Goal: Task Accomplishment & Management: Use online tool/utility

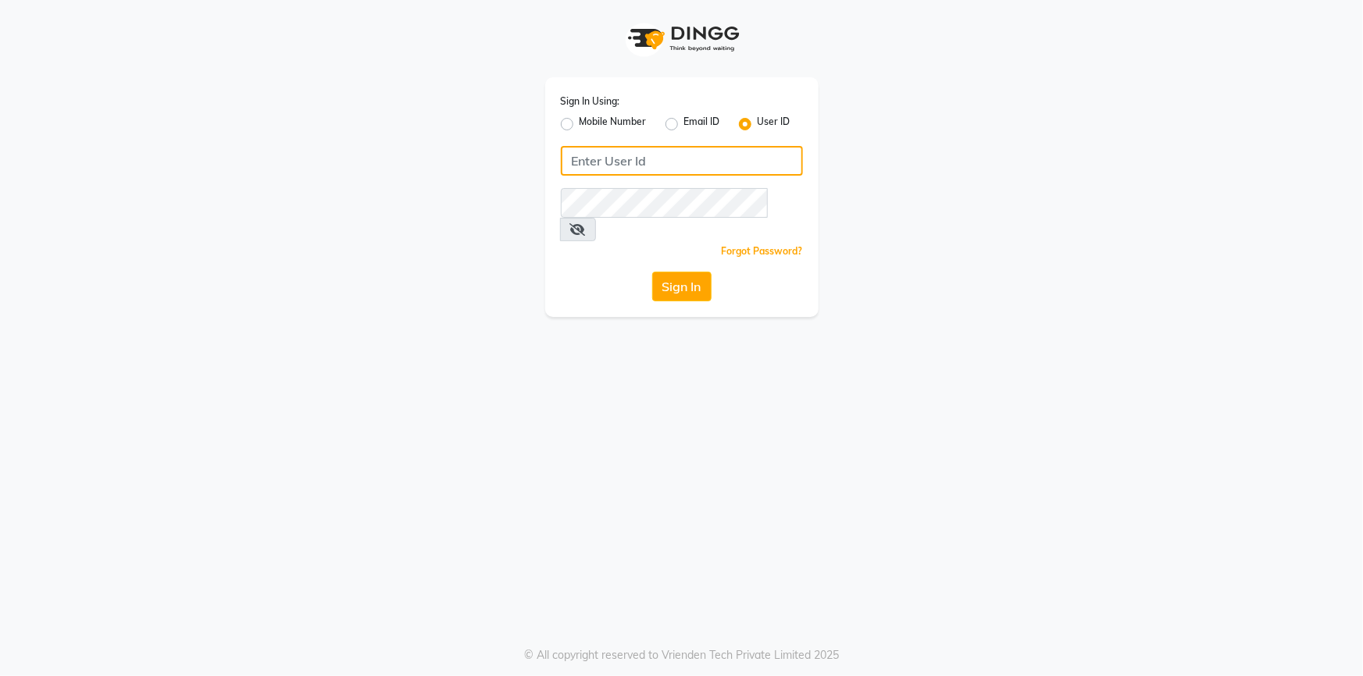
click at [612, 158] on input "Username" at bounding box center [682, 161] width 242 height 30
type input "ONEELEVEN"
drag, startPoint x: 651, startPoint y: 173, endPoint x: 512, endPoint y: 190, distance: 140.0
click at [512, 190] on div "Sign In Using: Mobile Number Email ID User ID ONEELEVEN Remember me Forgot Pass…" at bounding box center [682, 158] width 890 height 317
type input "oneeleven"
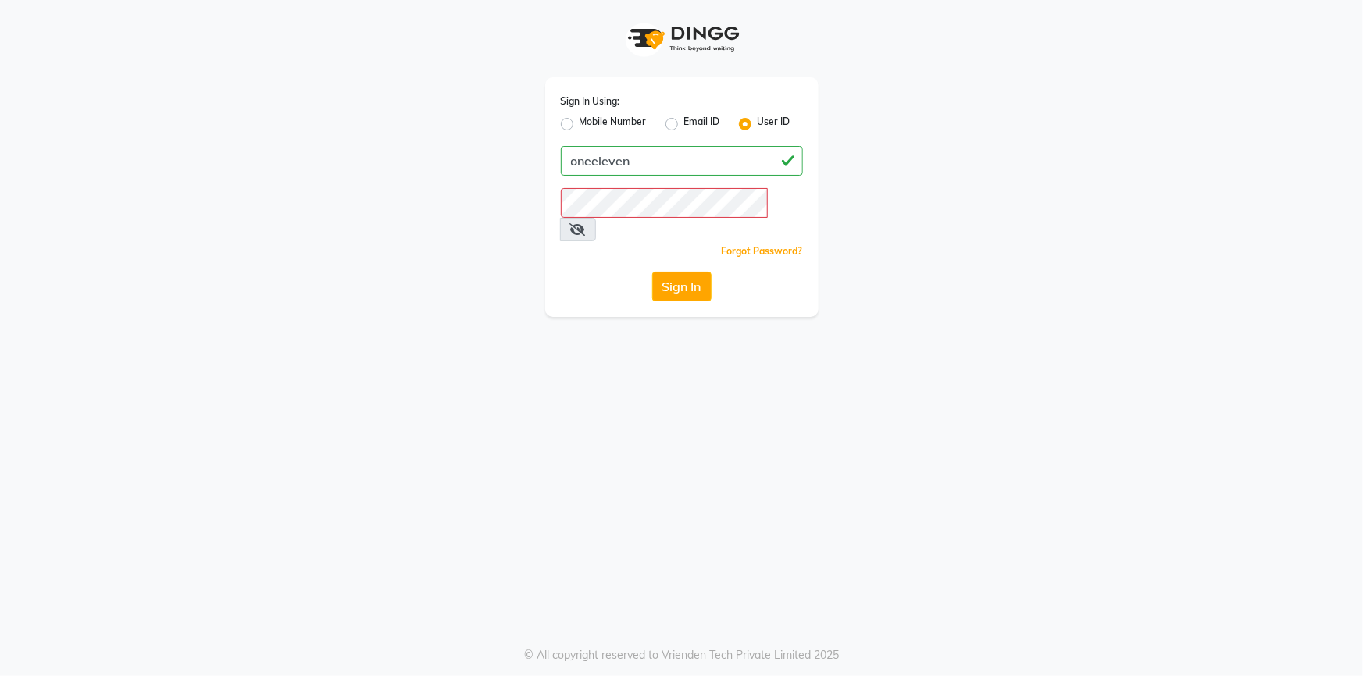
click at [586, 223] on icon at bounding box center [578, 229] width 16 height 12
click at [672, 272] on button "Sign In" at bounding box center [681, 287] width 59 height 30
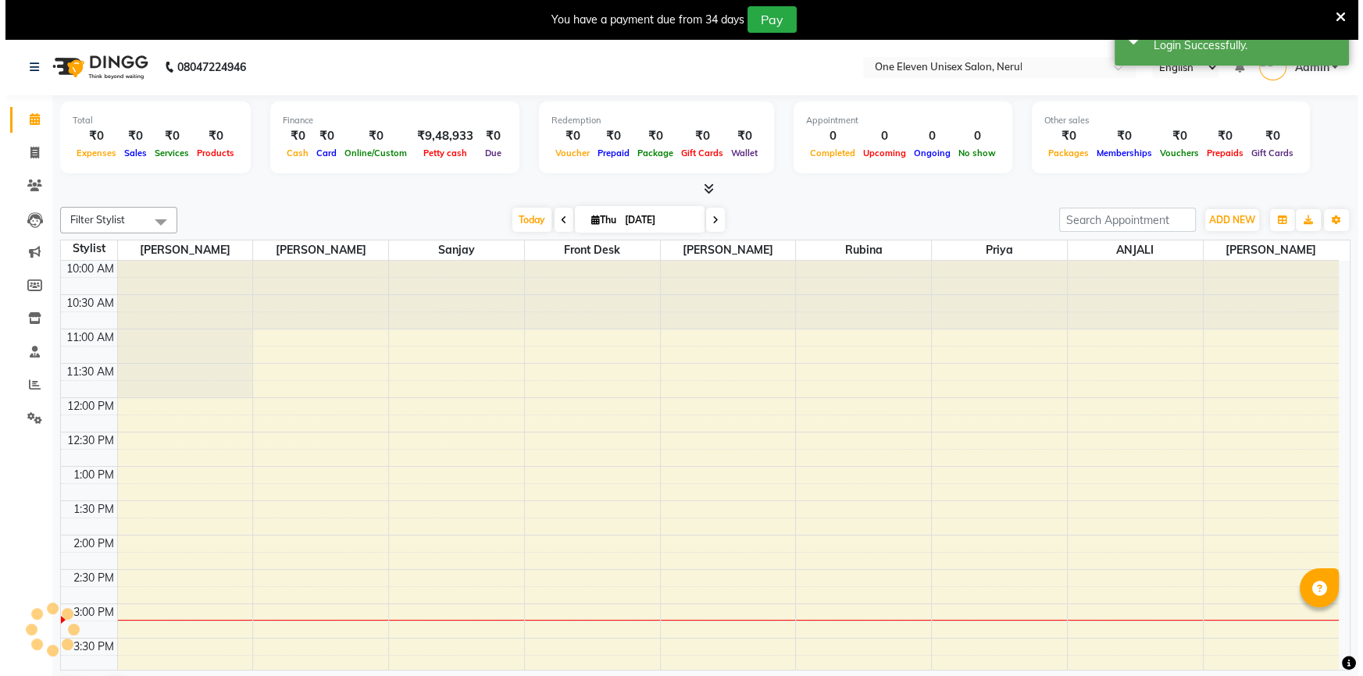
scroll to position [343, 0]
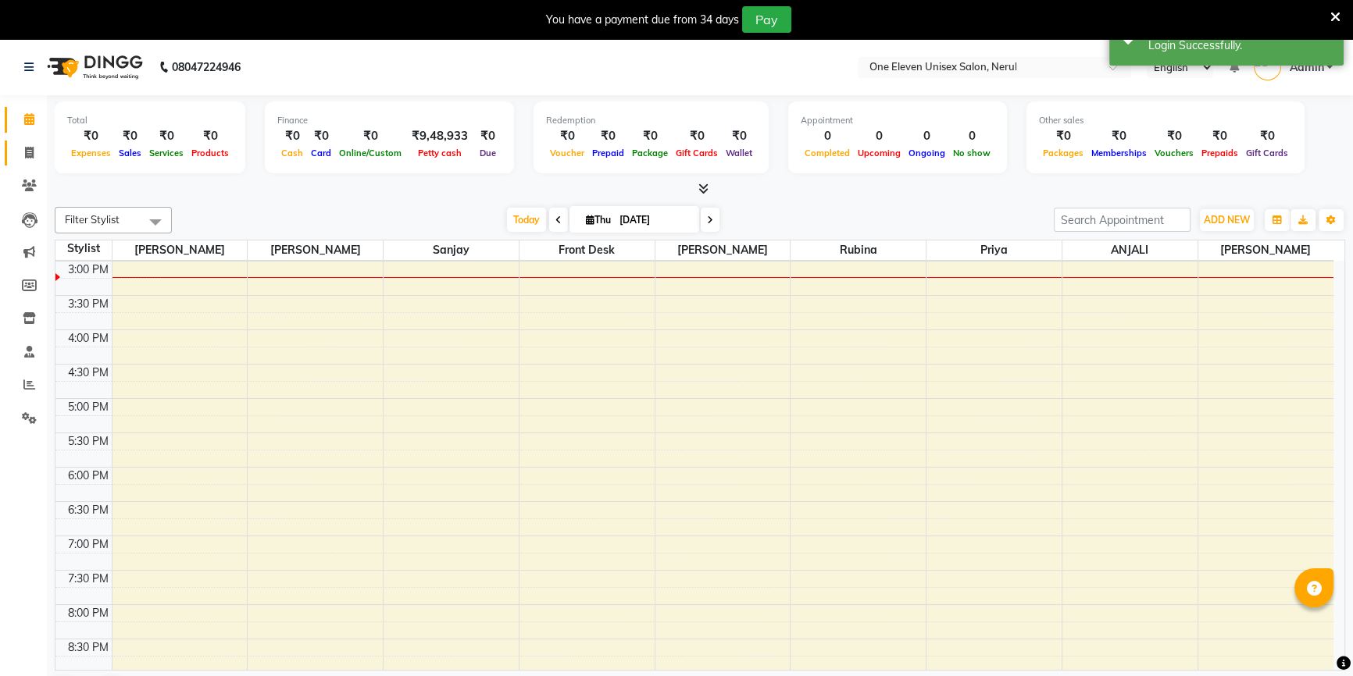
click at [22, 156] on span at bounding box center [29, 154] width 27 height 18
select select "service"
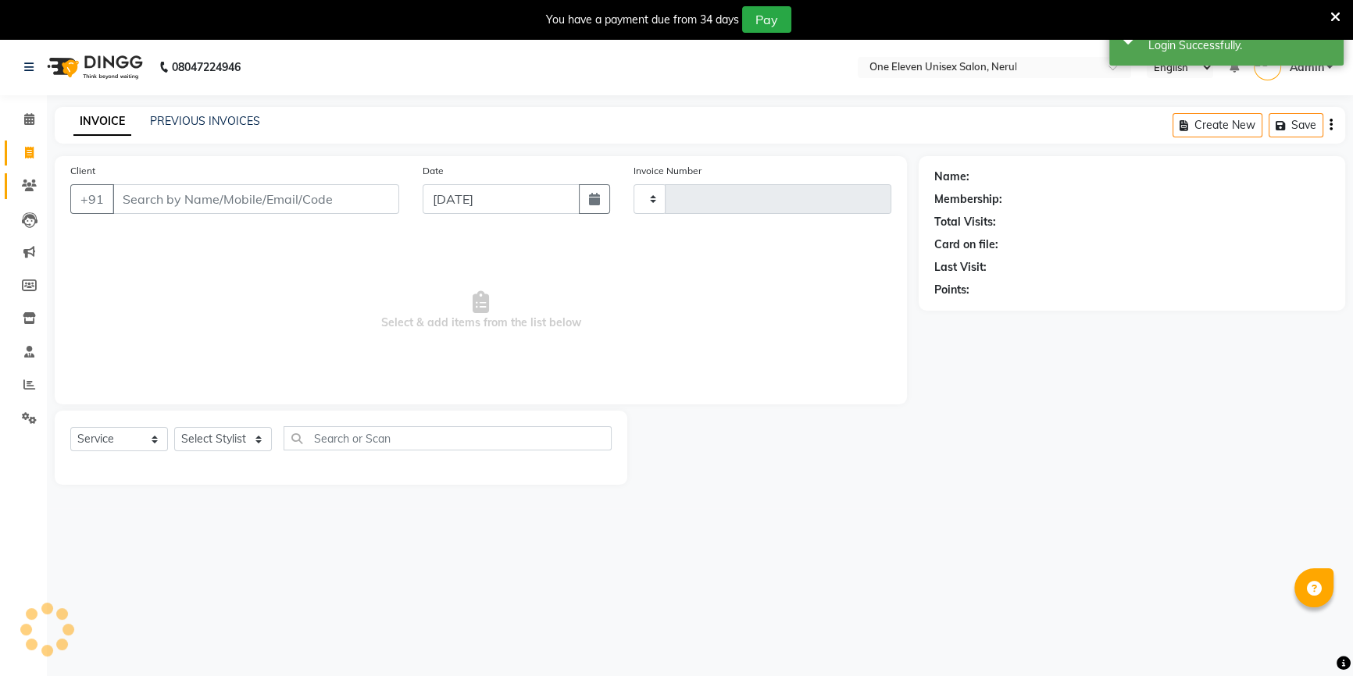
type input "0753"
select select "6362"
click at [26, 179] on span at bounding box center [29, 186] width 27 height 18
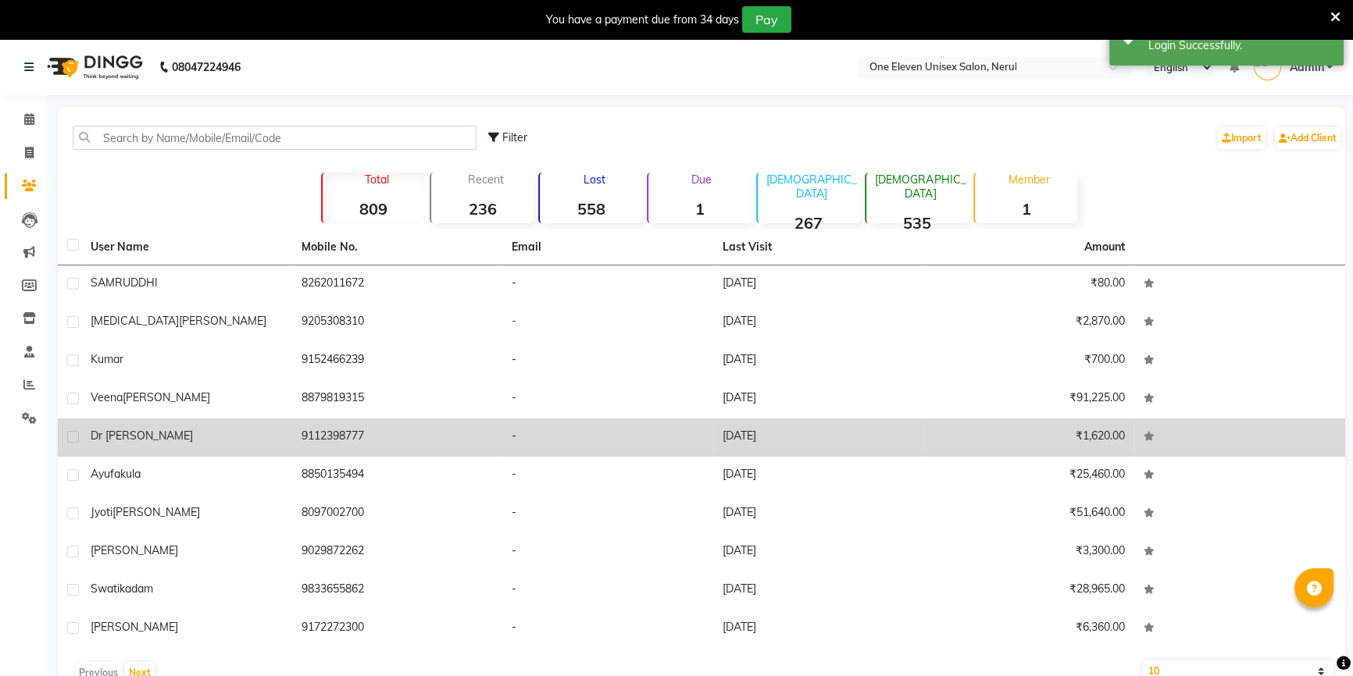
click at [182, 438] on div "Dr [PERSON_NAME]" at bounding box center [187, 436] width 192 height 16
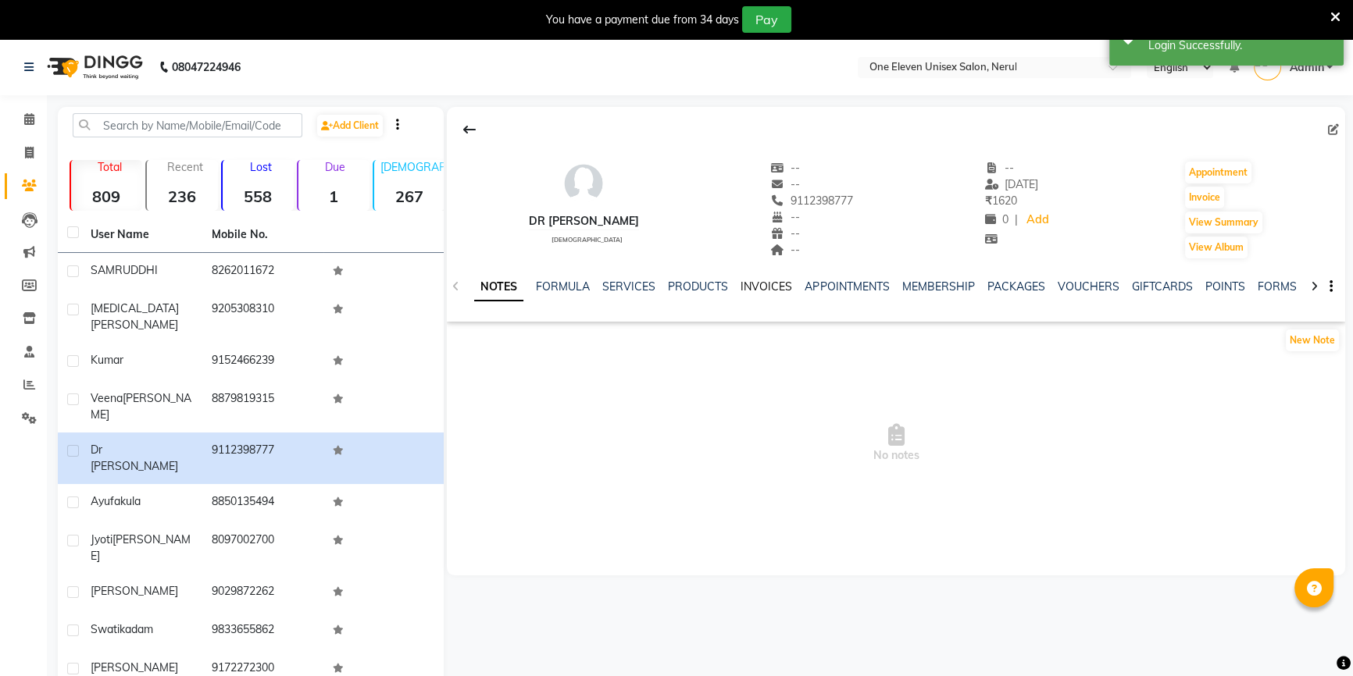
click at [764, 283] on link "INVOICES" at bounding box center [766, 287] width 52 height 14
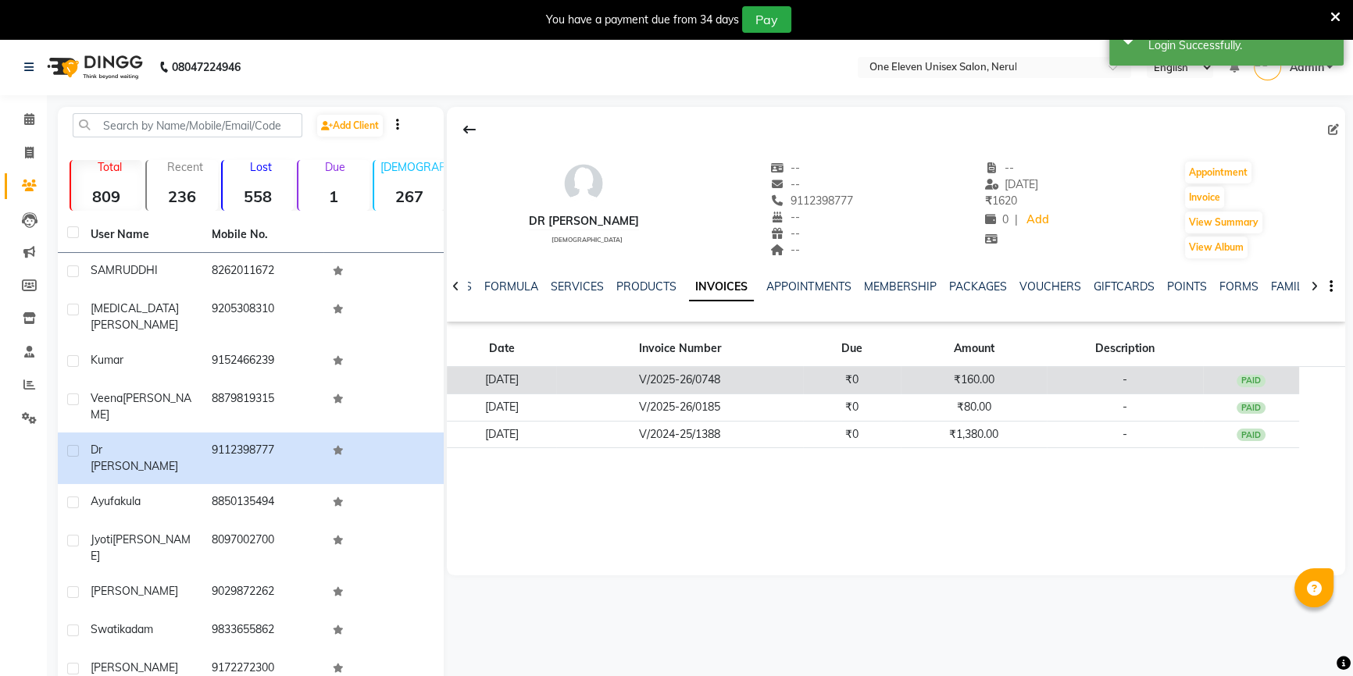
click at [689, 381] on td "V/2025-26/0748" at bounding box center [679, 380] width 247 height 27
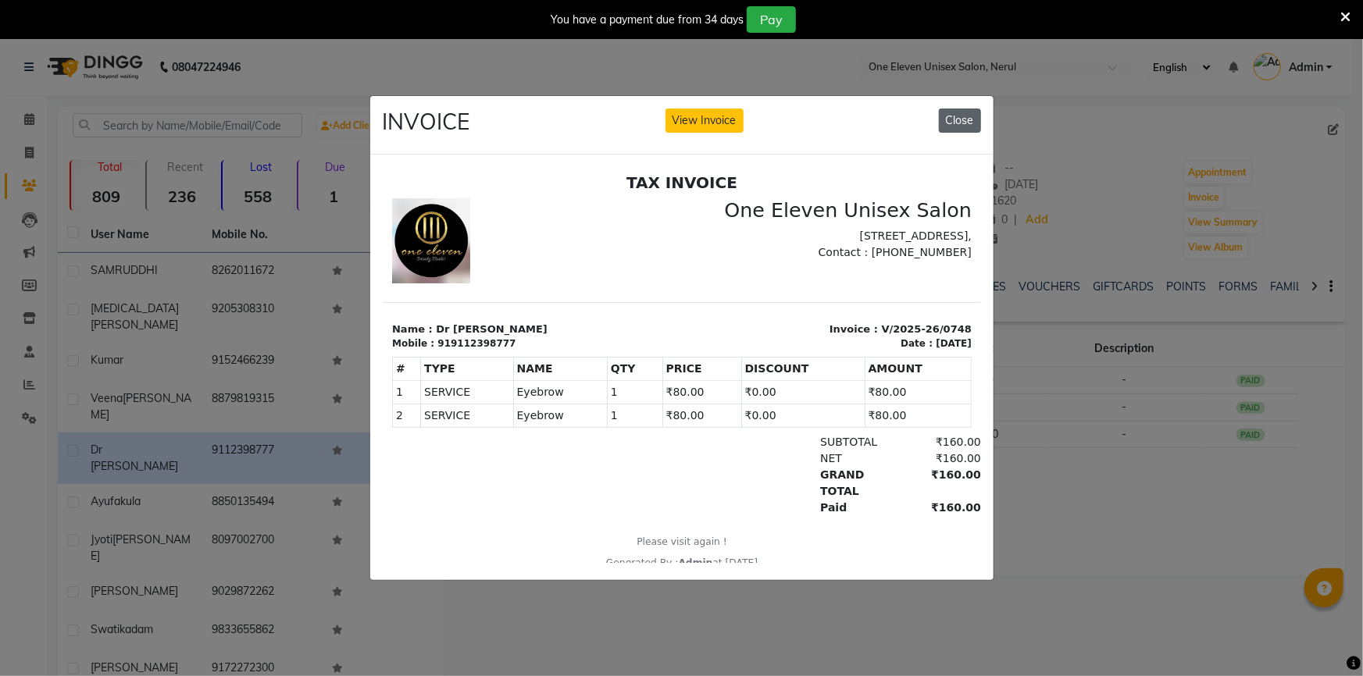
click at [956, 114] on button "Close" at bounding box center [960, 121] width 42 height 24
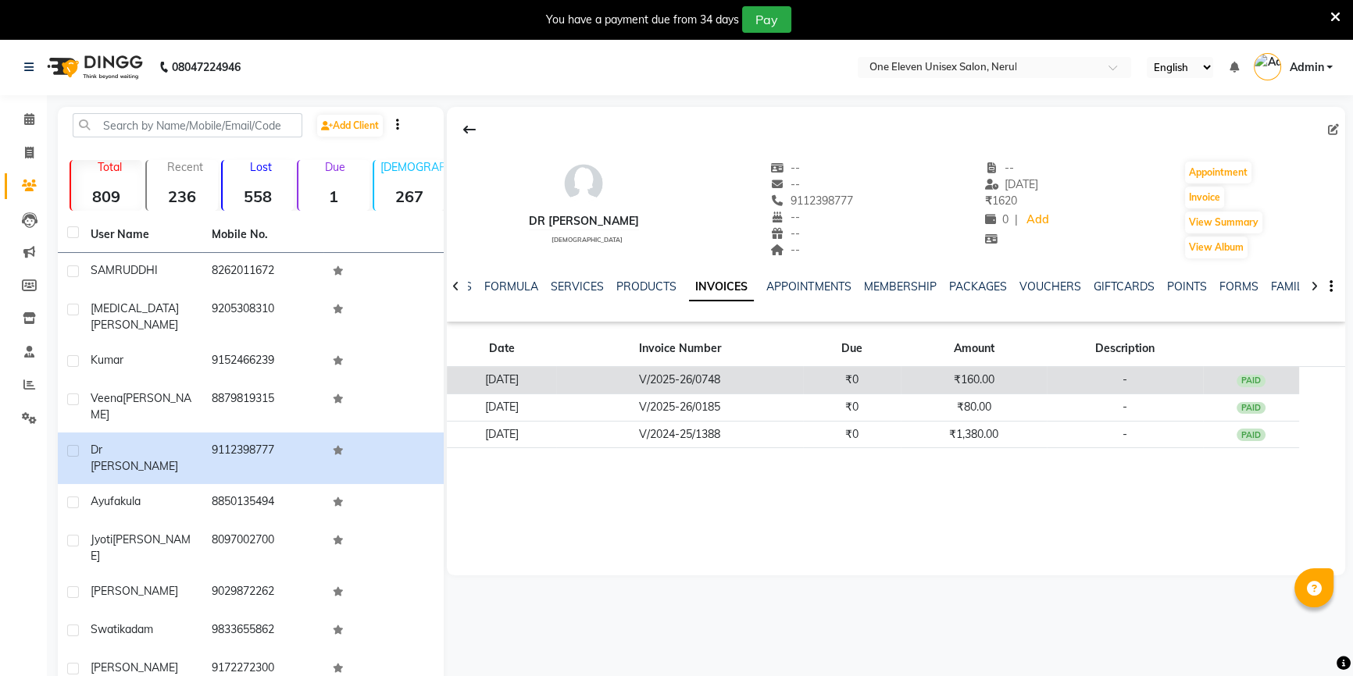
click at [672, 381] on td "V/2025-26/0748" at bounding box center [679, 380] width 247 height 27
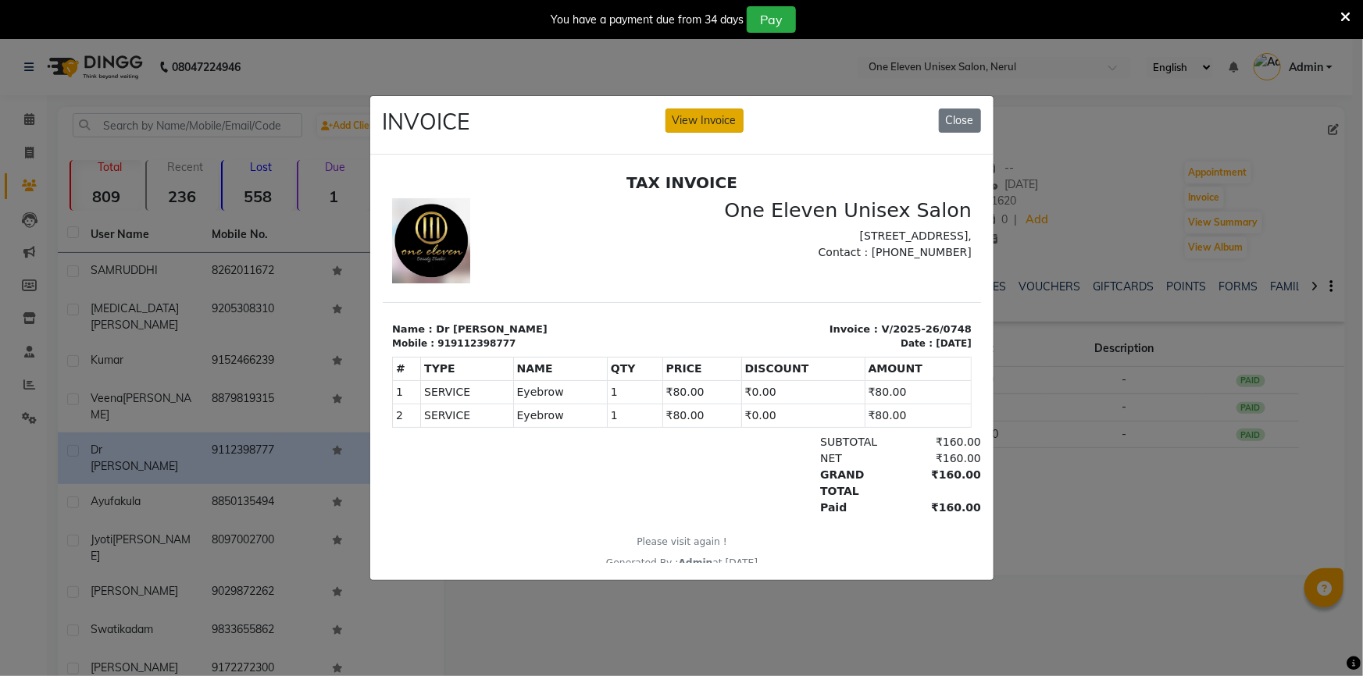
drag, startPoint x: 712, startPoint y: 91, endPoint x: 717, endPoint y: 103, distance: 13.6
click at [716, 98] on div "INVOICE View Invoice Close" at bounding box center [681, 125] width 623 height 59
click at [717, 116] on button "View Invoice" at bounding box center [704, 121] width 78 height 24
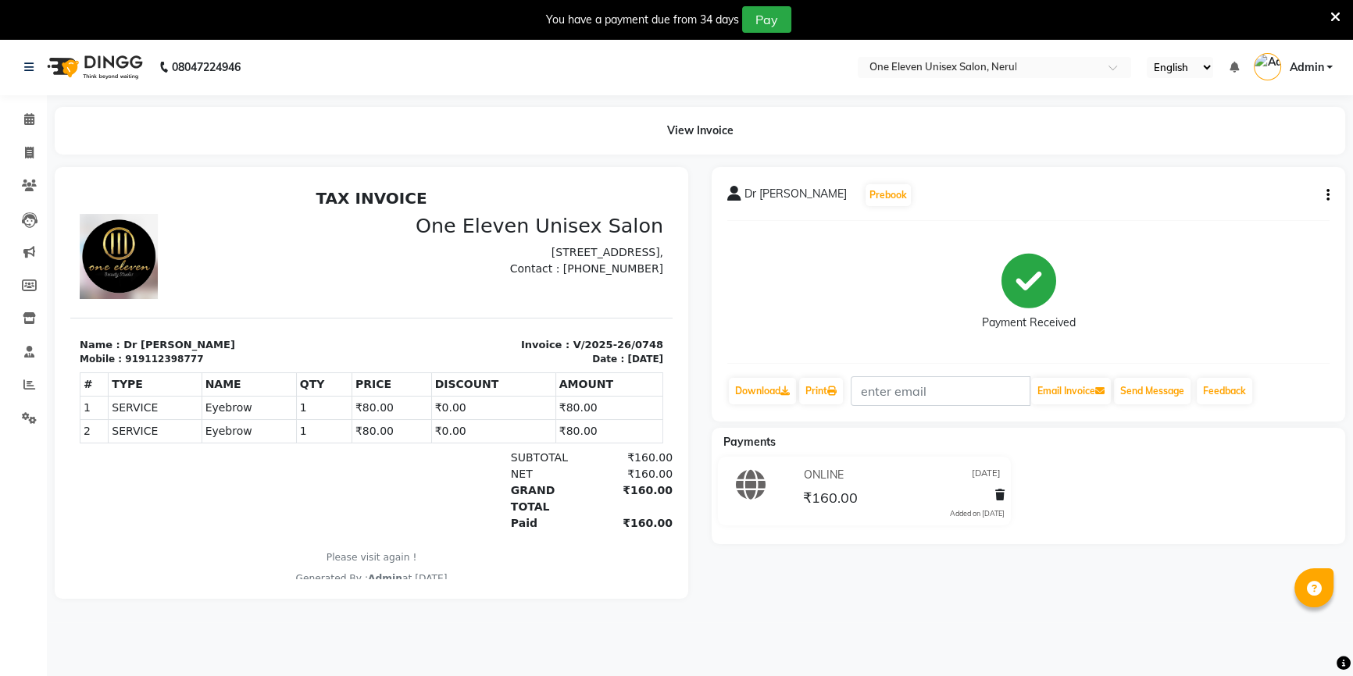
click at [1327, 196] on icon "button" at bounding box center [1327, 195] width 3 height 1
click at [1282, 215] on div "Edit Invoice" at bounding box center [1249, 215] width 107 height 20
select select "service"
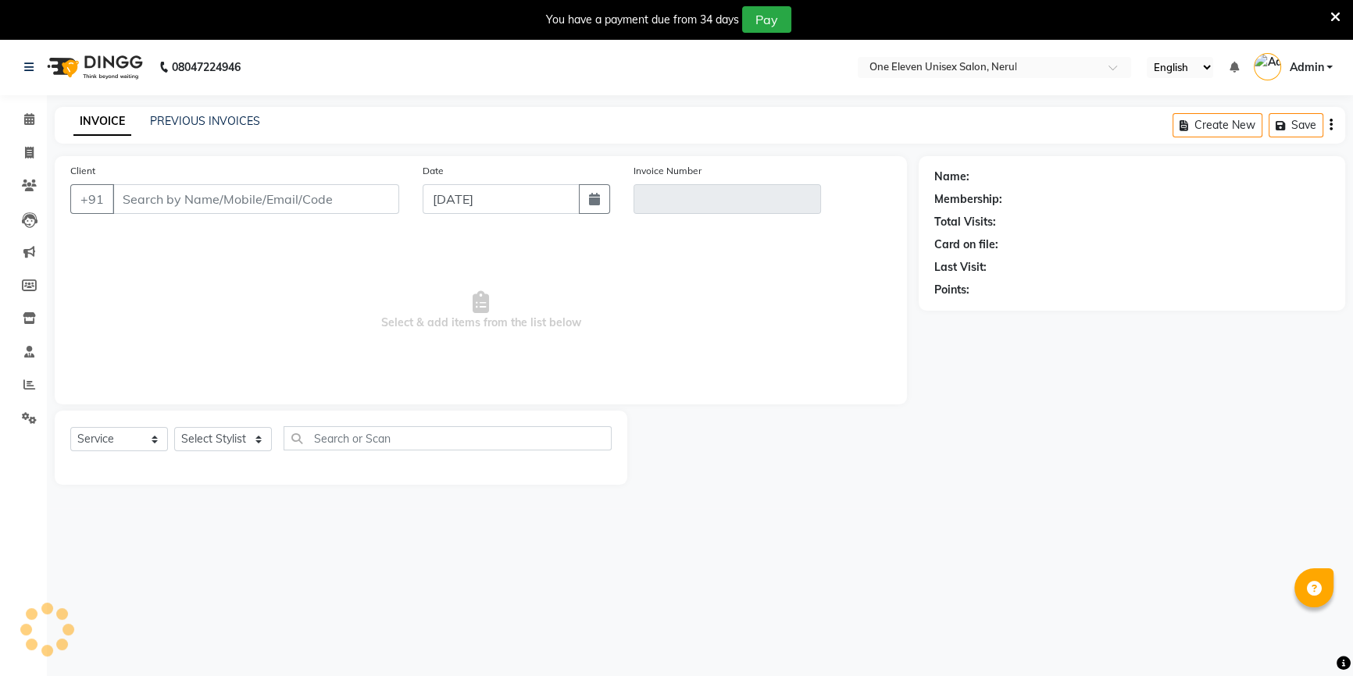
scroll to position [39, 0]
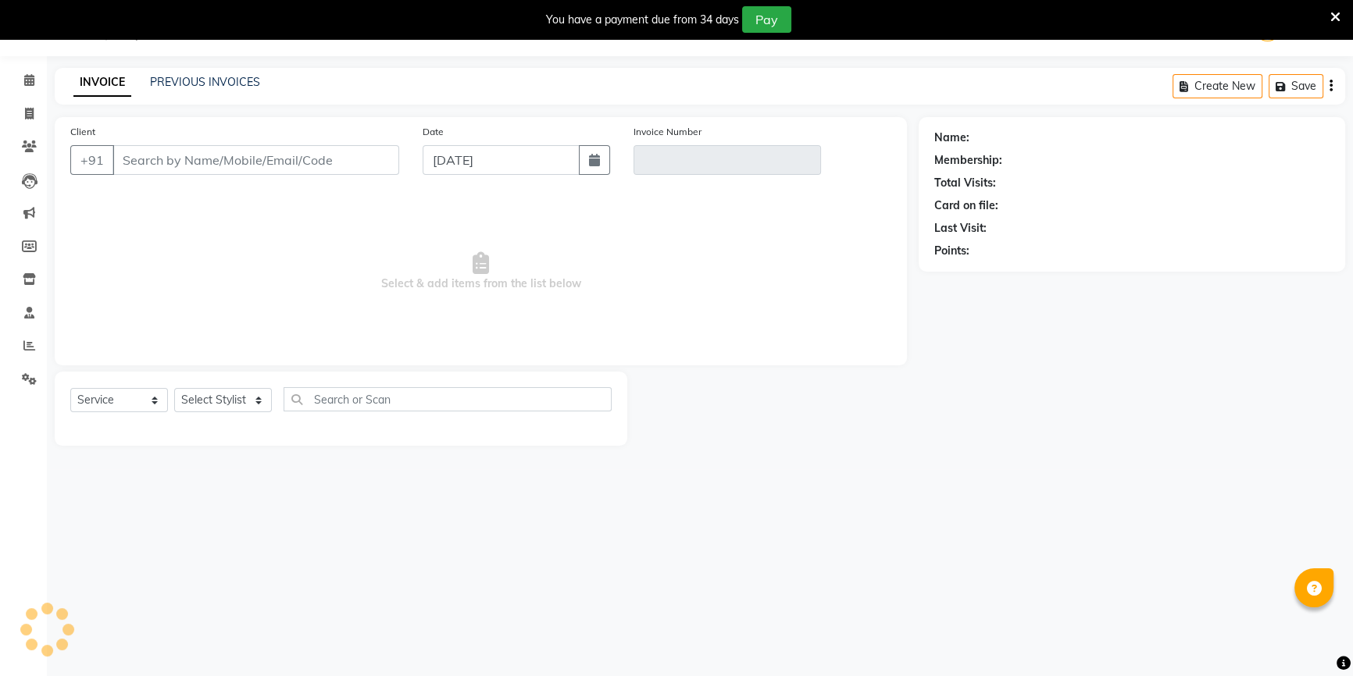
type input "9112398777"
type input "V/2025-26/0748"
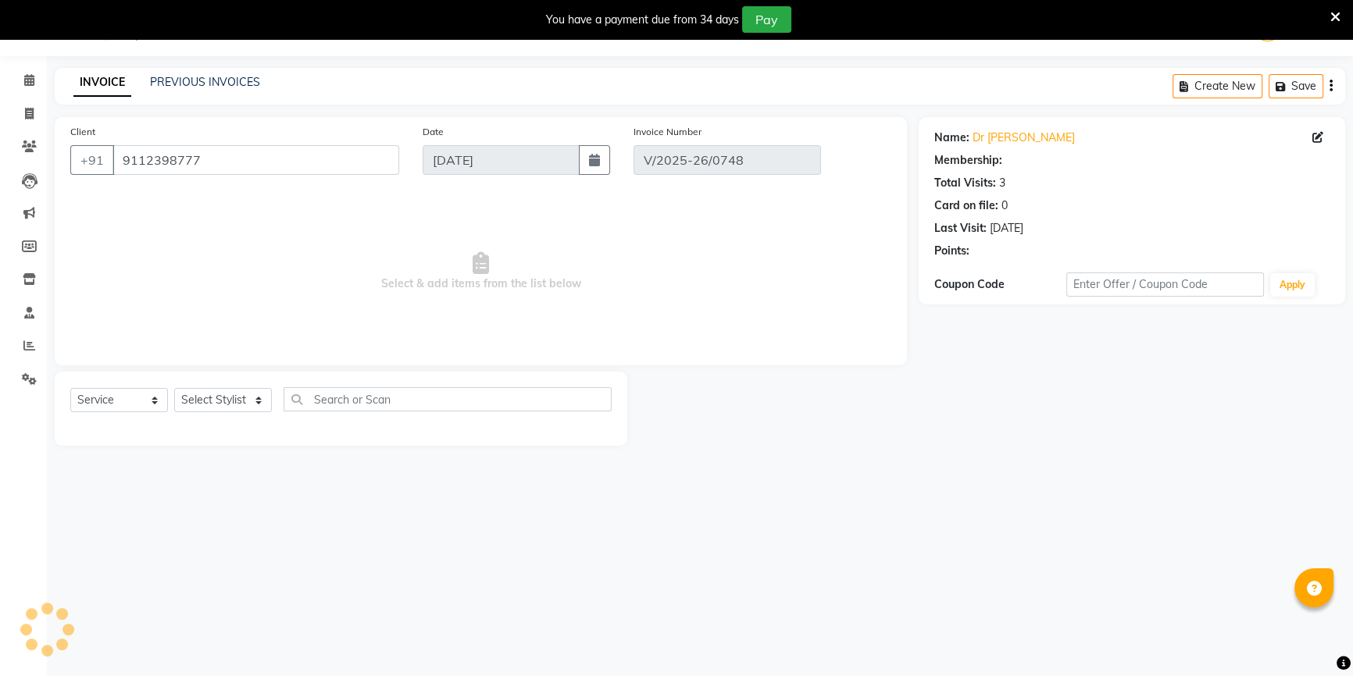
type input "[DATE]"
select select "select"
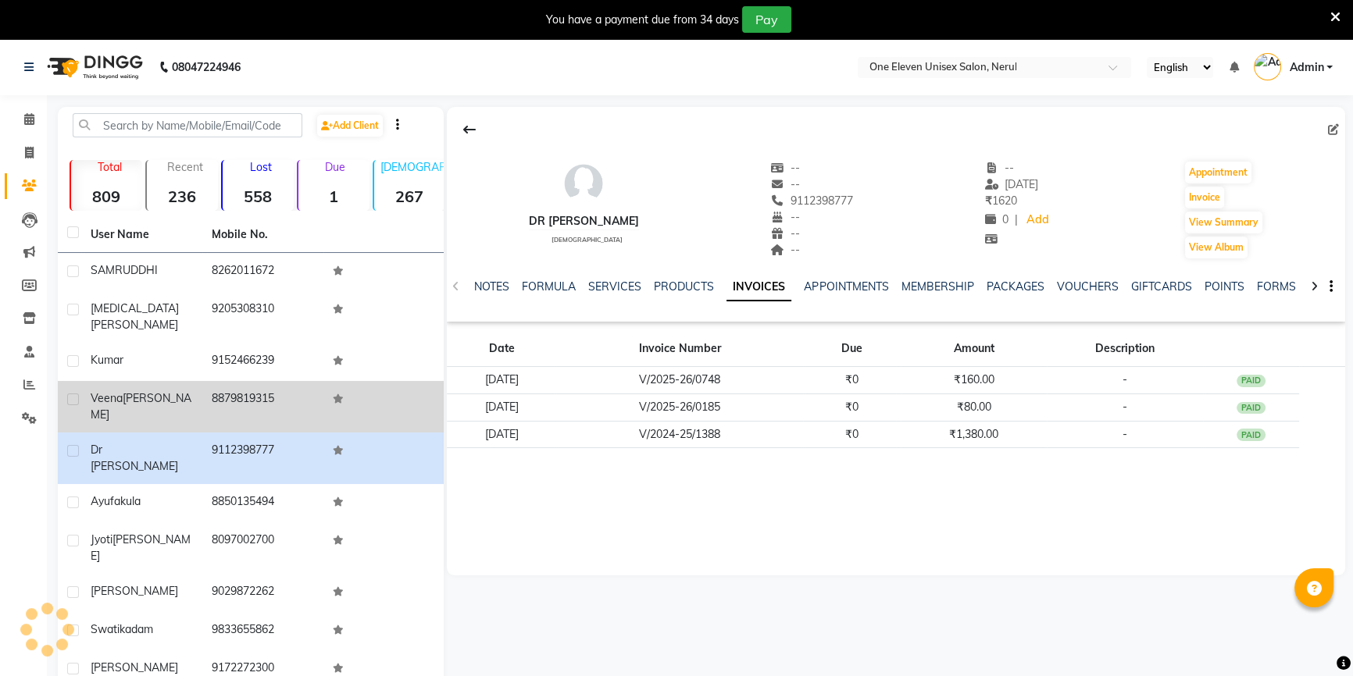
click at [160, 391] on div "[PERSON_NAME]" at bounding box center [142, 407] width 102 height 33
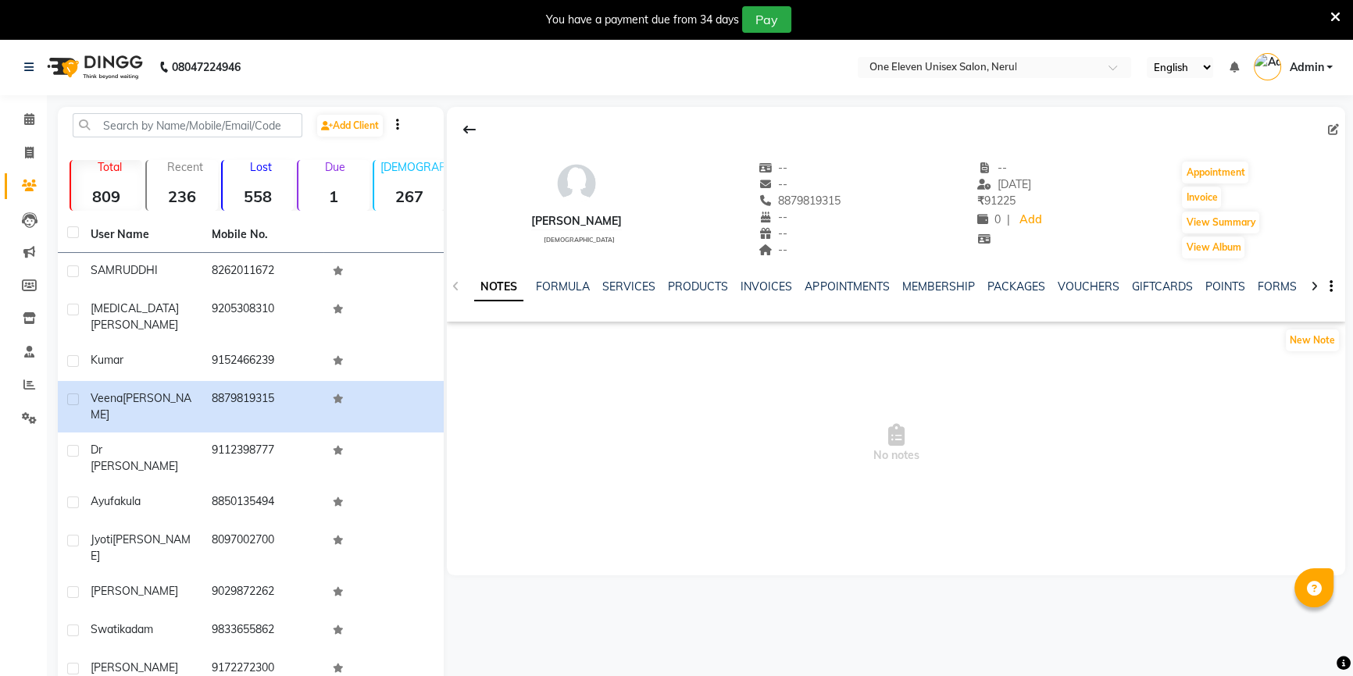
click at [759, 298] on div "NOTES FORMULA SERVICES PRODUCTS INVOICES APPOINTMENTS MEMBERSHIP PACKAGES VOUCH…" at bounding box center [877, 293] width 806 height 29
click at [759, 288] on link "INVOICES" at bounding box center [766, 287] width 52 height 14
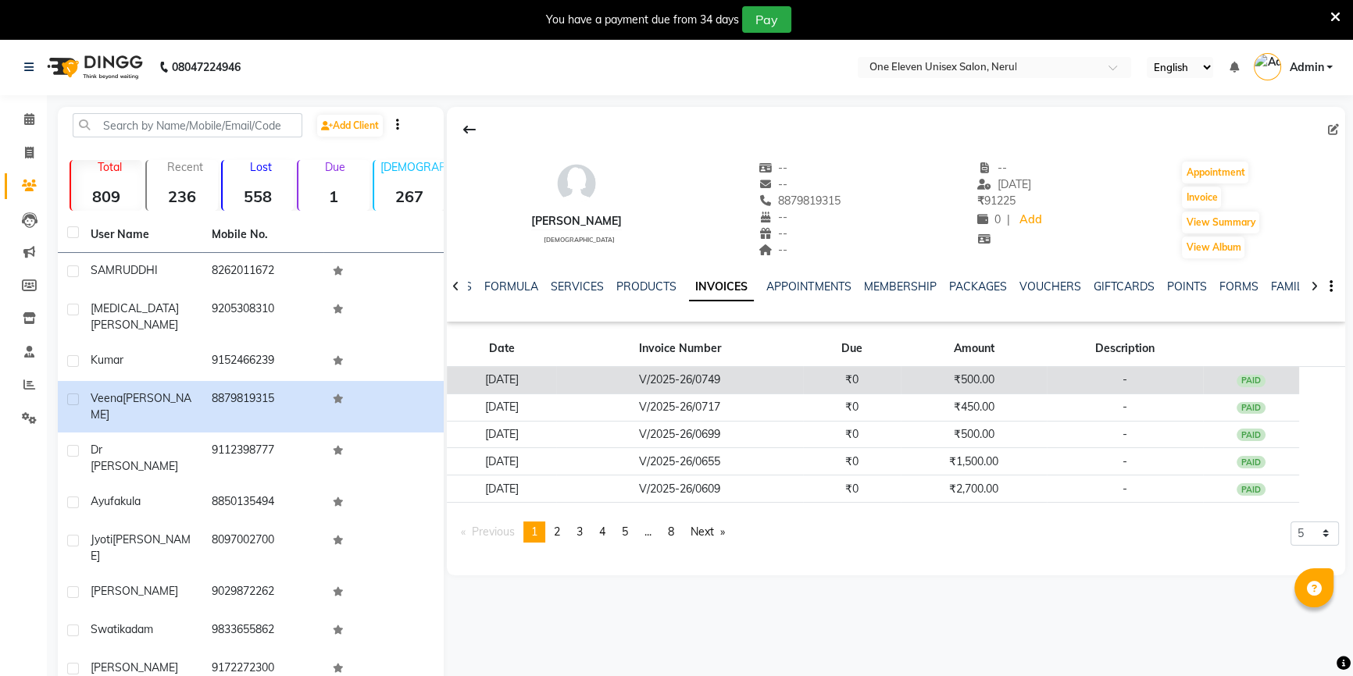
click at [669, 378] on td "V/2025-26/0749" at bounding box center [679, 380] width 247 height 27
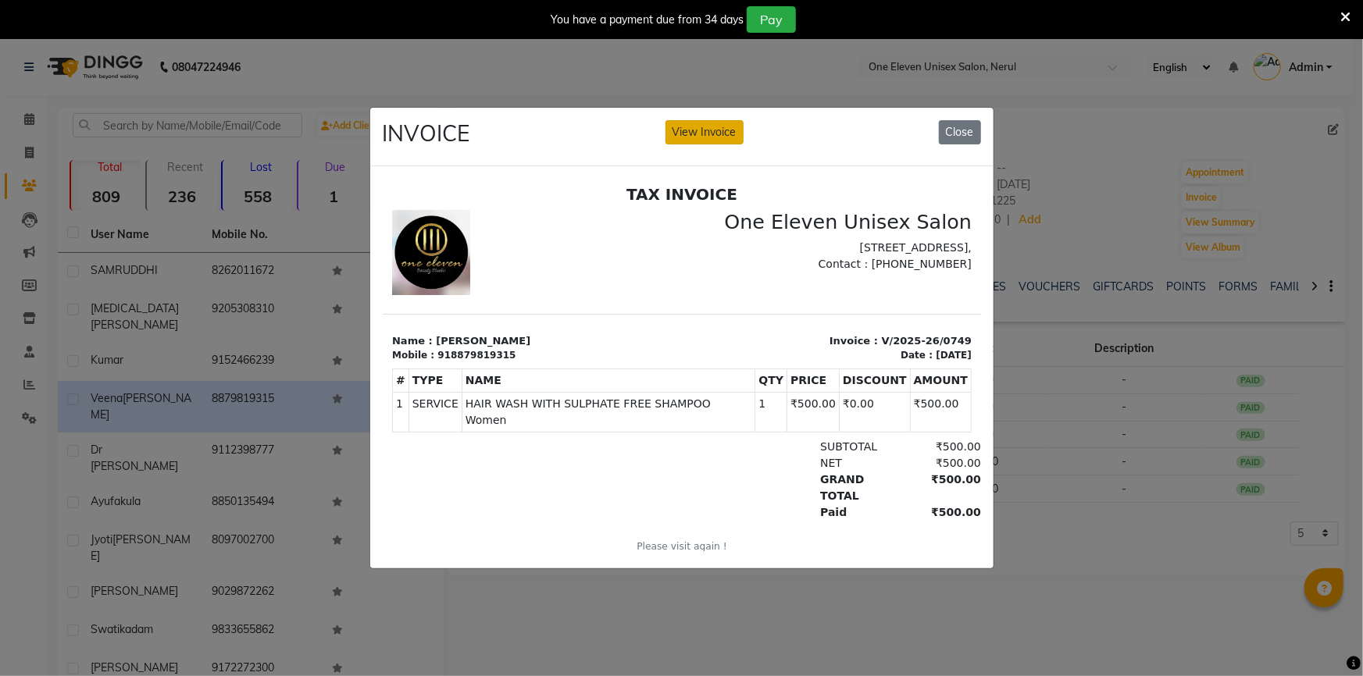
click at [702, 133] on button "View Invoice" at bounding box center [704, 132] width 78 height 24
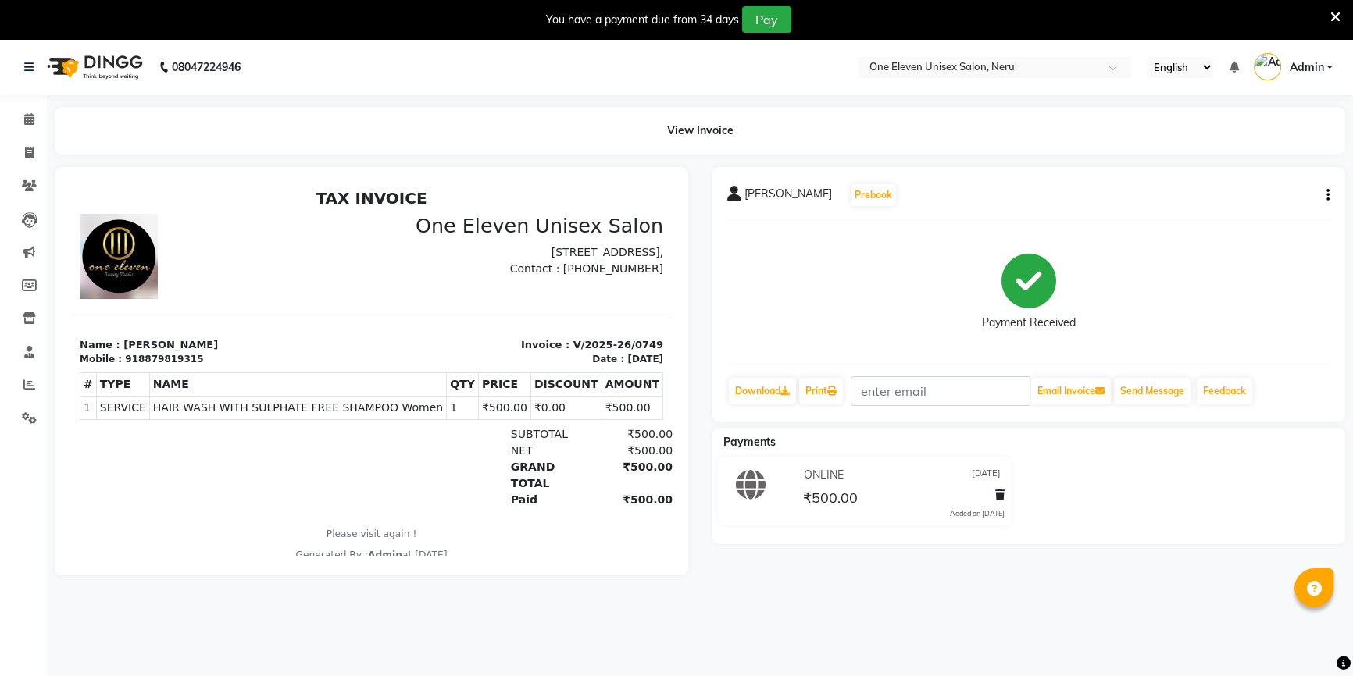
click at [1329, 196] on div "[PERSON_NAME] Prebook Payment Received Download Print Email Invoice Send Messag…" at bounding box center [1028, 294] width 633 height 255
click at [1327, 196] on icon "button" at bounding box center [1327, 195] width 3 height 1
click at [1272, 211] on div "Edit Invoice" at bounding box center [1249, 215] width 107 height 20
select select "service"
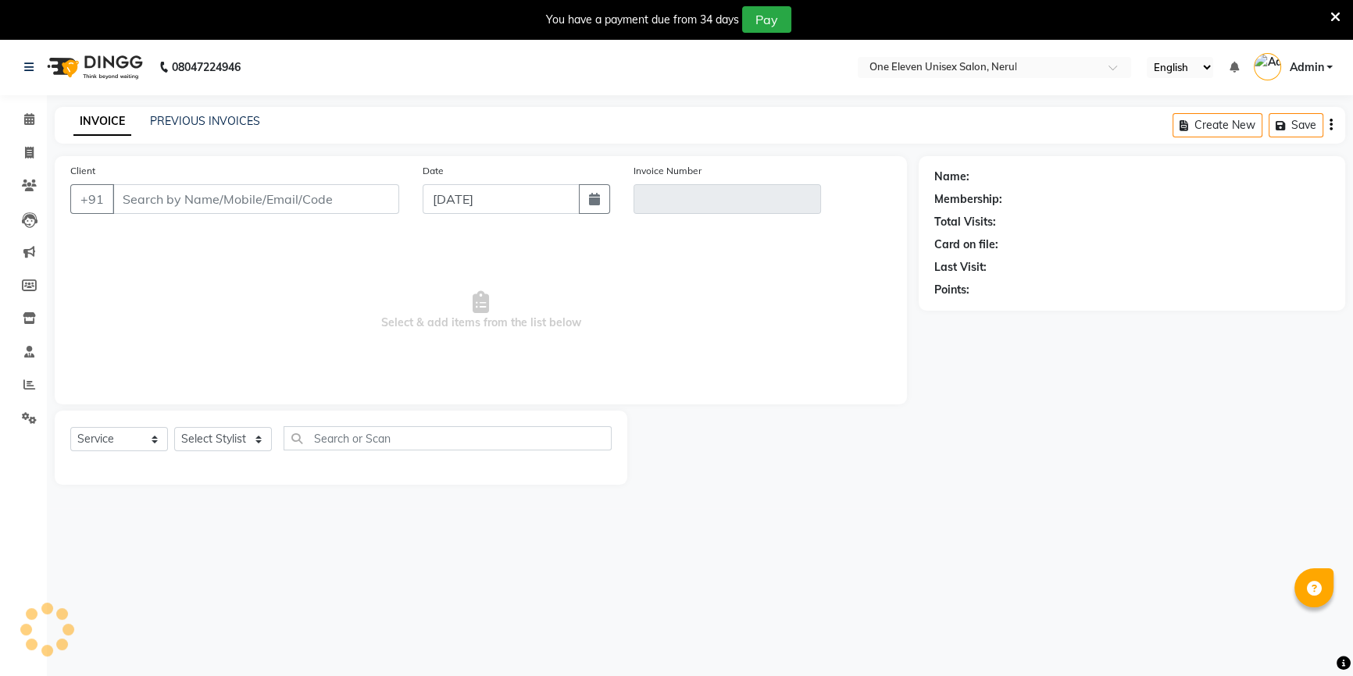
scroll to position [39, 0]
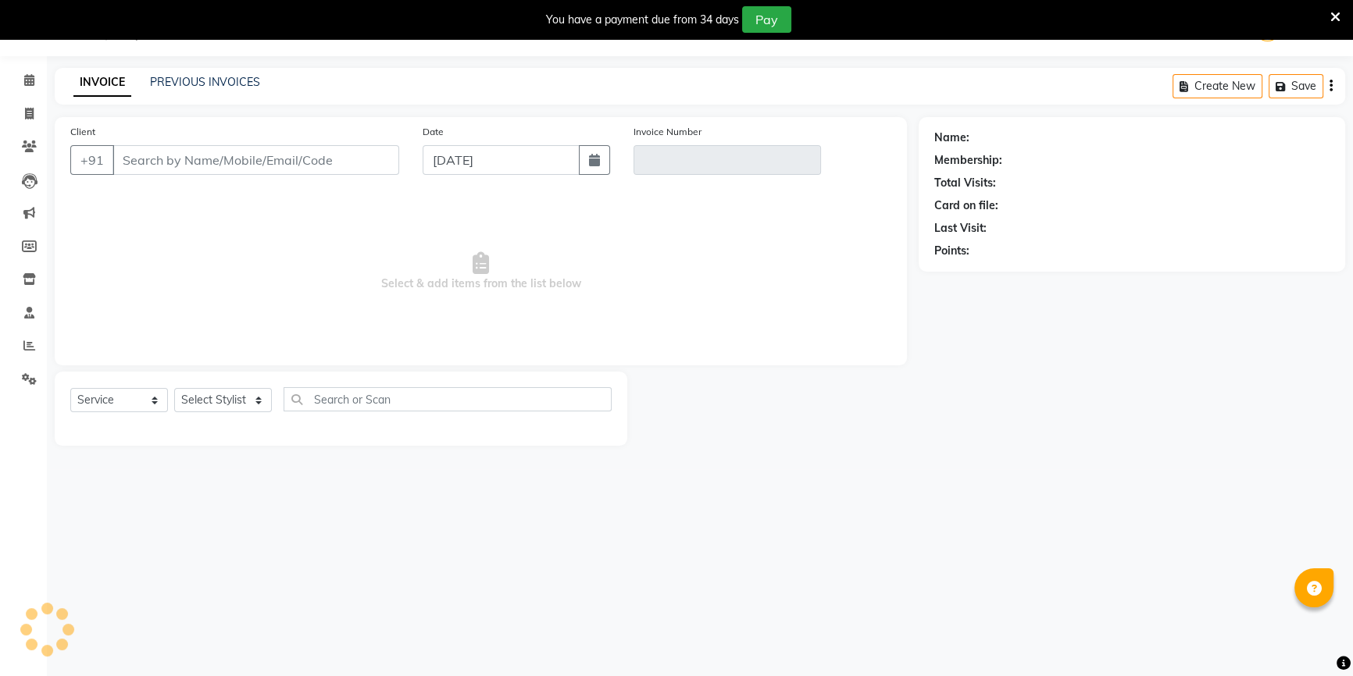
type input "8879819315"
type input "V/2025-26/0749"
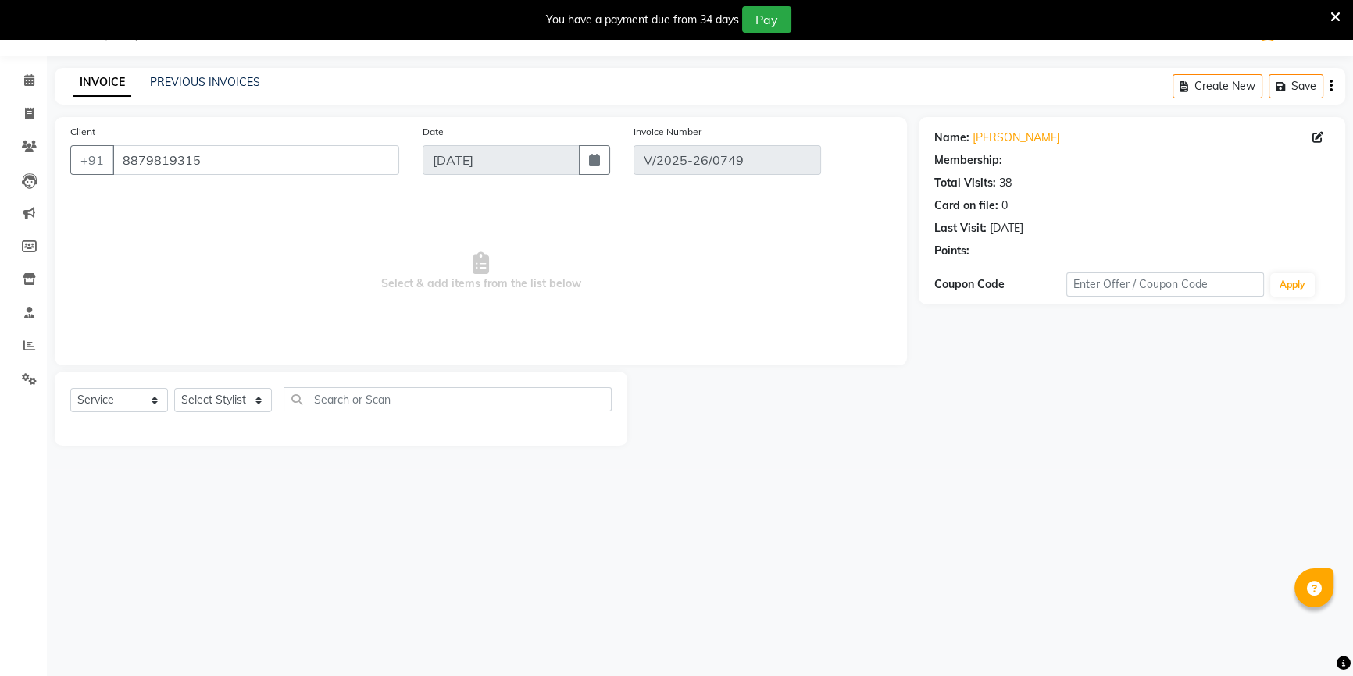
type input "[DATE]"
select select "select"
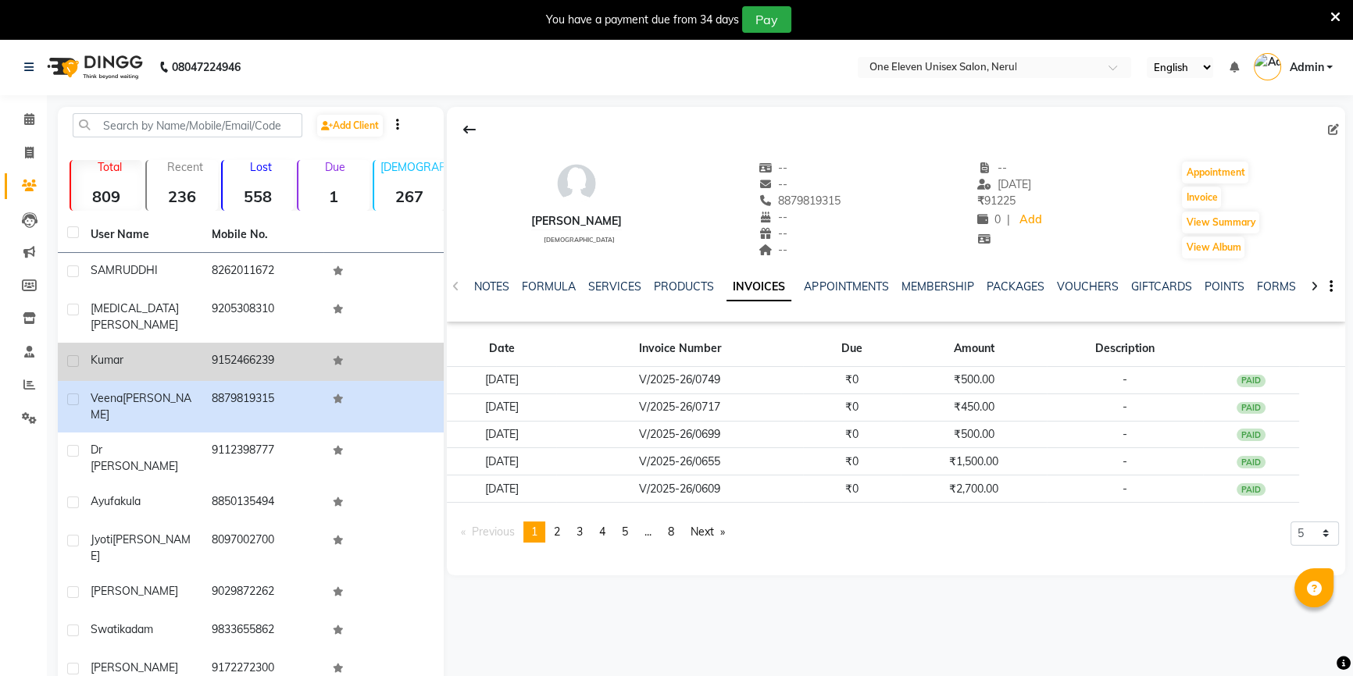
click at [144, 352] on div "kumar" at bounding box center [142, 360] width 102 height 16
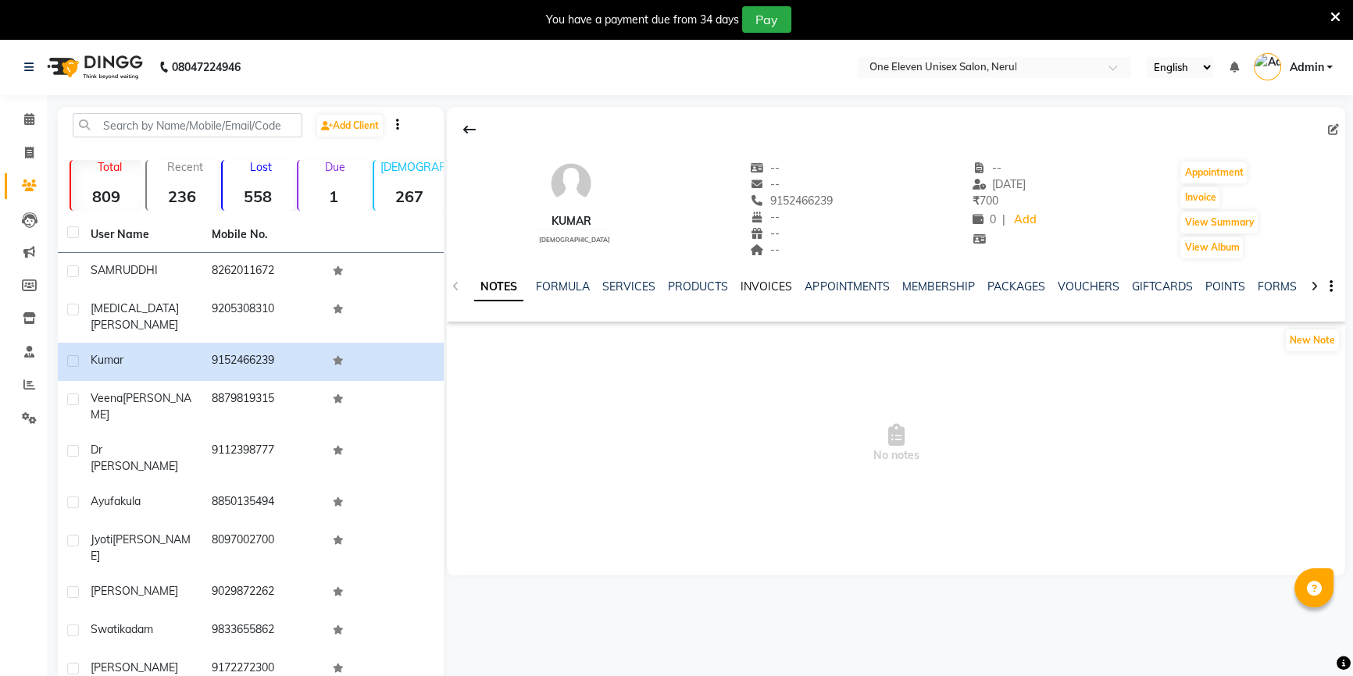
click at [743, 284] on link "INVOICES" at bounding box center [766, 287] width 52 height 14
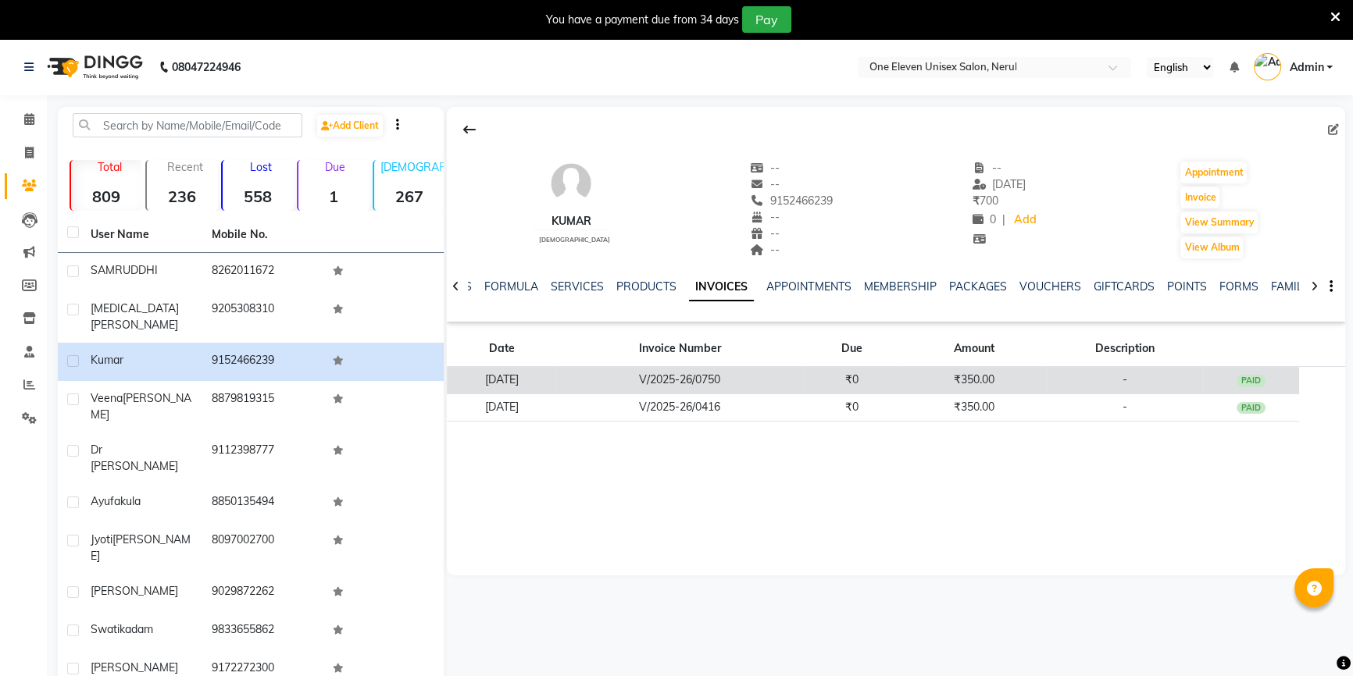
click at [701, 380] on td "V/2025-26/0750" at bounding box center [679, 380] width 247 height 27
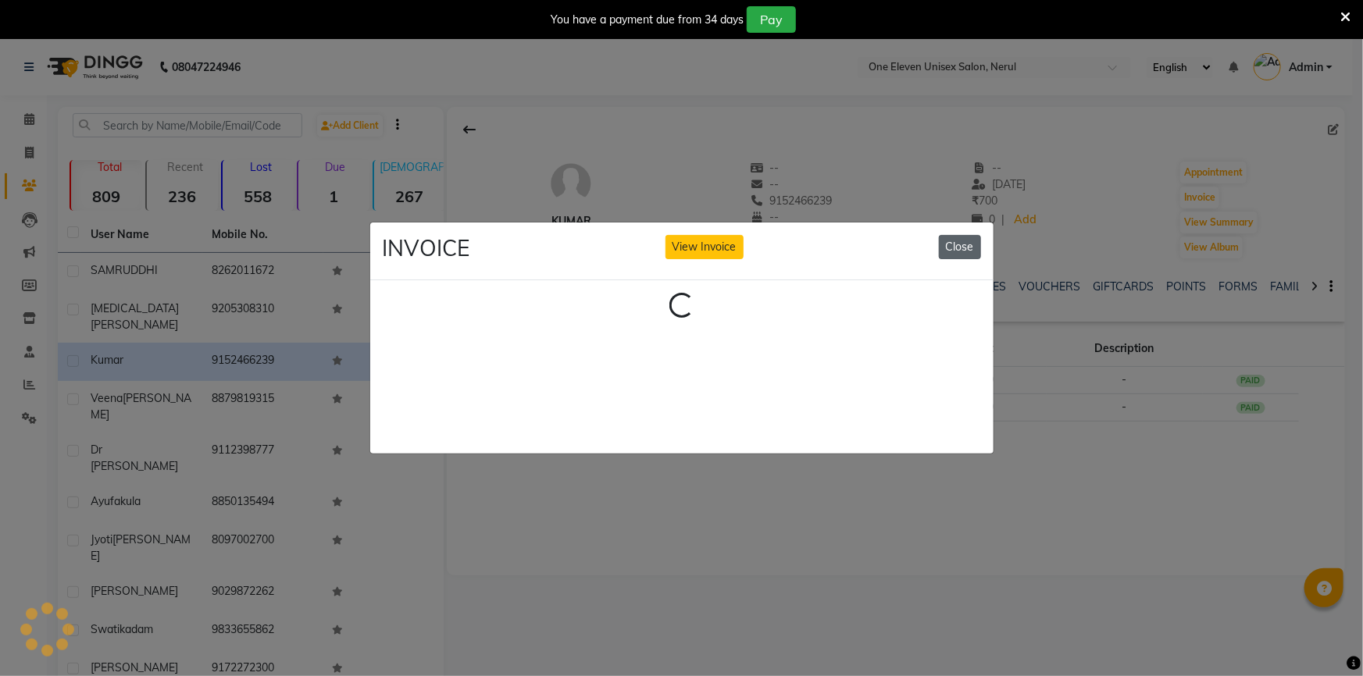
click at [958, 244] on button "Close" at bounding box center [960, 247] width 42 height 24
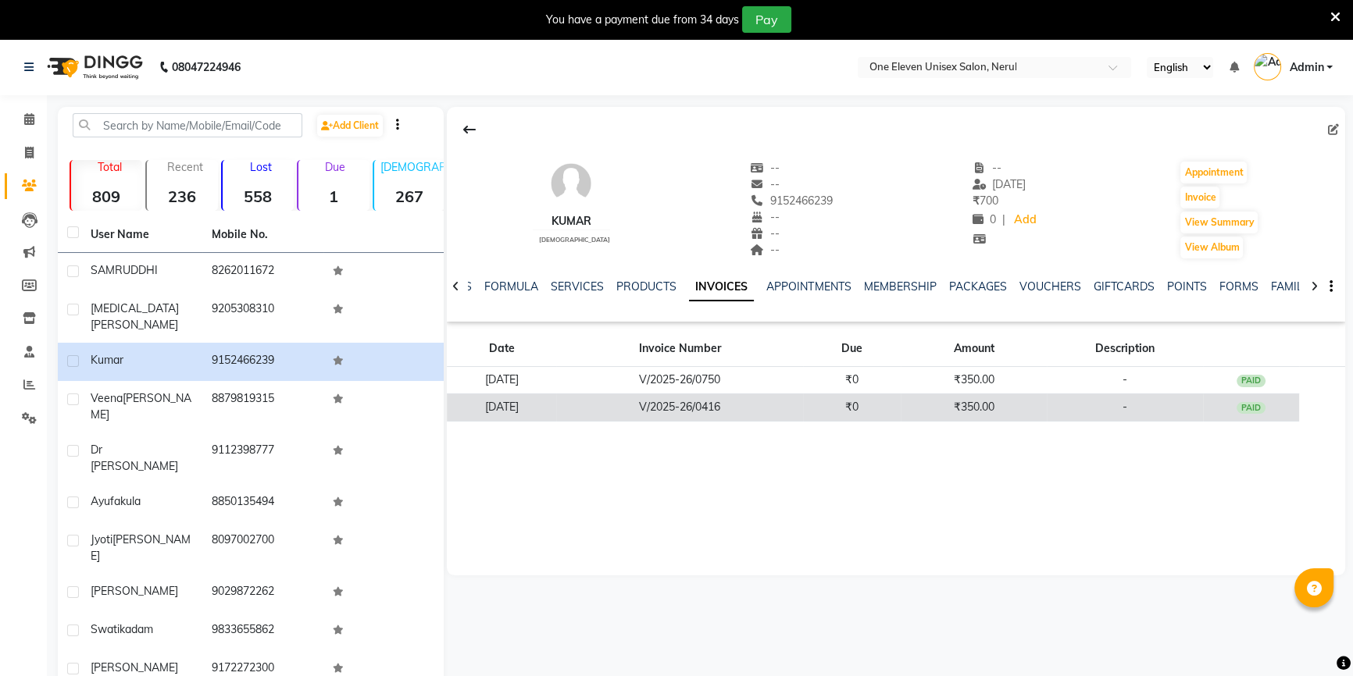
click at [774, 414] on td "V/2025-26/0416" at bounding box center [679, 407] width 247 height 27
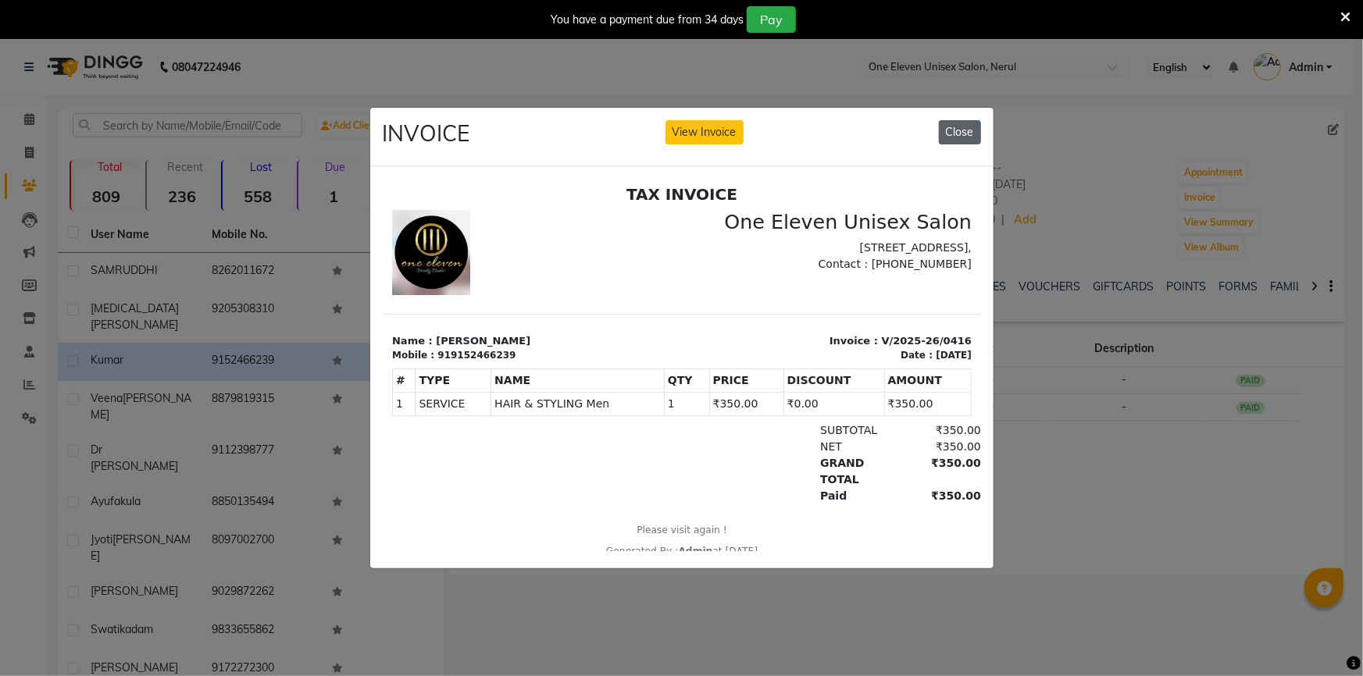
click at [974, 130] on button "Close" at bounding box center [960, 132] width 42 height 24
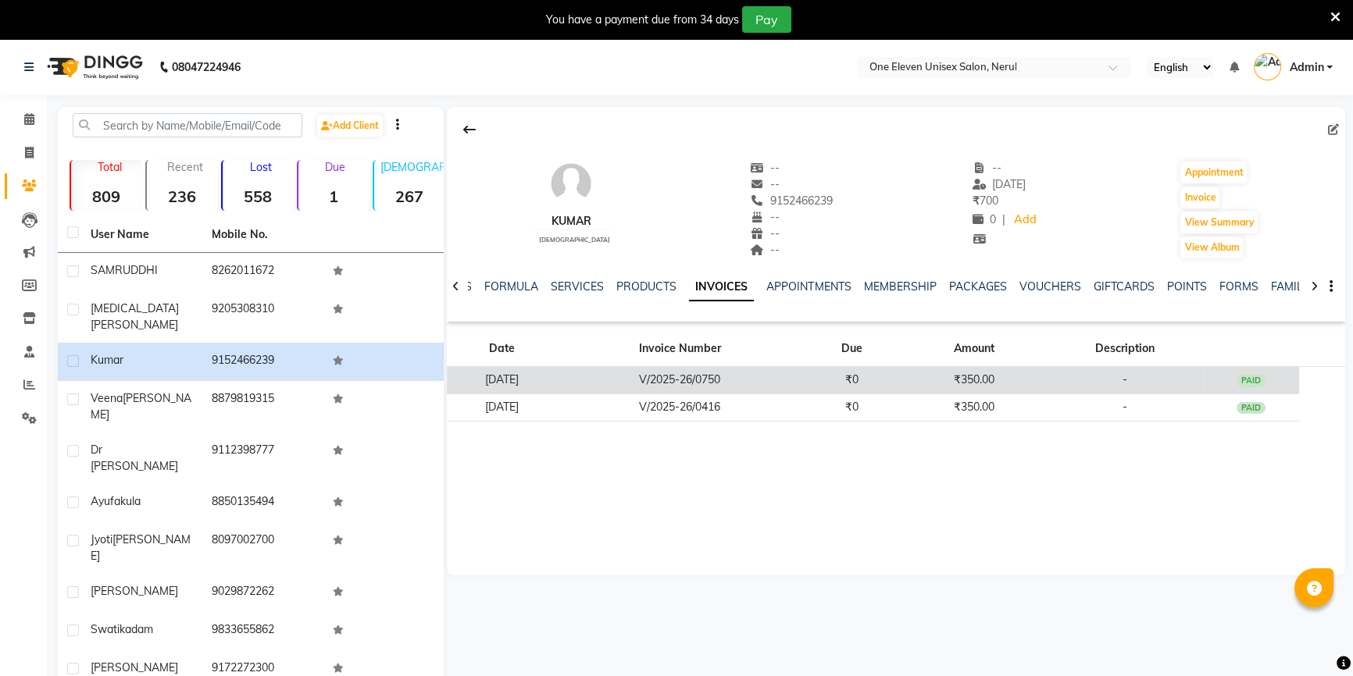
click at [672, 382] on td "V/2025-26/0750" at bounding box center [679, 380] width 247 height 27
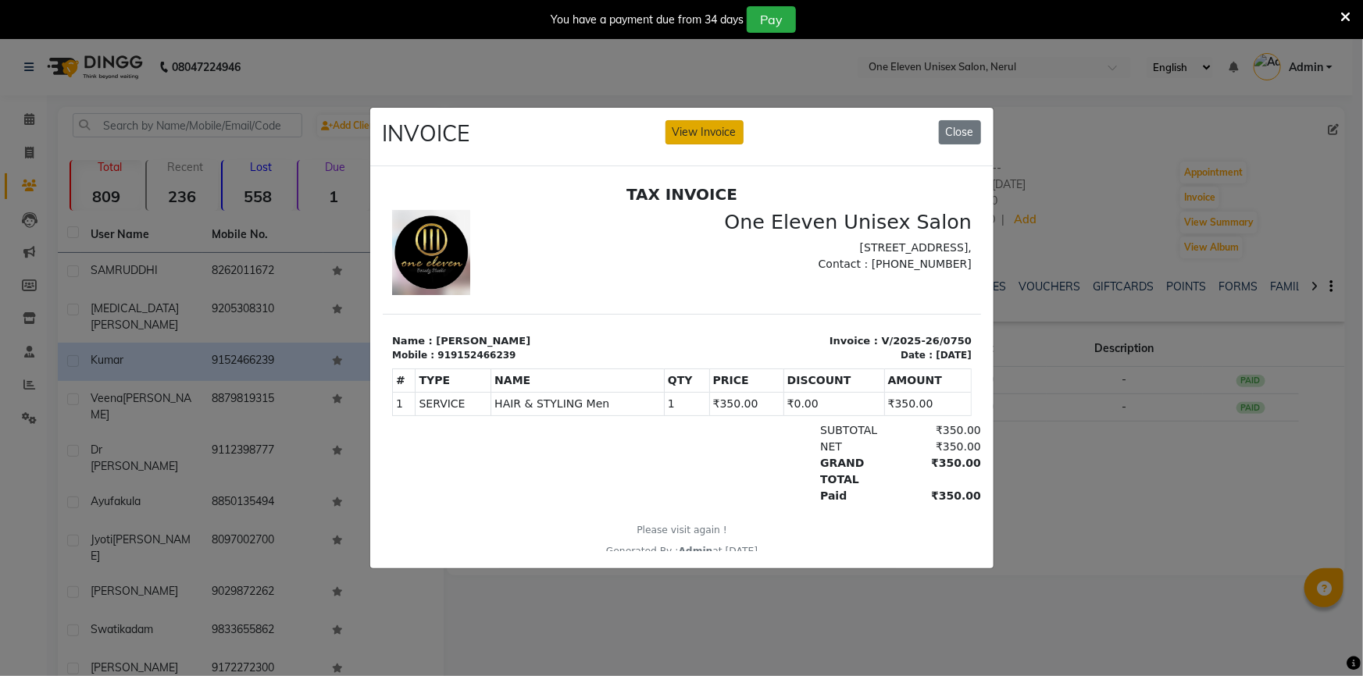
click at [718, 131] on button "View Invoice" at bounding box center [704, 132] width 78 height 24
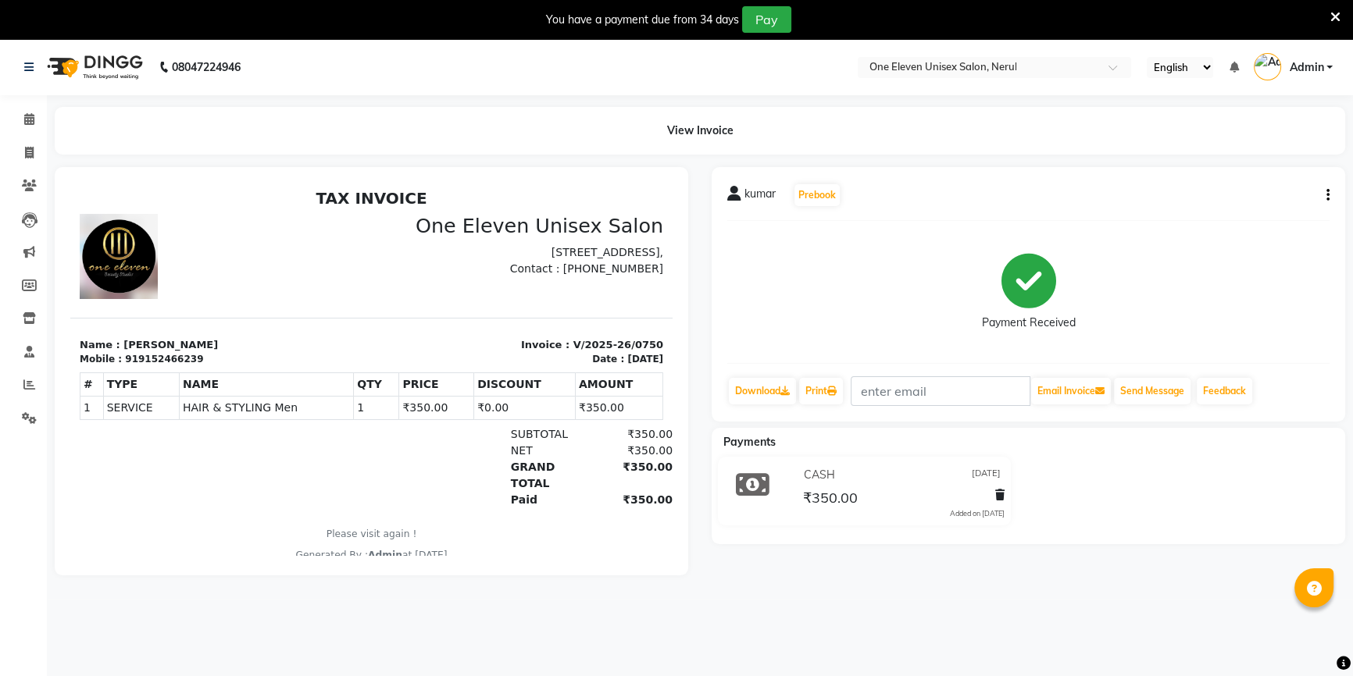
click at [1322, 194] on button "button" at bounding box center [1324, 195] width 9 height 16
click at [1235, 211] on div "Edit Invoice" at bounding box center [1249, 215] width 107 height 20
select select "service"
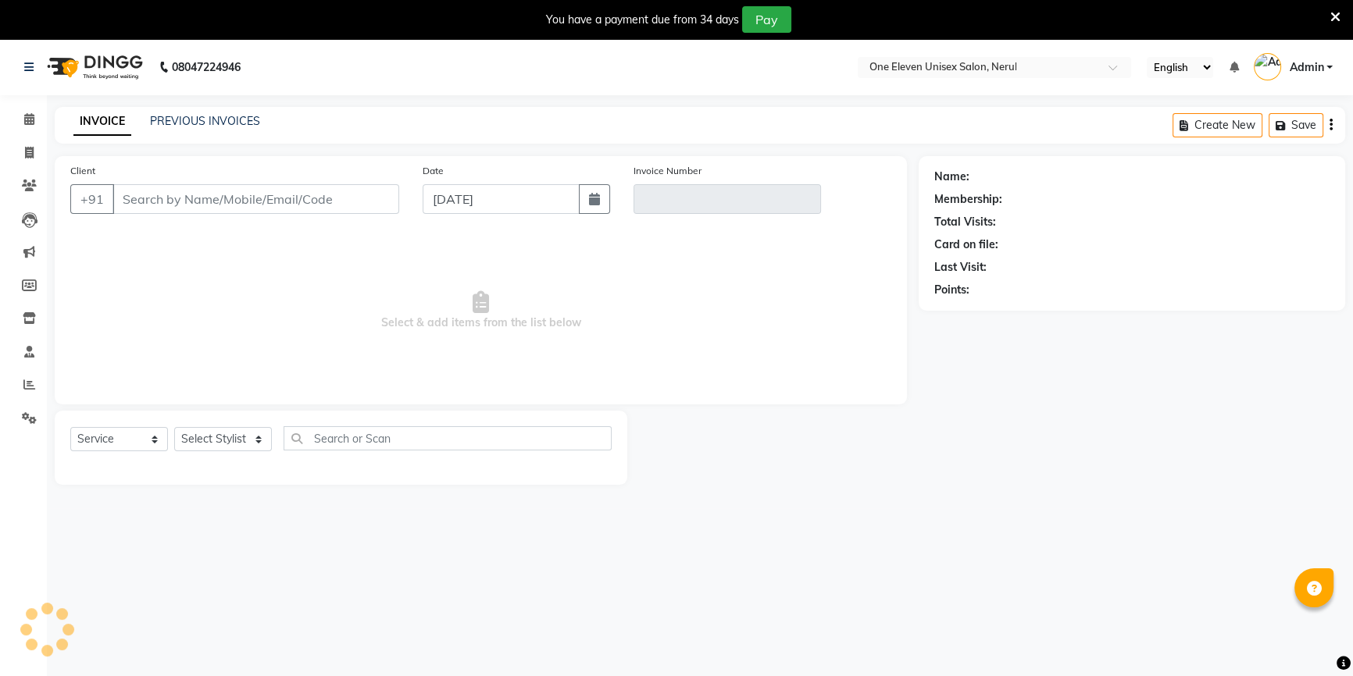
scroll to position [39, 0]
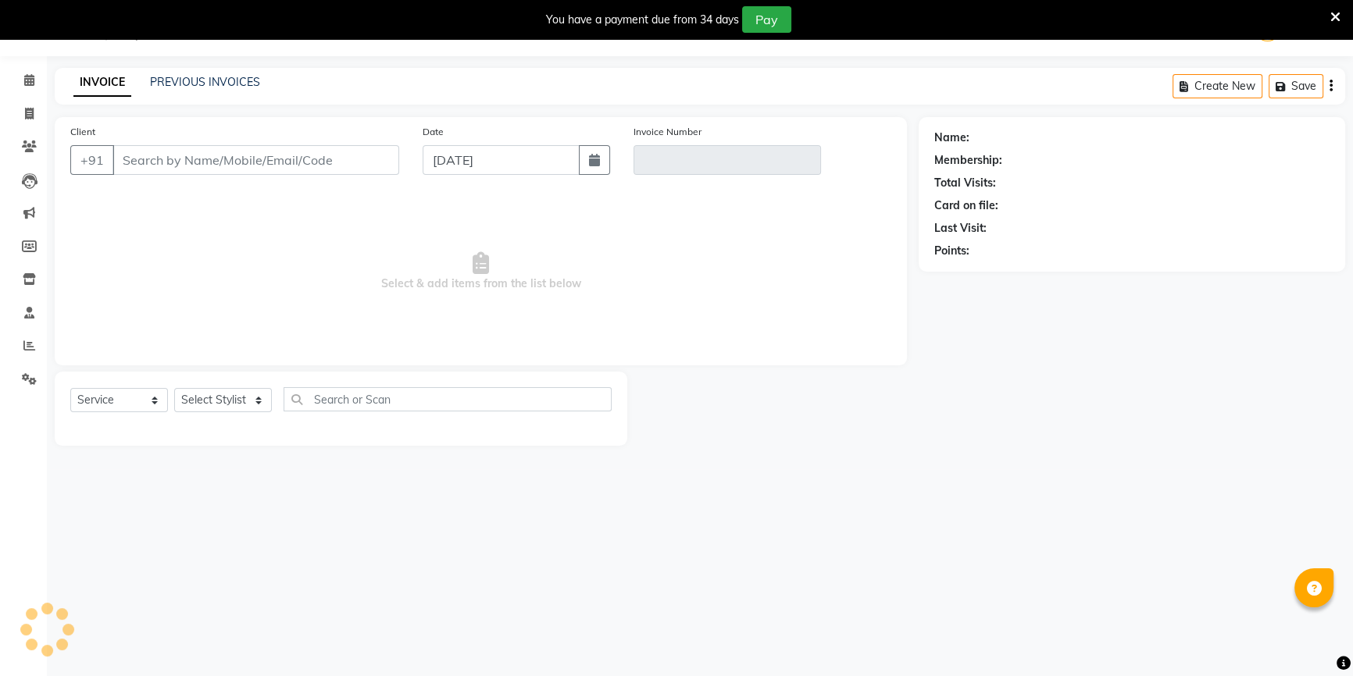
type input "9152466239"
type input "V/2025-26/0750"
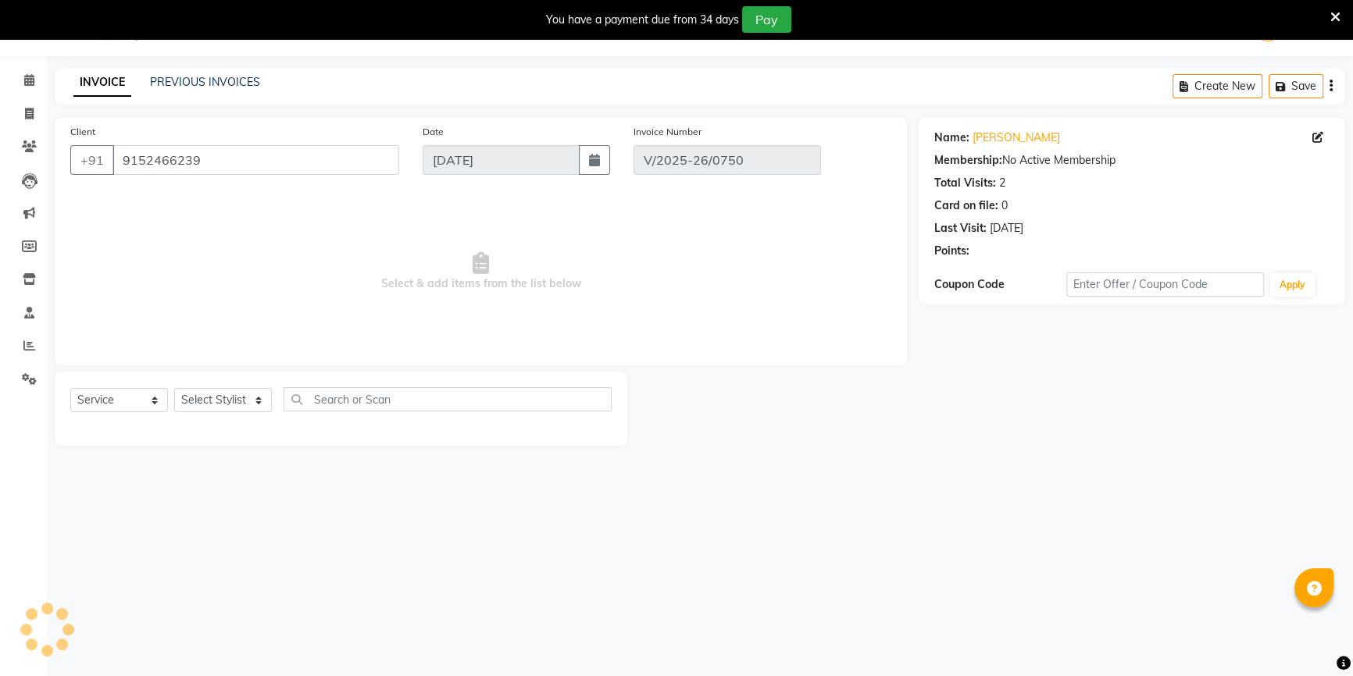
type input "[DATE]"
select select "select"
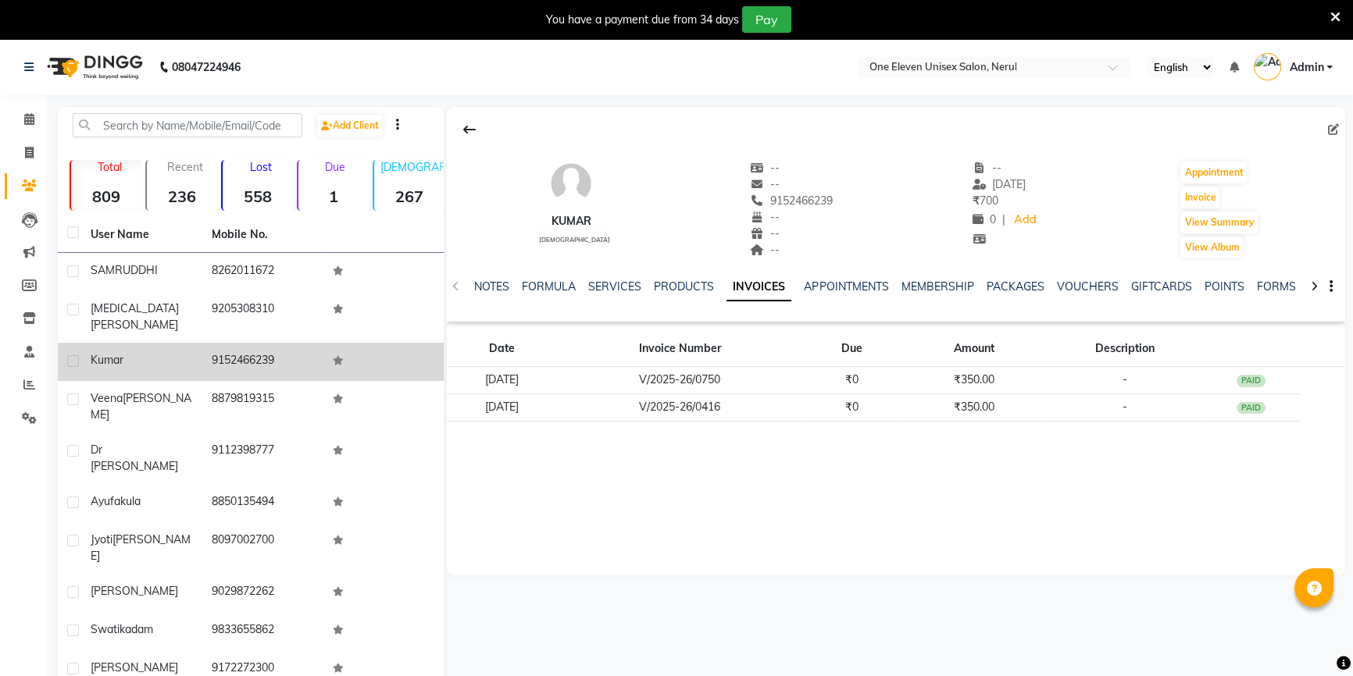
click at [203, 343] on td "9152466239" at bounding box center [262, 362] width 121 height 38
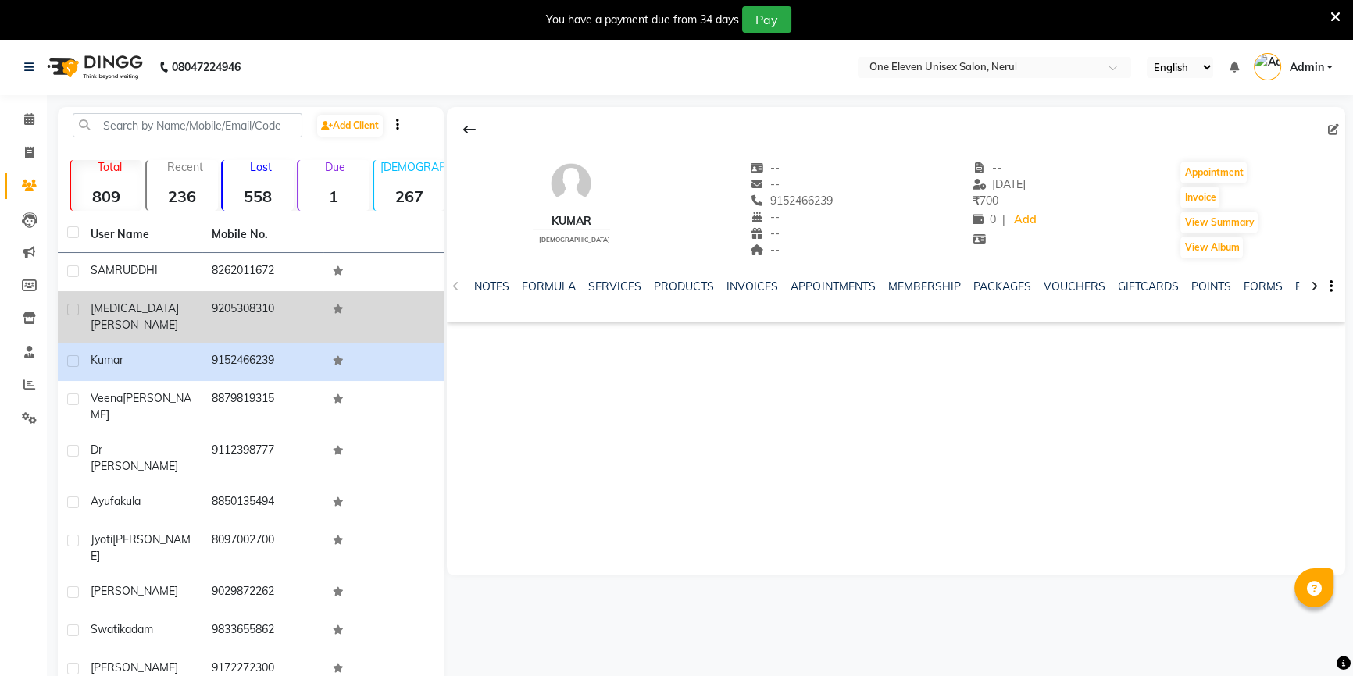
click at [196, 304] on td "[MEDICAL_DATA][PERSON_NAME]" at bounding box center [141, 317] width 121 height 52
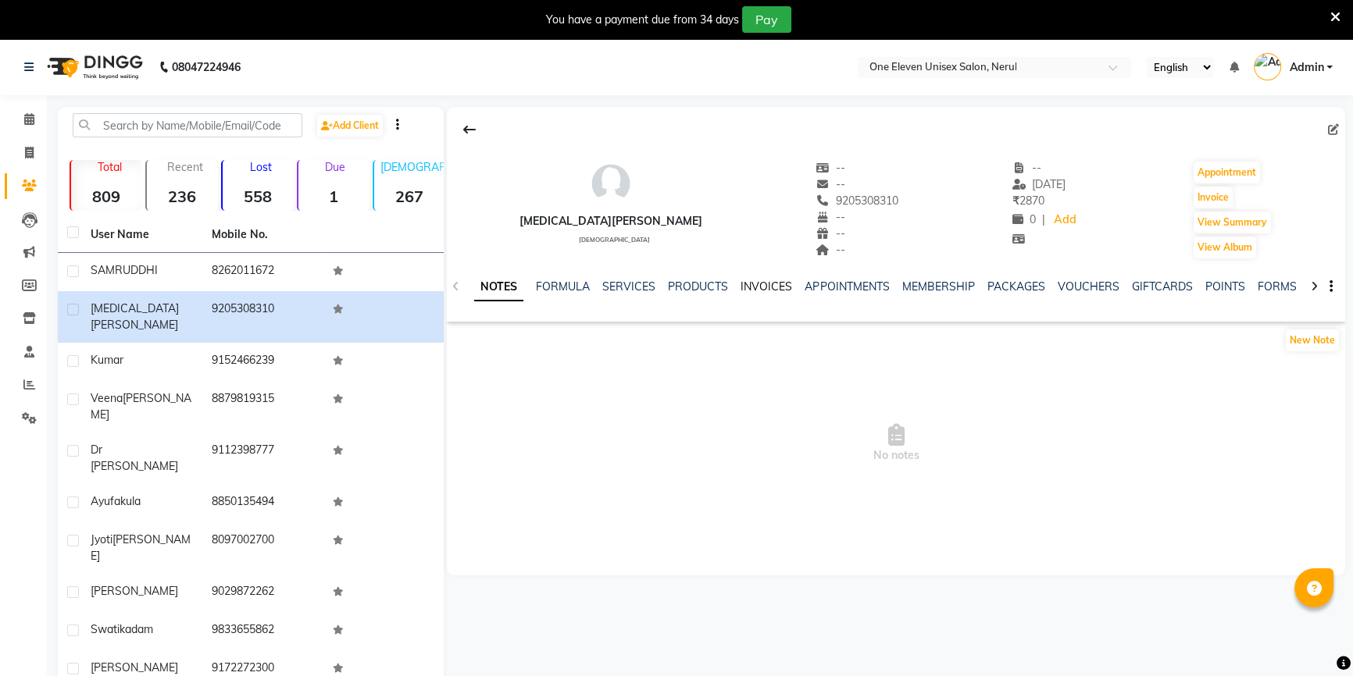
click at [759, 282] on link "INVOICES" at bounding box center [766, 287] width 52 height 14
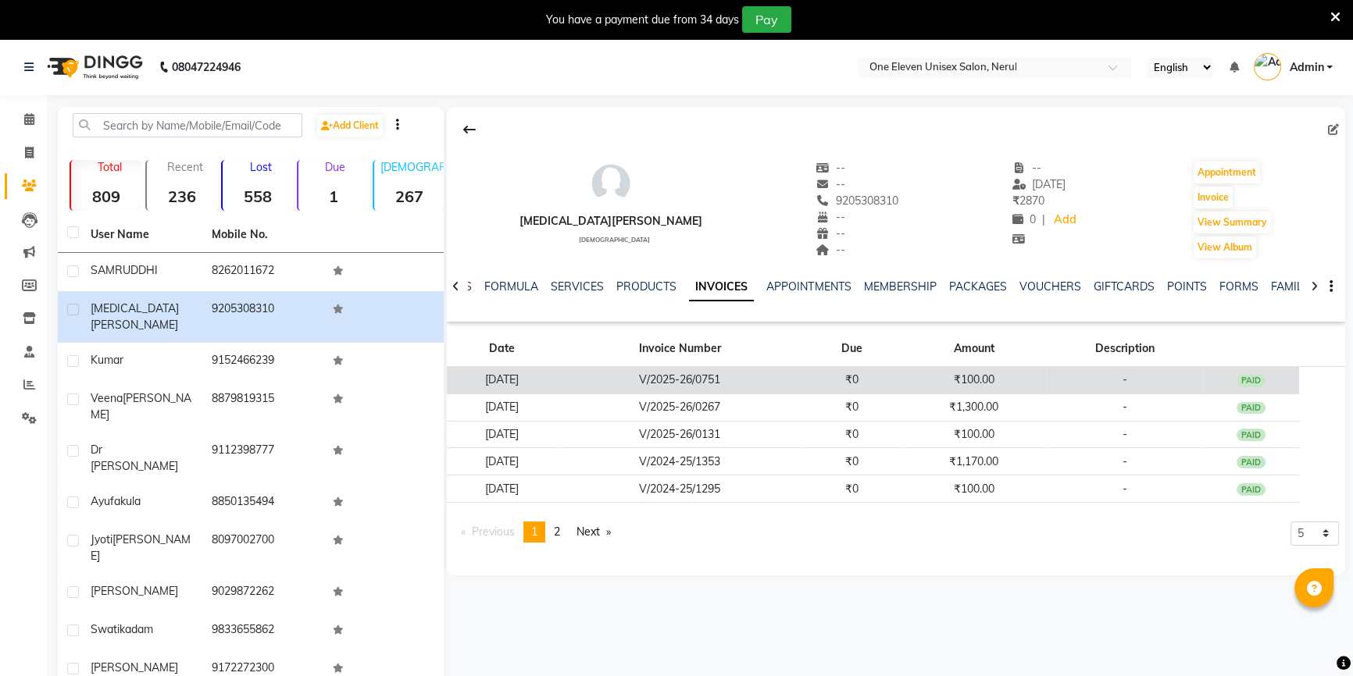
click at [680, 382] on td "V/2025-26/0751" at bounding box center [679, 380] width 247 height 27
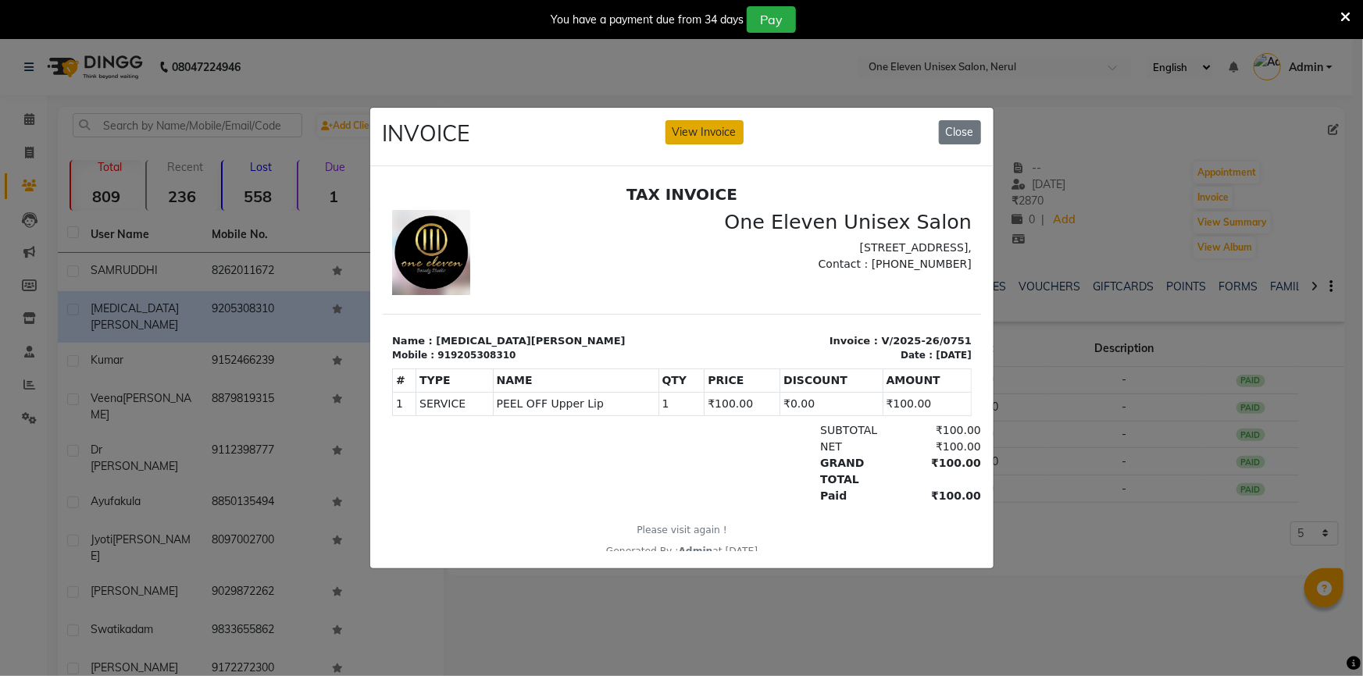
click at [708, 127] on button "View Invoice" at bounding box center [704, 132] width 78 height 24
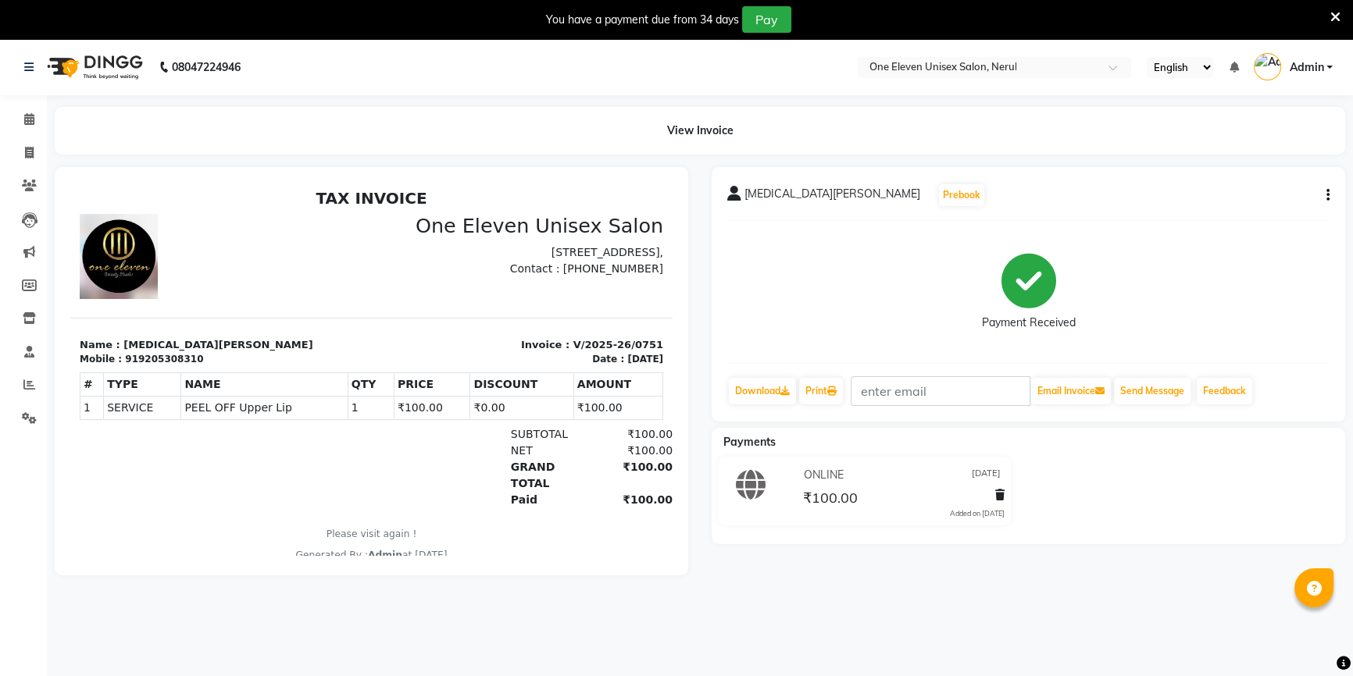
click at [1325, 200] on button "button" at bounding box center [1324, 195] width 9 height 16
click at [1257, 219] on div "Edit Invoice" at bounding box center [1249, 215] width 107 height 20
select select "service"
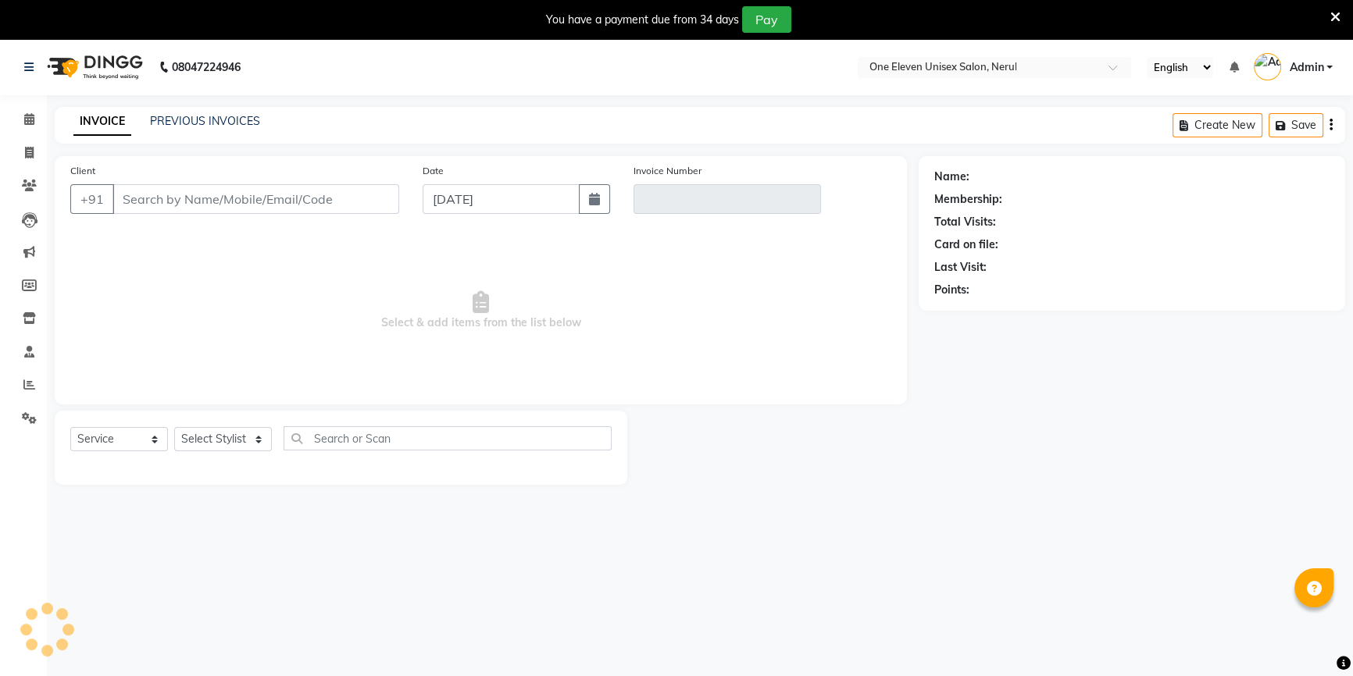
scroll to position [39, 0]
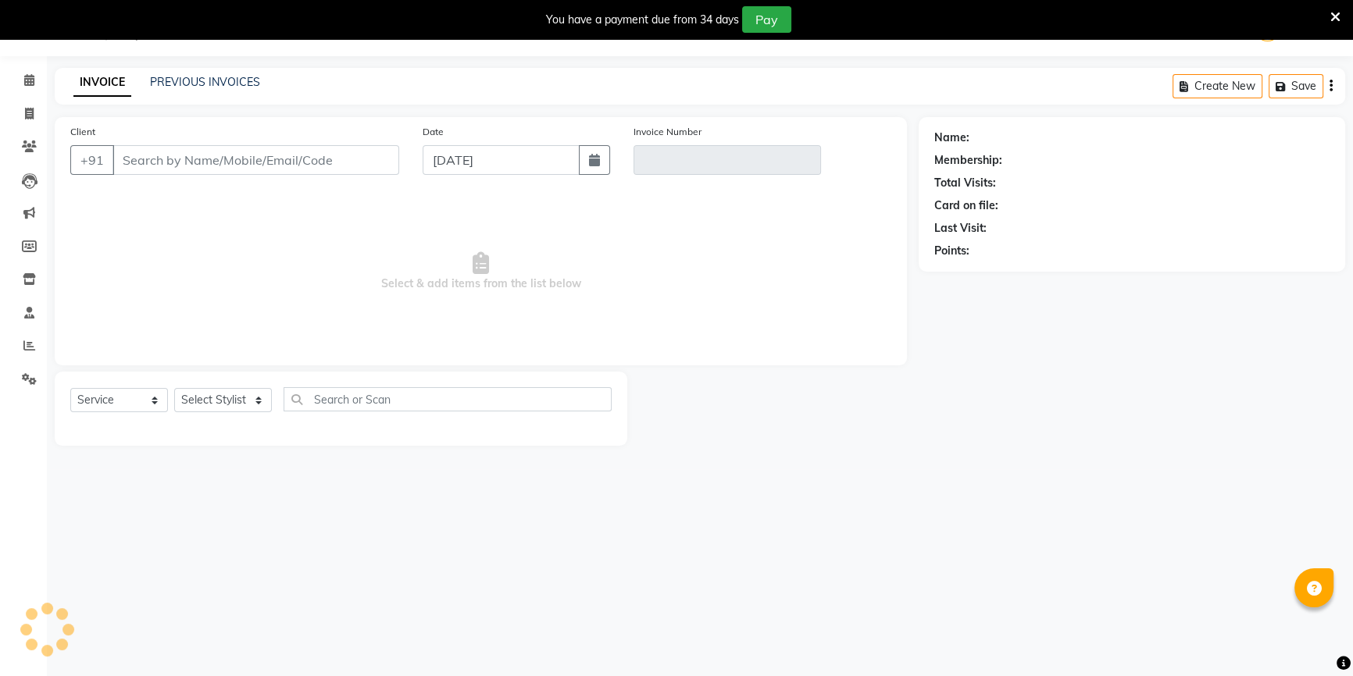
type input "9205308310"
type input "V/2025-26/0751"
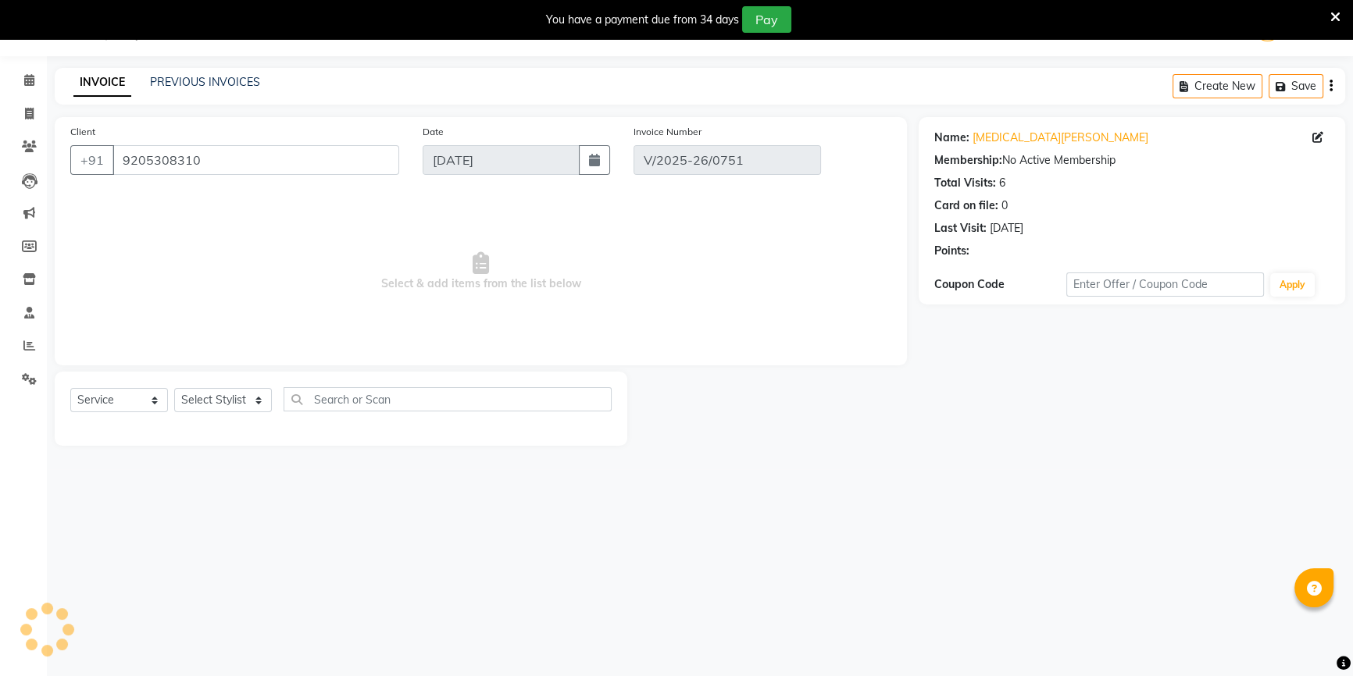
type input "[DATE]"
select select "select"
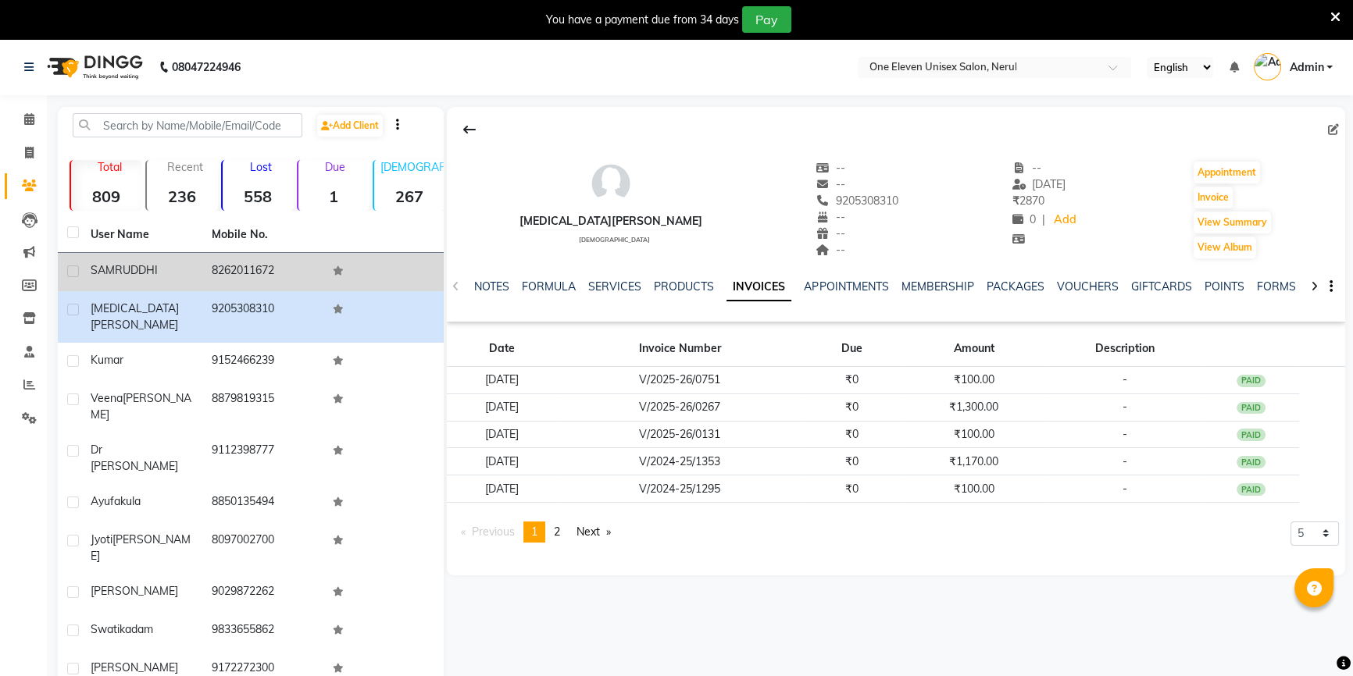
click at [127, 273] on span "SAMRUDDHI" at bounding box center [124, 270] width 67 height 14
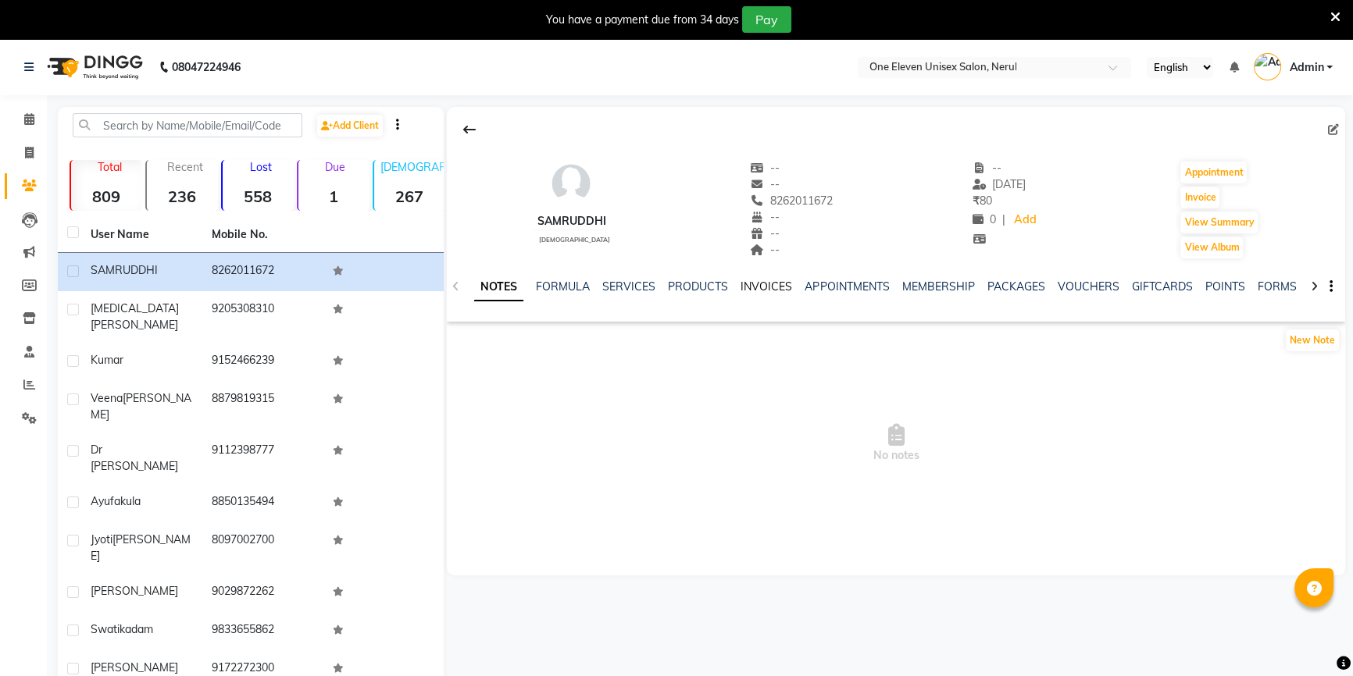
click at [772, 287] on link "INVOICES" at bounding box center [766, 287] width 52 height 14
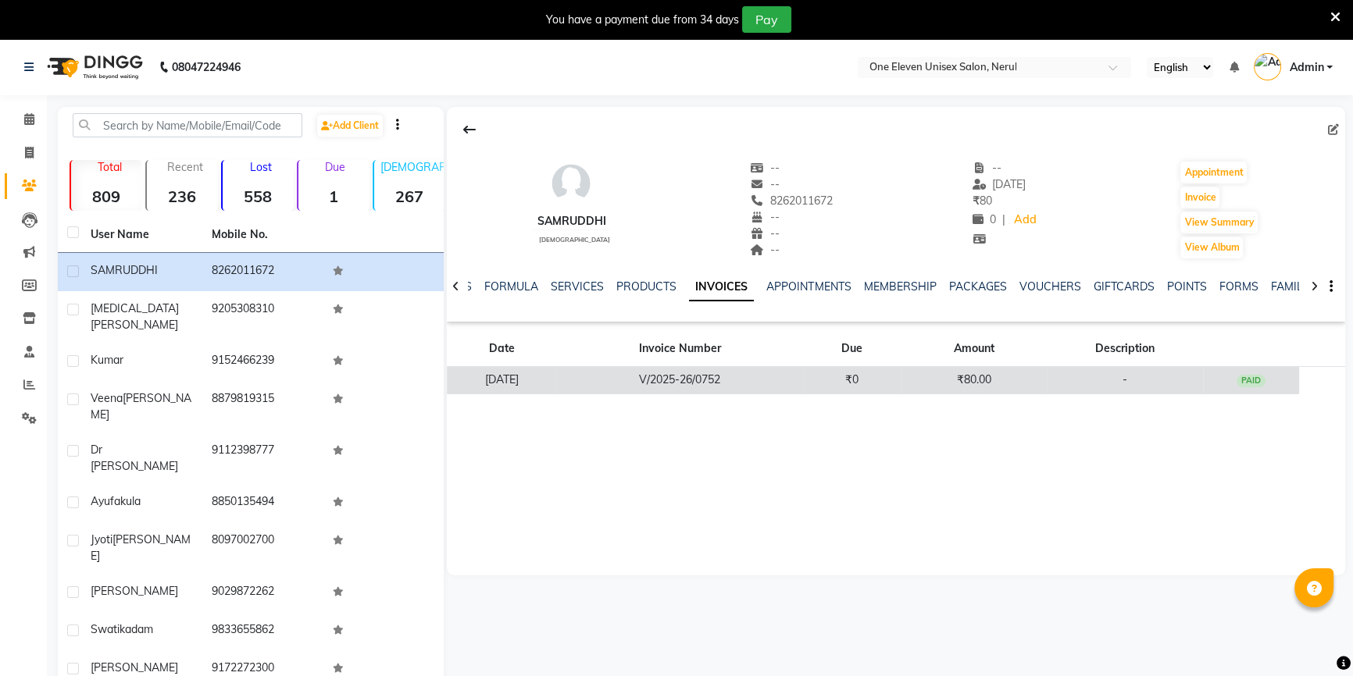
click at [704, 373] on td "V/2025-26/0752" at bounding box center [679, 380] width 247 height 27
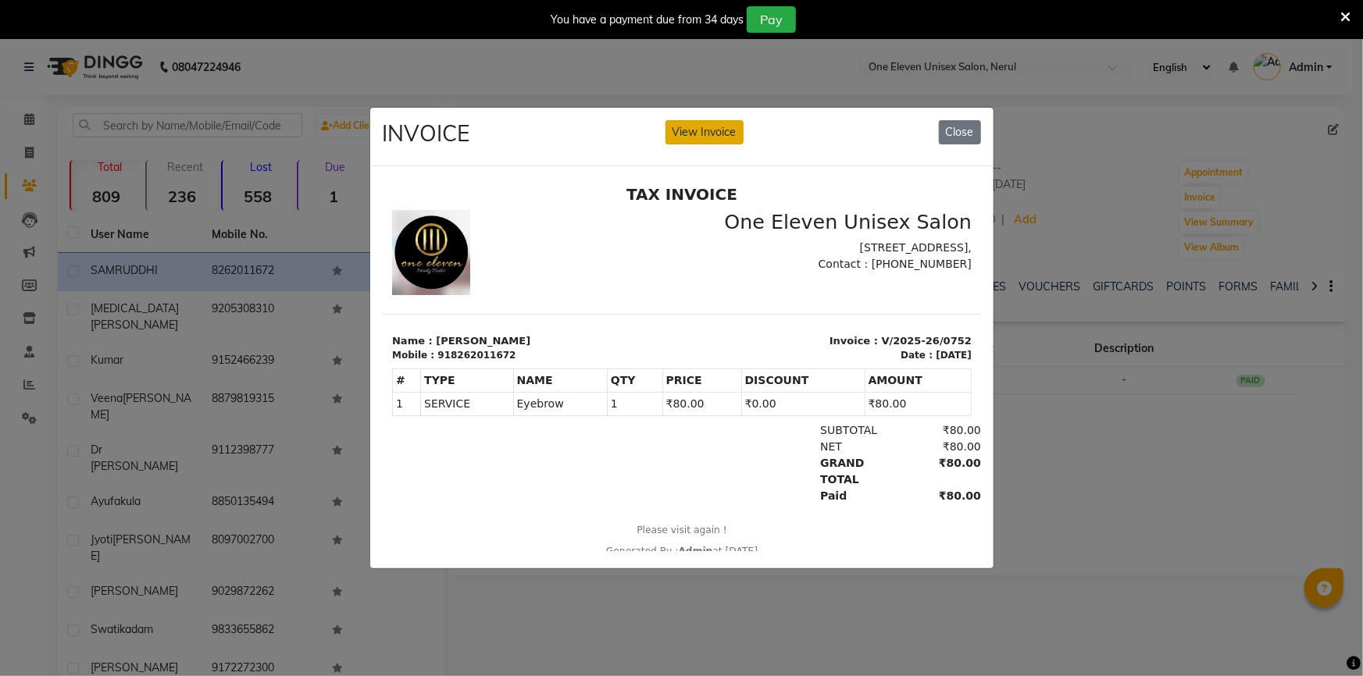
click at [698, 120] on button "View Invoice" at bounding box center [704, 132] width 78 height 24
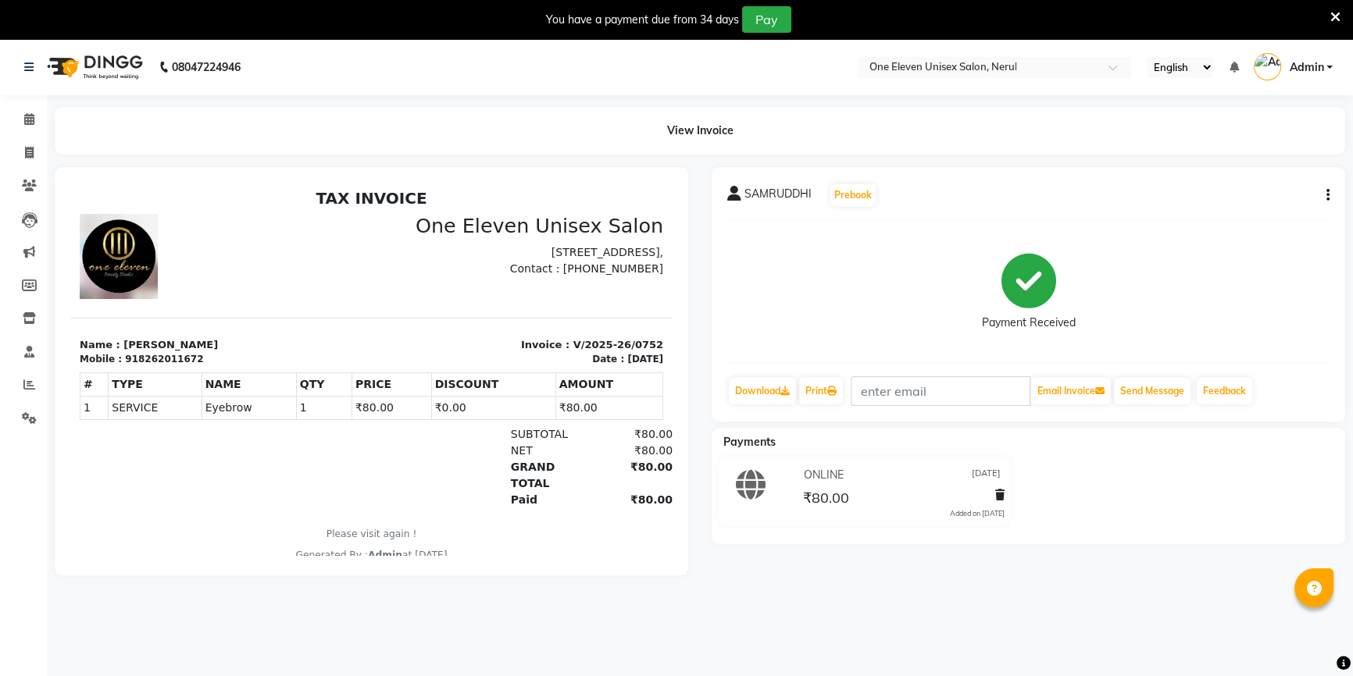
click at [1324, 195] on button "button" at bounding box center [1324, 195] width 9 height 16
click at [1276, 212] on div "Edit Invoice" at bounding box center [1249, 215] width 107 height 20
select select "service"
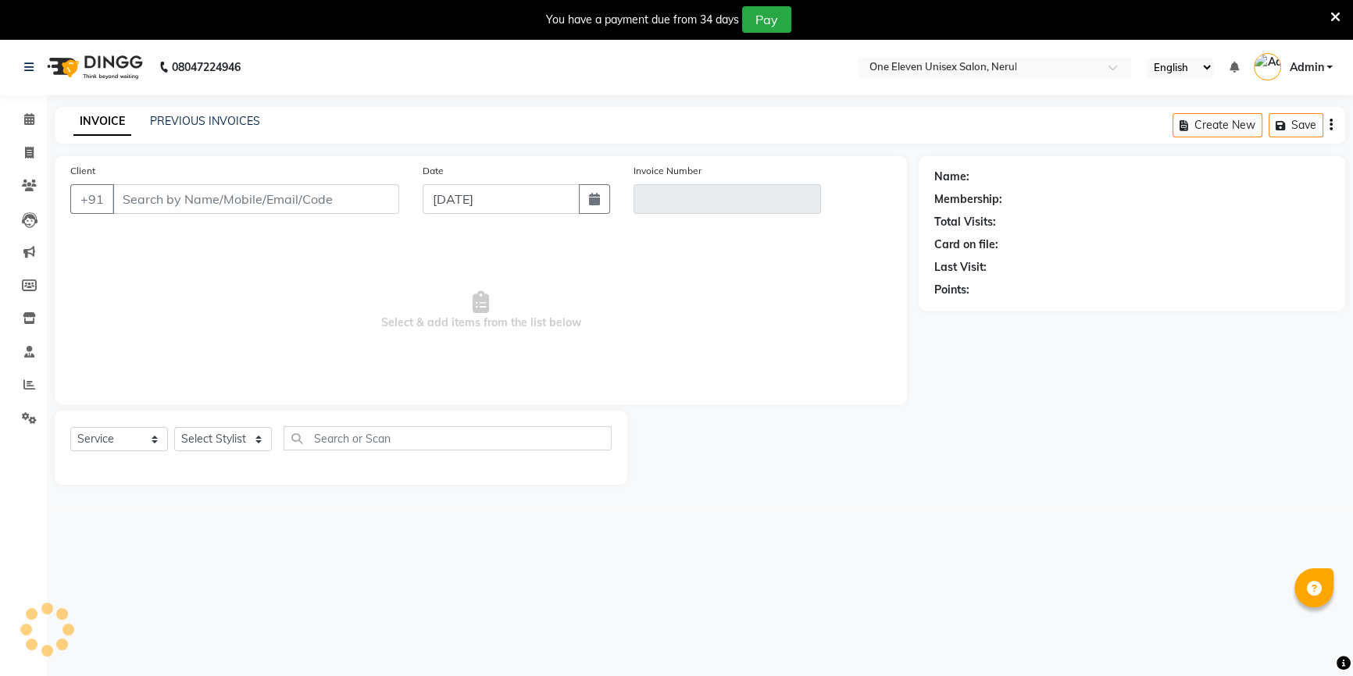
scroll to position [39, 0]
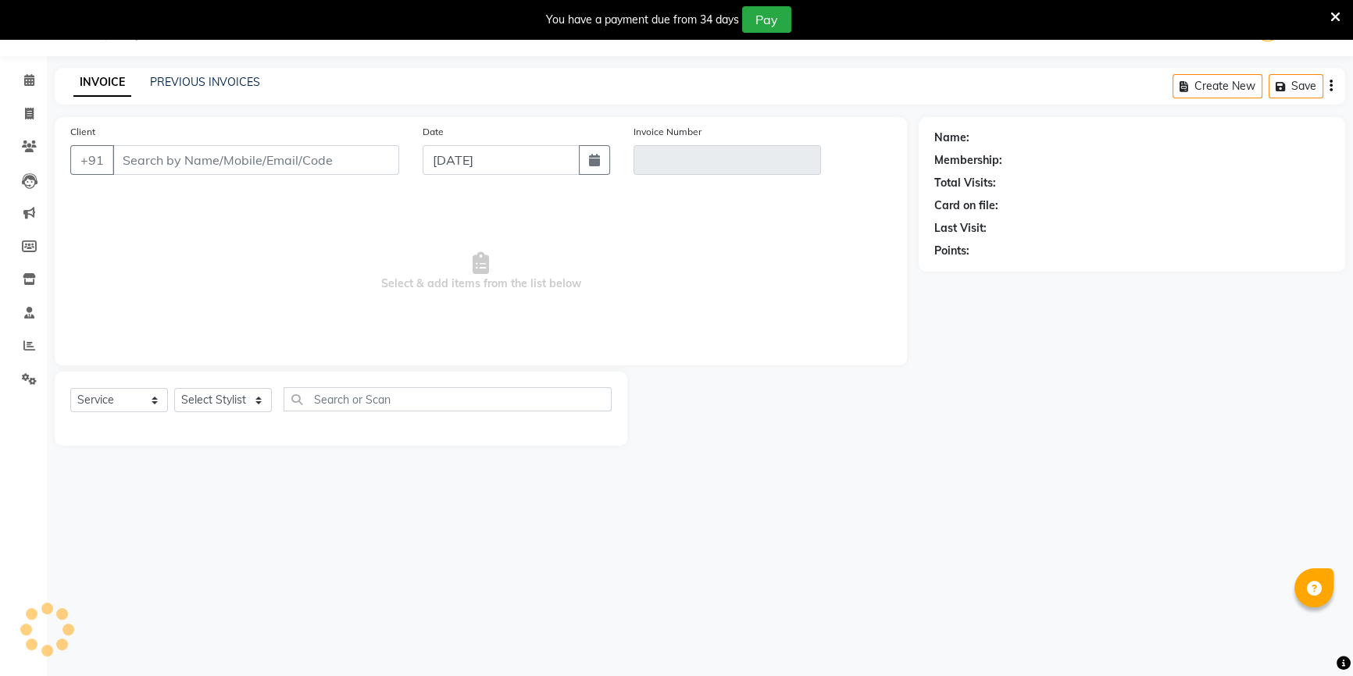
type input "8262011672"
type input "V/2025-26/0752"
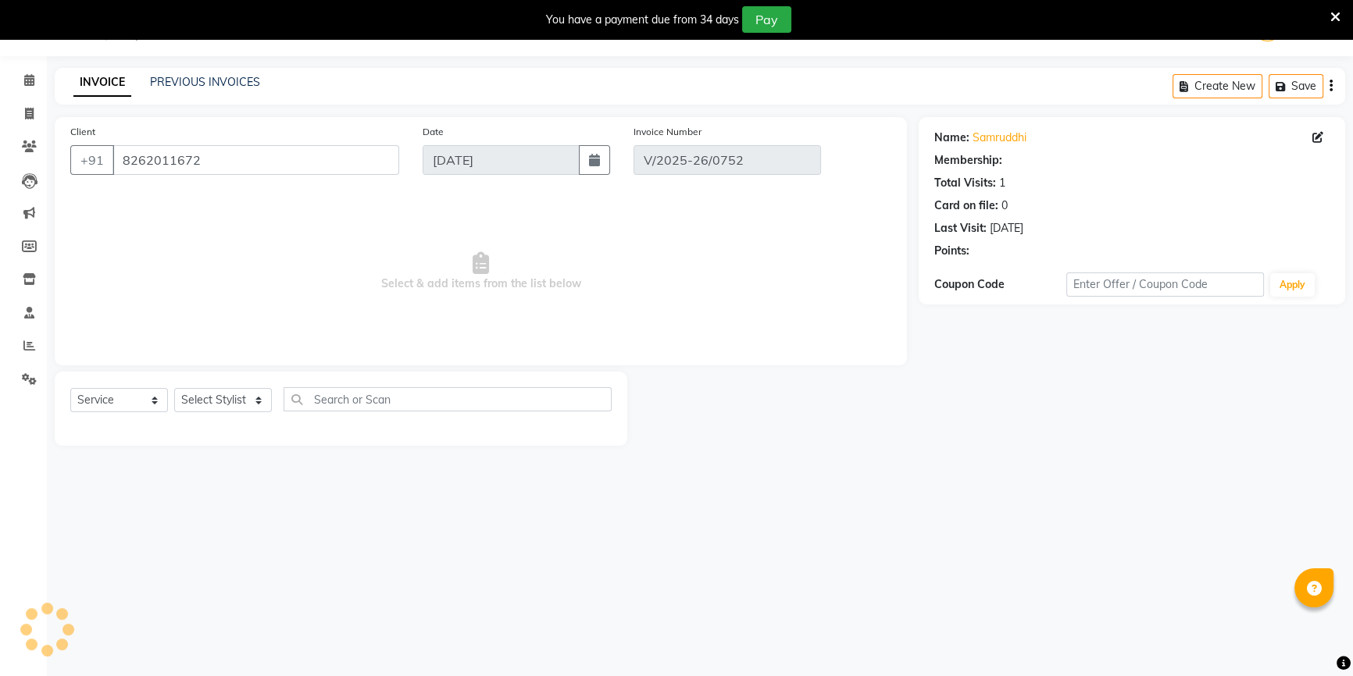
type input "[DATE]"
select select "select"
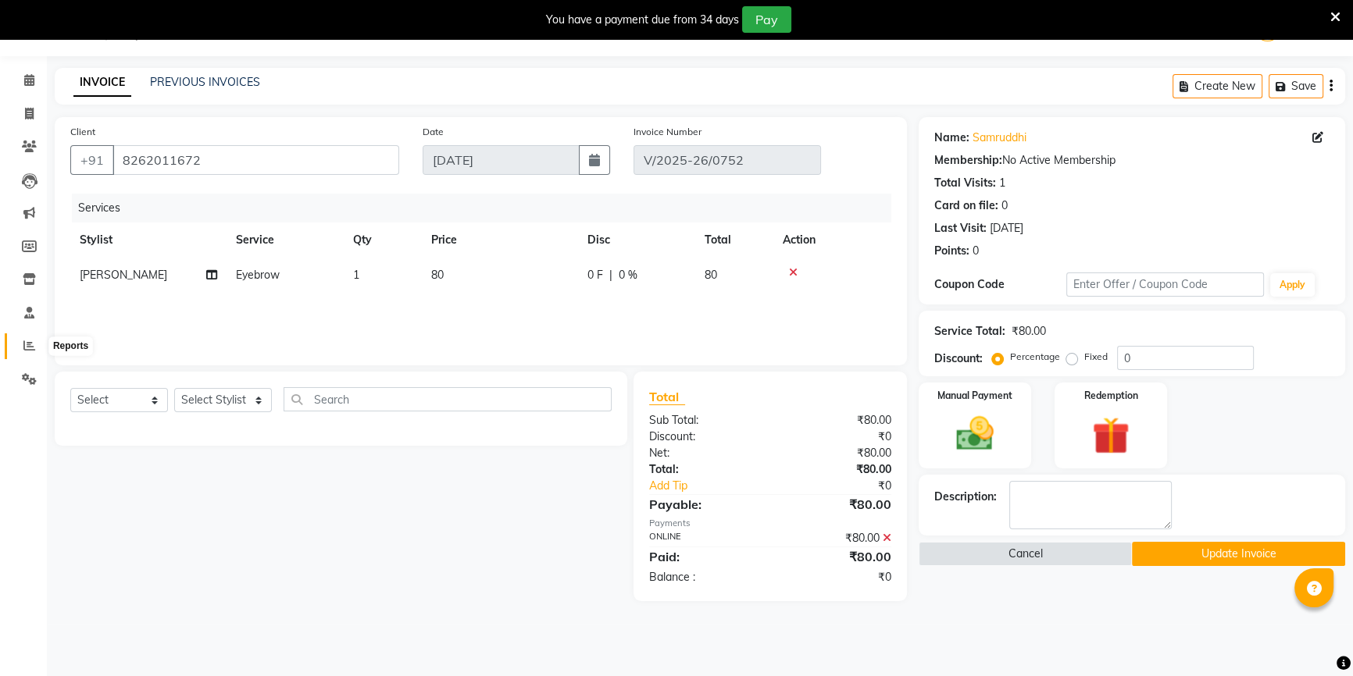
click at [17, 343] on span at bounding box center [29, 346] width 27 height 18
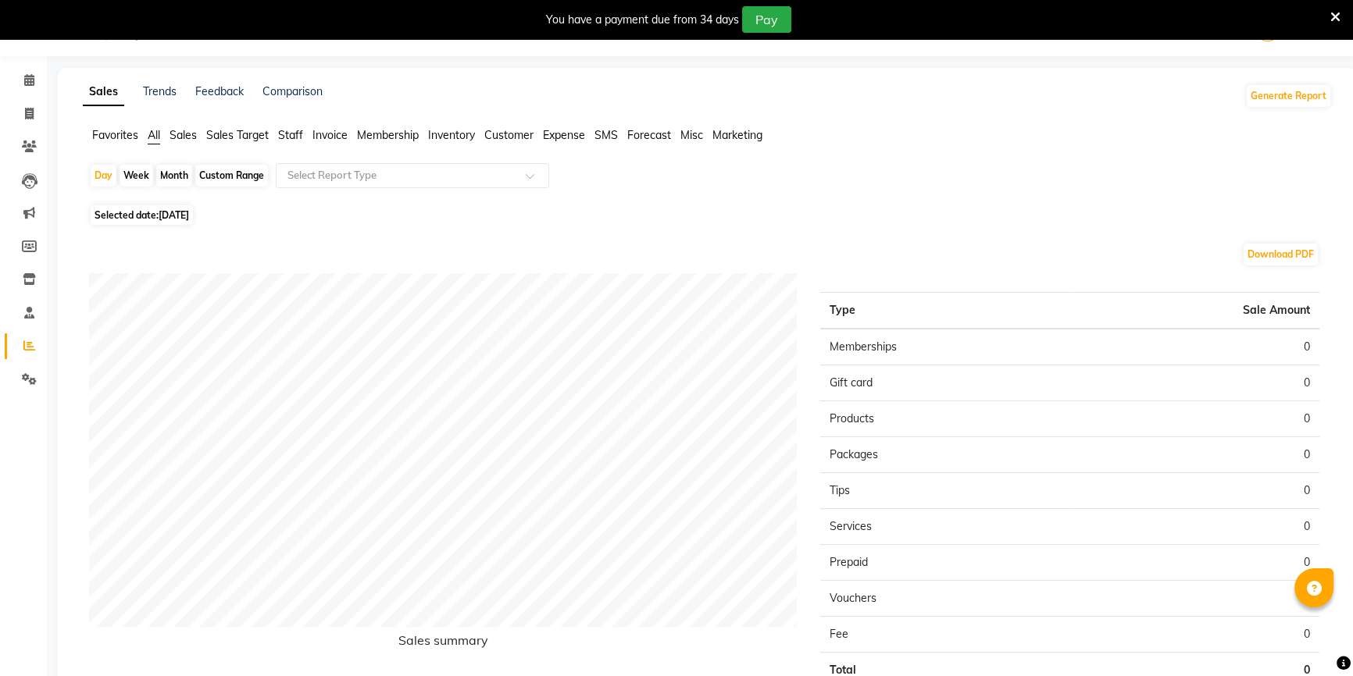
click at [133, 223] on span "Selected date: [DATE]" at bounding box center [142, 215] width 102 height 20
select select "9"
select select "2025"
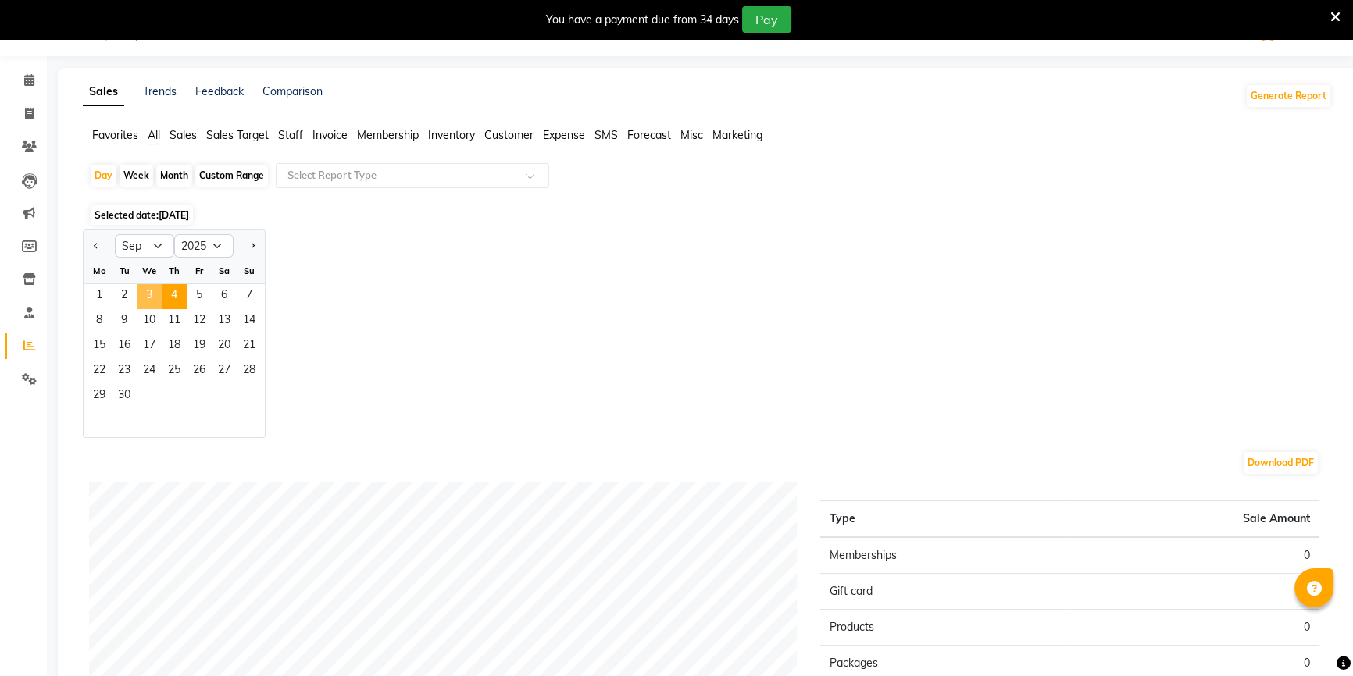
click at [141, 292] on span "3" at bounding box center [149, 296] width 25 height 25
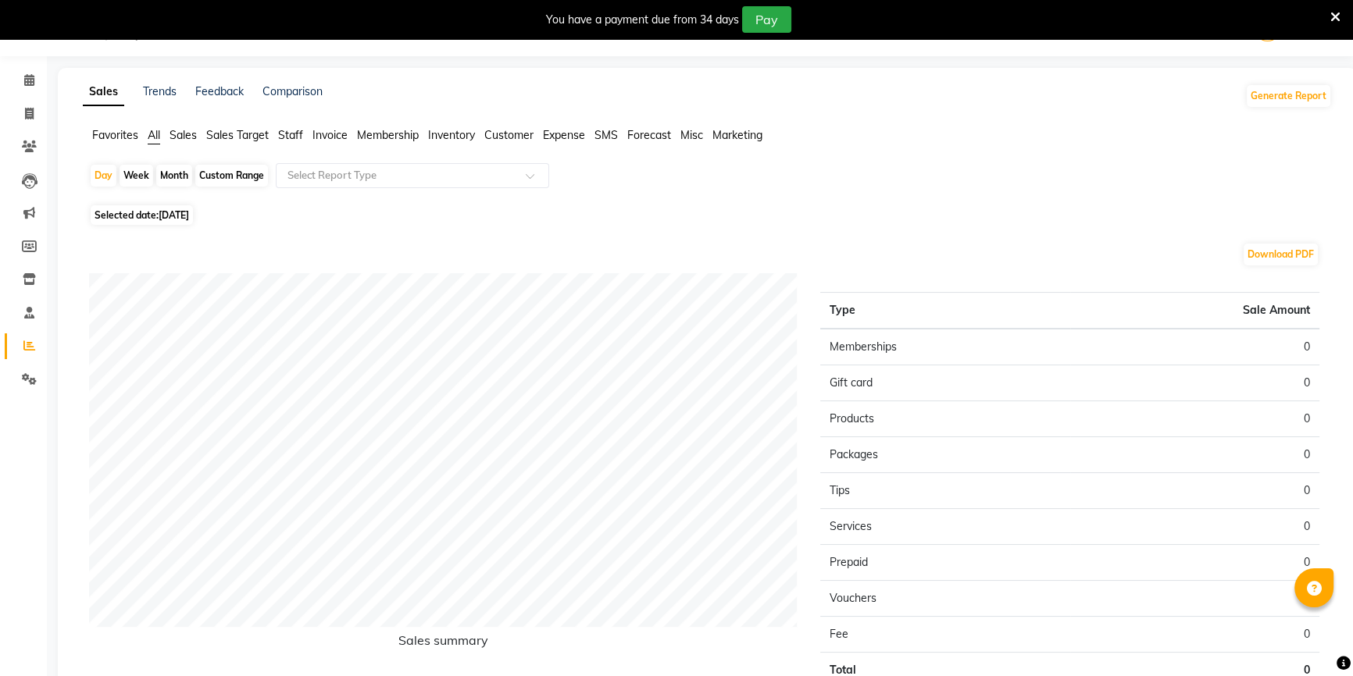
click at [156, 224] on span "Selected date: [DATE]" at bounding box center [142, 215] width 102 height 20
select select "9"
select select "2025"
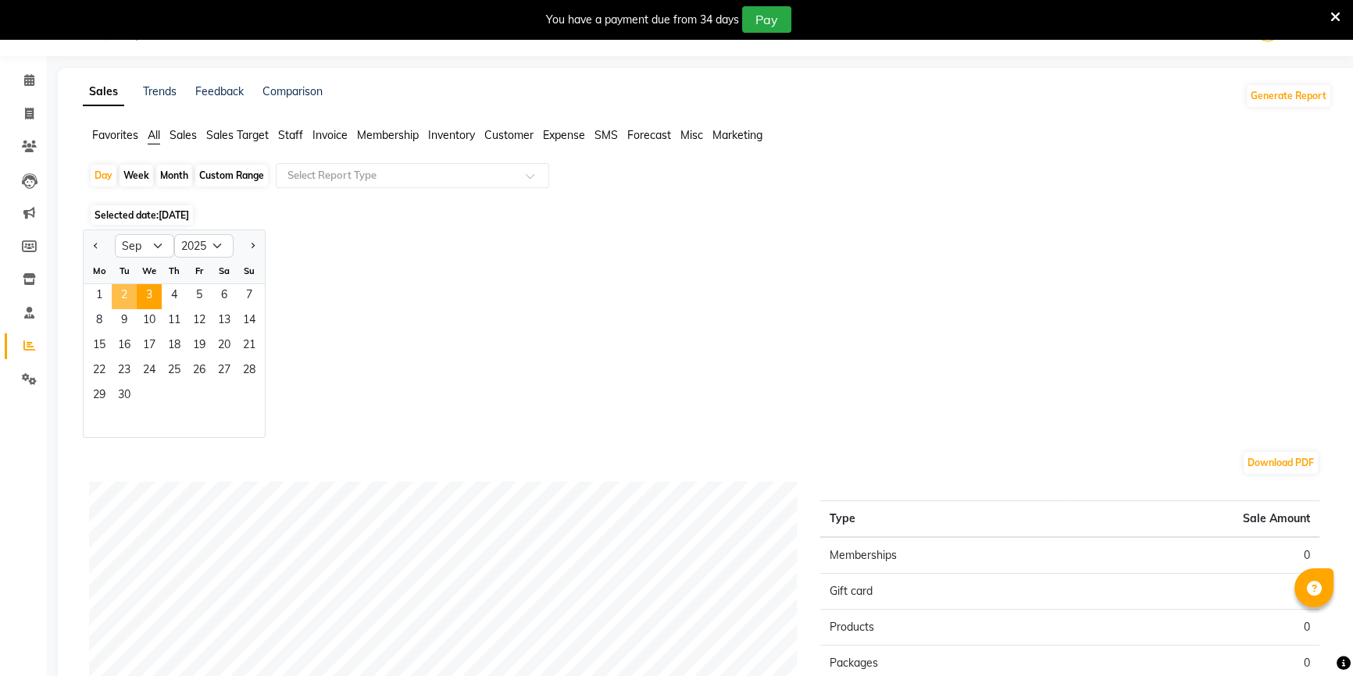
click at [125, 302] on span "2" at bounding box center [124, 296] width 25 height 25
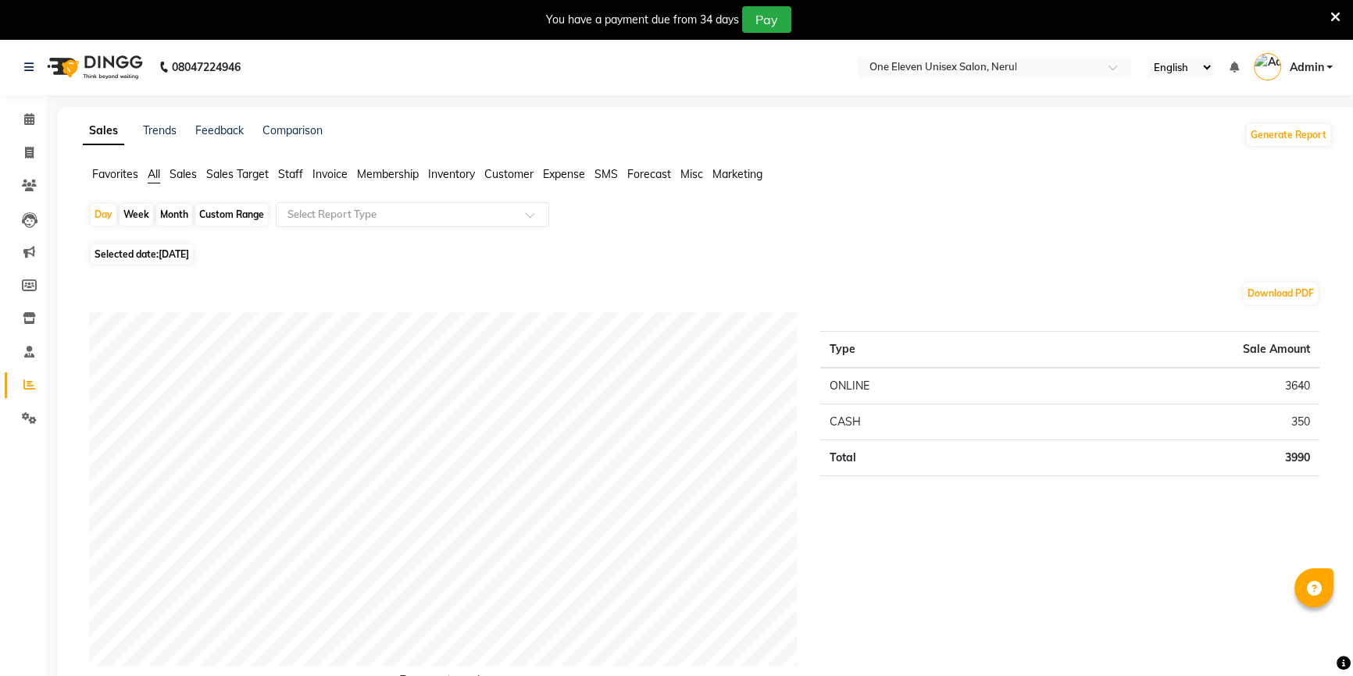
click at [189, 259] on span "[DATE]" at bounding box center [174, 254] width 30 height 12
select select "9"
select select "2025"
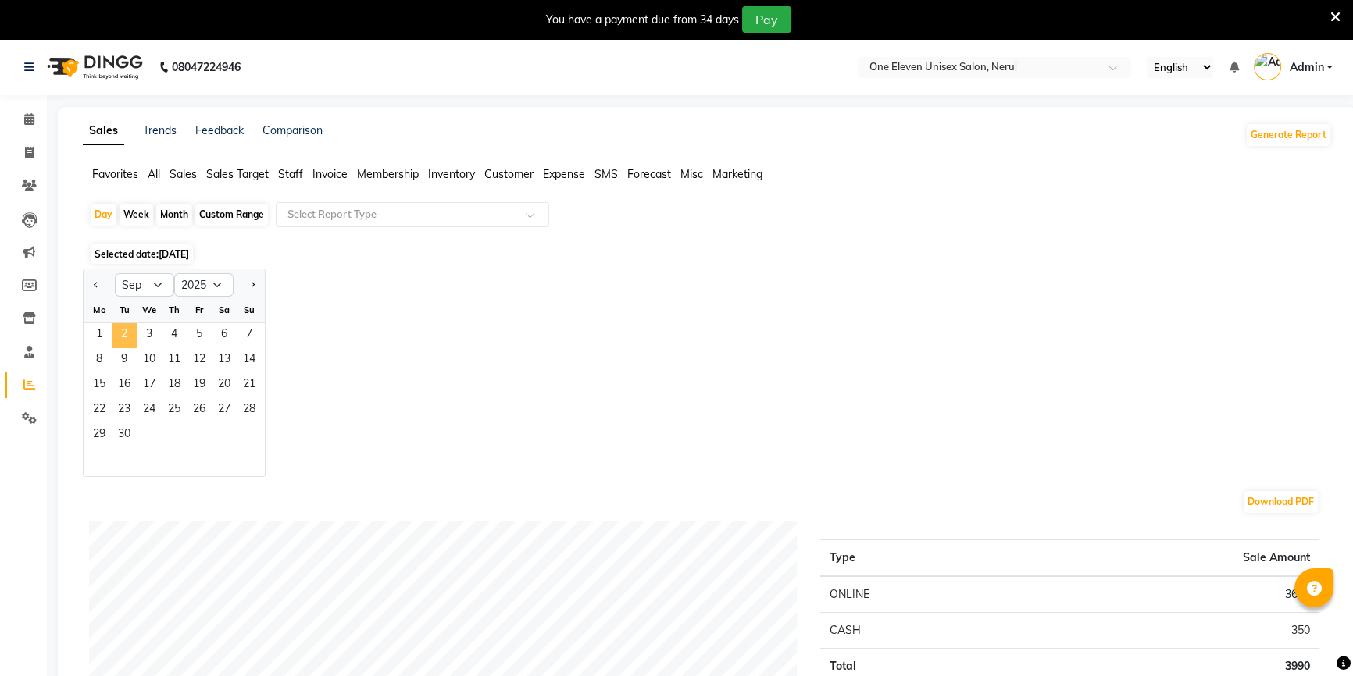
click at [112, 339] on span "2" at bounding box center [124, 335] width 25 height 25
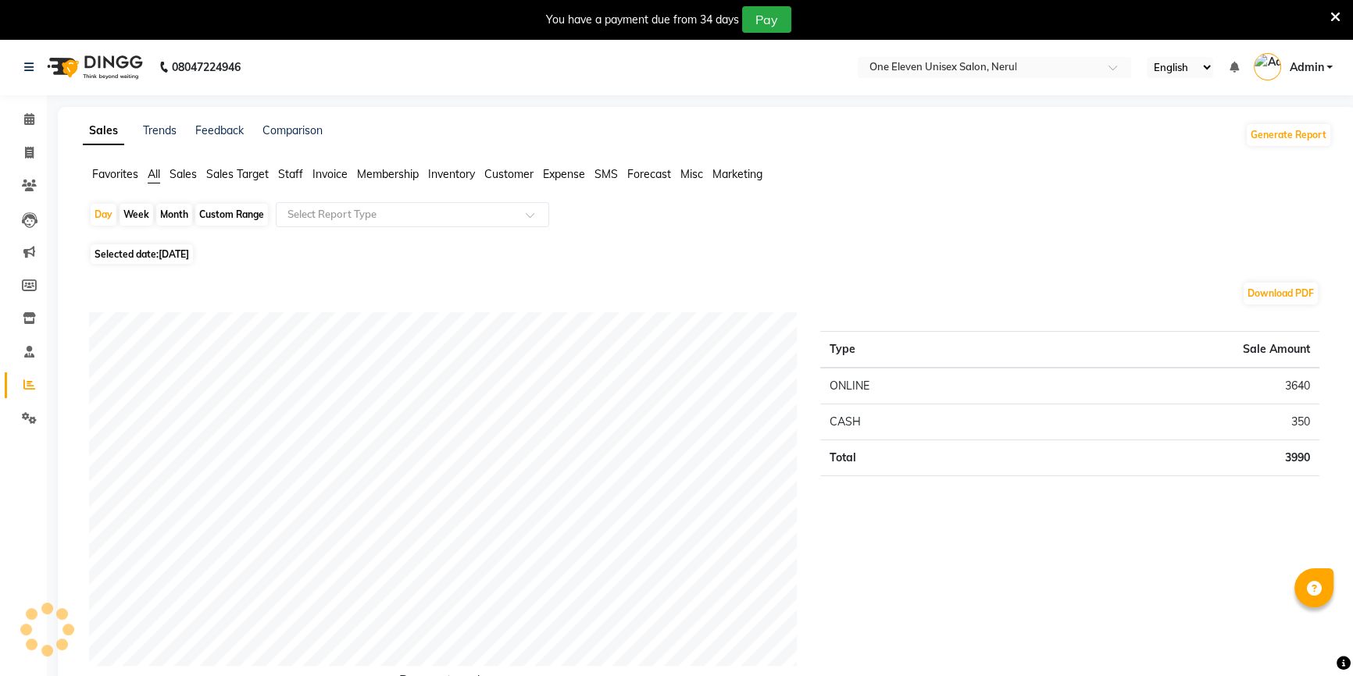
click at [164, 259] on span "Selected date: [DATE]" at bounding box center [142, 254] width 102 height 20
select select "9"
select select "2025"
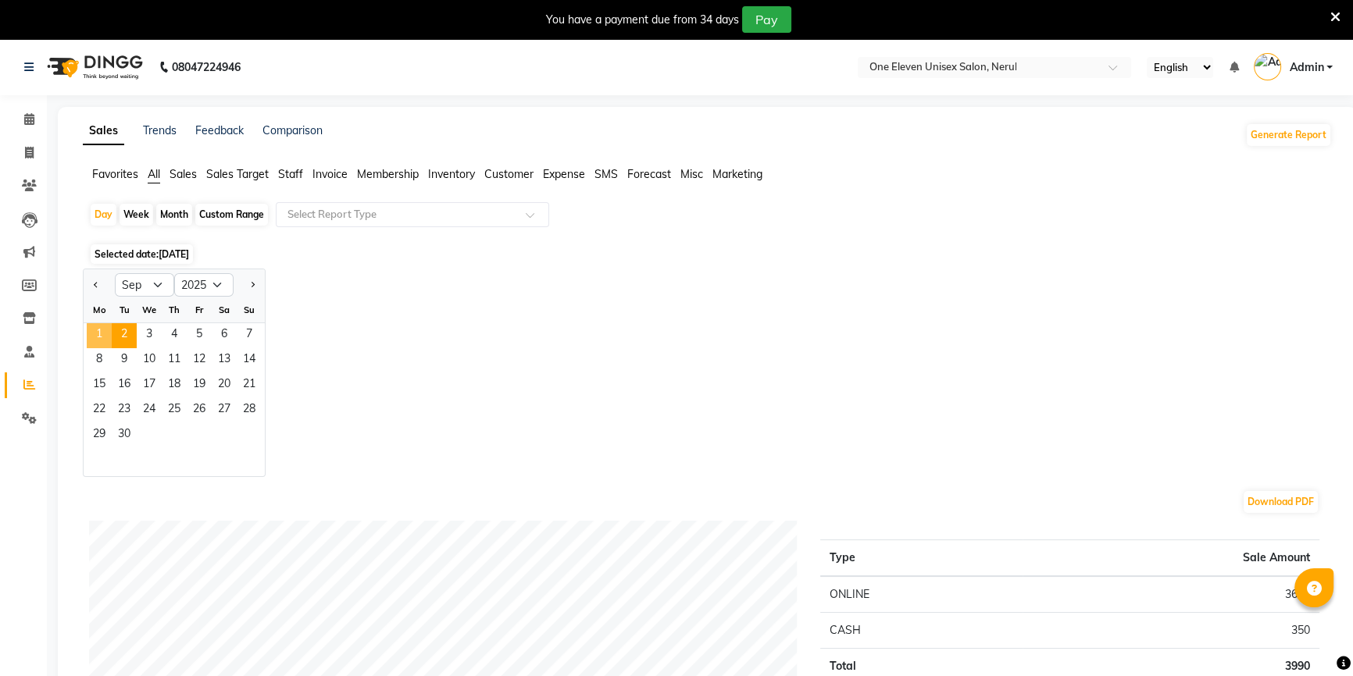
click at [103, 332] on span "1" at bounding box center [99, 335] width 25 height 25
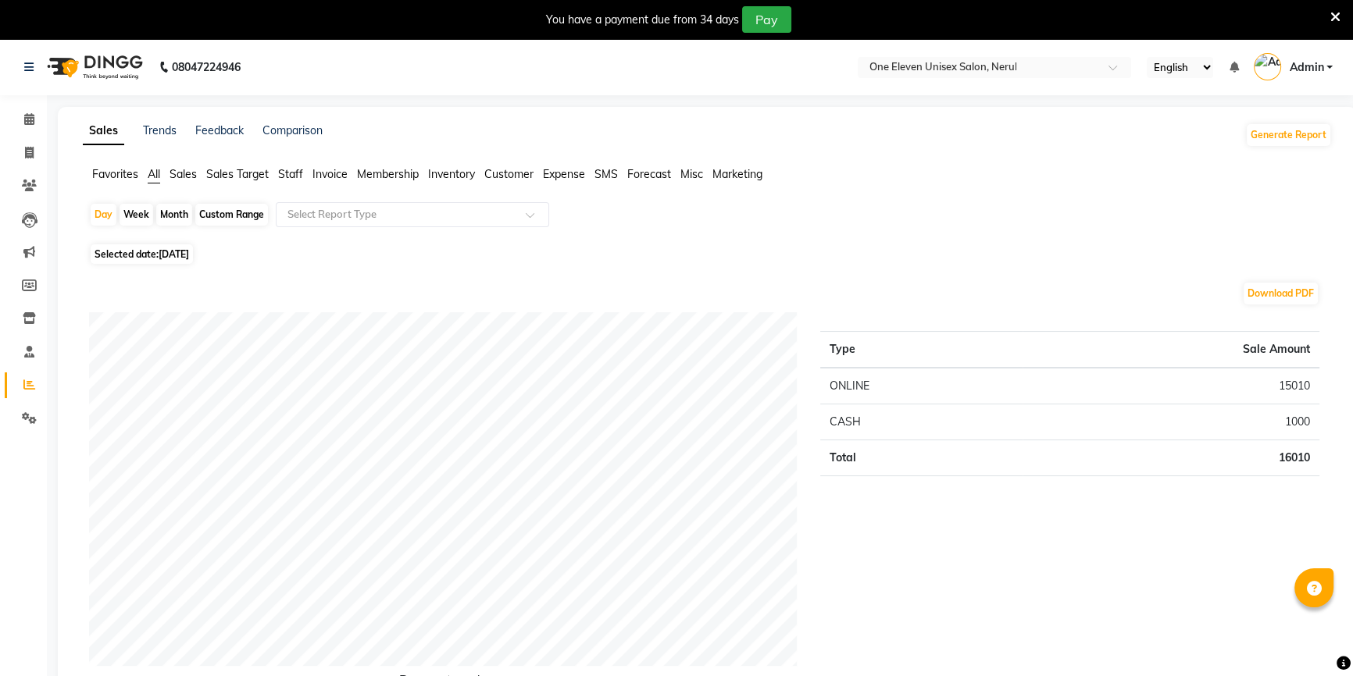
click at [173, 255] on span "[DATE]" at bounding box center [174, 254] width 30 height 12
select select "9"
select select "2025"
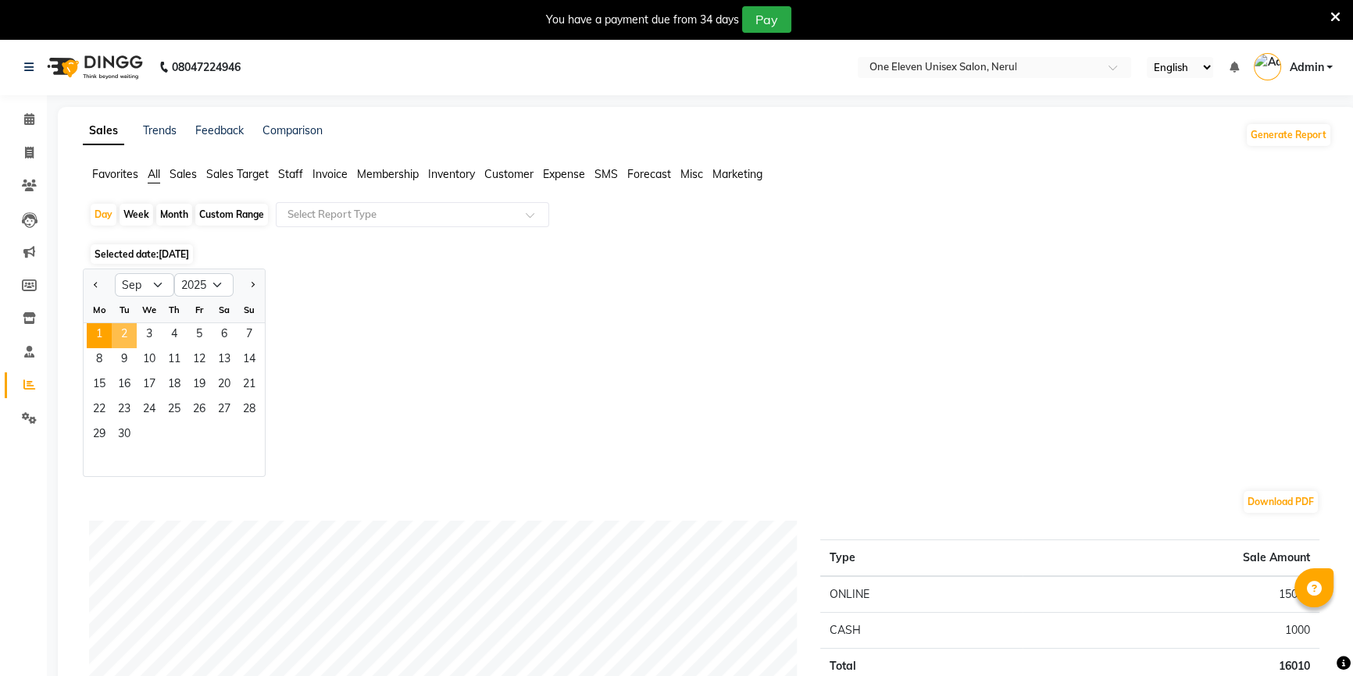
click at [125, 330] on span "2" at bounding box center [124, 335] width 25 height 25
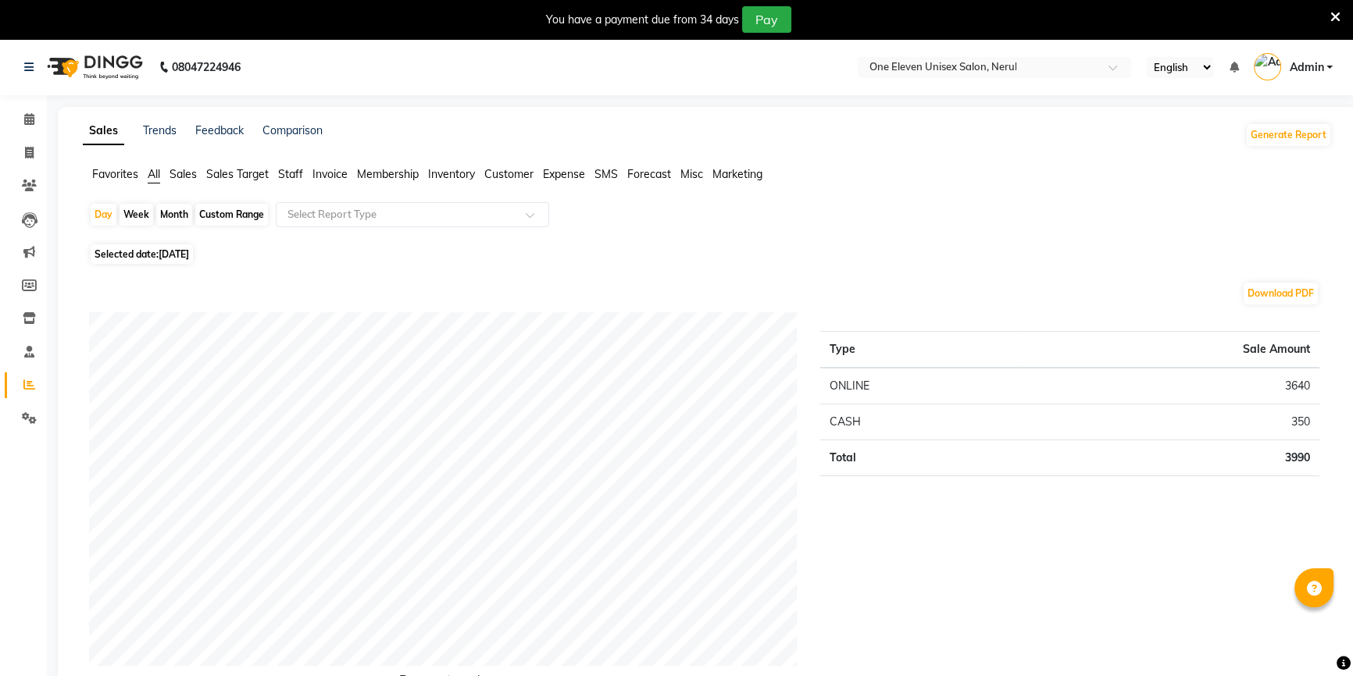
click at [189, 251] on span "[DATE]" at bounding box center [174, 254] width 30 height 12
select select "9"
select select "2025"
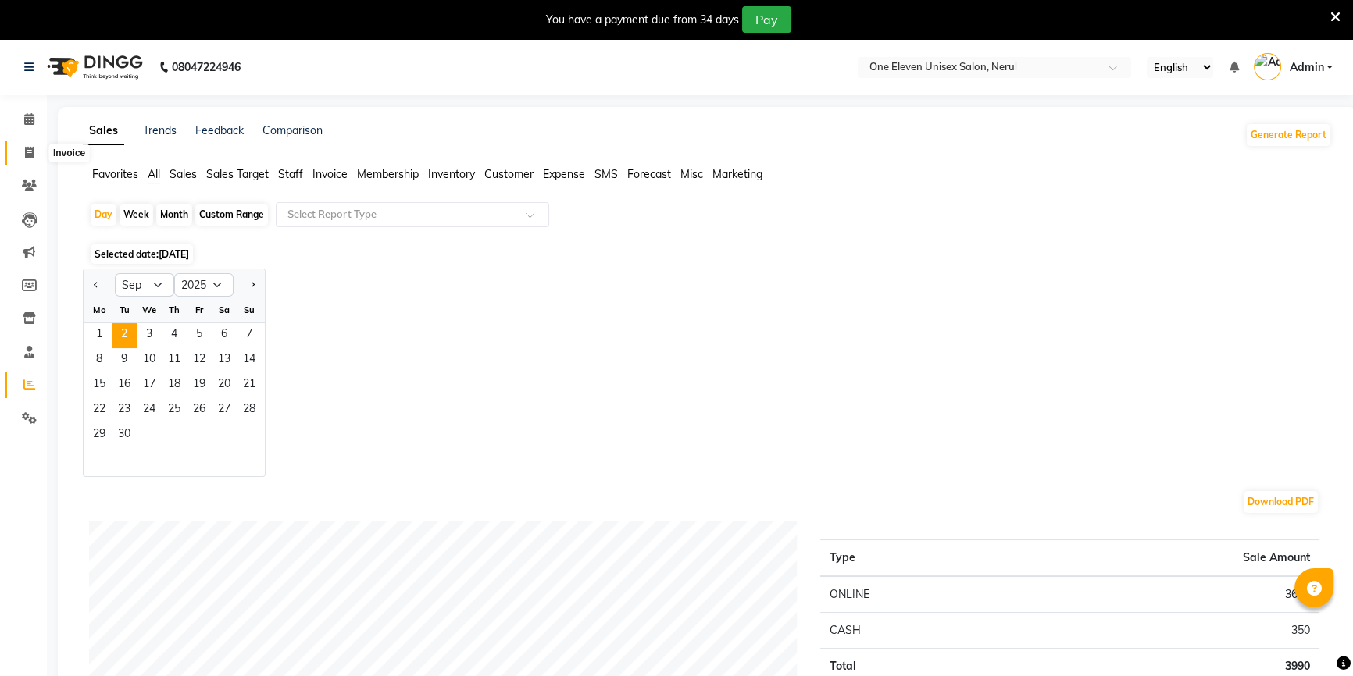
click at [23, 155] on span at bounding box center [29, 154] width 27 height 18
select select "6362"
select select "service"
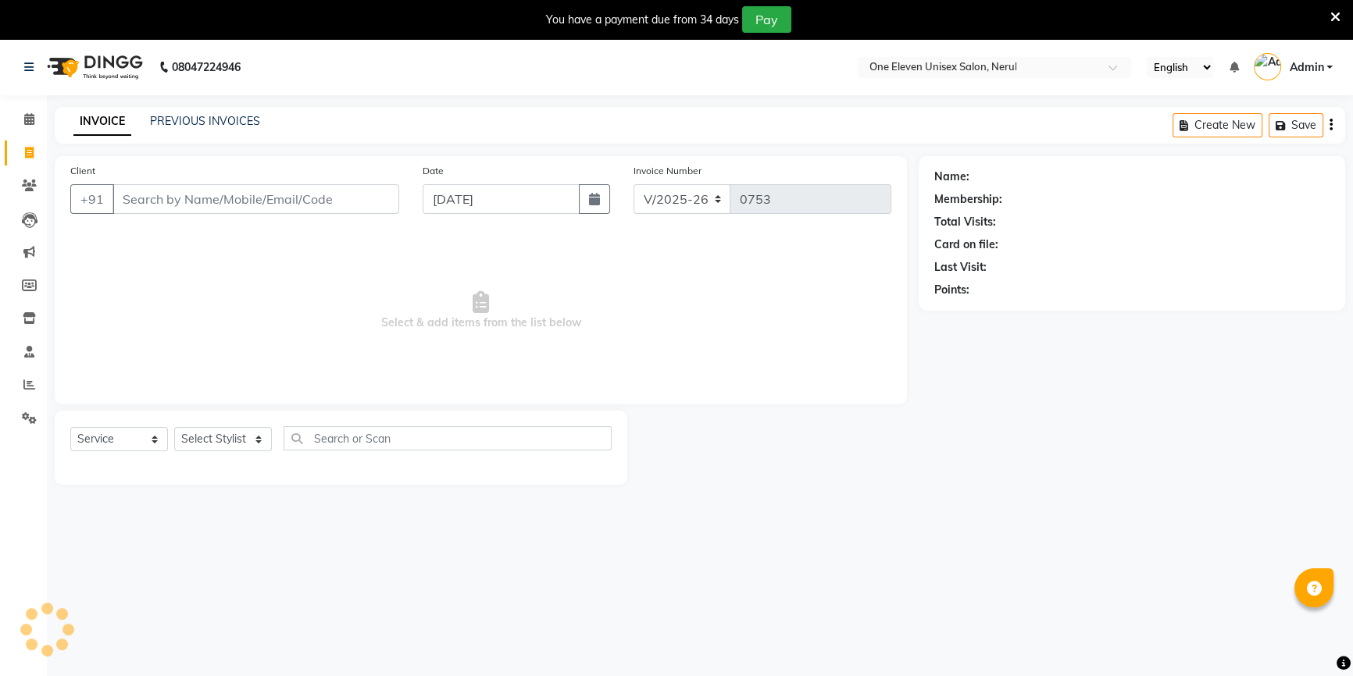
scroll to position [39, 0]
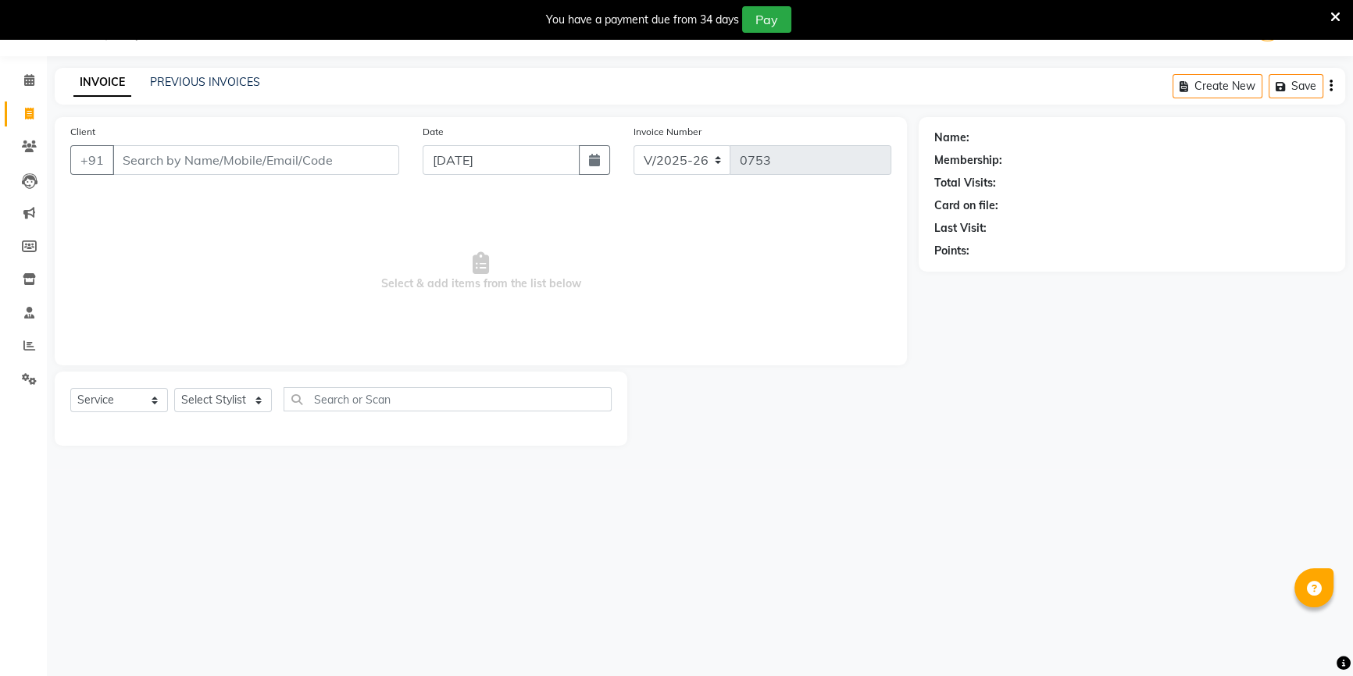
drag, startPoint x: 211, startPoint y: 149, endPoint x: 211, endPoint y: 159, distance: 10.2
click at [211, 155] on input "Client" at bounding box center [255, 160] width 287 height 30
click at [211, 159] on input "Client" at bounding box center [255, 160] width 287 height 30
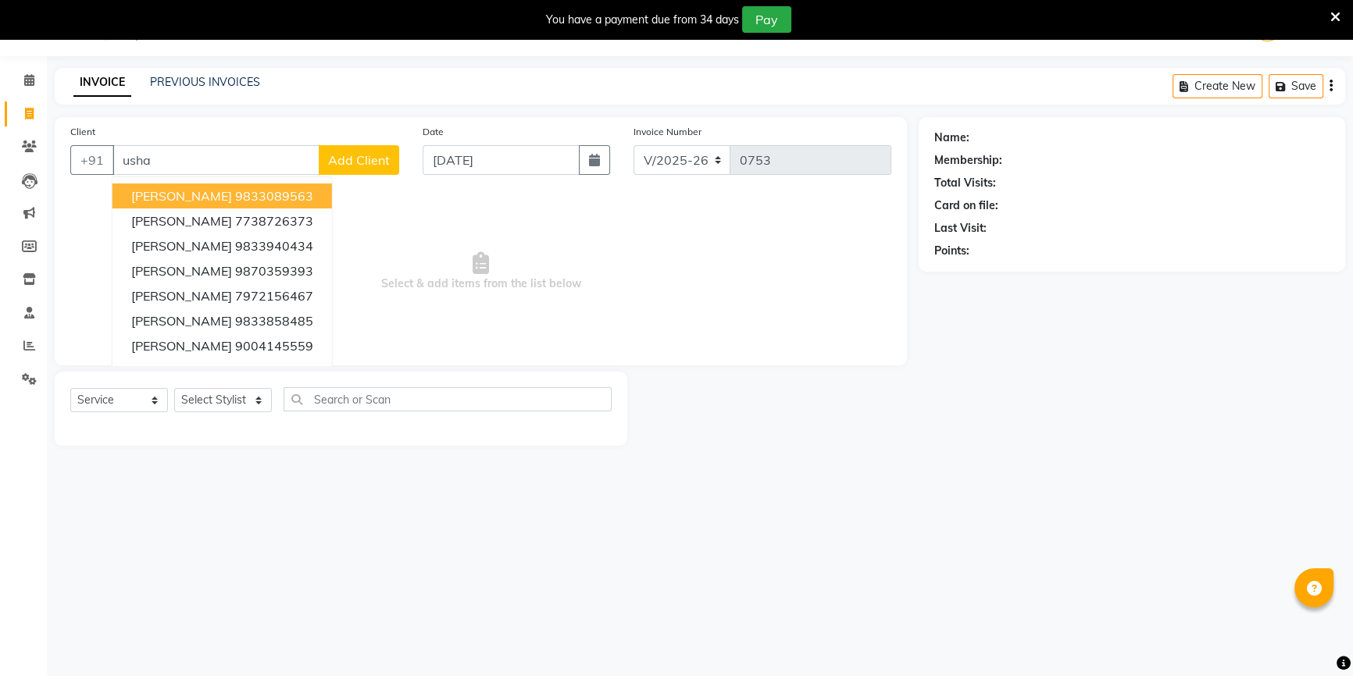
click at [197, 202] on button "[PERSON_NAME] 9833089563" at bounding box center [221, 196] width 219 height 25
type input "9833089563"
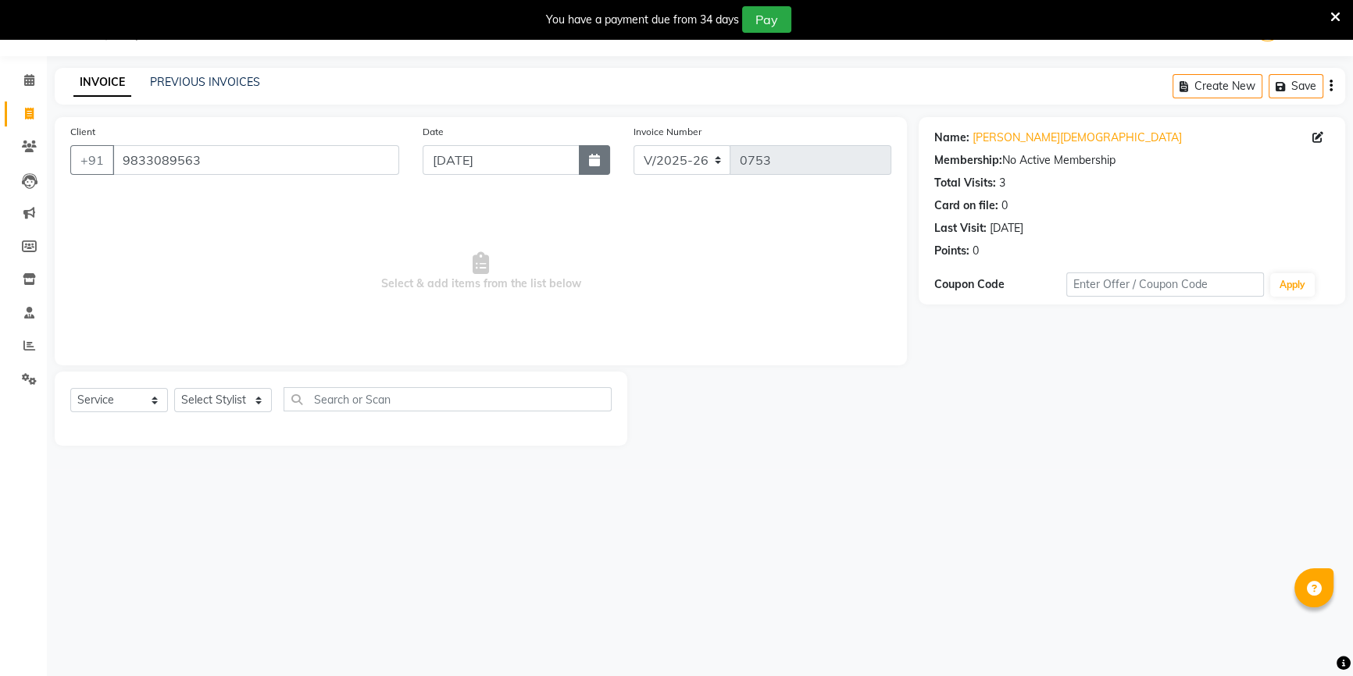
click at [597, 158] on icon "button" at bounding box center [594, 160] width 11 height 12
select select "9"
select select "2025"
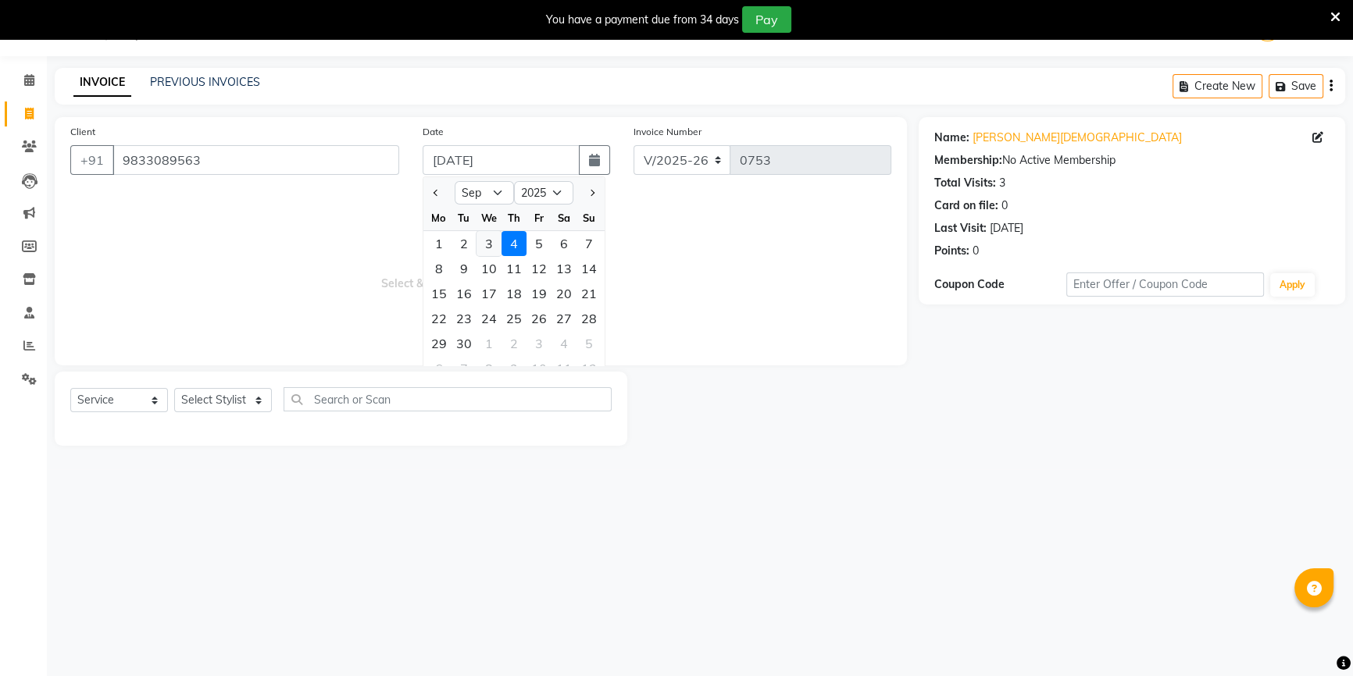
click at [484, 245] on div "3" at bounding box center [488, 243] width 25 height 25
type input "[DATE]"
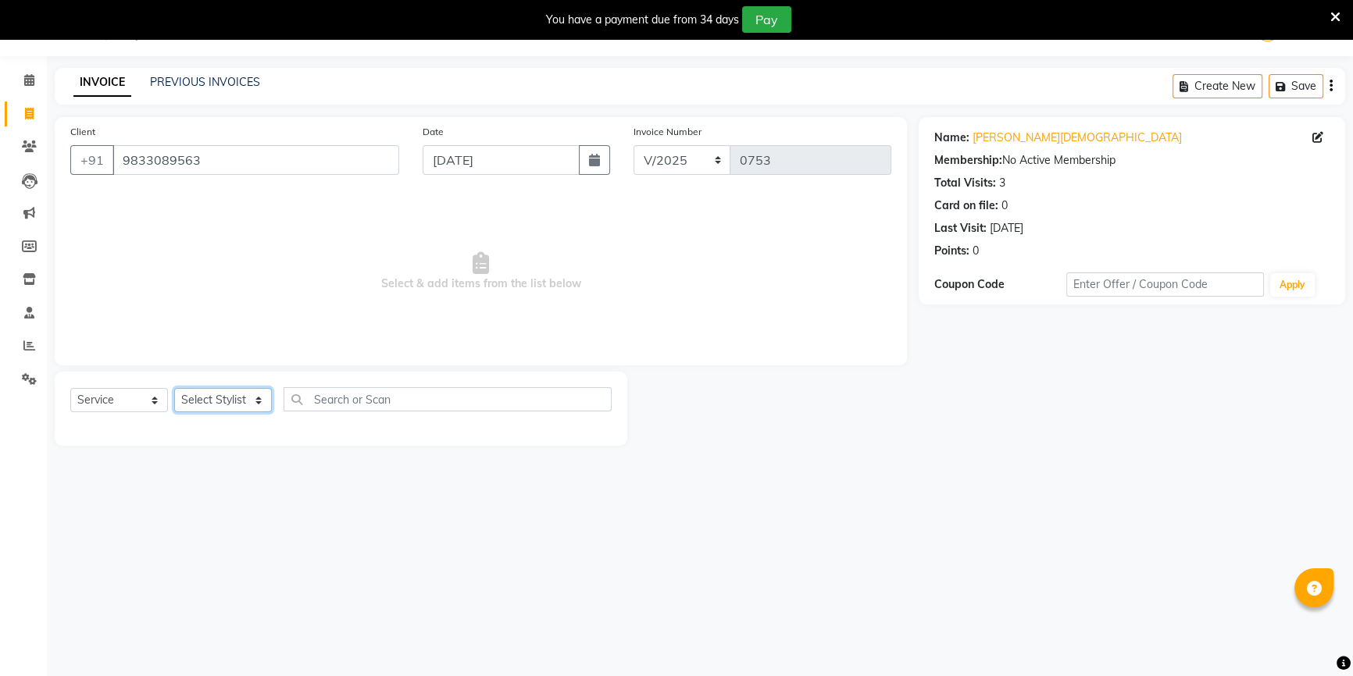
click at [242, 404] on select "Select Stylist ANJALI [PERSON_NAME] front desk [PERSON_NAME] [PERSON_NAME] rubi…" at bounding box center [223, 400] width 98 height 24
select select "48194"
click at [174, 388] on select "Select Stylist ANJALI [PERSON_NAME] front desk [PERSON_NAME] [PERSON_NAME] rubi…" at bounding box center [223, 400] width 98 height 24
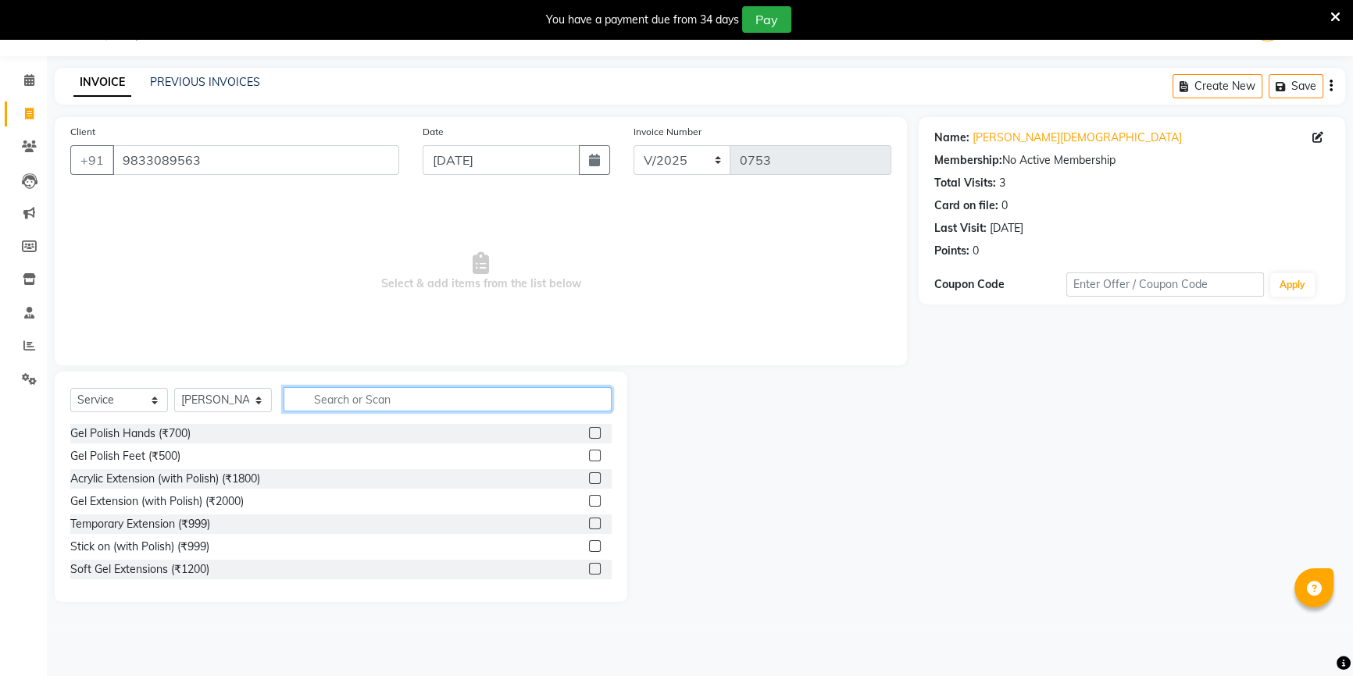
click at [328, 398] on input "text" at bounding box center [448, 399] width 328 height 24
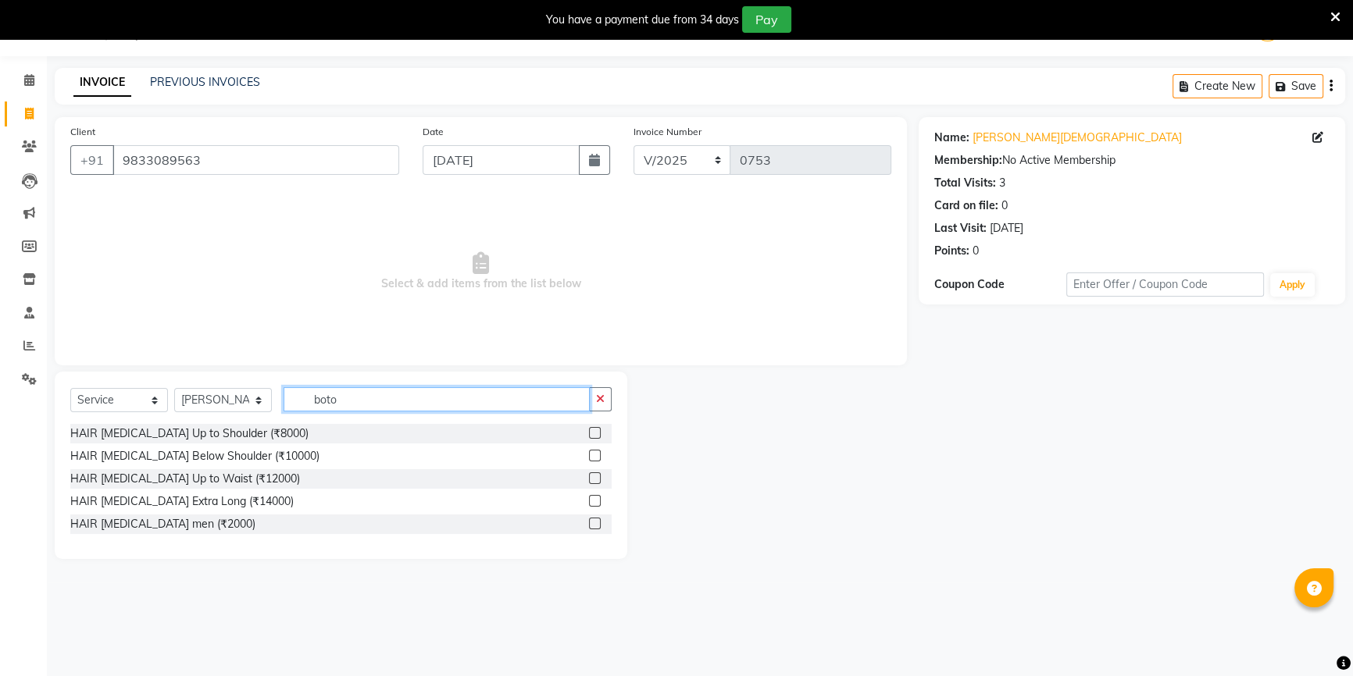
type input "boto"
click at [595, 433] on label at bounding box center [595, 433] width 12 height 12
click at [595, 433] on input "checkbox" at bounding box center [594, 434] width 10 height 10
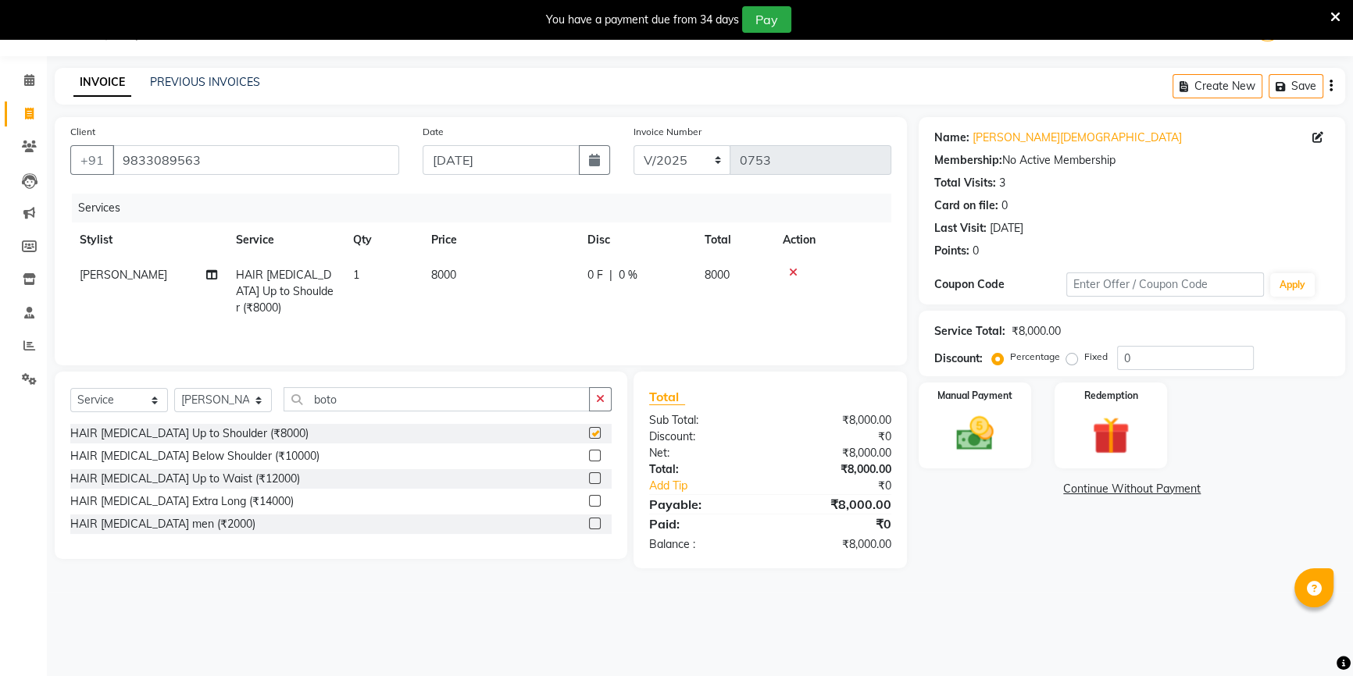
checkbox input "false"
click at [519, 273] on td "8000" at bounding box center [500, 292] width 156 height 68
select select "48194"
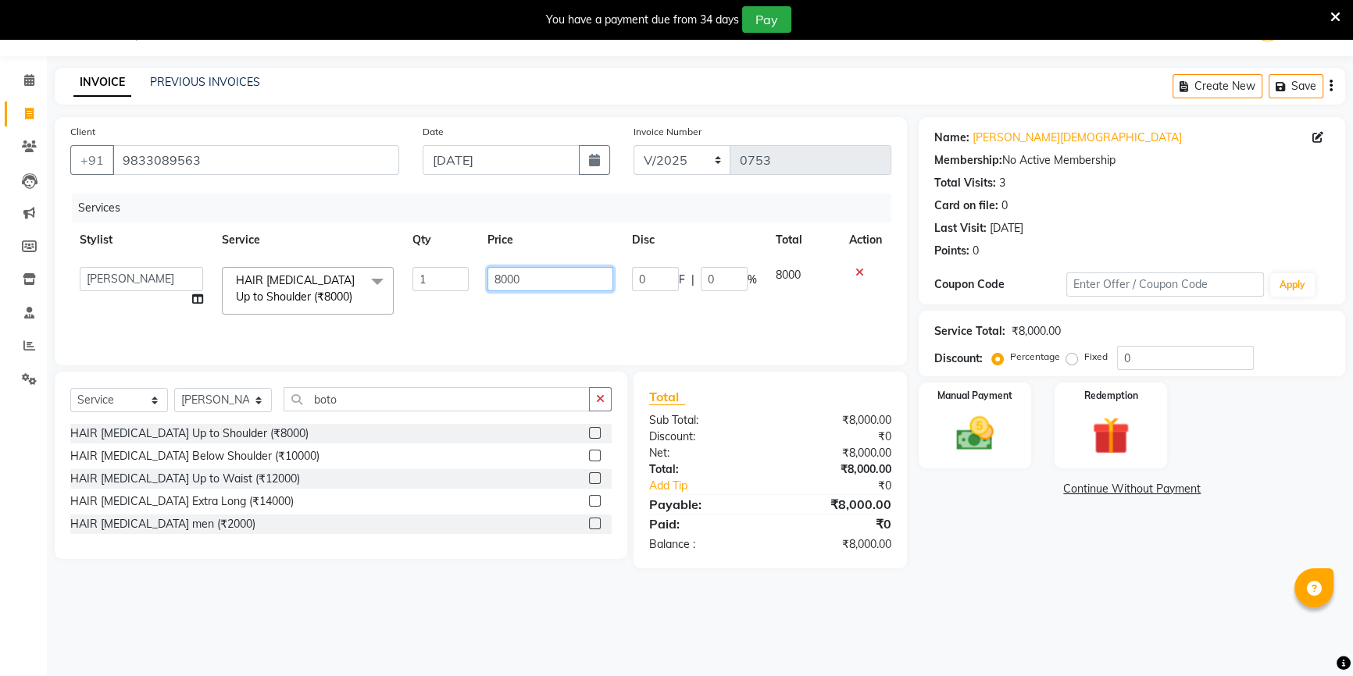
drag, startPoint x: 584, startPoint y: 269, endPoint x: 483, endPoint y: 282, distance: 102.4
click at [483, 282] on td "8000" at bounding box center [550, 291] width 145 height 66
type input "5000"
click at [493, 318] on div "Services Stylist Service Qty Price Disc Total Action ANJALI [PERSON_NAME] front…" at bounding box center [480, 272] width 821 height 156
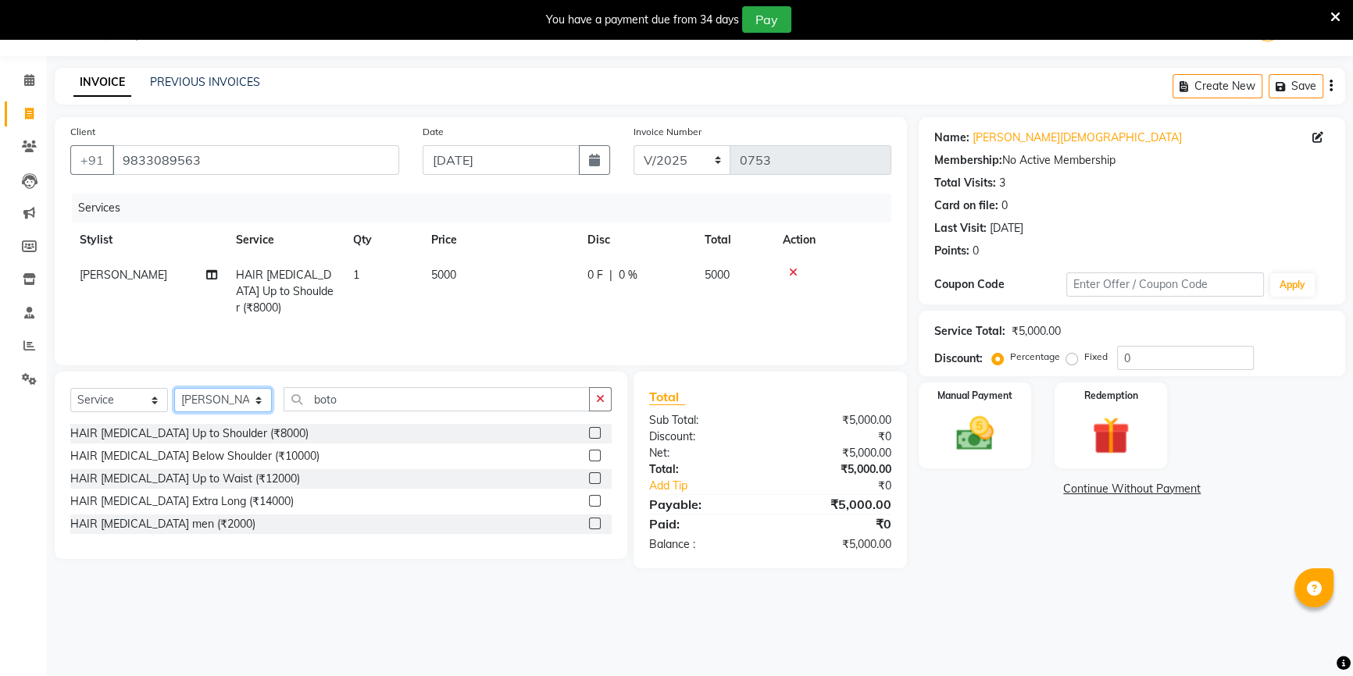
click at [254, 397] on select "Select Stylist ANJALI [PERSON_NAME] front desk [PERSON_NAME] [PERSON_NAME] rubi…" at bounding box center [223, 400] width 98 height 24
select select "90529"
click at [174, 388] on select "Select Stylist ANJALI [PERSON_NAME] front desk [PERSON_NAME] [PERSON_NAME] rubi…" at bounding box center [223, 400] width 98 height 24
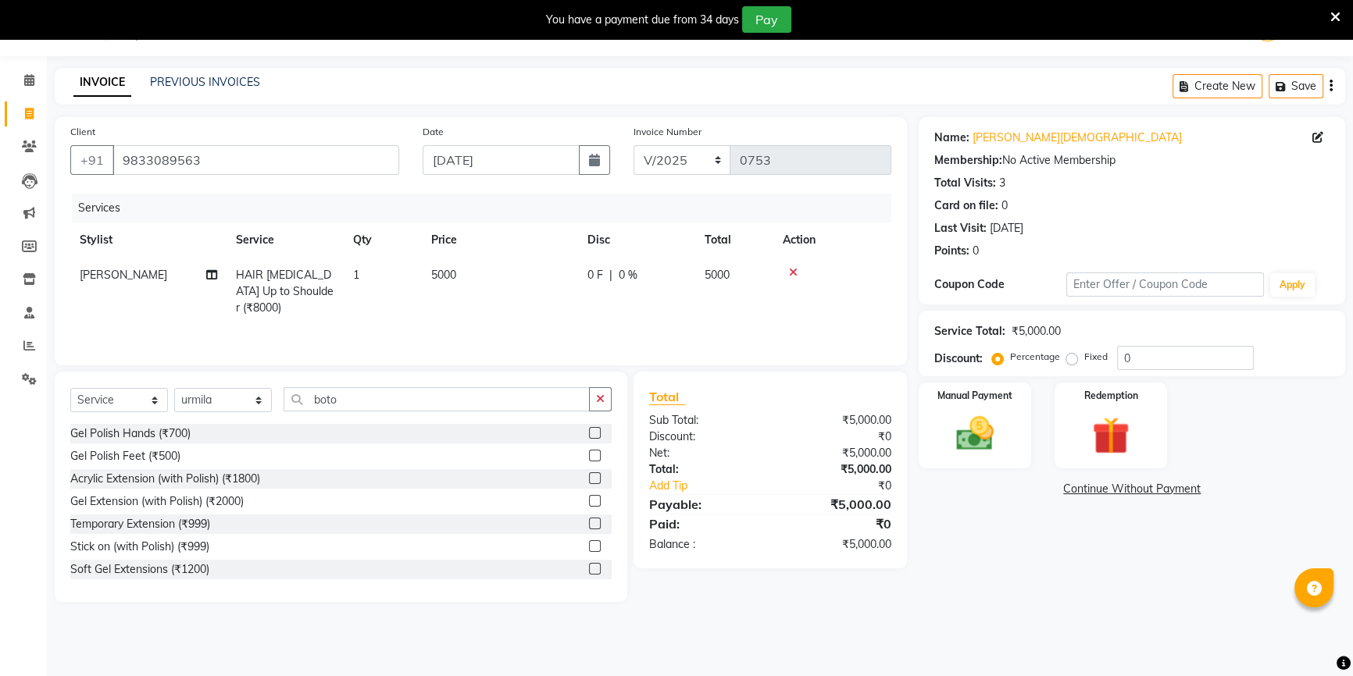
click at [394, 412] on div "Select Service Product Membership Package Voucher Prepaid Gift Card Select Styl…" at bounding box center [340, 405] width 541 height 37
drag, startPoint x: 420, startPoint y: 396, endPoint x: 285, endPoint y: 395, distance: 135.1
click at [285, 395] on input "boto" at bounding box center [437, 399] width 306 height 24
type input "gel"
click at [589, 431] on label at bounding box center [595, 433] width 12 height 12
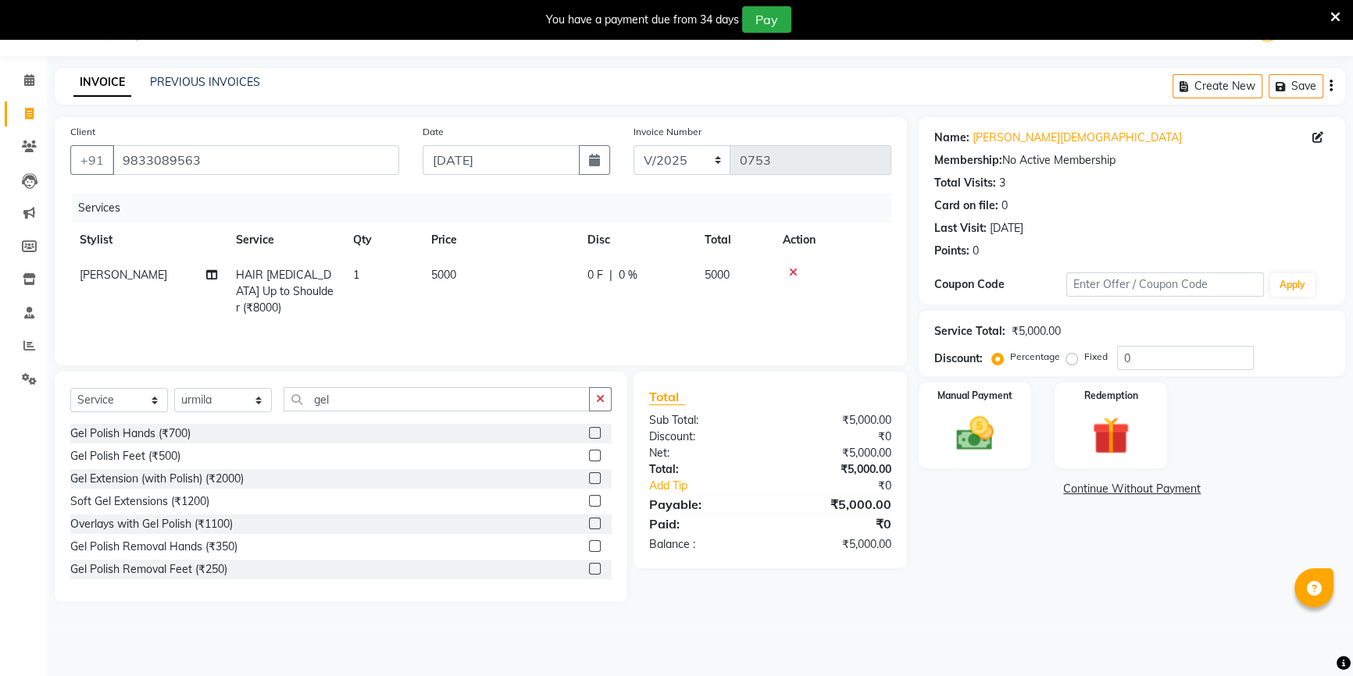
click at [589, 431] on input "checkbox" at bounding box center [594, 434] width 10 height 10
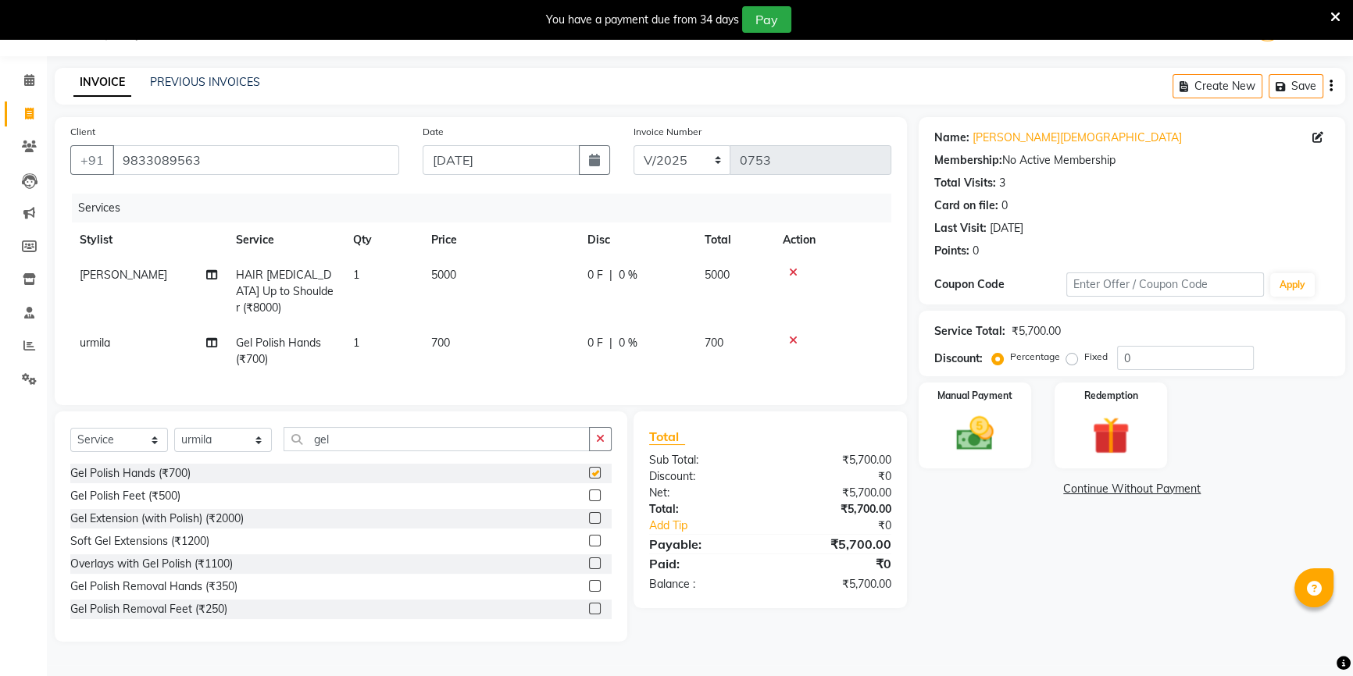
checkbox input "false"
click at [589, 493] on label at bounding box center [595, 496] width 12 height 12
click at [589, 493] on input "checkbox" at bounding box center [594, 496] width 10 height 10
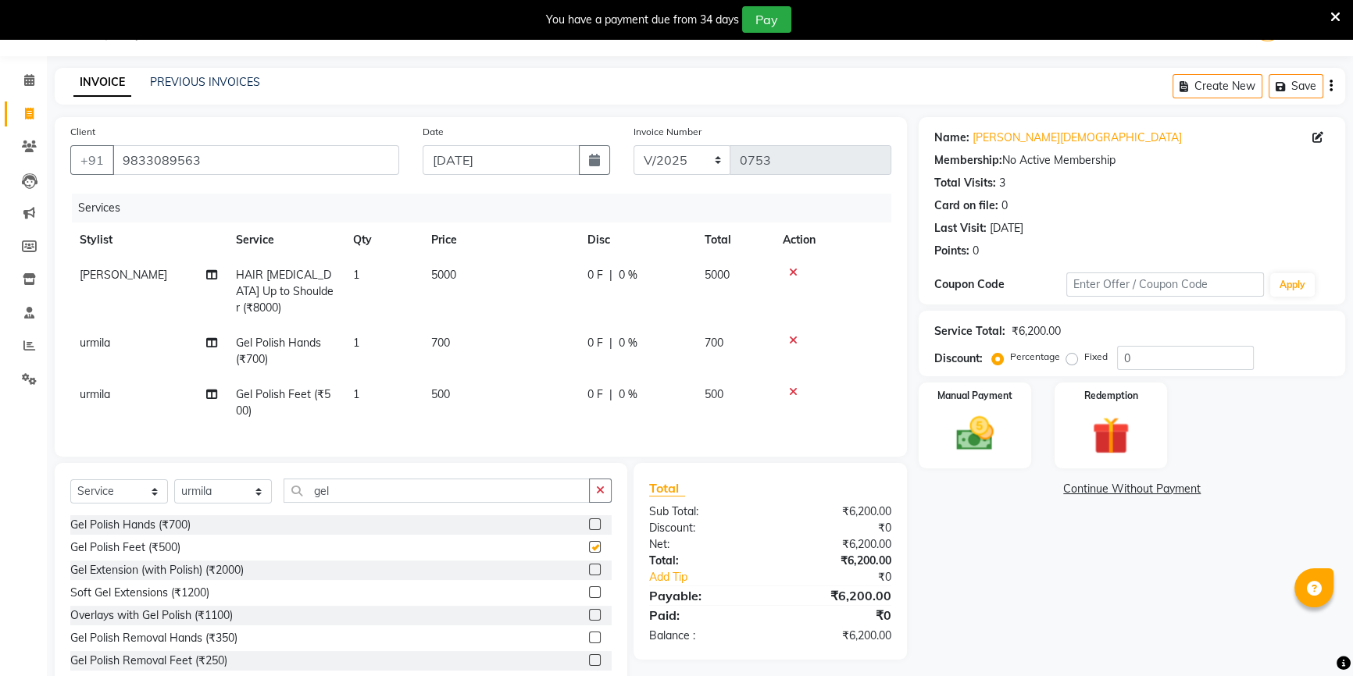
checkbox input "false"
click at [491, 326] on td "700" at bounding box center [500, 352] width 156 height 52
select select "90529"
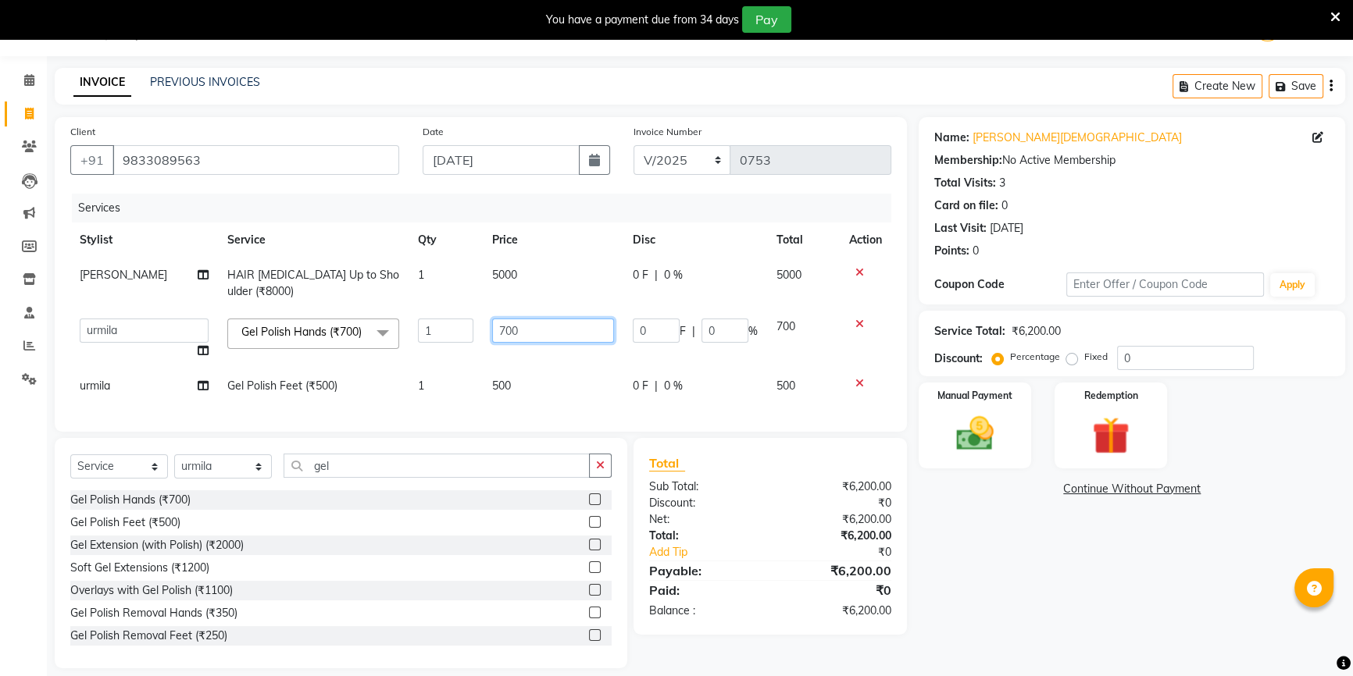
drag, startPoint x: 587, startPoint y: 331, endPoint x: 463, endPoint y: 323, distance: 123.7
click at [463, 323] on tr "ANJALI [PERSON_NAME] front desk [PERSON_NAME] priya [PERSON_NAME] rubina sanjay…" at bounding box center [480, 338] width 821 height 59
type input "500"
click at [544, 390] on td "500" at bounding box center [553, 386] width 141 height 35
select select "90529"
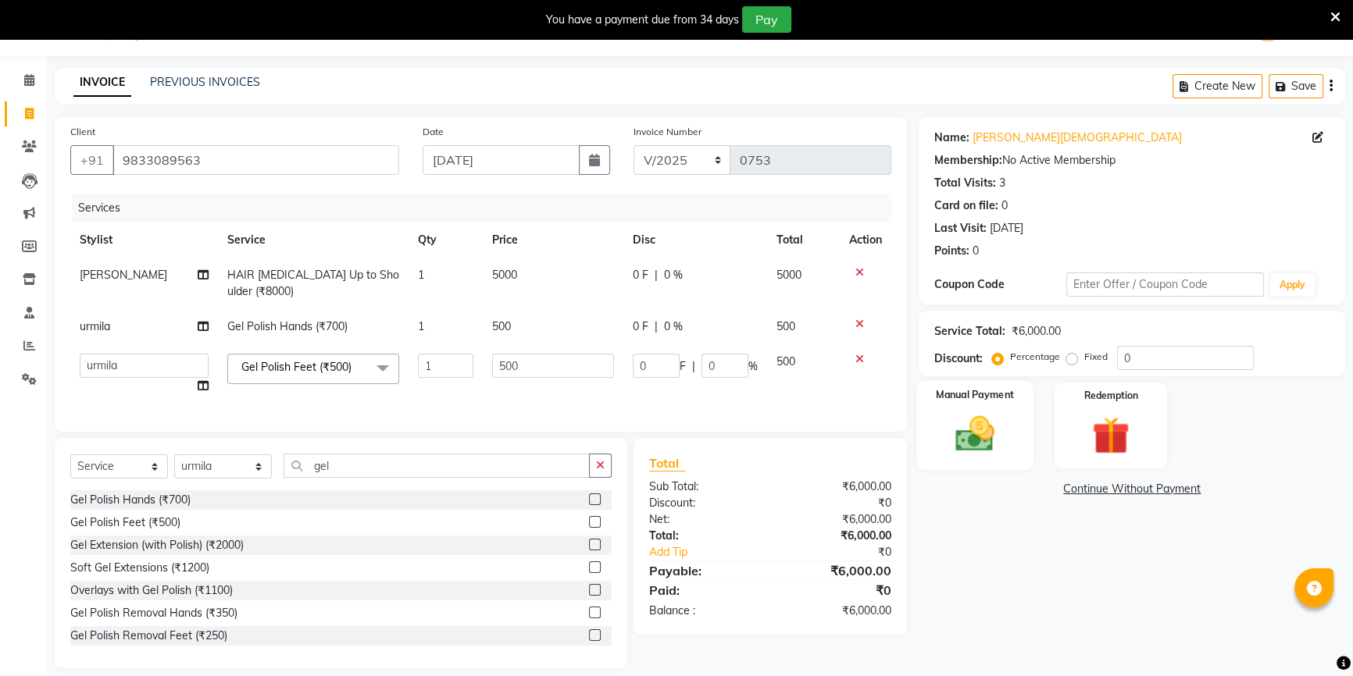
click at [962, 445] on img at bounding box center [975, 434] width 63 height 45
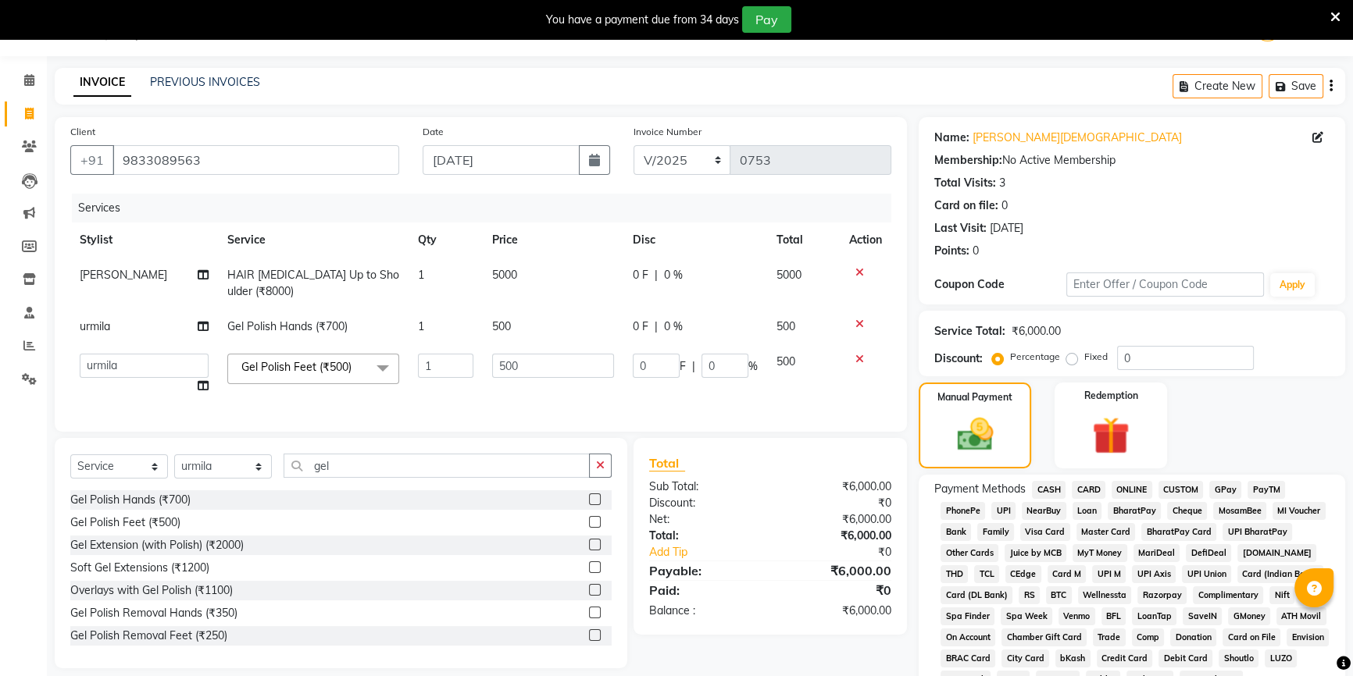
click at [1047, 489] on span "CASH" at bounding box center [1049, 490] width 34 height 18
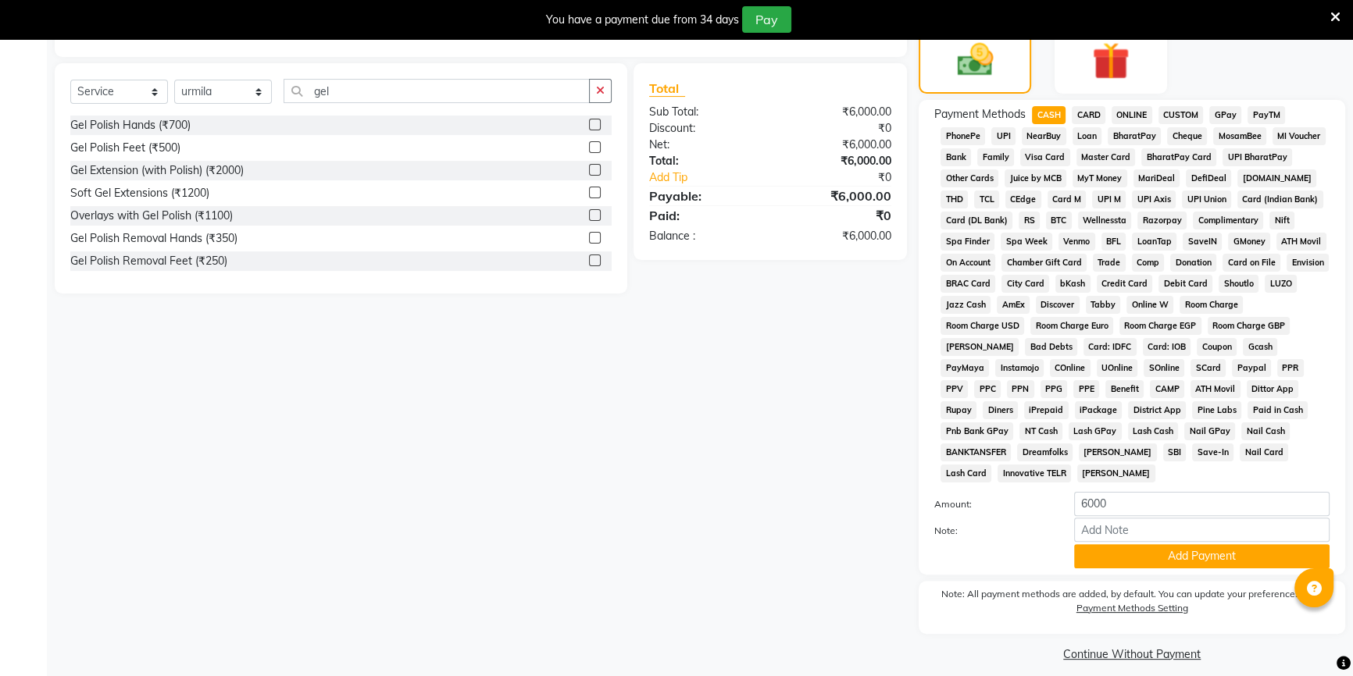
scroll to position [426, 0]
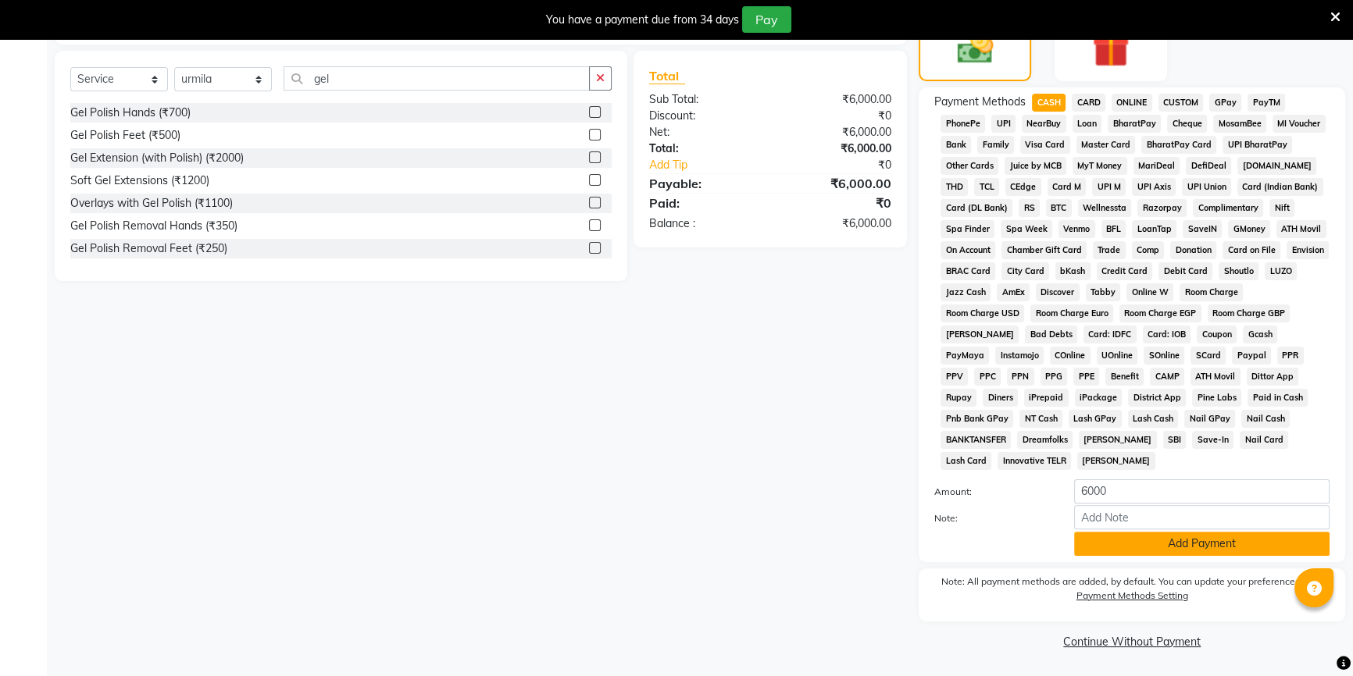
click at [1149, 544] on button "Add Payment" at bounding box center [1201, 544] width 255 height 24
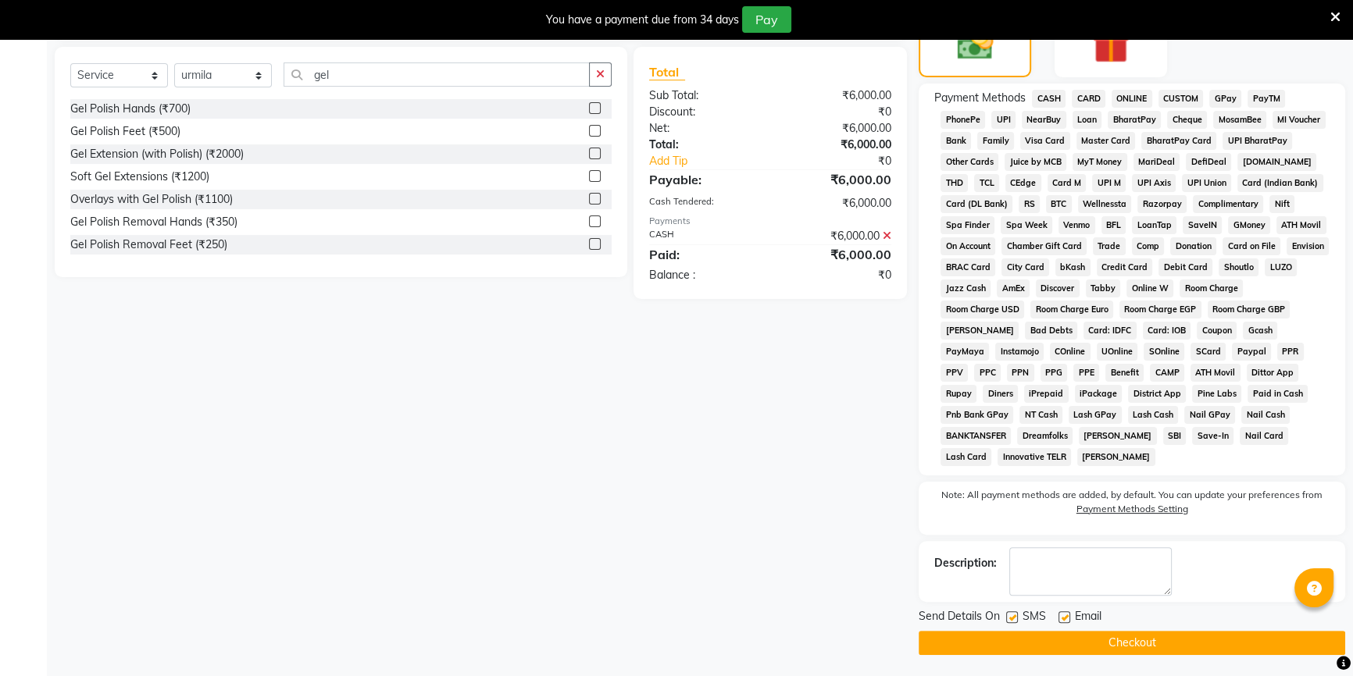
scroll to position [431, 0]
click at [1059, 651] on button "Checkout" at bounding box center [1132, 642] width 426 height 24
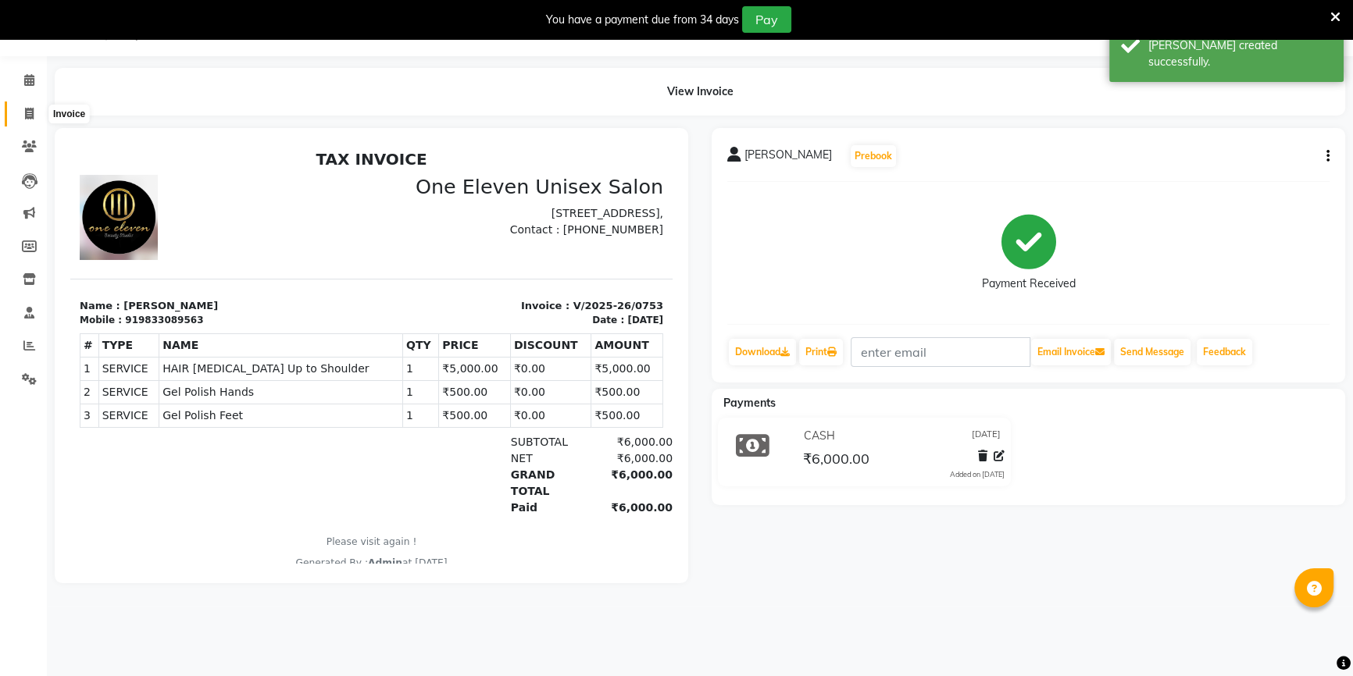
click at [17, 113] on span at bounding box center [29, 114] width 27 height 18
select select "6362"
select select "service"
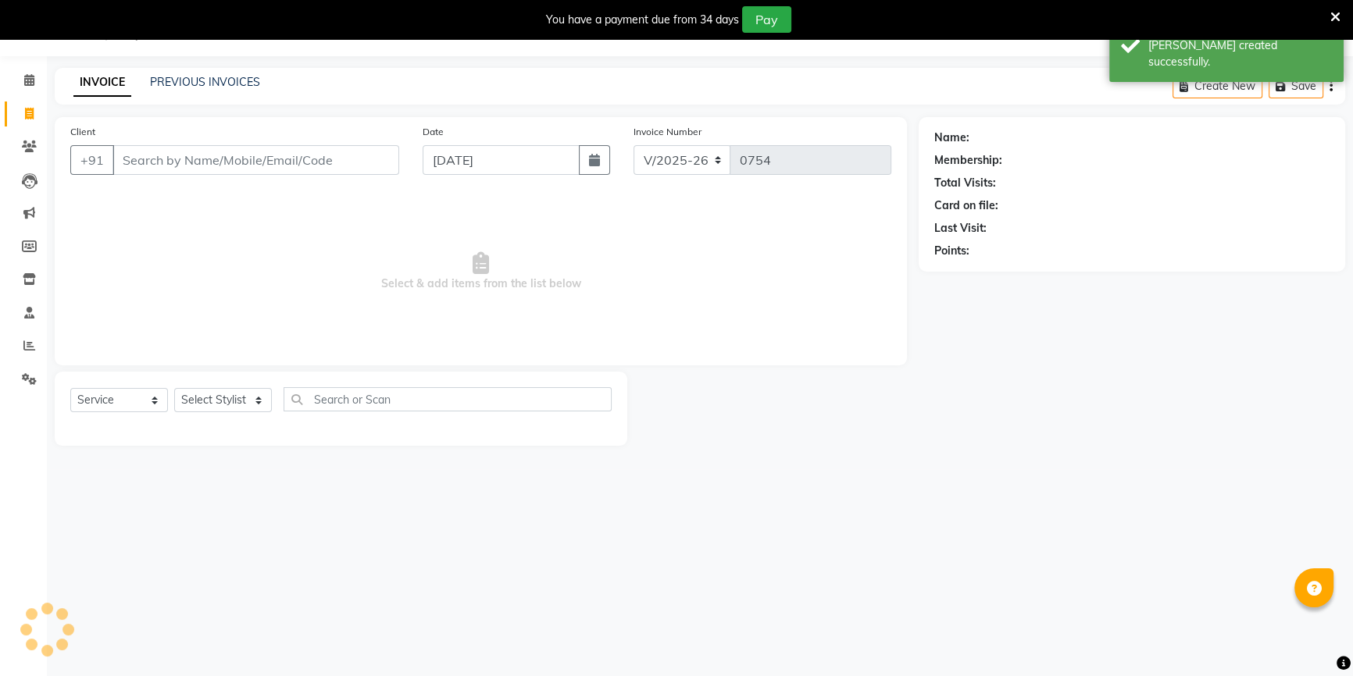
click at [169, 155] on input "Client" at bounding box center [255, 160] width 287 height 30
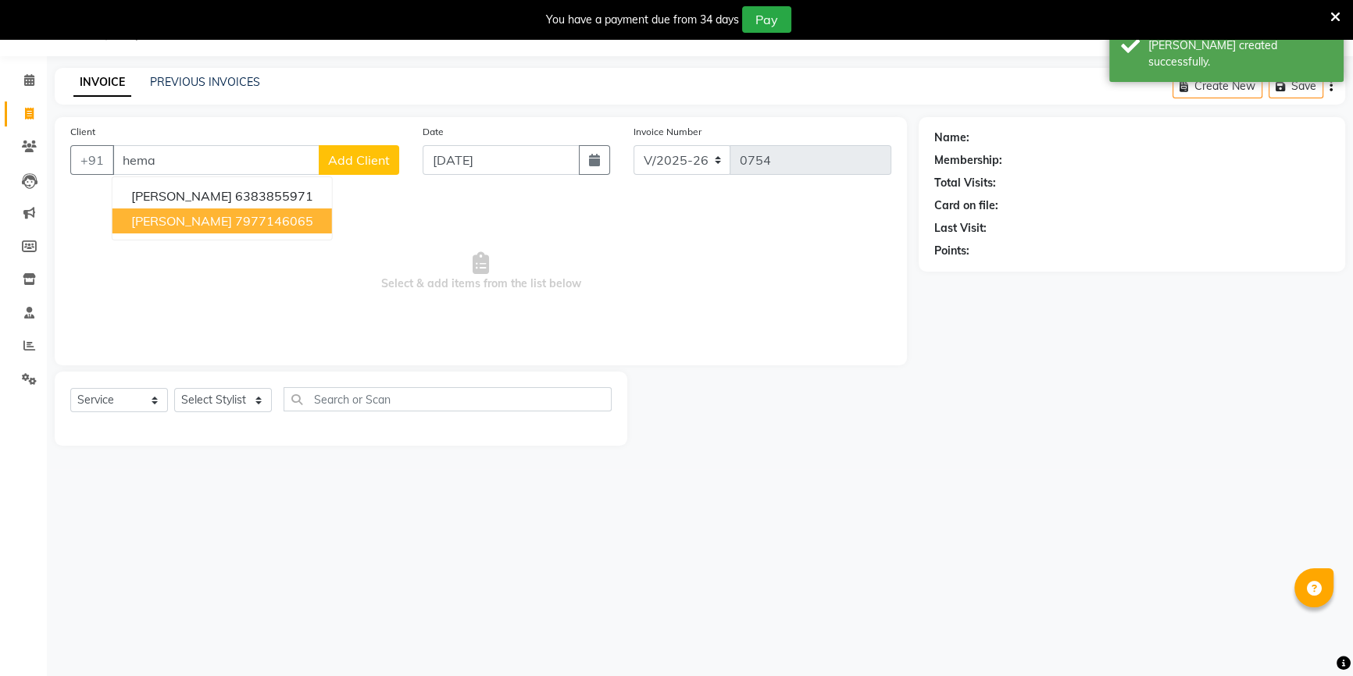
click at [177, 220] on span "[PERSON_NAME]" at bounding box center [181, 221] width 101 height 16
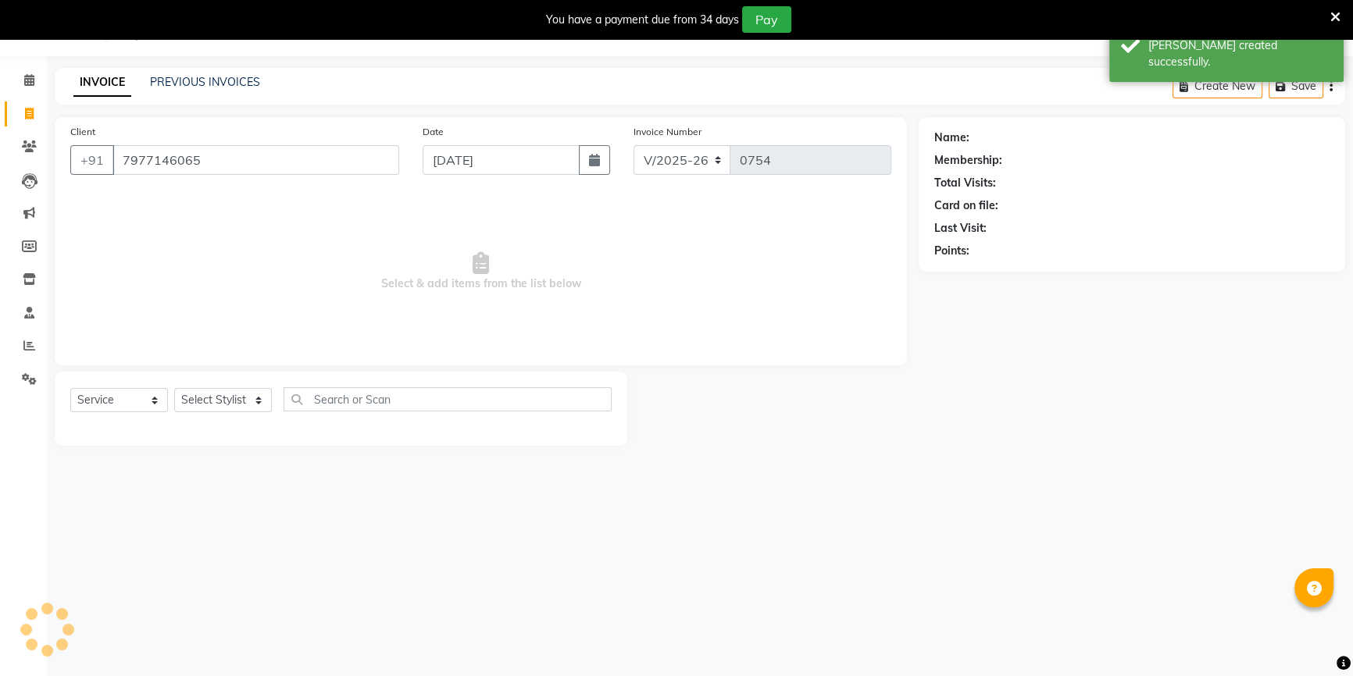
type input "7977146065"
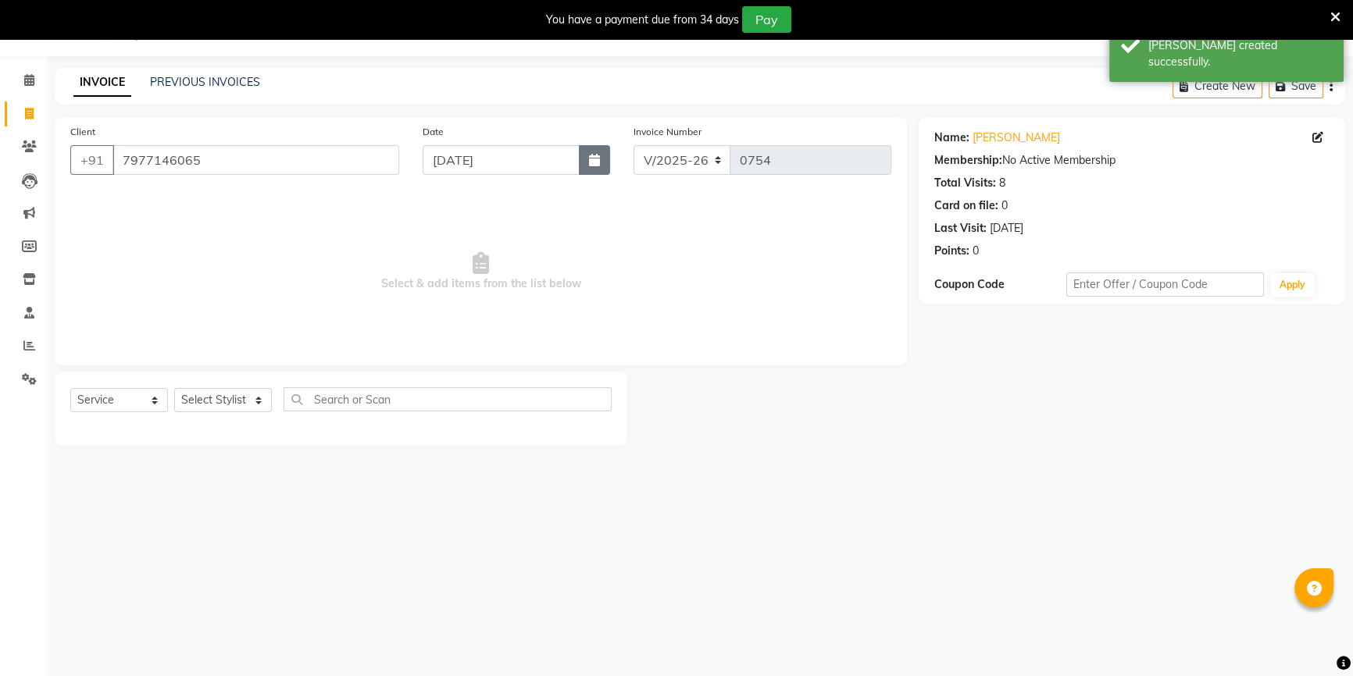
click at [584, 161] on button "button" at bounding box center [594, 160] width 31 height 30
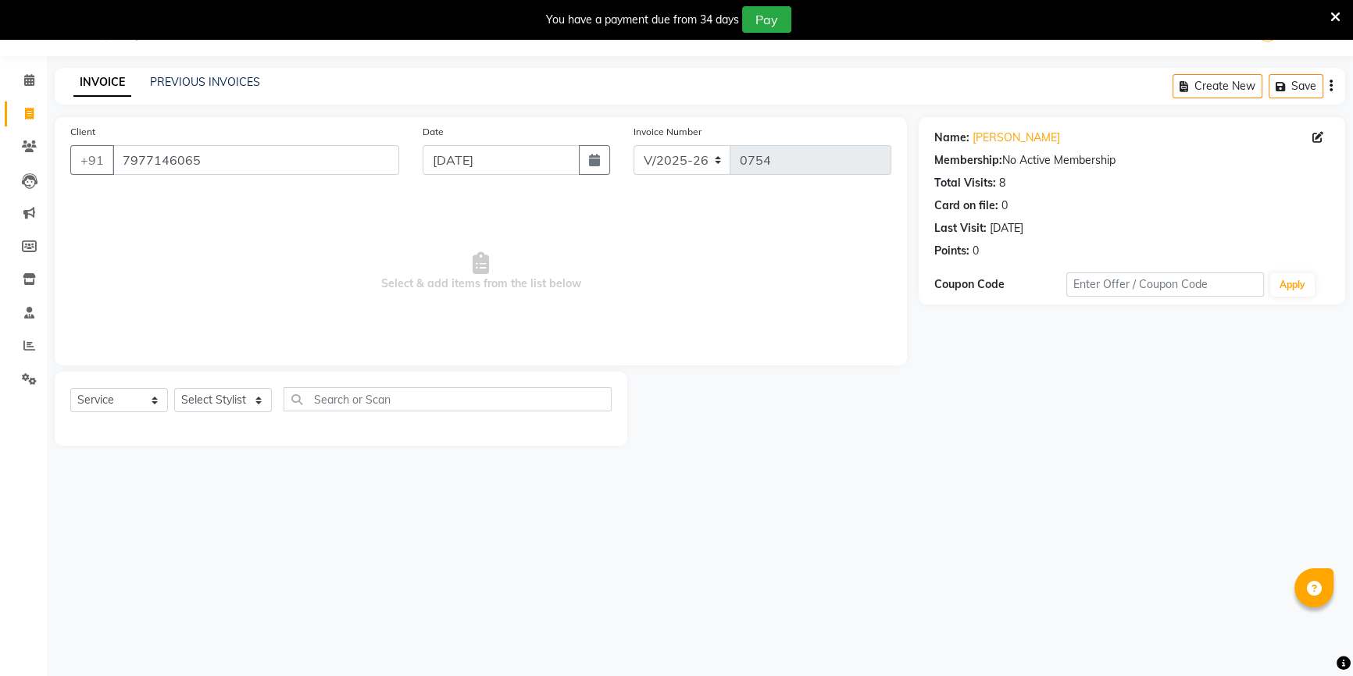
select select "9"
select select "2025"
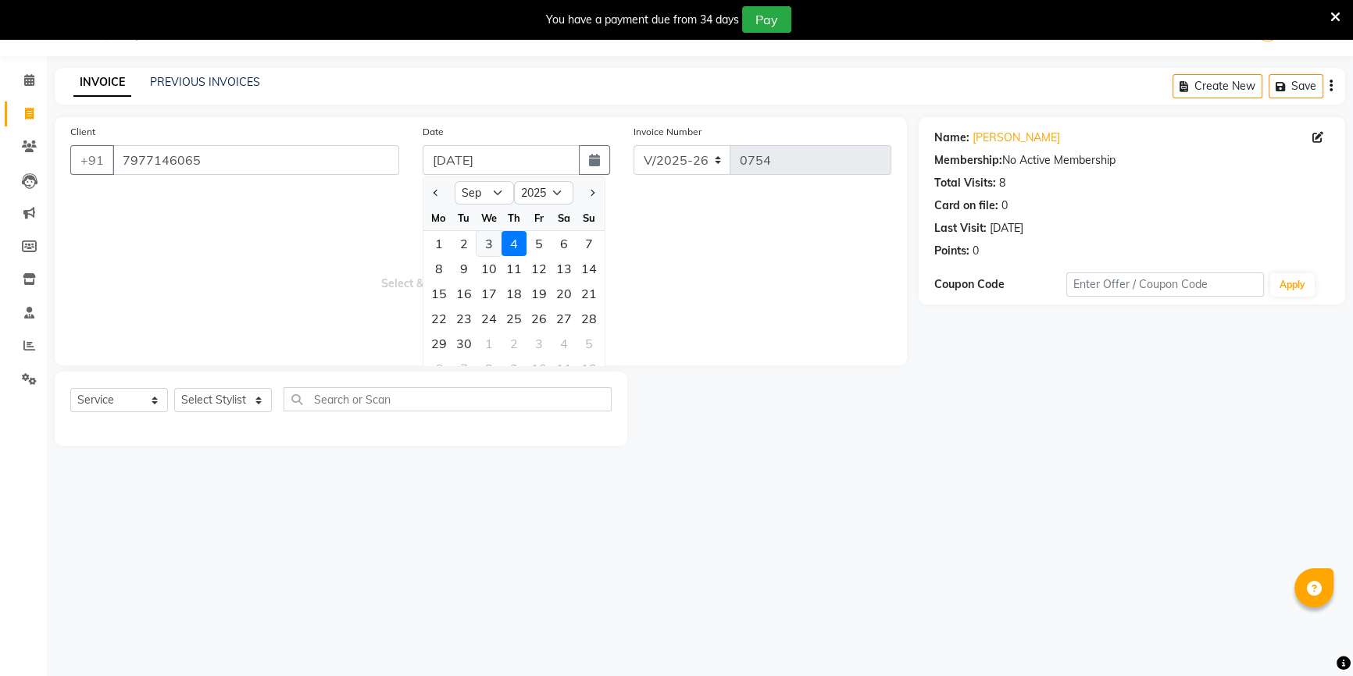
click at [487, 245] on div "3" at bounding box center [488, 243] width 25 height 25
type input "[DATE]"
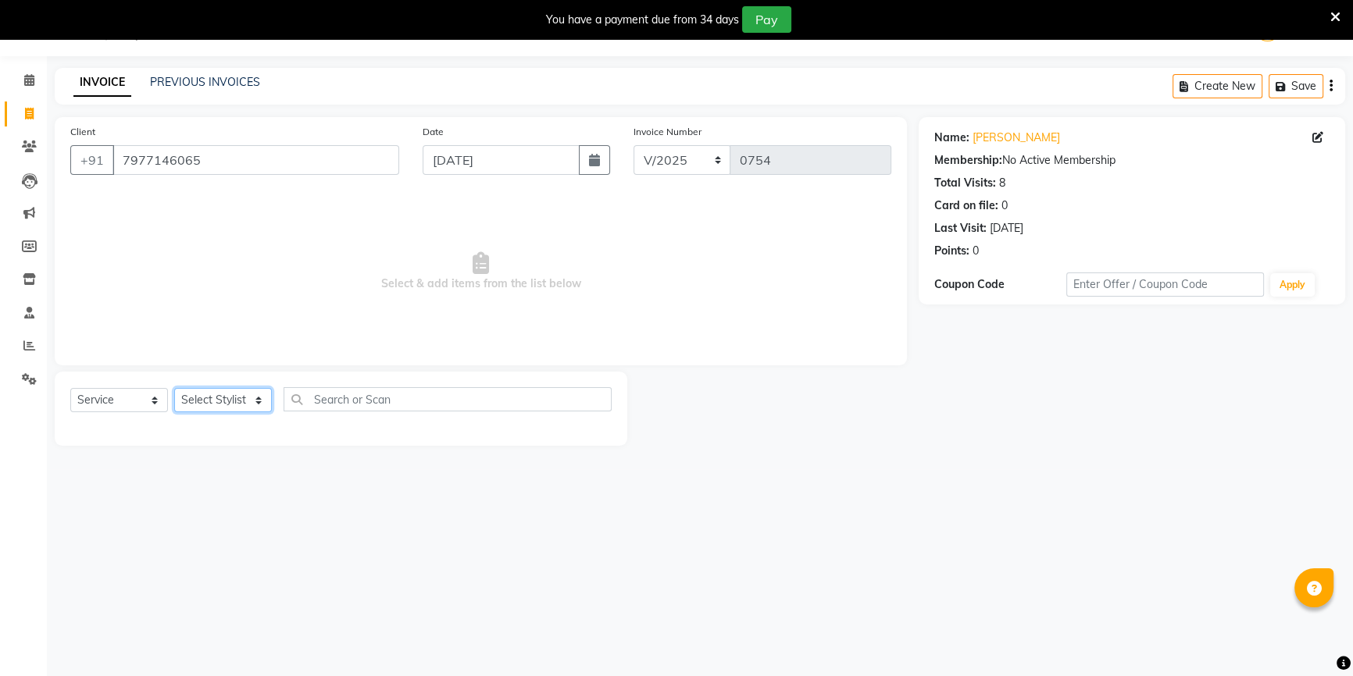
click at [241, 410] on select "Select Stylist ANJALI [PERSON_NAME] front desk [PERSON_NAME] [PERSON_NAME] rubi…" at bounding box center [223, 400] width 98 height 24
select select "90529"
click at [174, 388] on select "Select Stylist ANJALI [PERSON_NAME] front desk [PERSON_NAME] [PERSON_NAME] rubi…" at bounding box center [223, 400] width 98 height 24
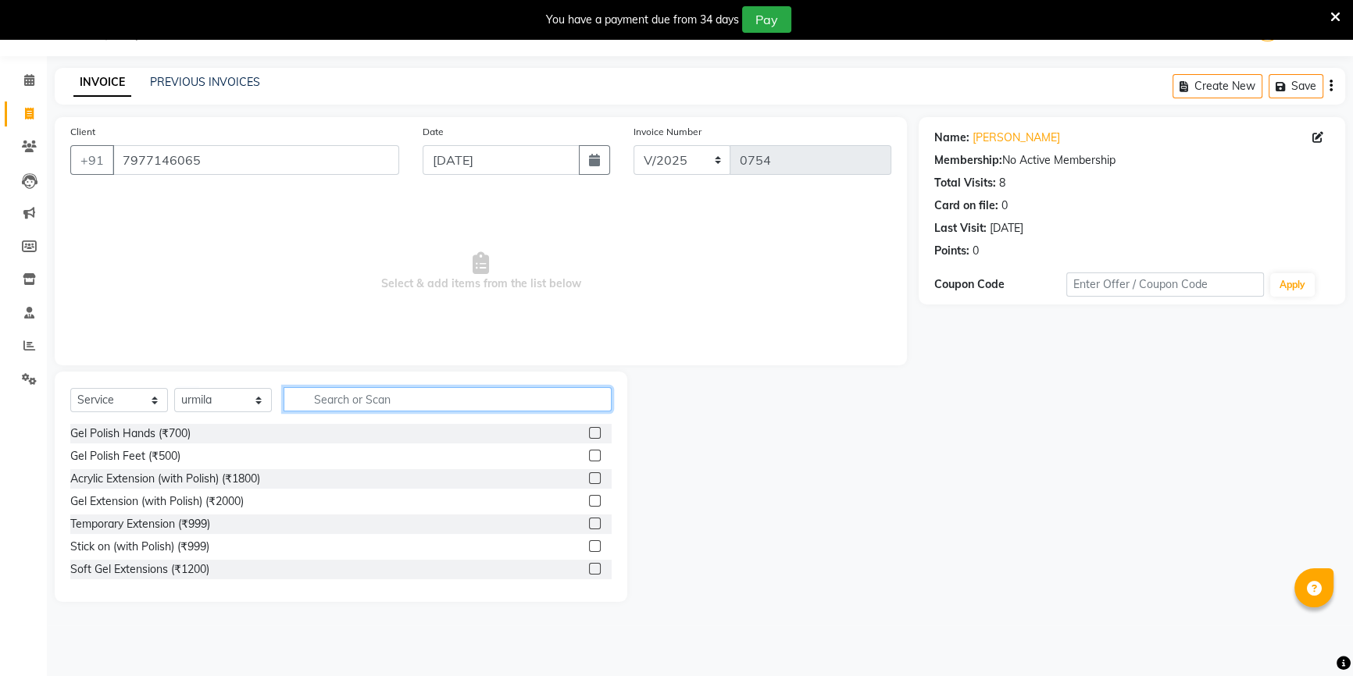
click at [366, 395] on input "text" at bounding box center [448, 399] width 328 height 24
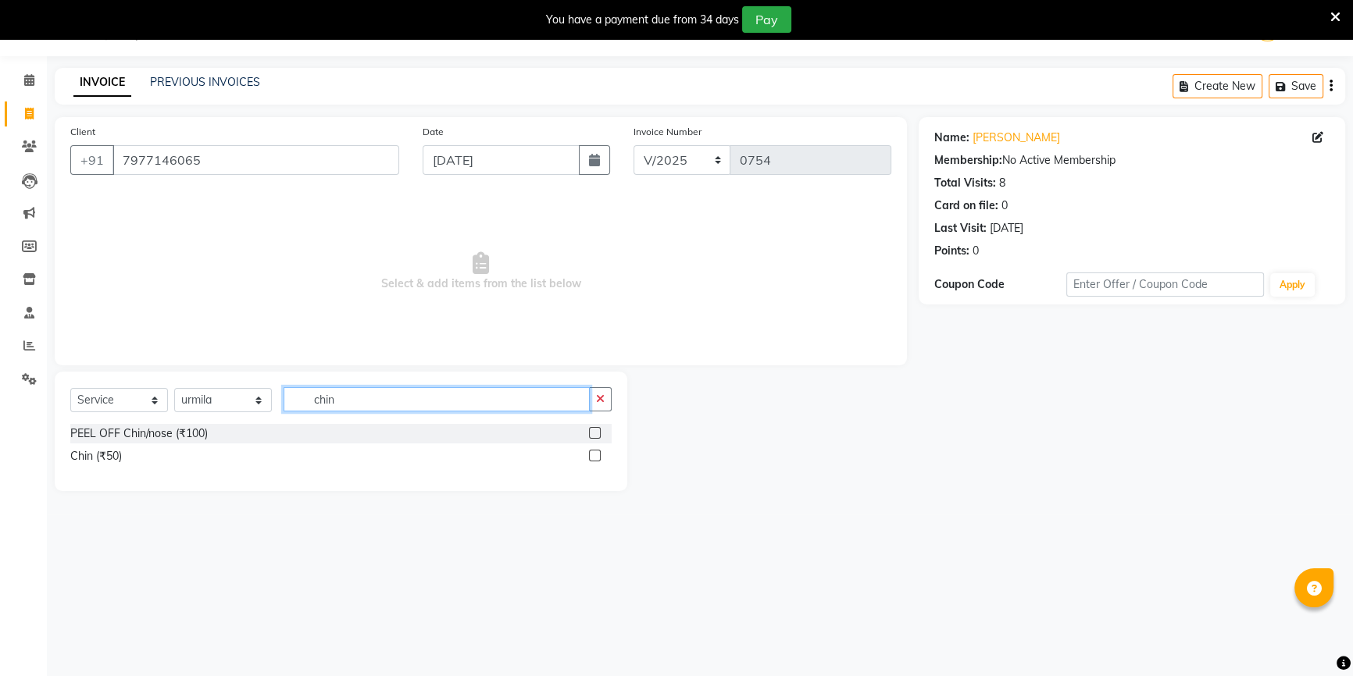
type input "chin"
click at [589, 456] on label at bounding box center [595, 456] width 12 height 12
click at [589, 456] on input "checkbox" at bounding box center [594, 456] width 10 height 10
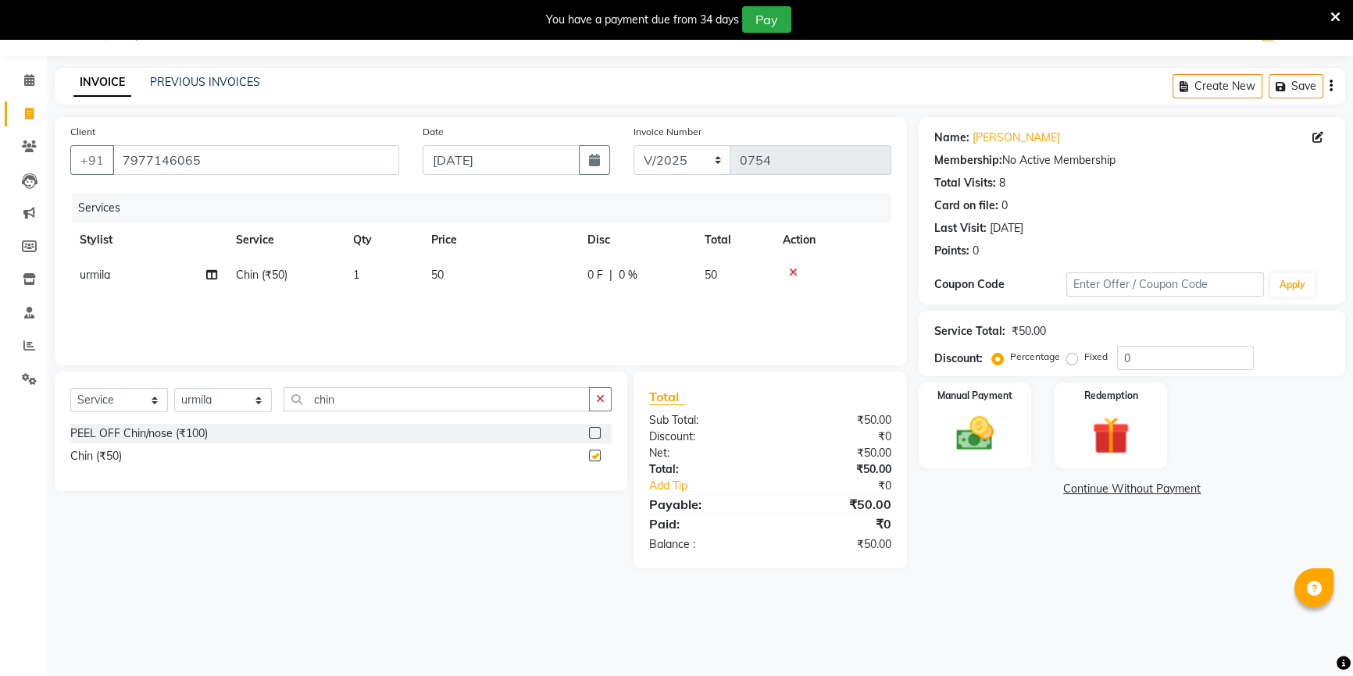
checkbox input "false"
click at [978, 434] on img at bounding box center [975, 434] width 63 height 45
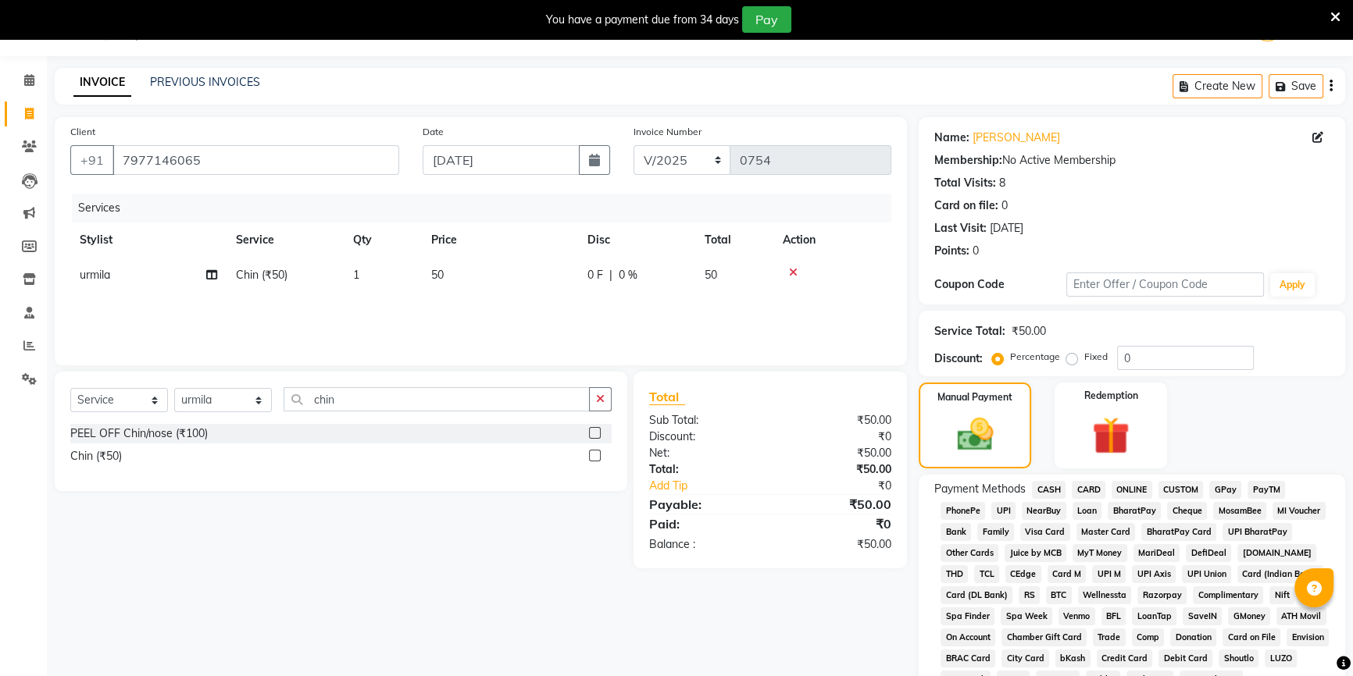
click at [1049, 492] on span "CASH" at bounding box center [1049, 490] width 34 height 18
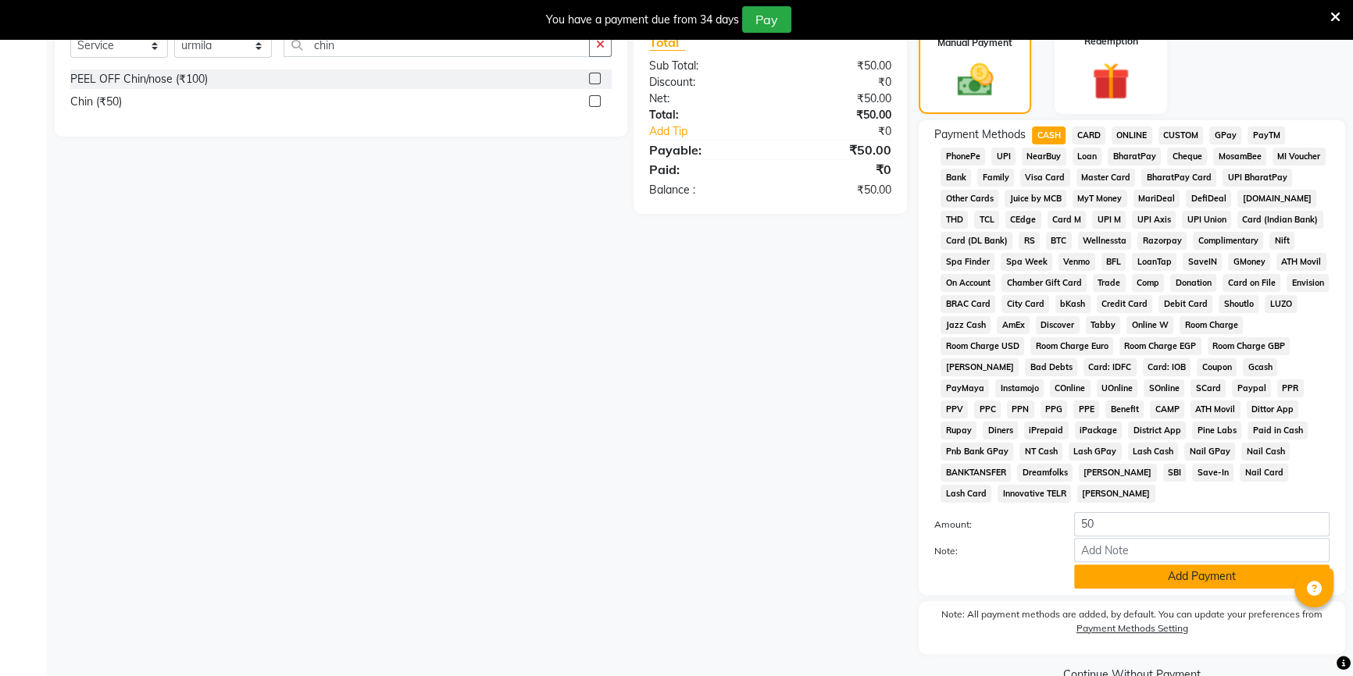
click at [1119, 581] on button "Add Payment" at bounding box center [1201, 577] width 255 height 24
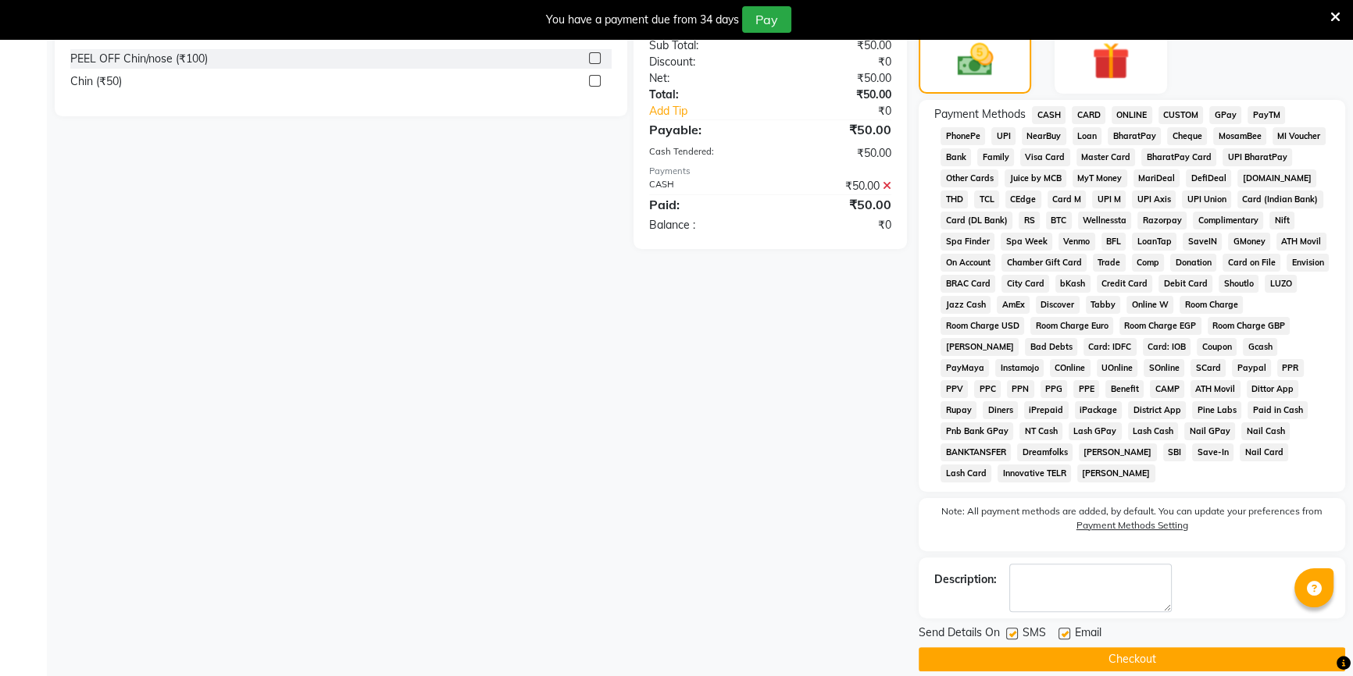
scroll to position [431, 0]
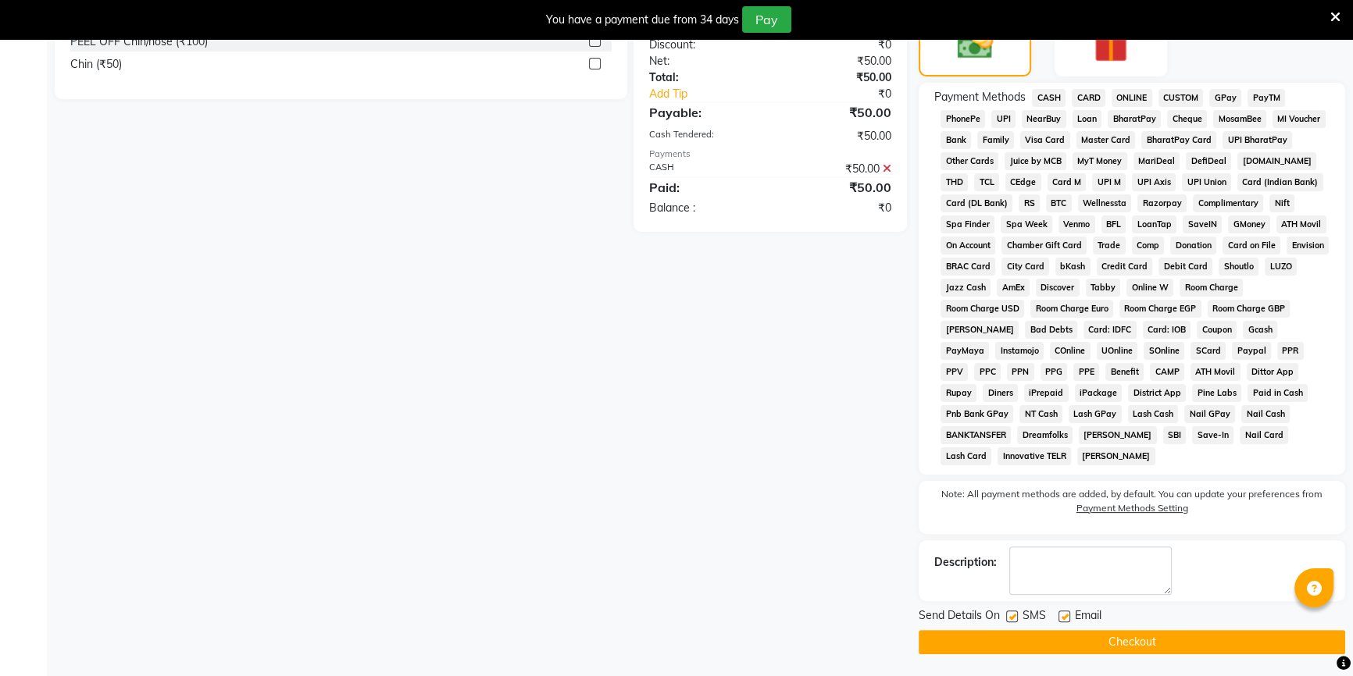
click at [989, 636] on button "Checkout" at bounding box center [1132, 642] width 426 height 24
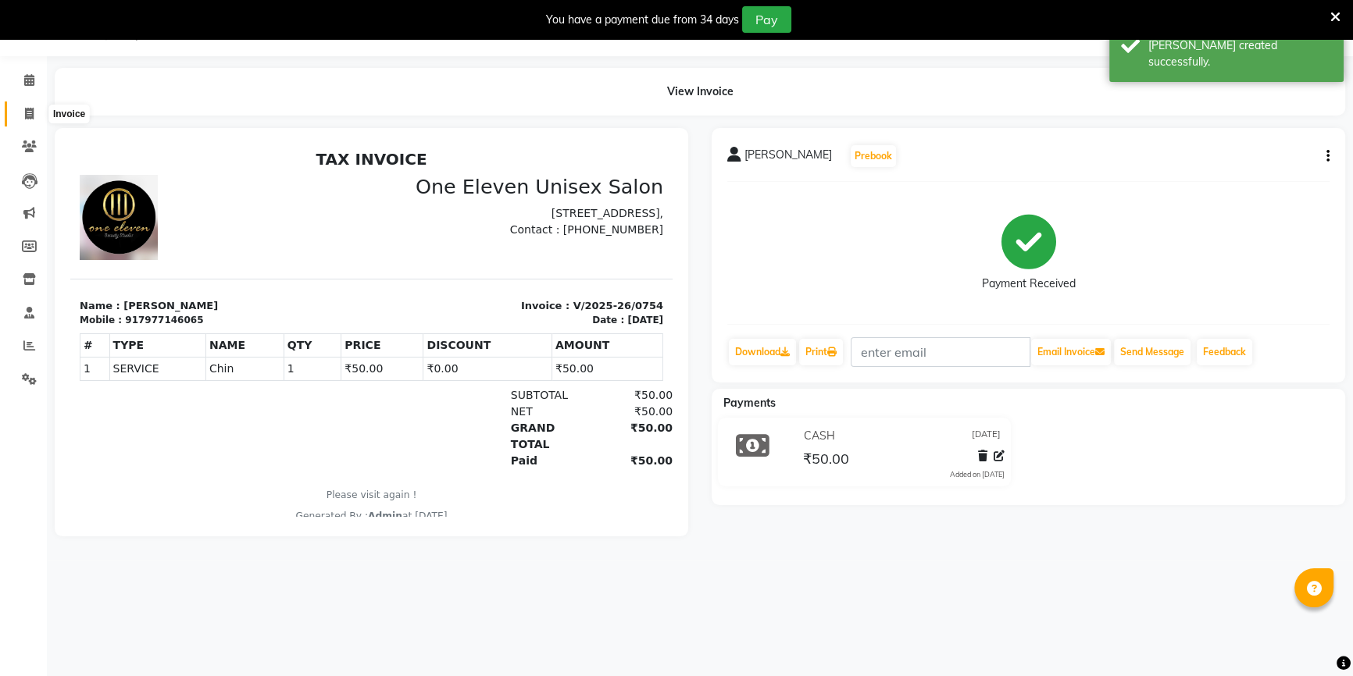
click at [25, 117] on icon at bounding box center [29, 114] width 9 height 12
select select "6362"
select select "service"
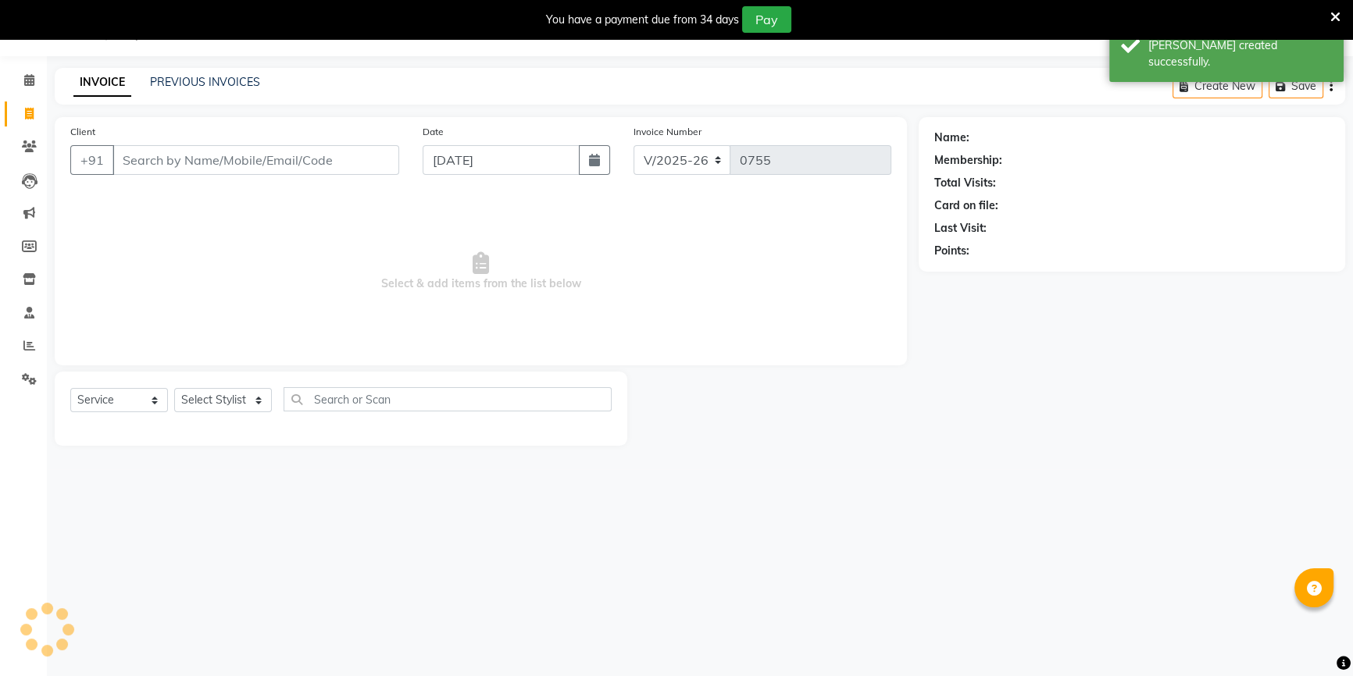
click at [148, 154] on input "Client" at bounding box center [255, 160] width 287 height 30
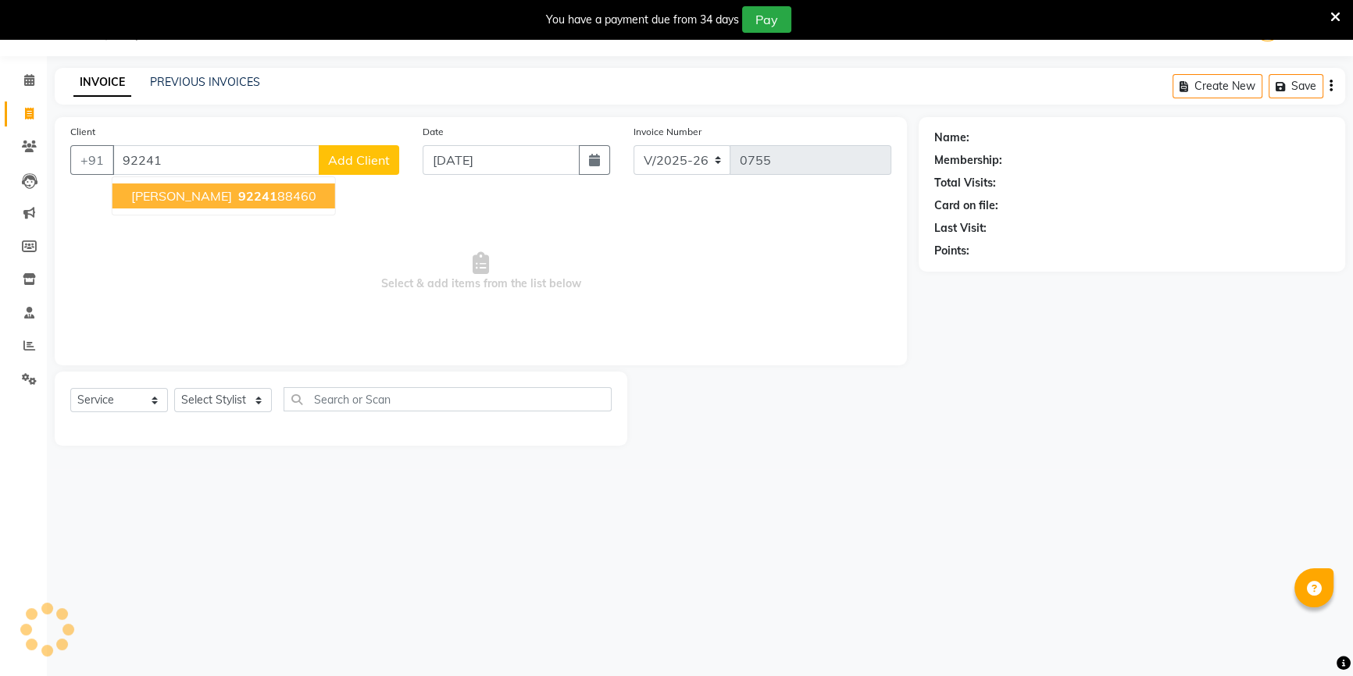
click at [180, 201] on span "[PERSON_NAME]" at bounding box center [181, 196] width 101 height 16
type input "9224188460"
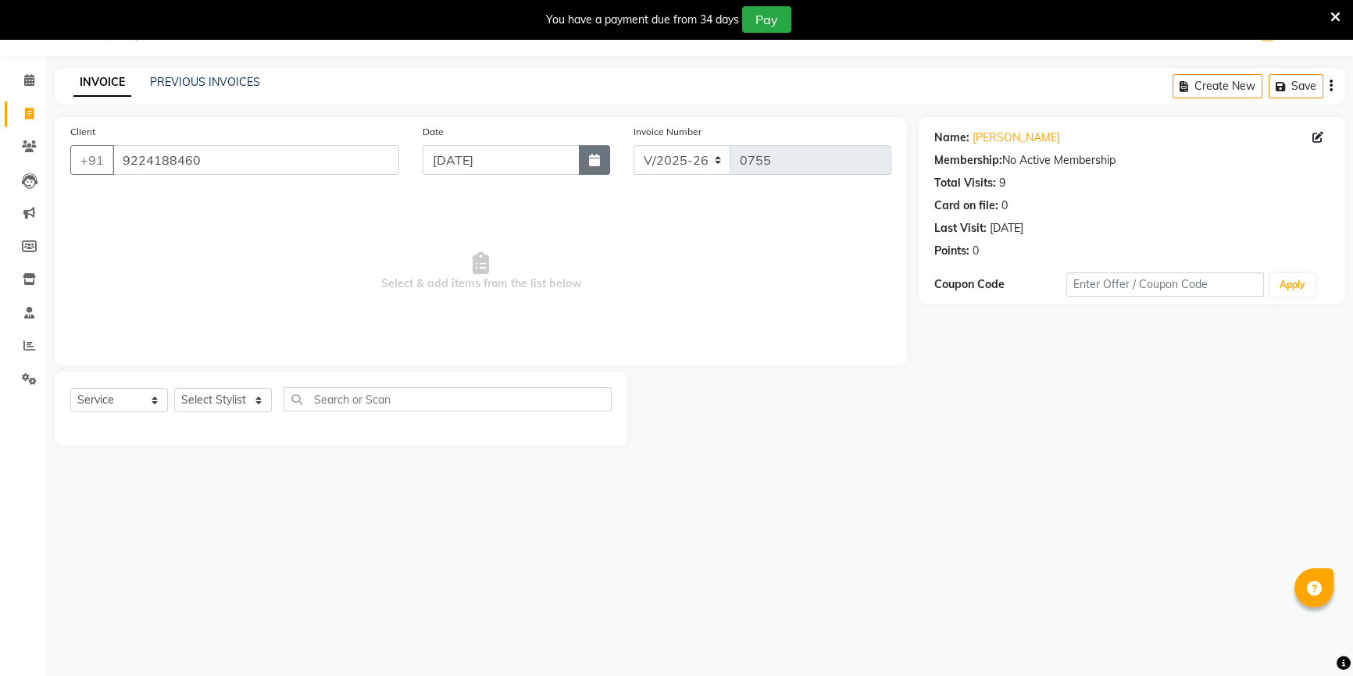
drag, startPoint x: 599, startPoint y: 159, endPoint x: 587, endPoint y: 164, distance: 13.3
click at [599, 160] on icon "button" at bounding box center [594, 160] width 11 height 12
select select "9"
select select "2025"
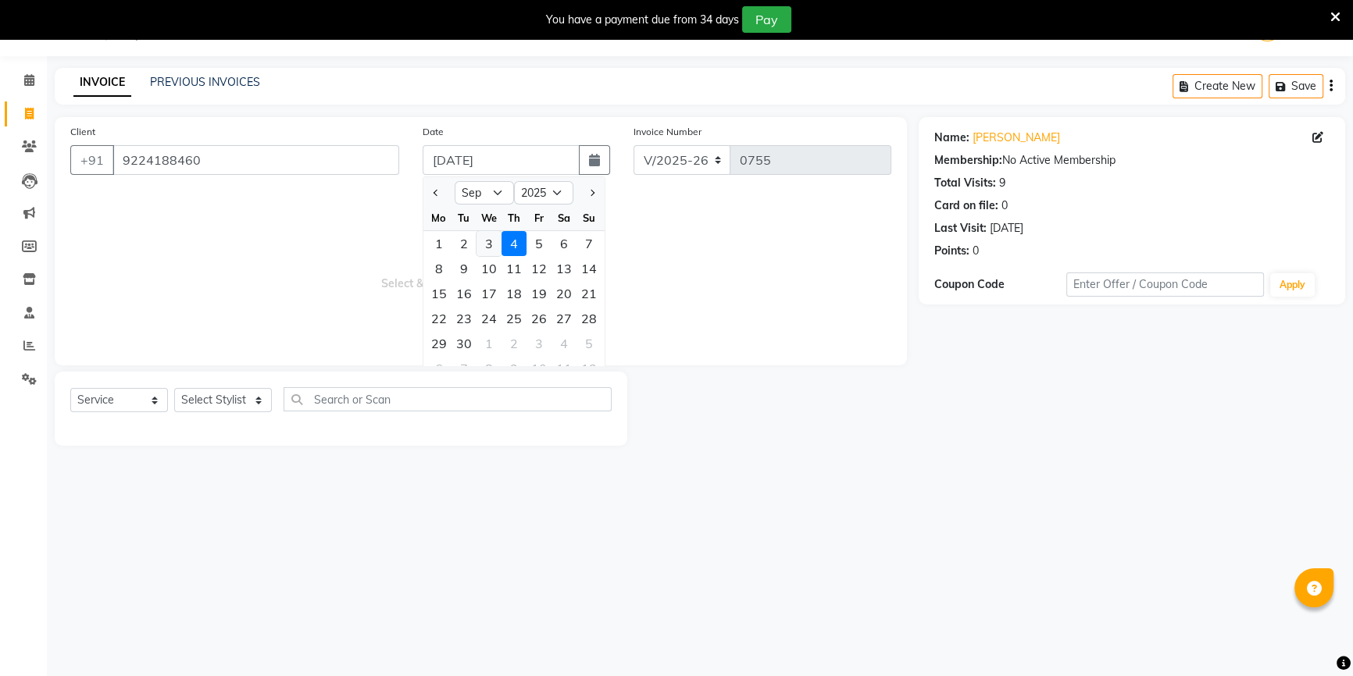
click at [492, 244] on div "3" at bounding box center [488, 243] width 25 height 25
type input "[DATE]"
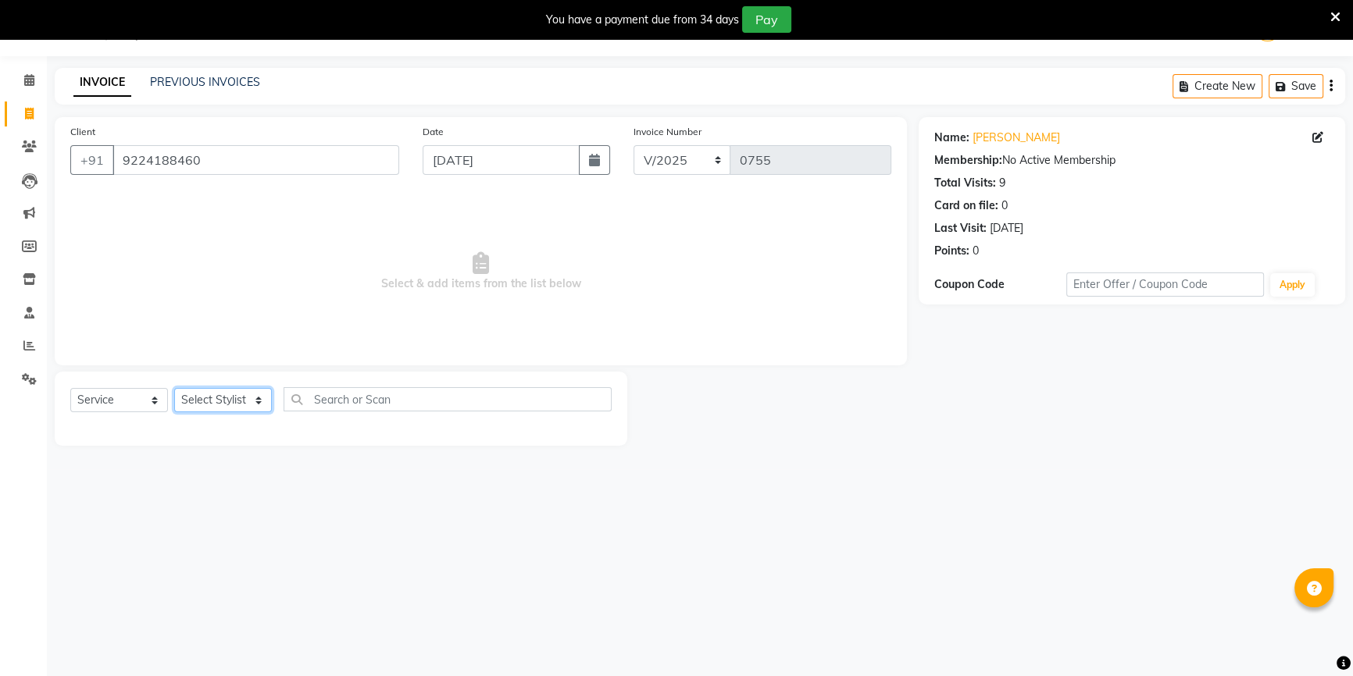
click at [223, 405] on select "Select Stylist ANJALI [PERSON_NAME] front desk [PERSON_NAME] [PERSON_NAME] rubi…" at bounding box center [223, 400] width 98 height 24
select select "50322"
click at [174, 388] on select "Select Stylist ANJALI [PERSON_NAME] front desk [PERSON_NAME] [PERSON_NAME] rubi…" at bounding box center [223, 400] width 98 height 24
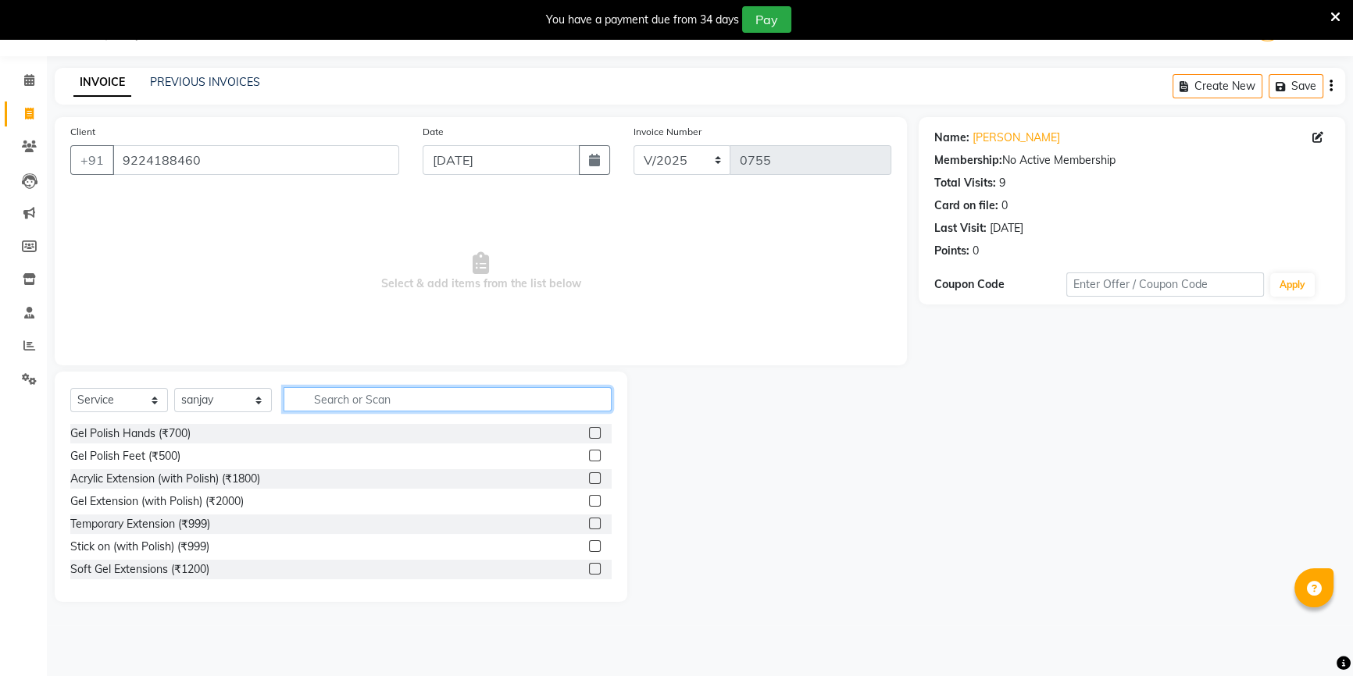
click at [346, 400] on input "text" at bounding box center [448, 399] width 328 height 24
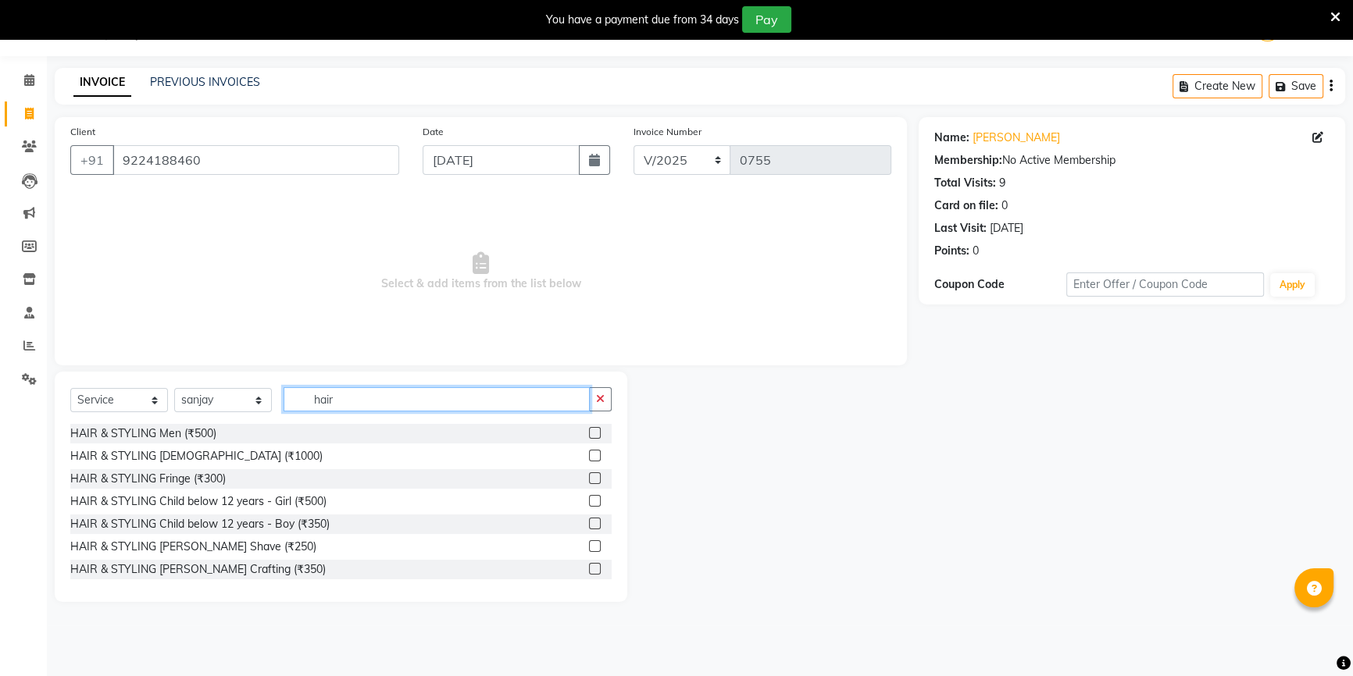
type input "hair"
click at [589, 435] on label at bounding box center [595, 433] width 12 height 12
click at [589, 435] on input "checkbox" at bounding box center [594, 434] width 10 height 10
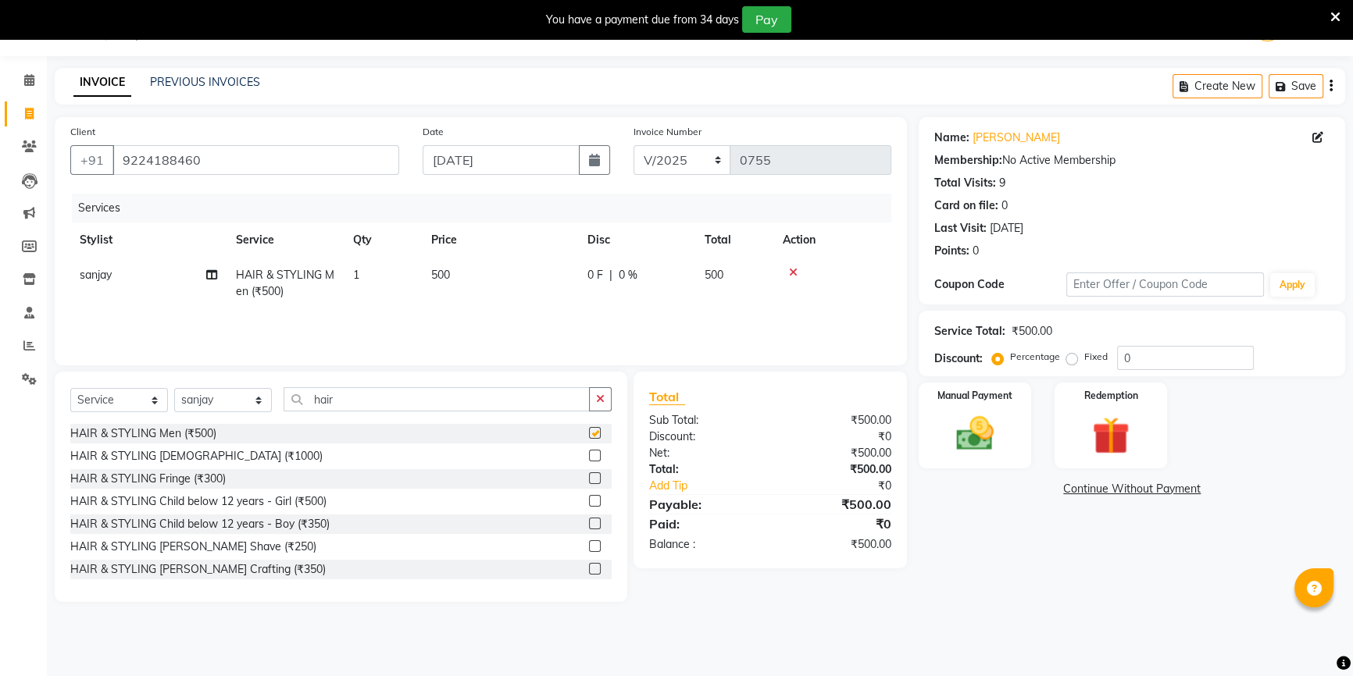
checkbox input "false"
click at [512, 260] on td "500" at bounding box center [500, 284] width 156 height 52
select select "50322"
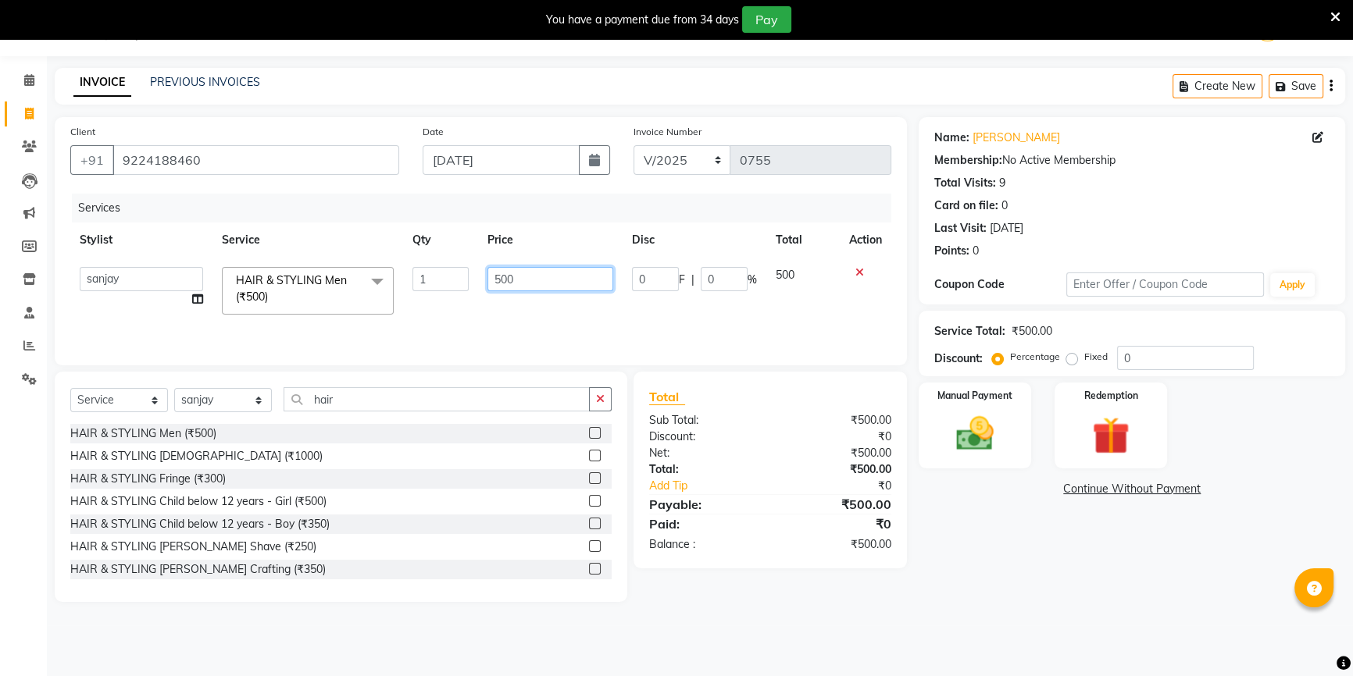
drag, startPoint x: 564, startPoint y: 280, endPoint x: 454, endPoint y: 281, distance: 110.1
click at [454, 281] on tr "ANJALI [PERSON_NAME] front desk [PERSON_NAME] priya [PERSON_NAME] rubina [PERSO…" at bounding box center [480, 291] width 821 height 66
type input "350"
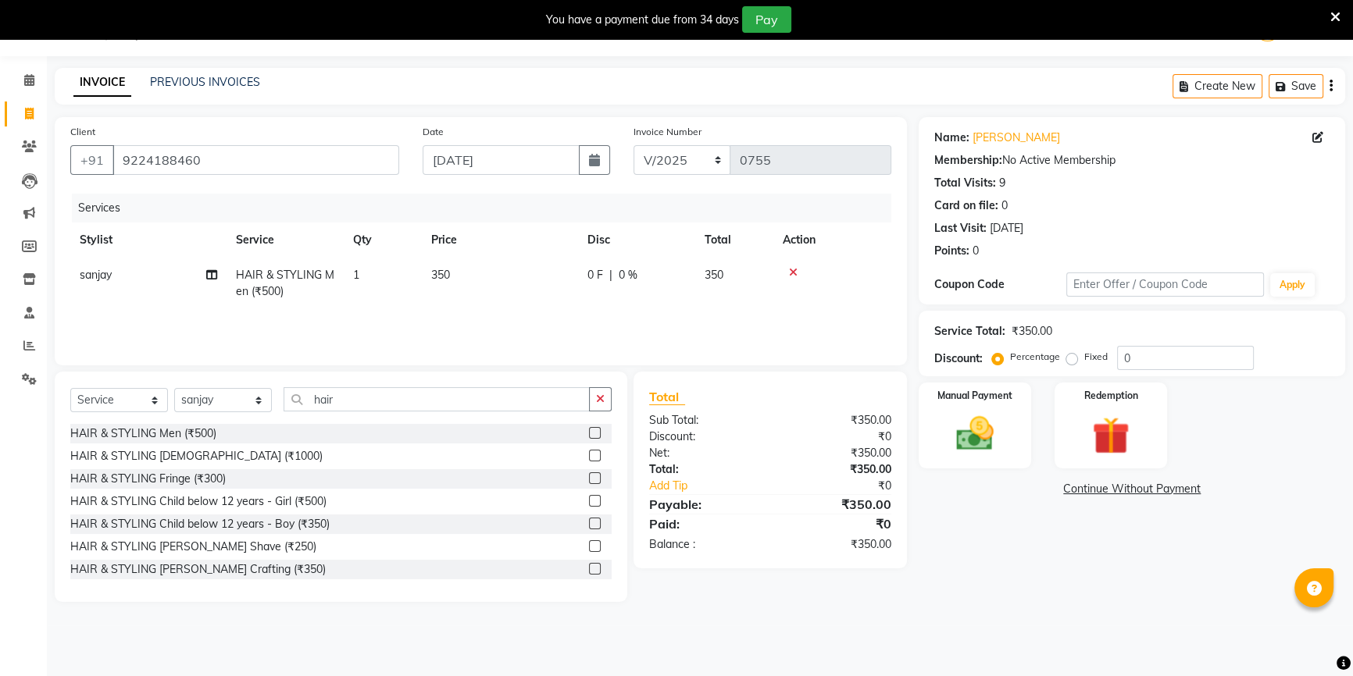
click at [521, 320] on div "Services Stylist Service Qty Price Disc Total Action sanjay HAIR & STYLING Men …" at bounding box center [480, 272] width 821 height 156
click at [960, 453] on img at bounding box center [975, 434] width 63 height 45
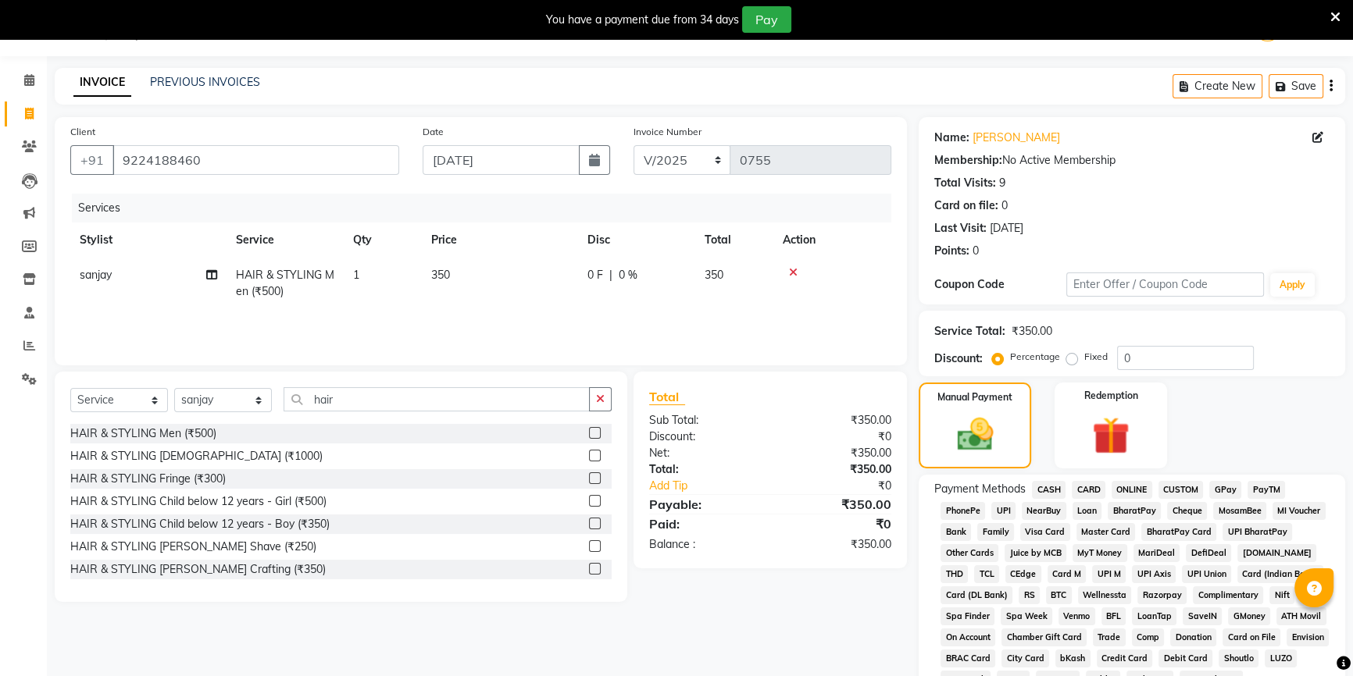
click at [1053, 489] on span "CASH" at bounding box center [1049, 490] width 34 height 18
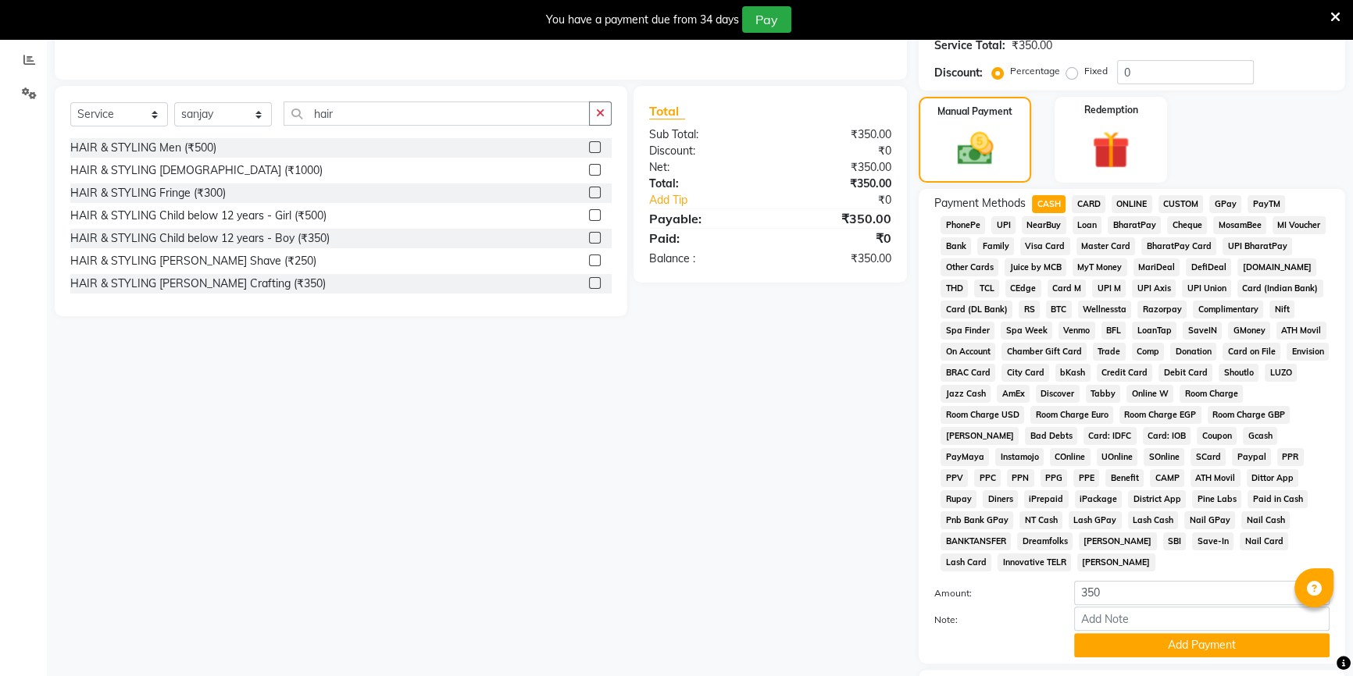
scroll to position [394, 0]
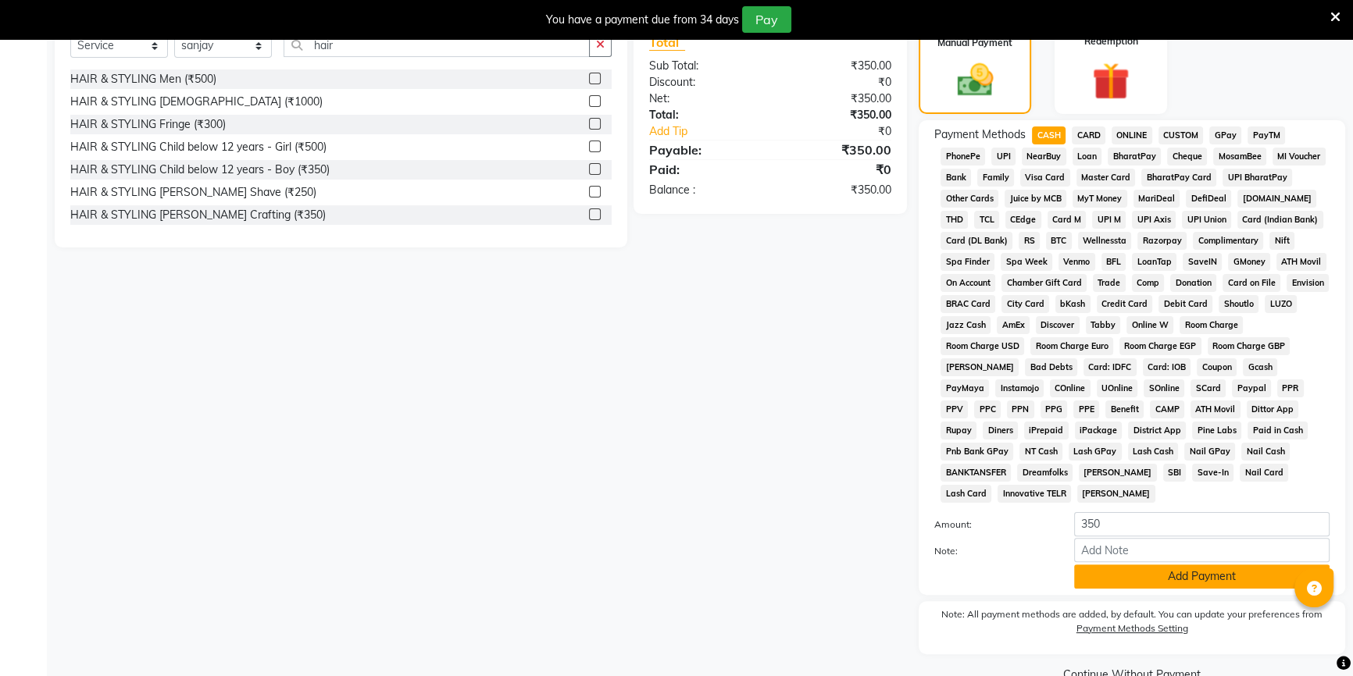
click at [1211, 576] on button "Add Payment" at bounding box center [1201, 577] width 255 height 24
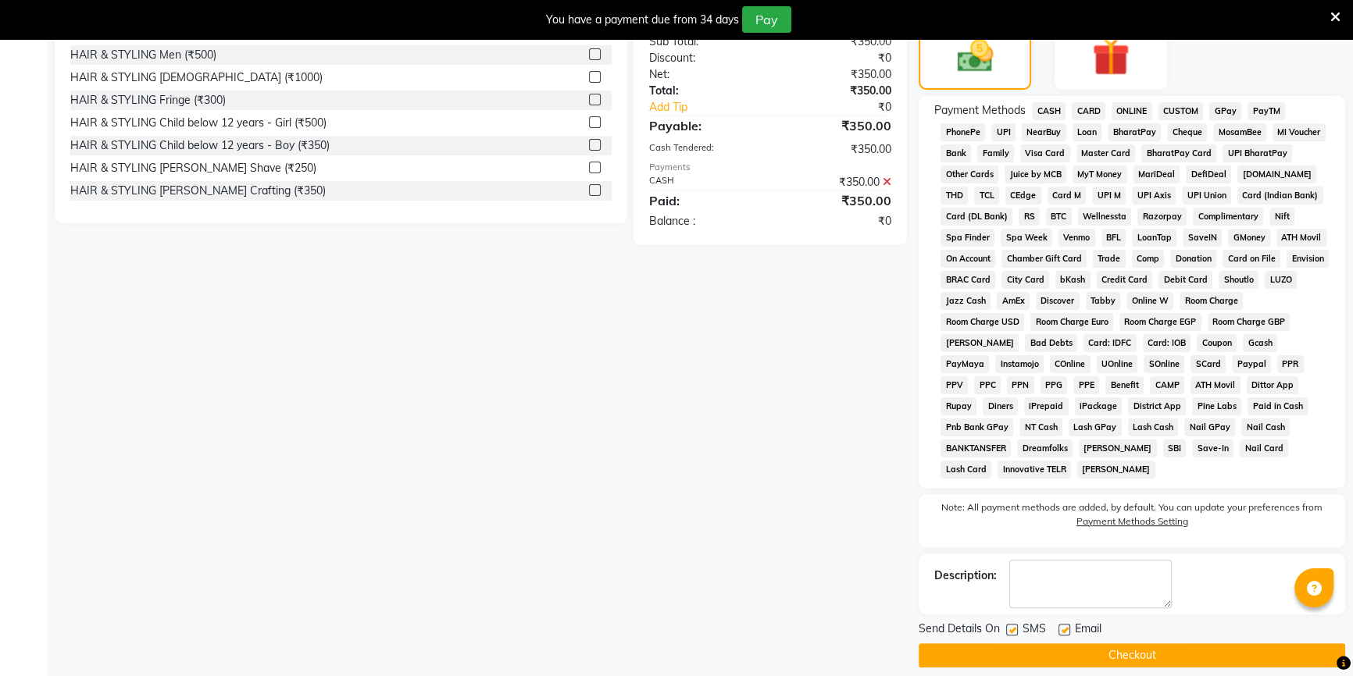
scroll to position [431, 0]
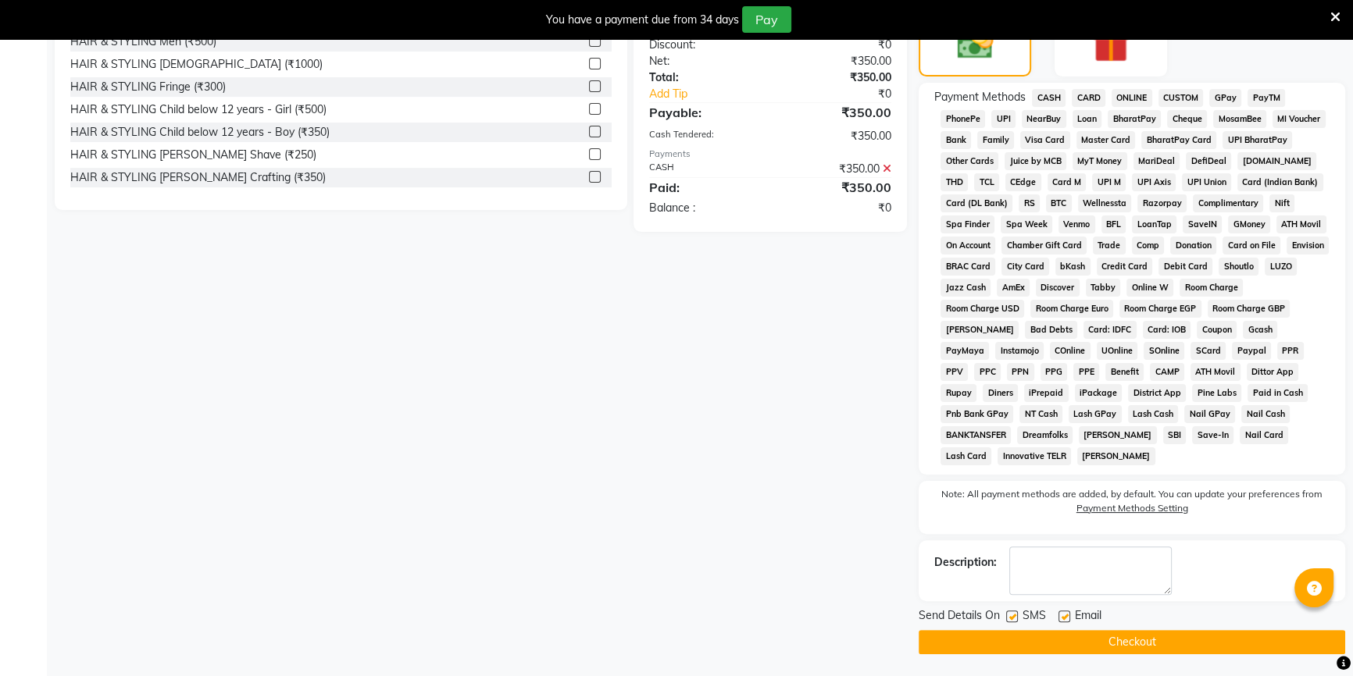
click at [1054, 648] on button "Checkout" at bounding box center [1132, 642] width 426 height 24
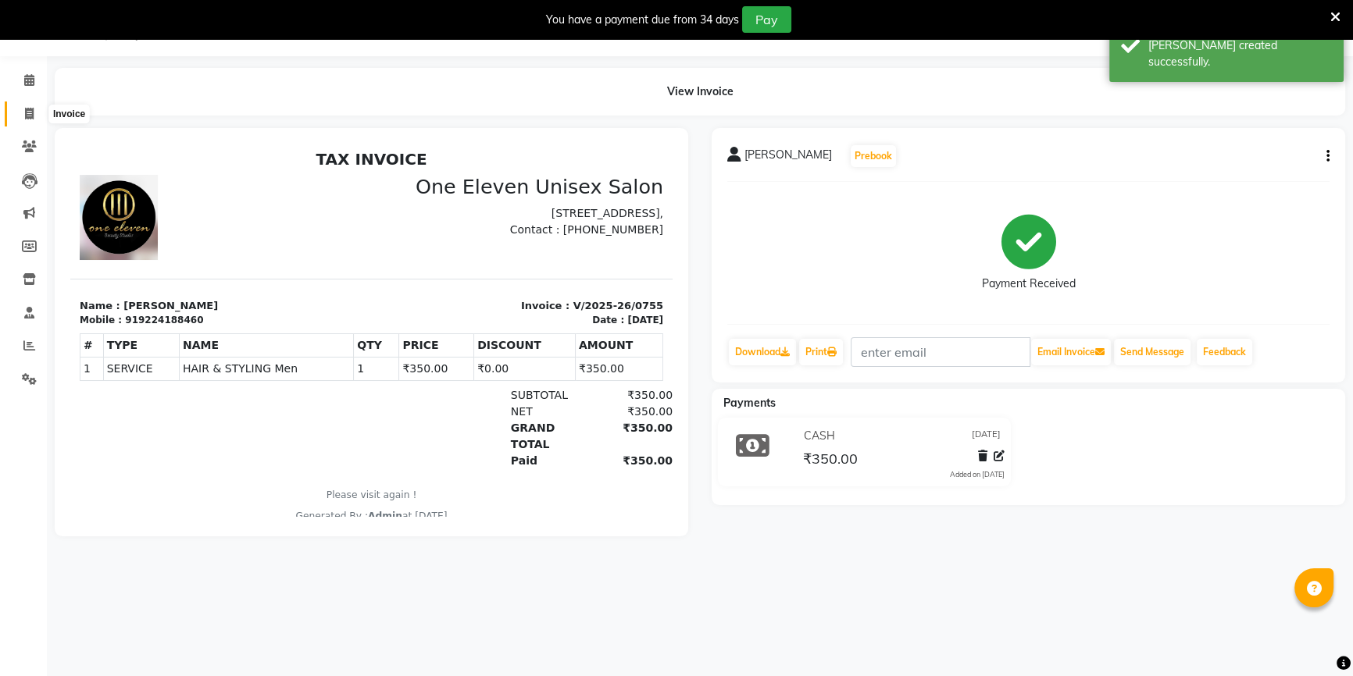
click at [33, 114] on icon at bounding box center [29, 114] width 9 height 12
select select "6362"
select select "service"
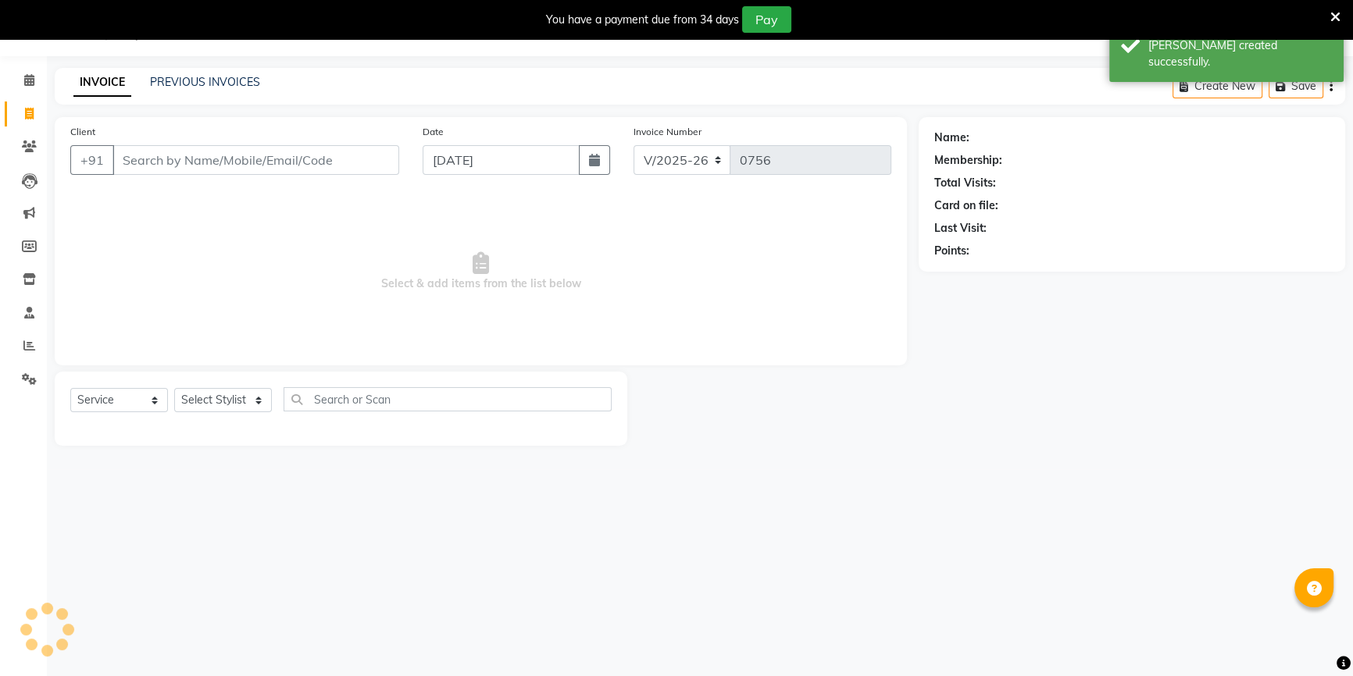
click at [157, 157] on input "Client" at bounding box center [255, 160] width 287 height 30
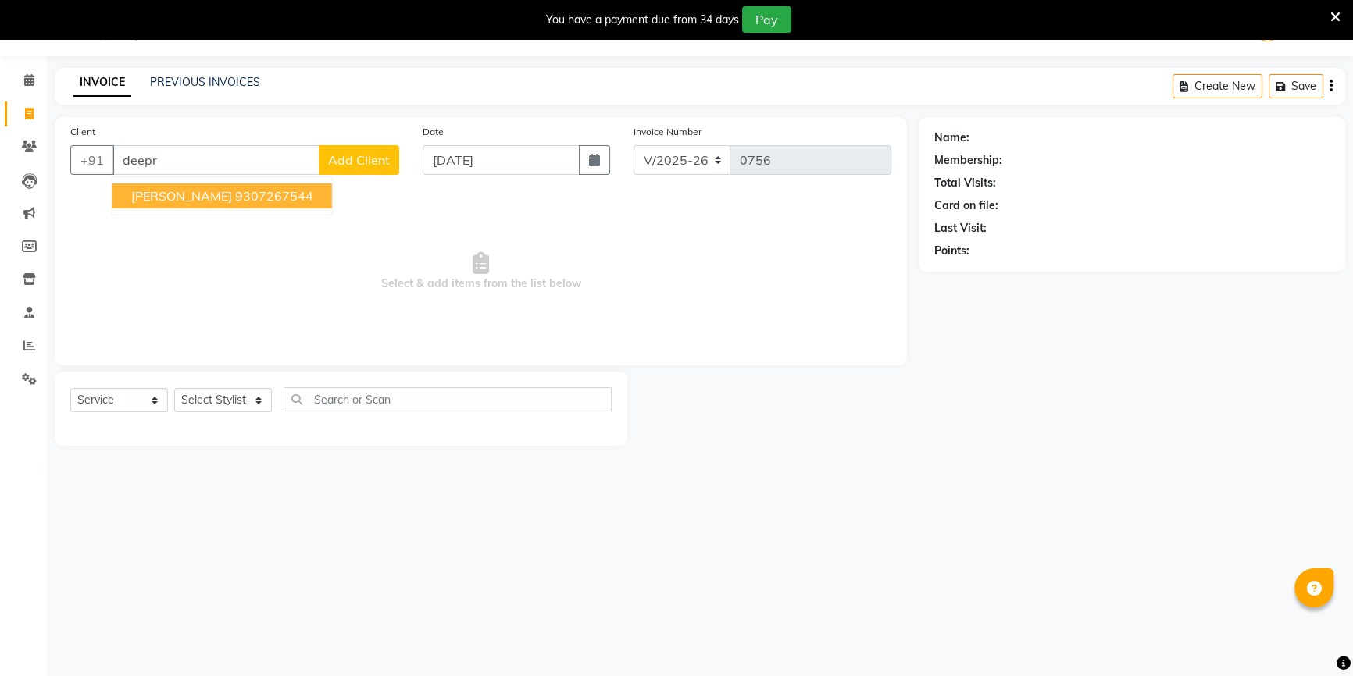
click at [235, 201] on ngb-highlight "9307267544" at bounding box center [274, 196] width 78 height 16
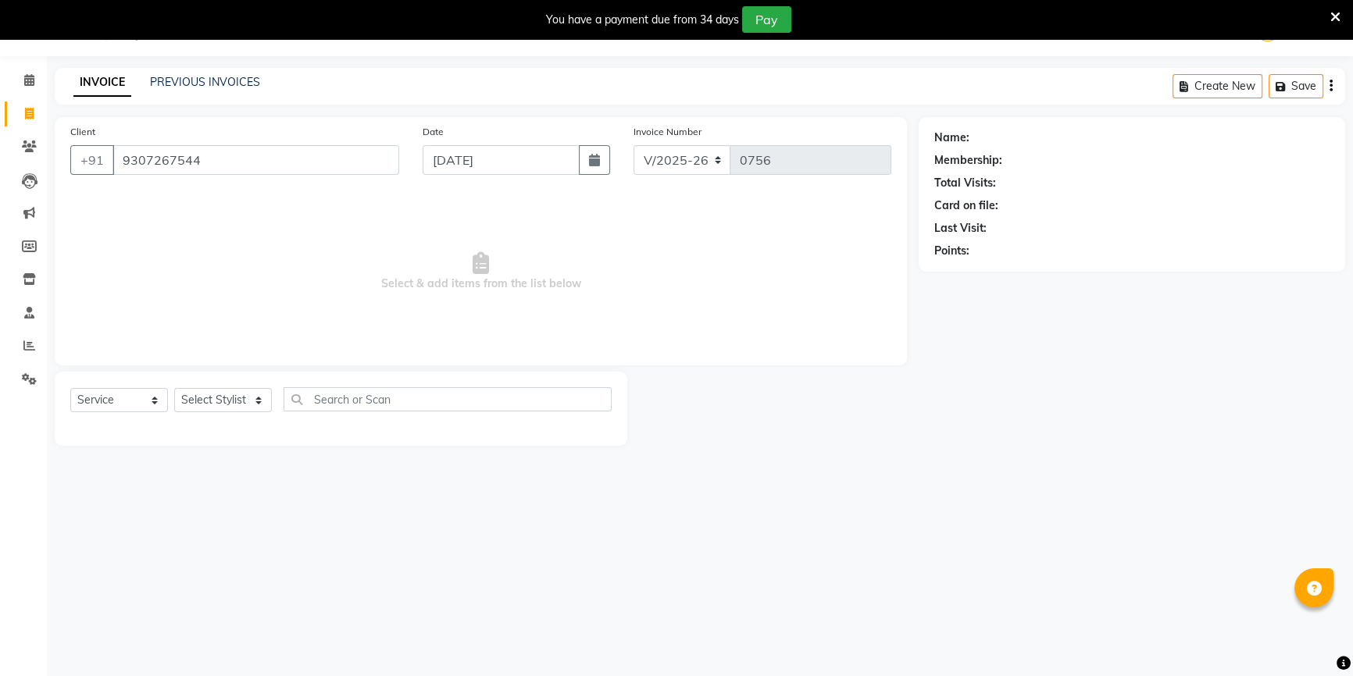
type input "9307267544"
click at [596, 159] on icon "button" at bounding box center [594, 160] width 11 height 12
select select "9"
select select "2025"
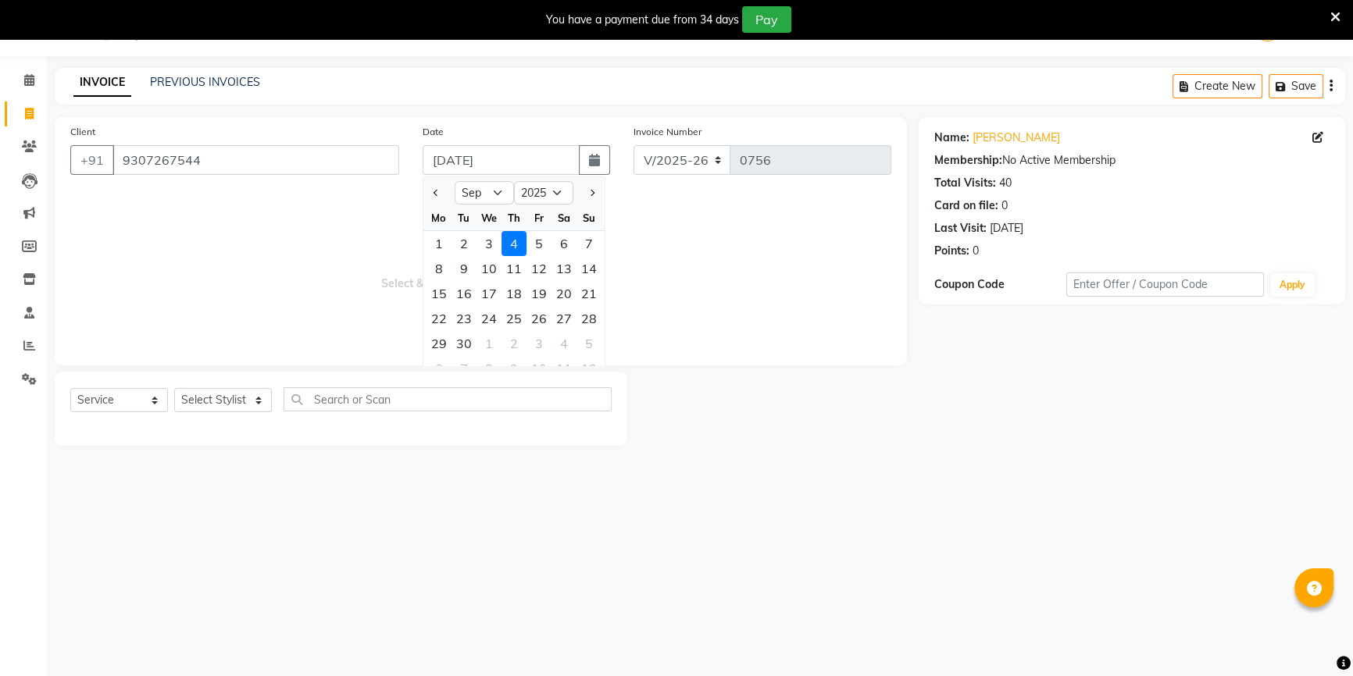
click at [494, 243] on div "3" at bounding box center [488, 243] width 25 height 25
type input "[DATE]"
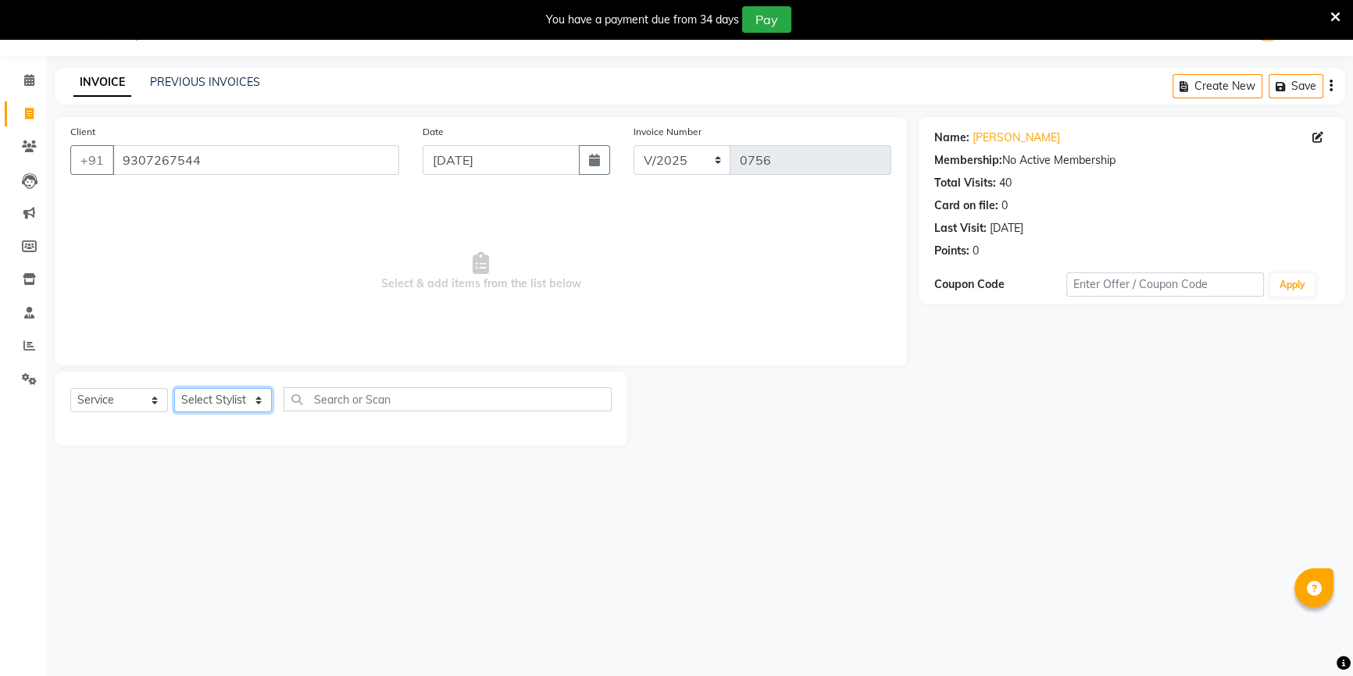
click at [246, 402] on select "Select Stylist ANJALI [PERSON_NAME] front desk [PERSON_NAME] [PERSON_NAME] rubi…" at bounding box center [223, 400] width 98 height 24
select select "50322"
click at [174, 388] on select "Select Stylist ANJALI [PERSON_NAME] front desk [PERSON_NAME] [PERSON_NAME] rubi…" at bounding box center [223, 400] width 98 height 24
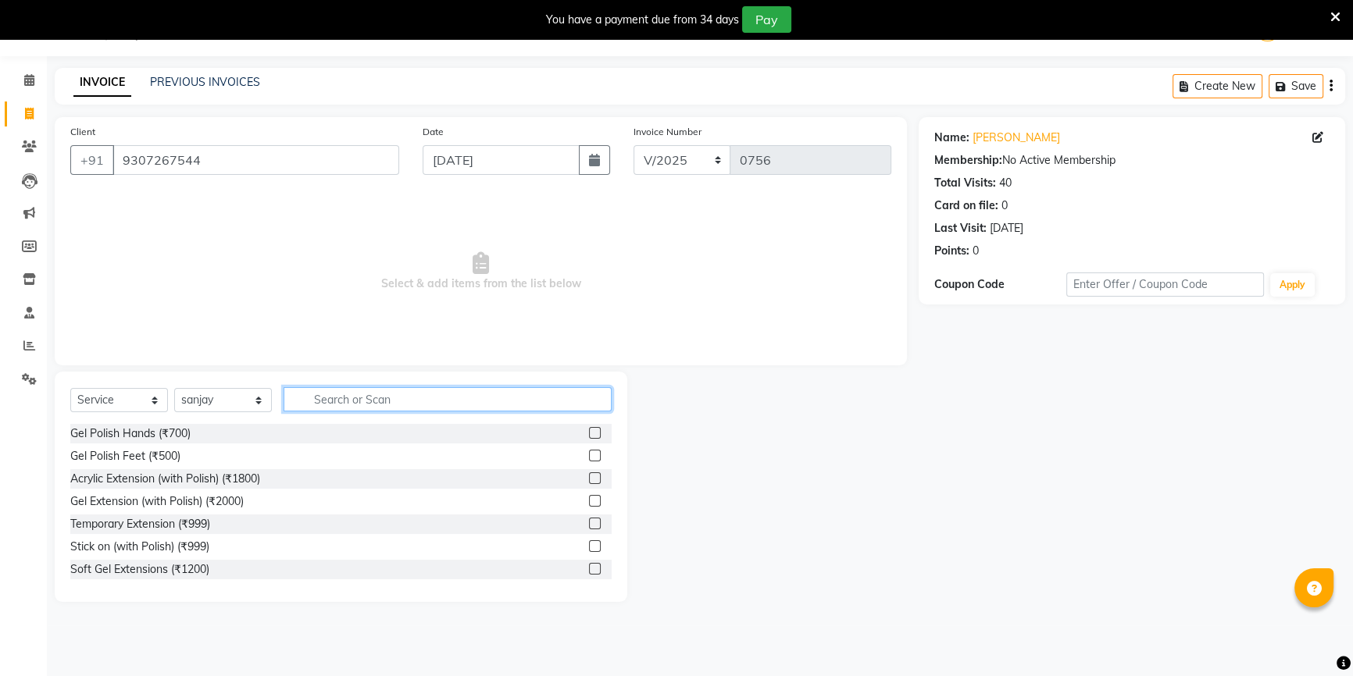
click at [328, 404] on input "text" at bounding box center [448, 399] width 328 height 24
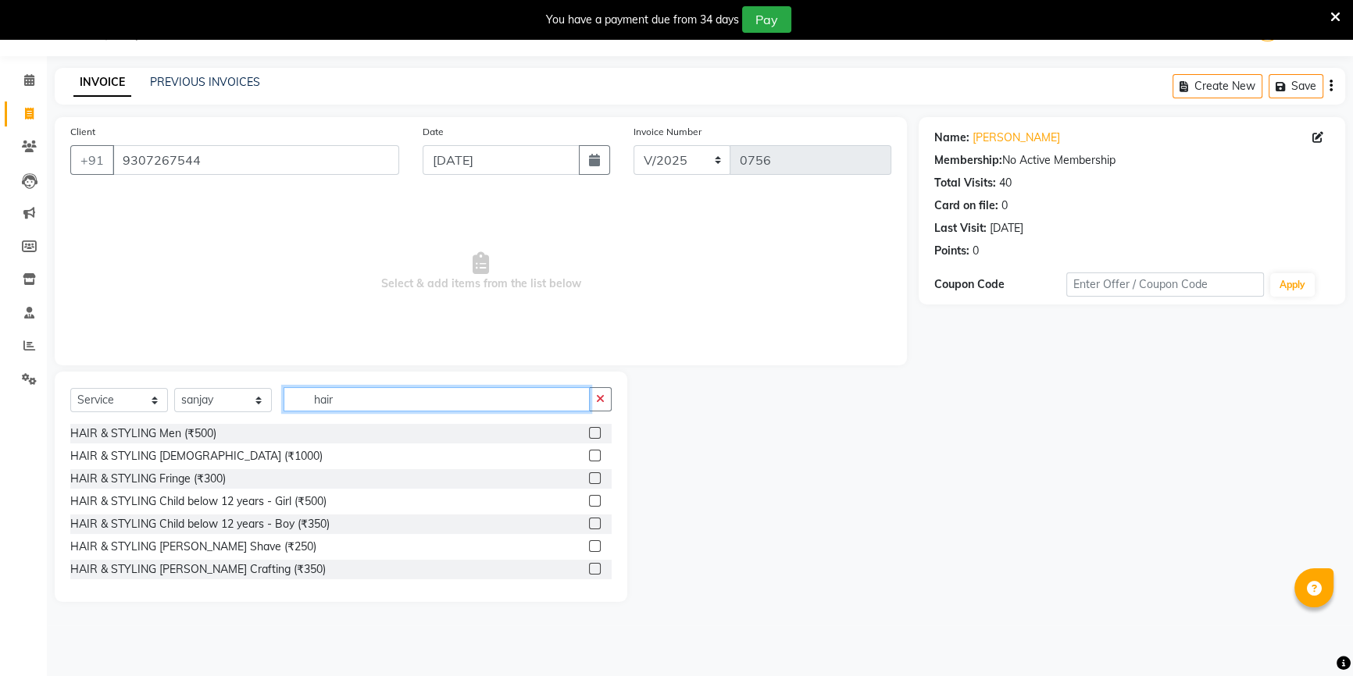
type input "hair"
click at [589, 436] on label at bounding box center [595, 433] width 12 height 12
click at [589, 436] on input "checkbox" at bounding box center [594, 434] width 10 height 10
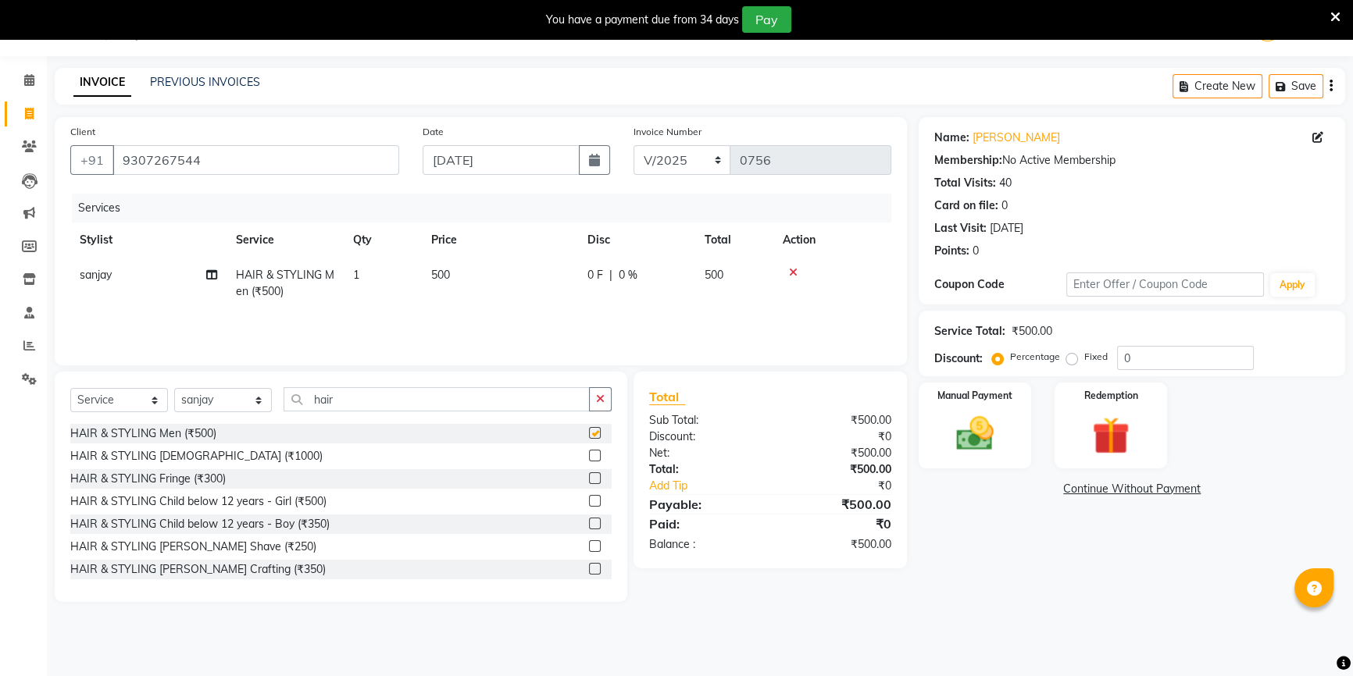
checkbox input "false"
click at [527, 286] on td "500" at bounding box center [500, 284] width 156 height 52
select select "50322"
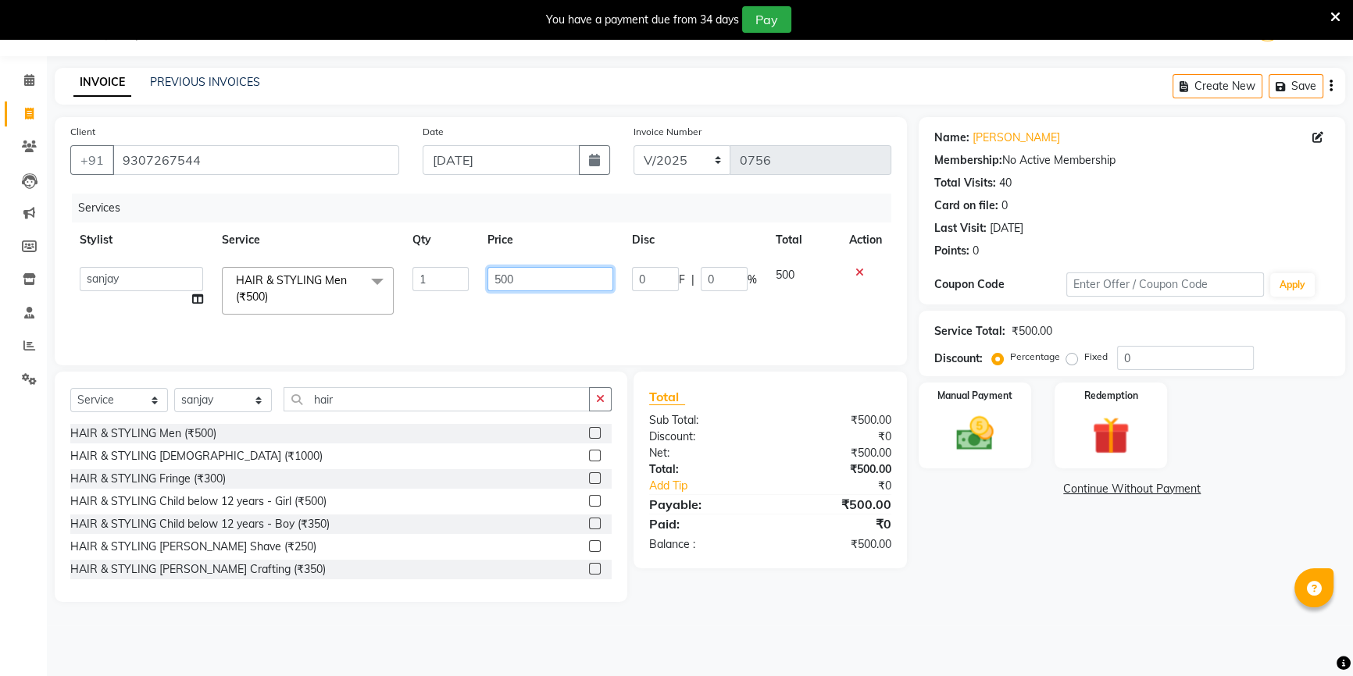
drag, startPoint x: 583, startPoint y: 277, endPoint x: 455, endPoint y: 277, distance: 127.3
click at [455, 277] on tr "ANJALI [PERSON_NAME] front desk [PERSON_NAME] priya [PERSON_NAME] rubina [PERSO…" at bounding box center [480, 291] width 821 height 66
type input "350"
click at [419, 312] on div "Services Stylist Service Qty Price Disc Total Action ANJALI [PERSON_NAME] front…" at bounding box center [480, 272] width 821 height 156
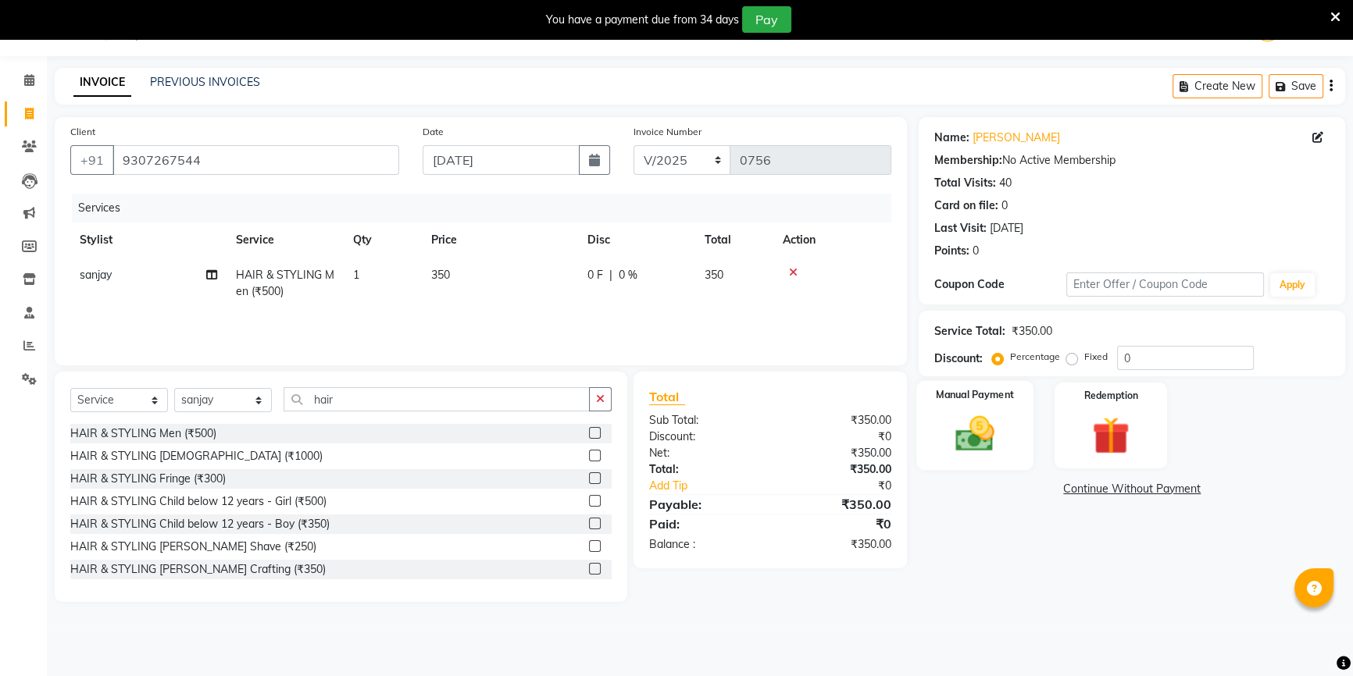
click at [961, 421] on img at bounding box center [975, 434] width 63 height 45
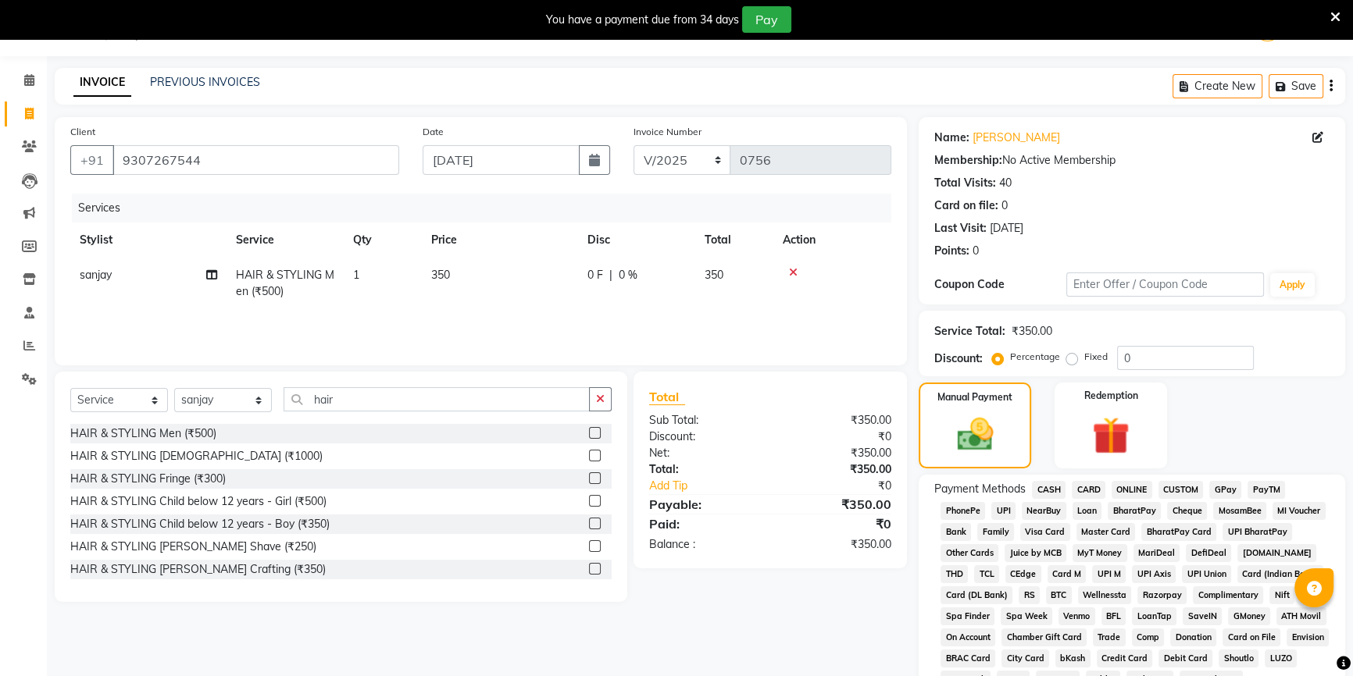
click at [1049, 491] on span "CASH" at bounding box center [1049, 490] width 34 height 18
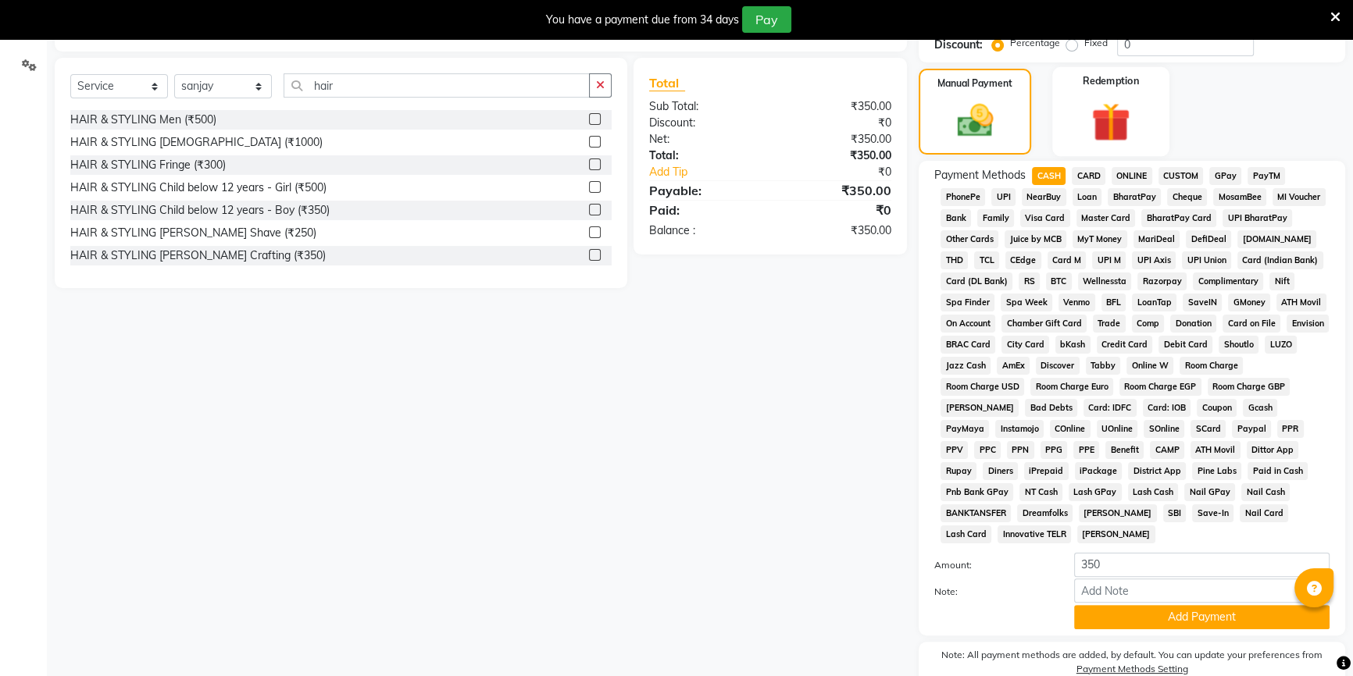
scroll to position [394, 0]
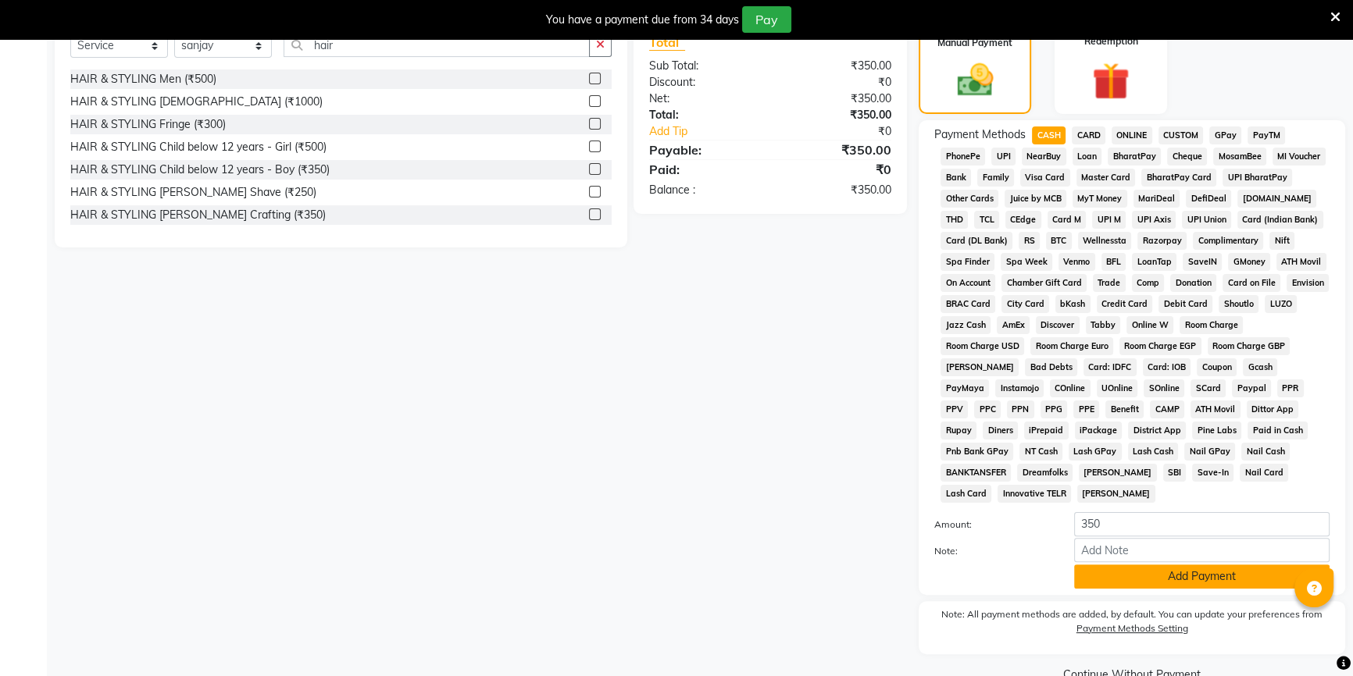
click at [1128, 578] on button "Add Payment" at bounding box center [1201, 577] width 255 height 24
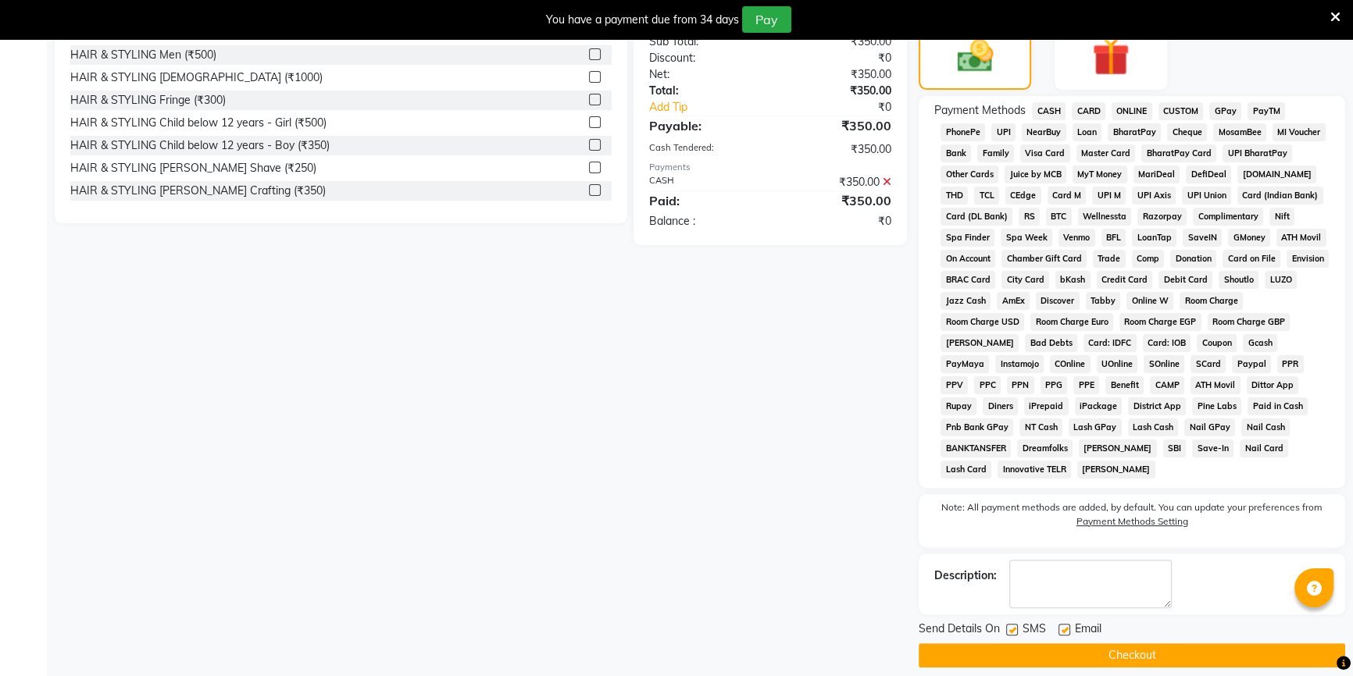
scroll to position [431, 0]
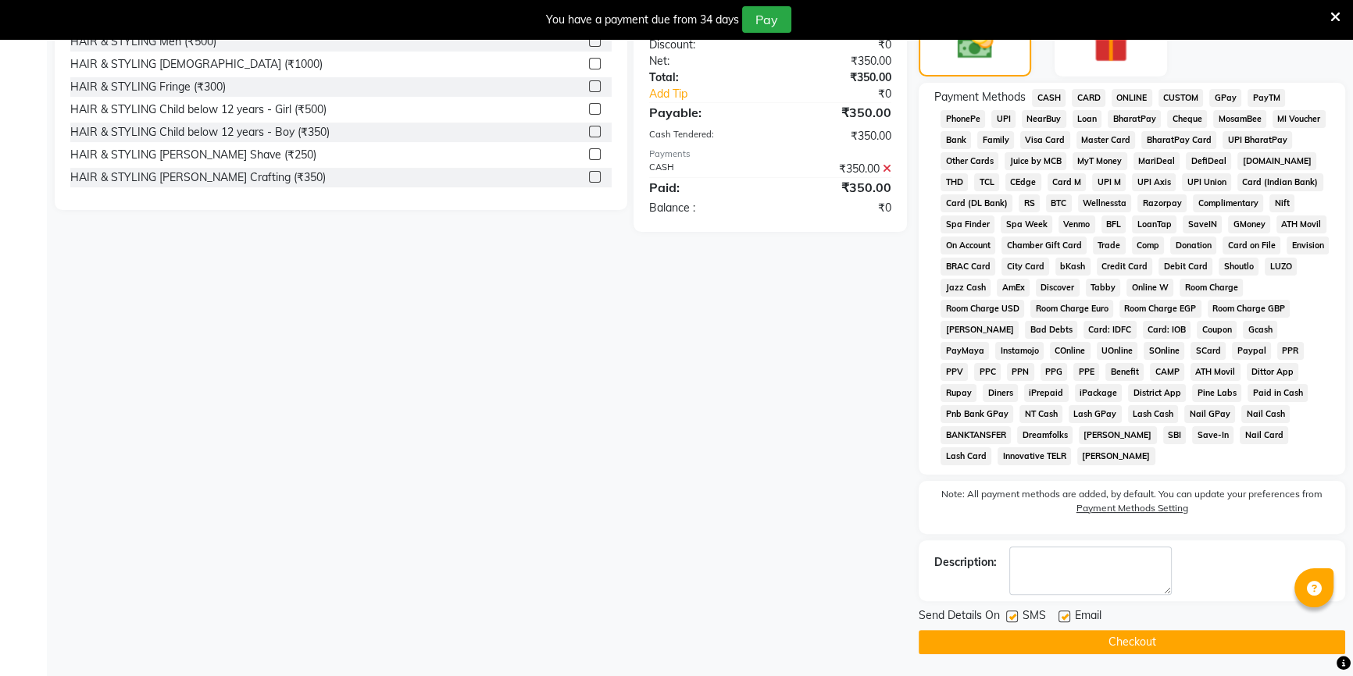
click at [1058, 644] on button "Checkout" at bounding box center [1132, 642] width 426 height 24
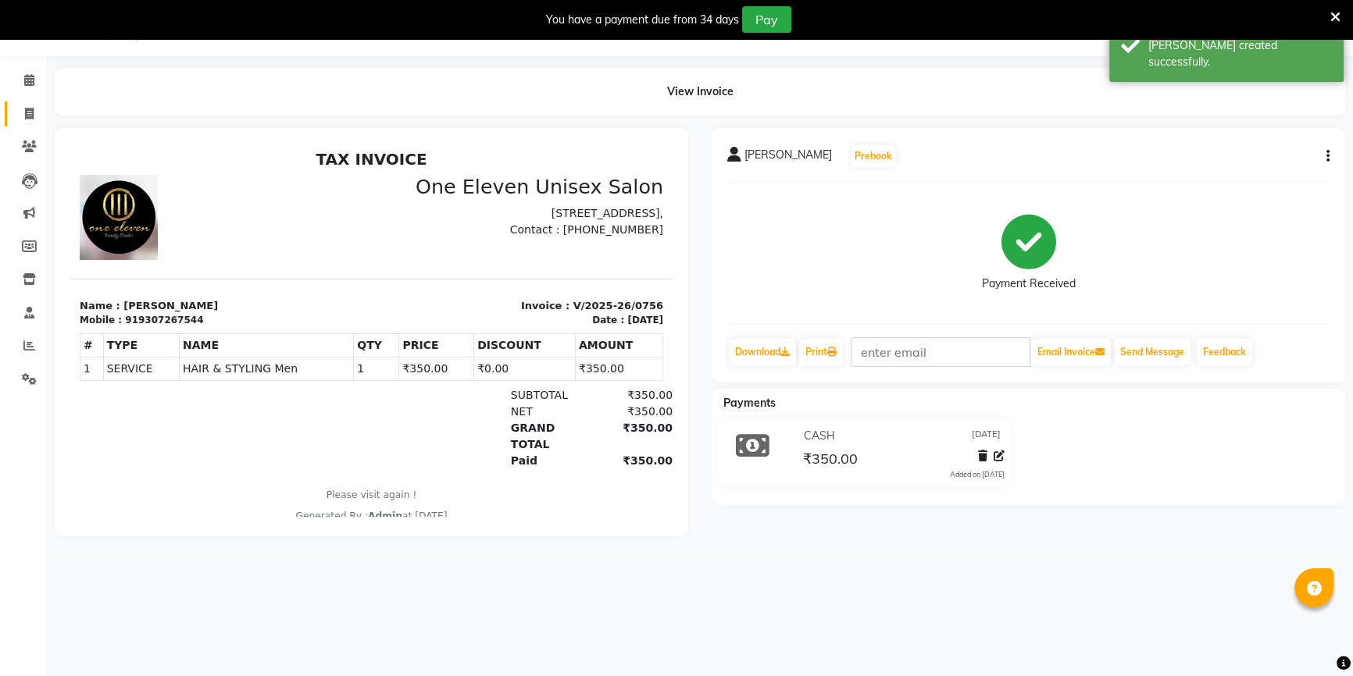
click at [26, 103] on link "Invoice" at bounding box center [23, 115] width 37 height 26
select select "6362"
select select "service"
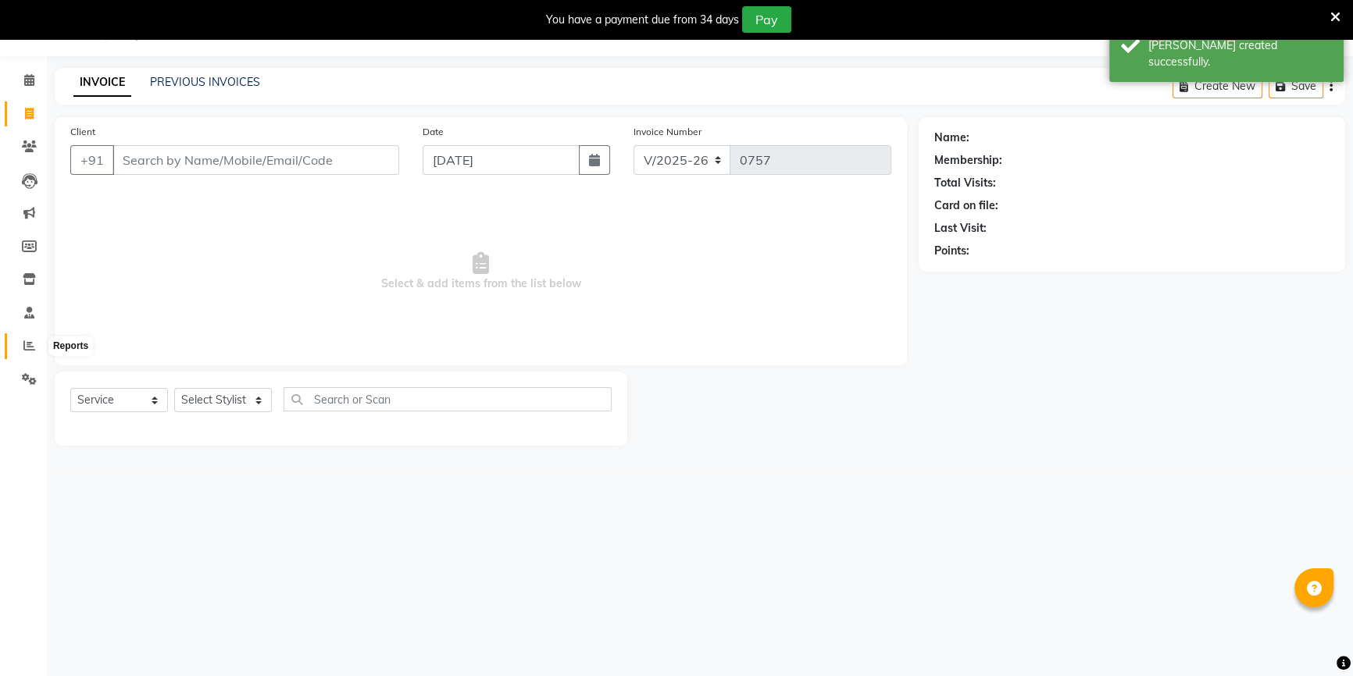
click at [19, 347] on span at bounding box center [29, 346] width 27 height 18
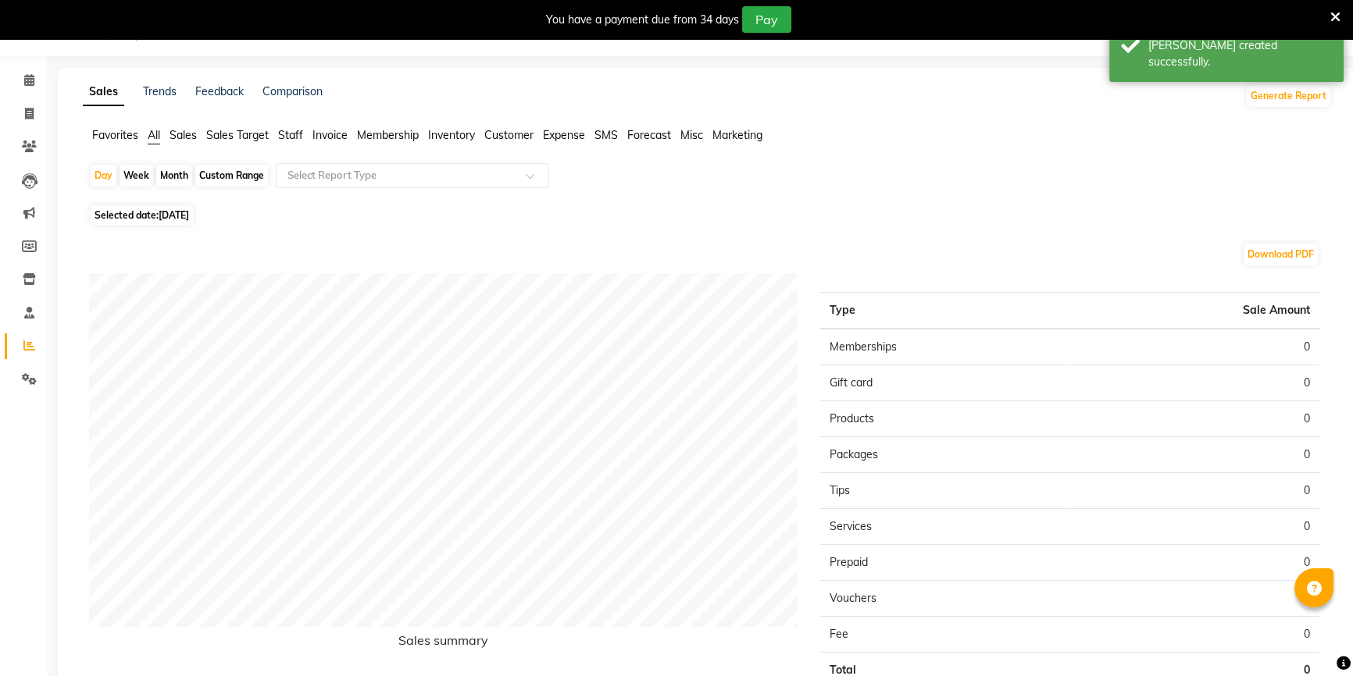
click at [170, 209] on span "Selected date: [DATE]" at bounding box center [142, 215] width 102 height 20
select select "9"
select select "2025"
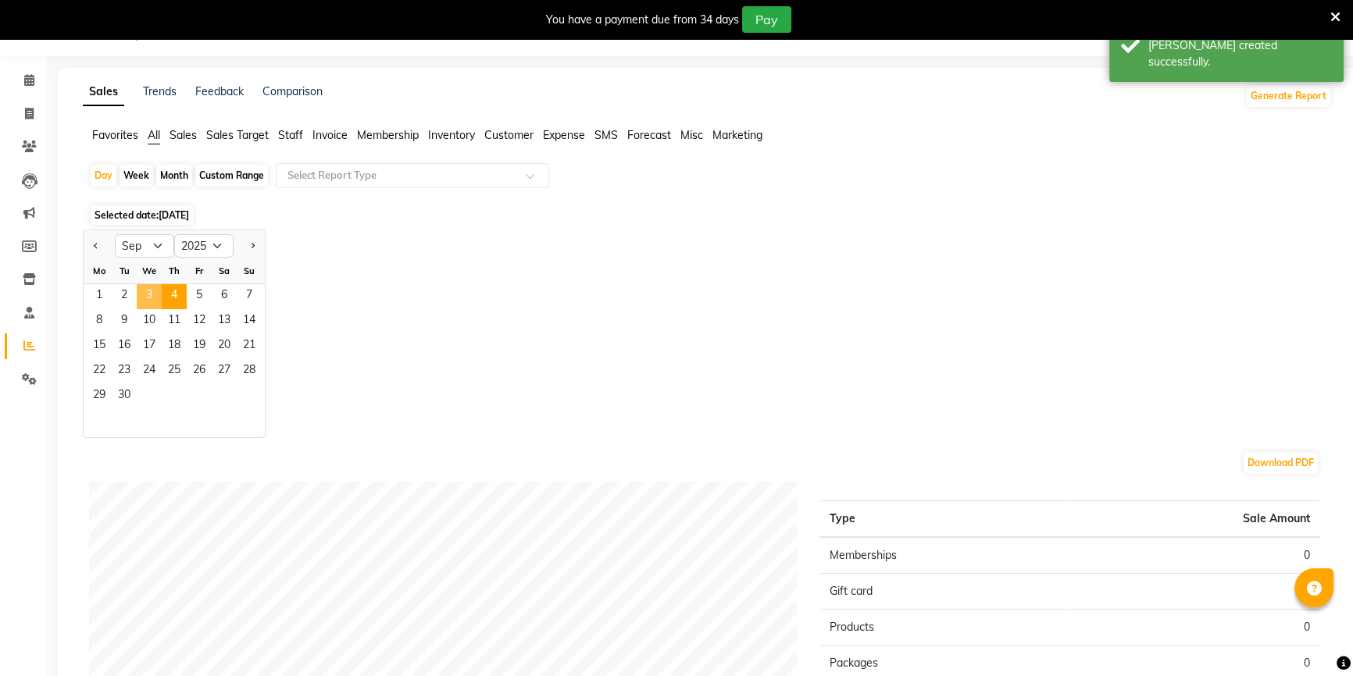
click at [156, 299] on span "3" at bounding box center [149, 296] width 25 height 25
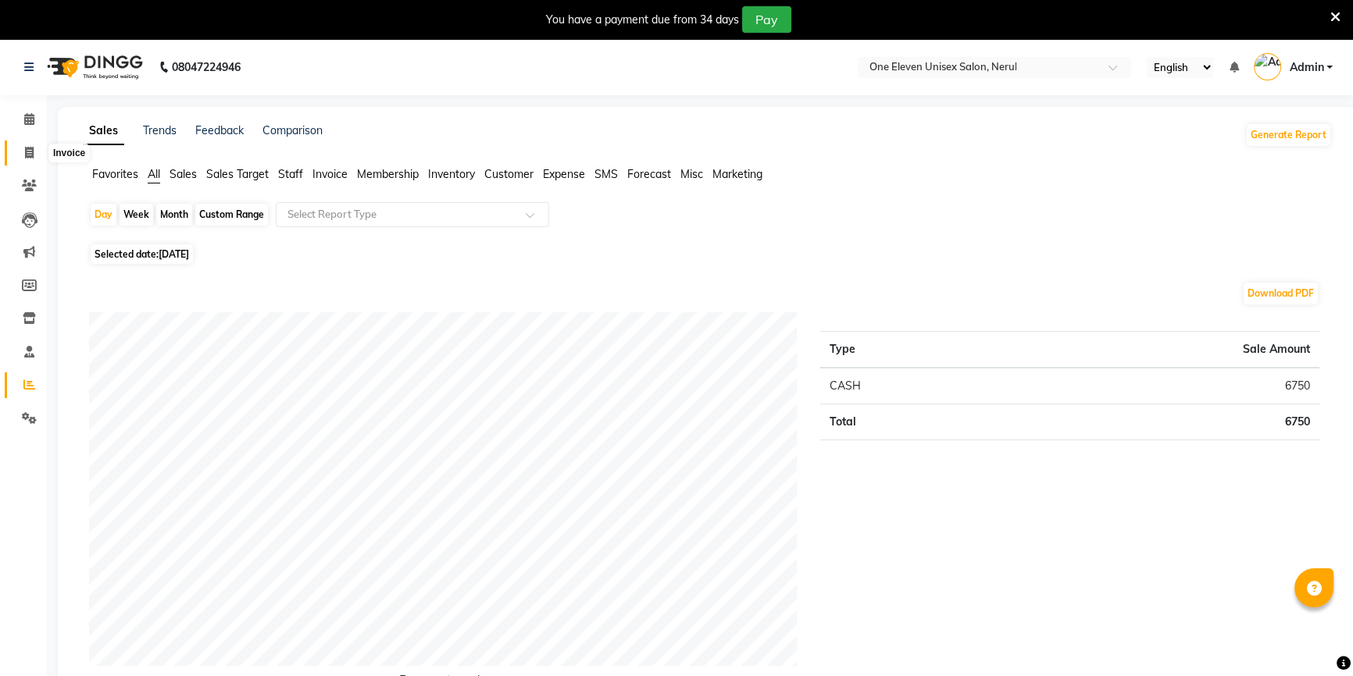
click at [27, 160] on span at bounding box center [29, 154] width 27 height 18
select select "6362"
select select "service"
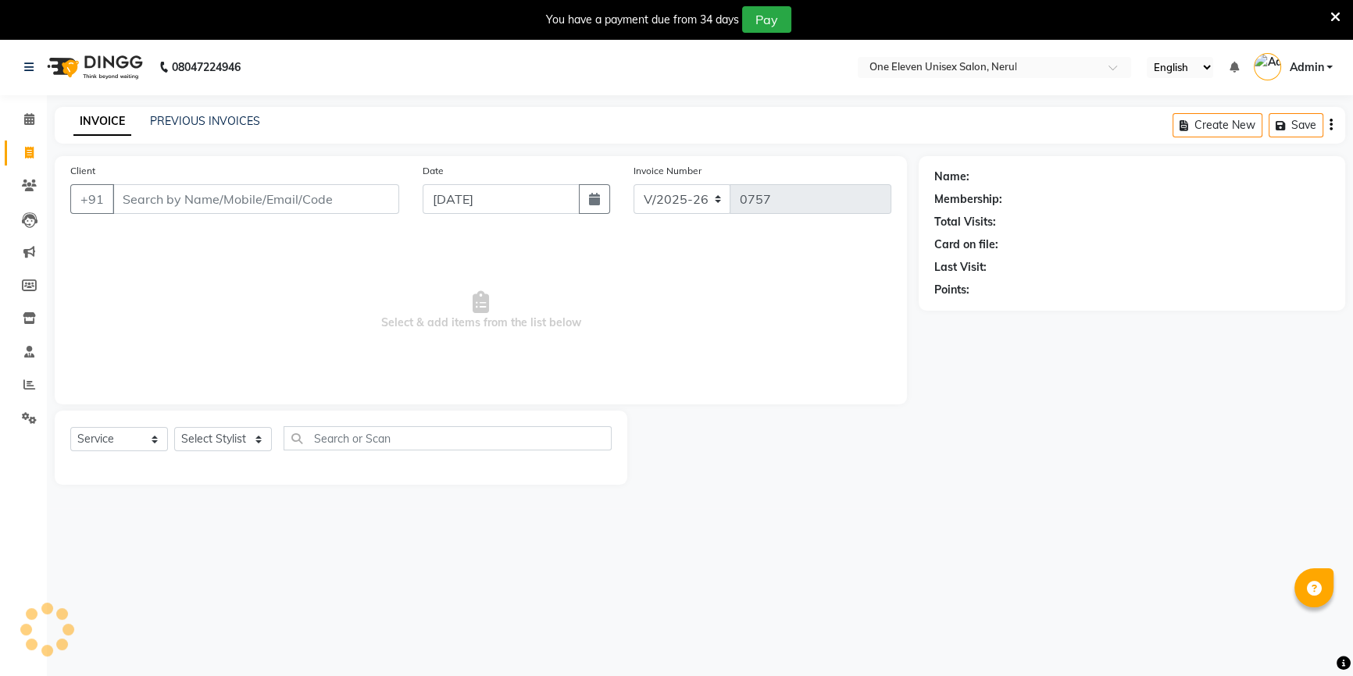
scroll to position [39, 0]
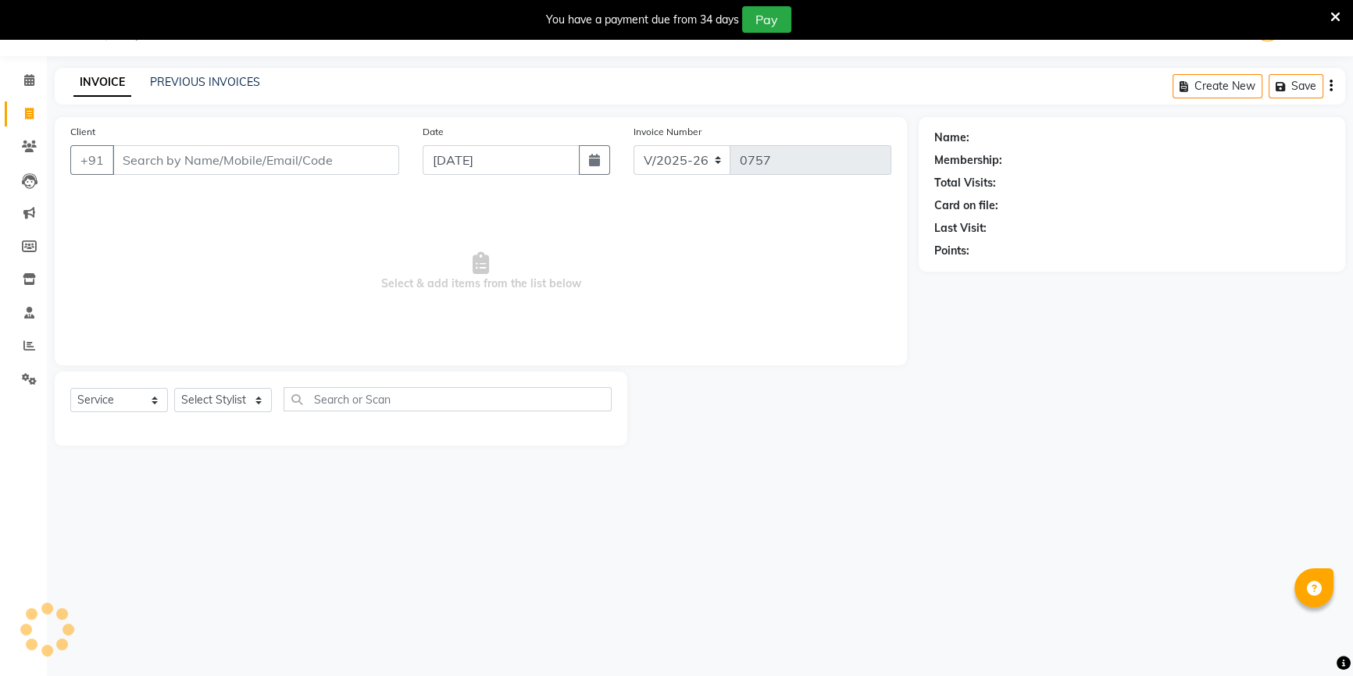
click at [202, 163] on input "Client" at bounding box center [255, 160] width 287 height 30
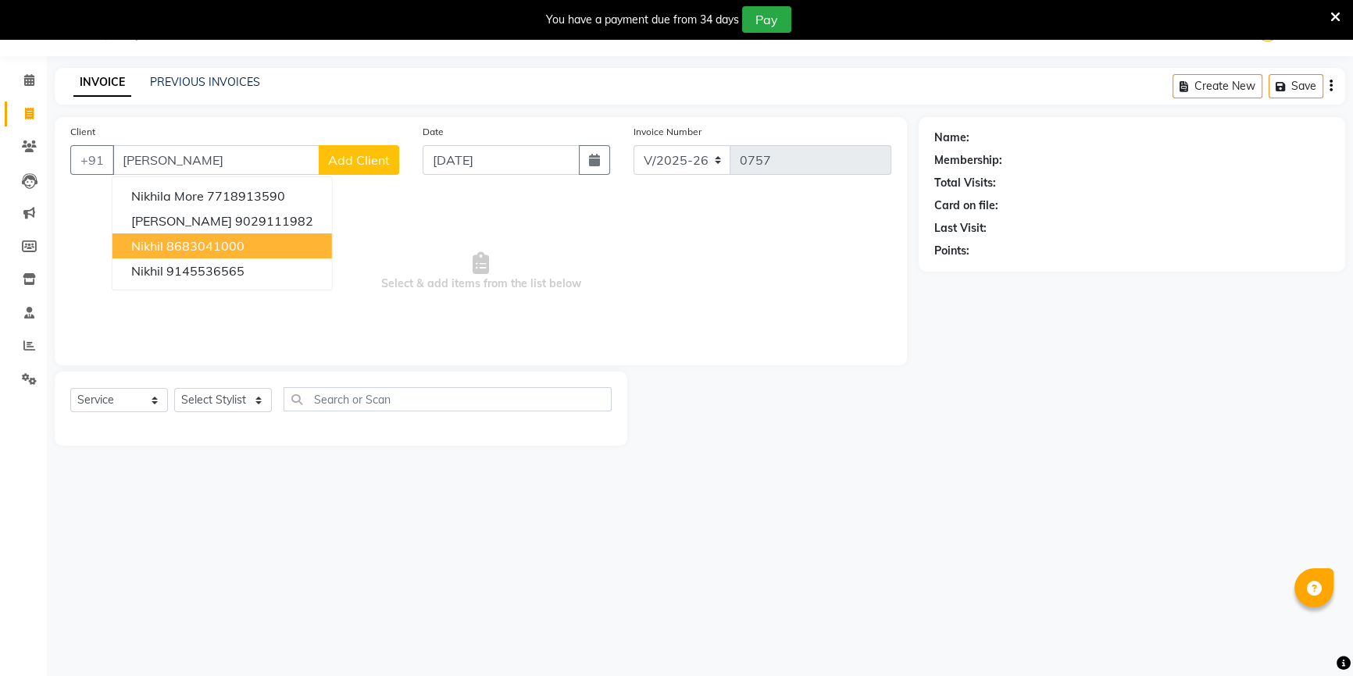
click at [221, 246] on ngb-highlight "8683041000" at bounding box center [205, 246] width 78 height 16
type input "8683041000"
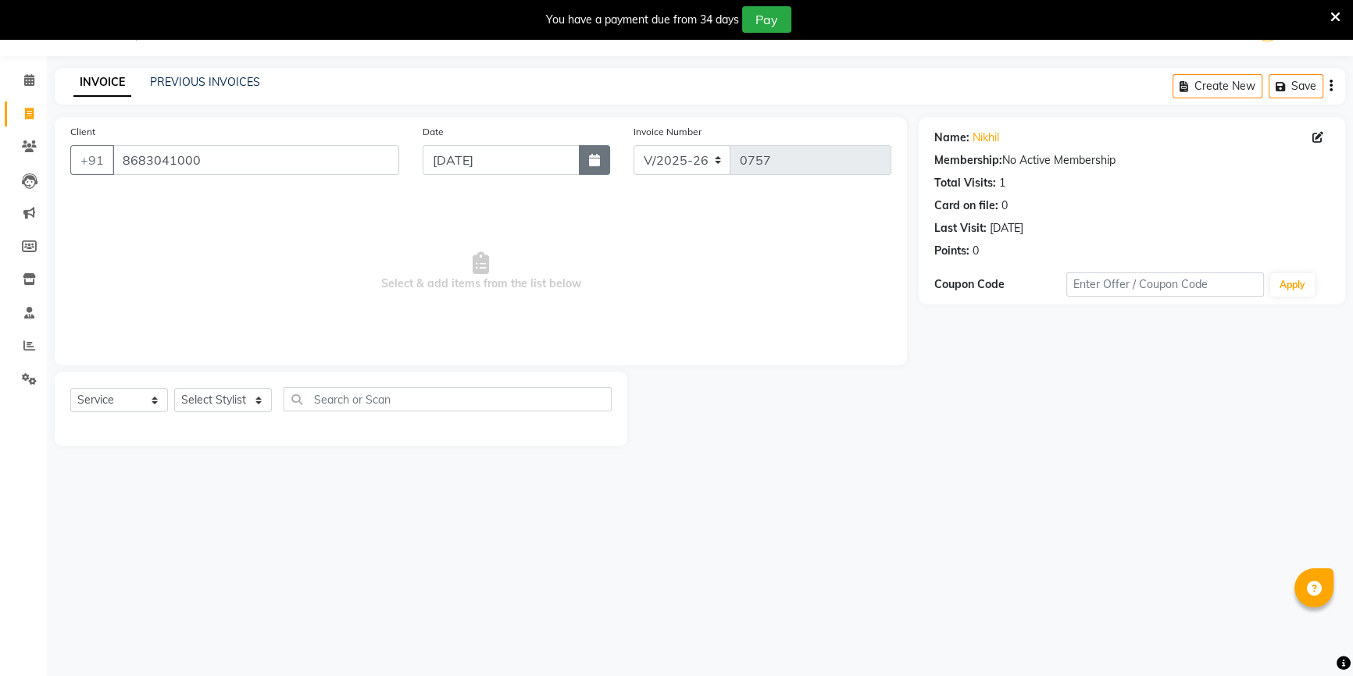
click at [584, 162] on button "button" at bounding box center [594, 160] width 31 height 30
select select "9"
select select "2025"
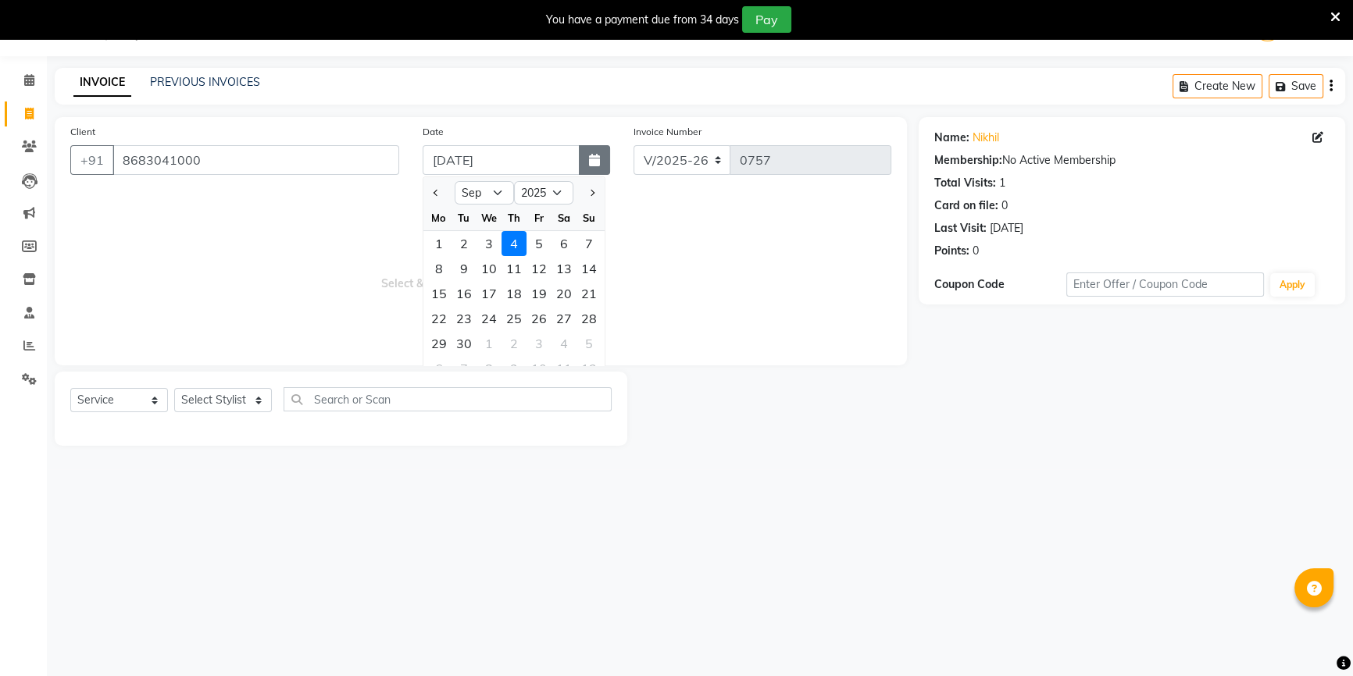
click at [584, 162] on button "button" at bounding box center [594, 160] width 31 height 30
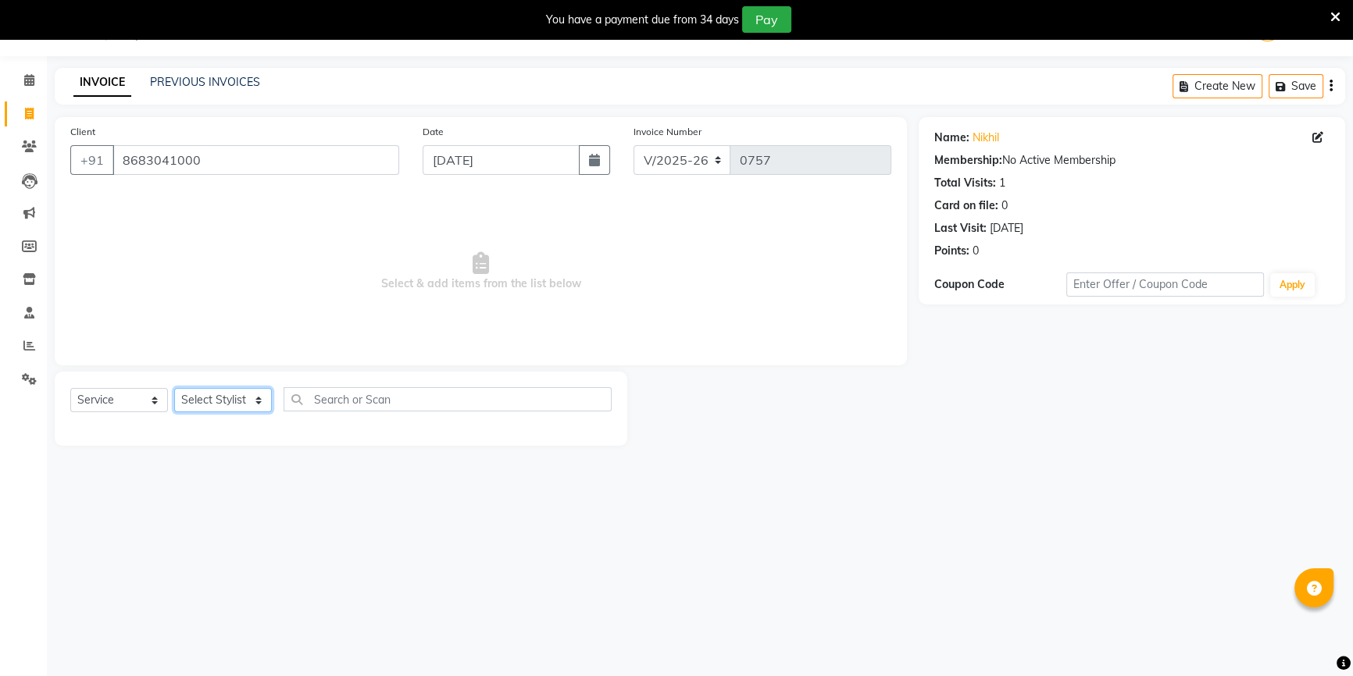
click at [247, 399] on select "Select Stylist ANJALI [PERSON_NAME] front desk [PERSON_NAME] [PERSON_NAME] rubi…" at bounding box center [223, 400] width 98 height 24
click at [23, 343] on icon at bounding box center [29, 346] width 12 height 12
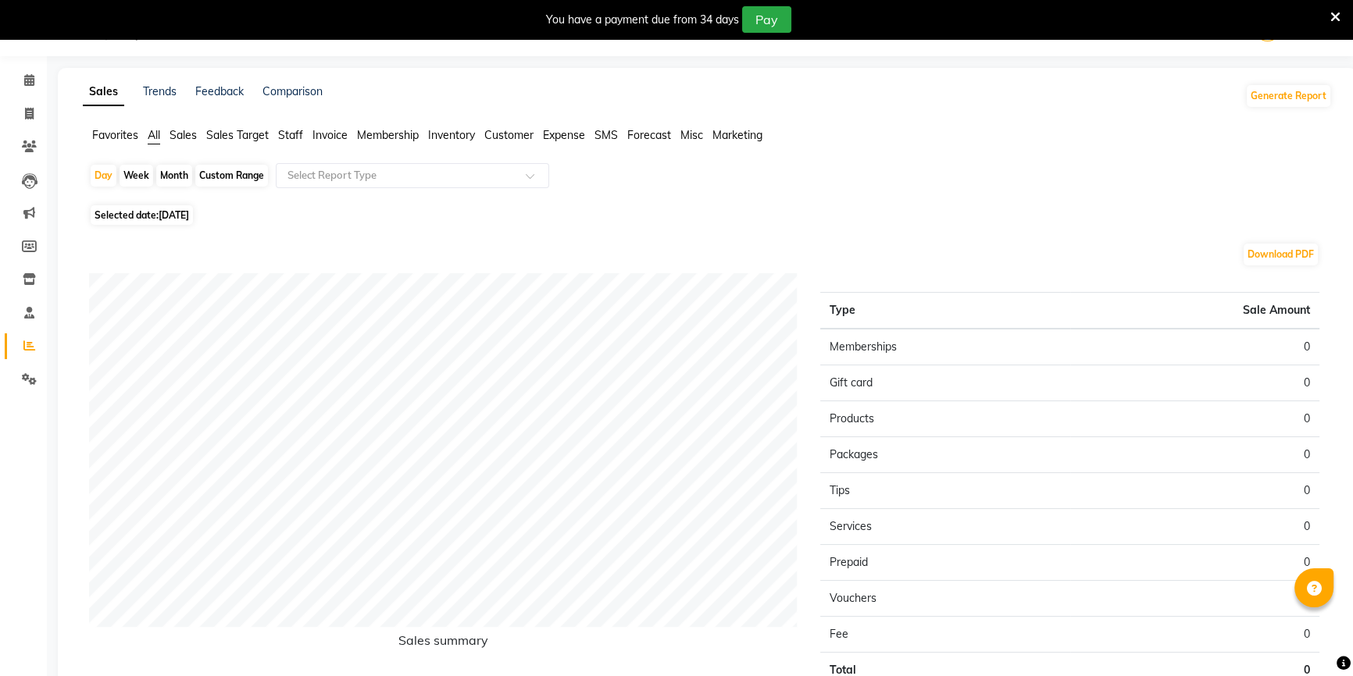
click at [150, 222] on span "Selected date: [DATE]" at bounding box center [142, 215] width 102 height 20
select select "9"
select select "2025"
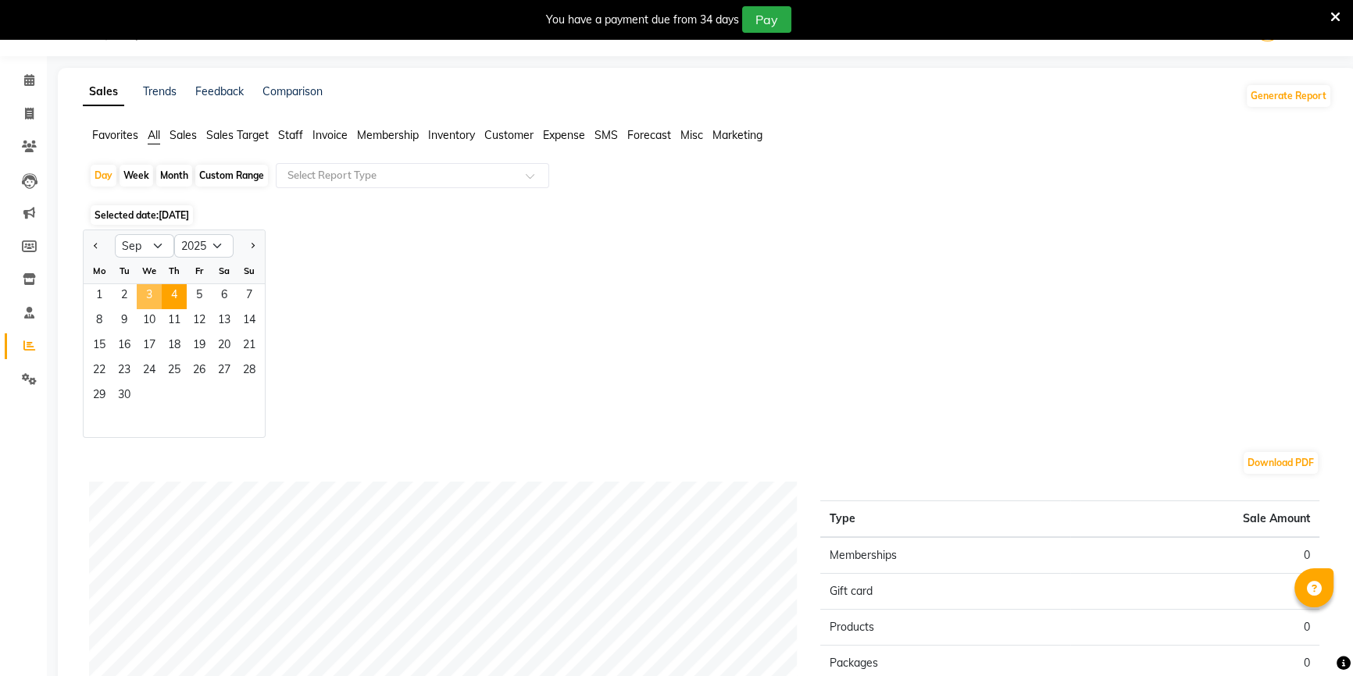
click at [144, 291] on span "3" at bounding box center [149, 296] width 25 height 25
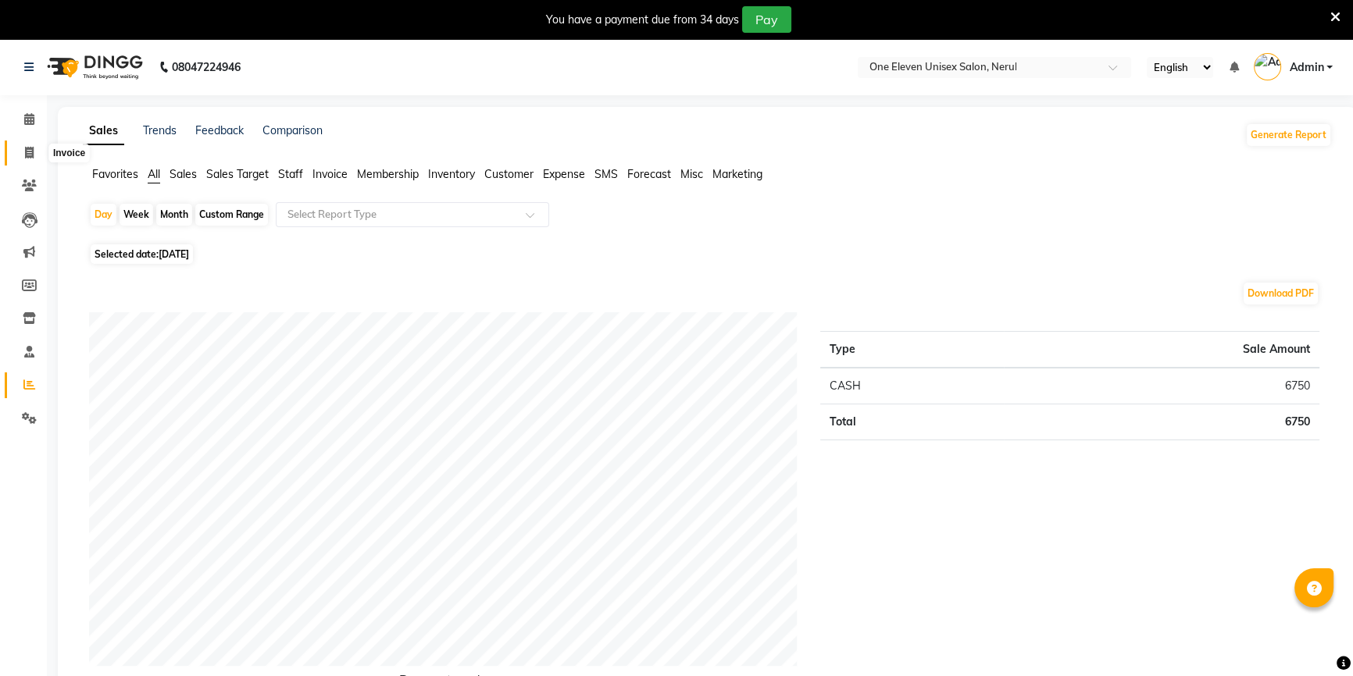
click at [19, 152] on span at bounding box center [29, 154] width 27 height 18
select select "6362"
select select "service"
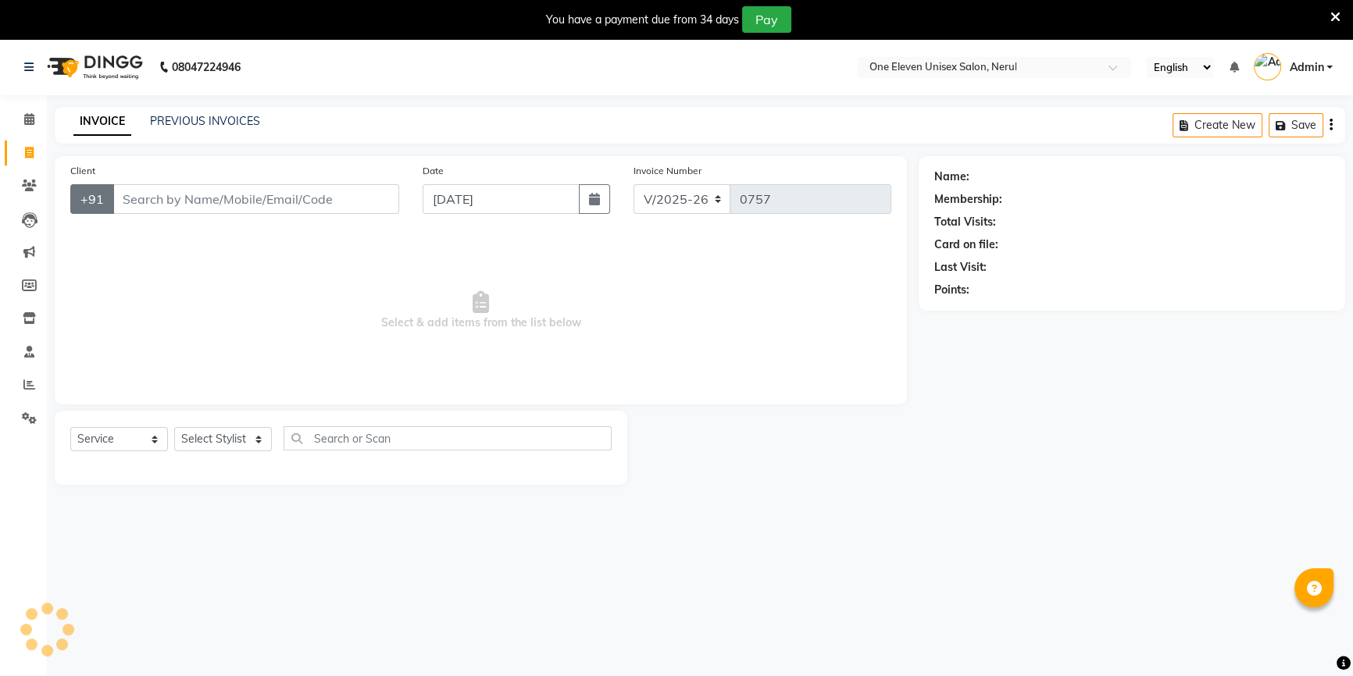
scroll to position [39, 0]
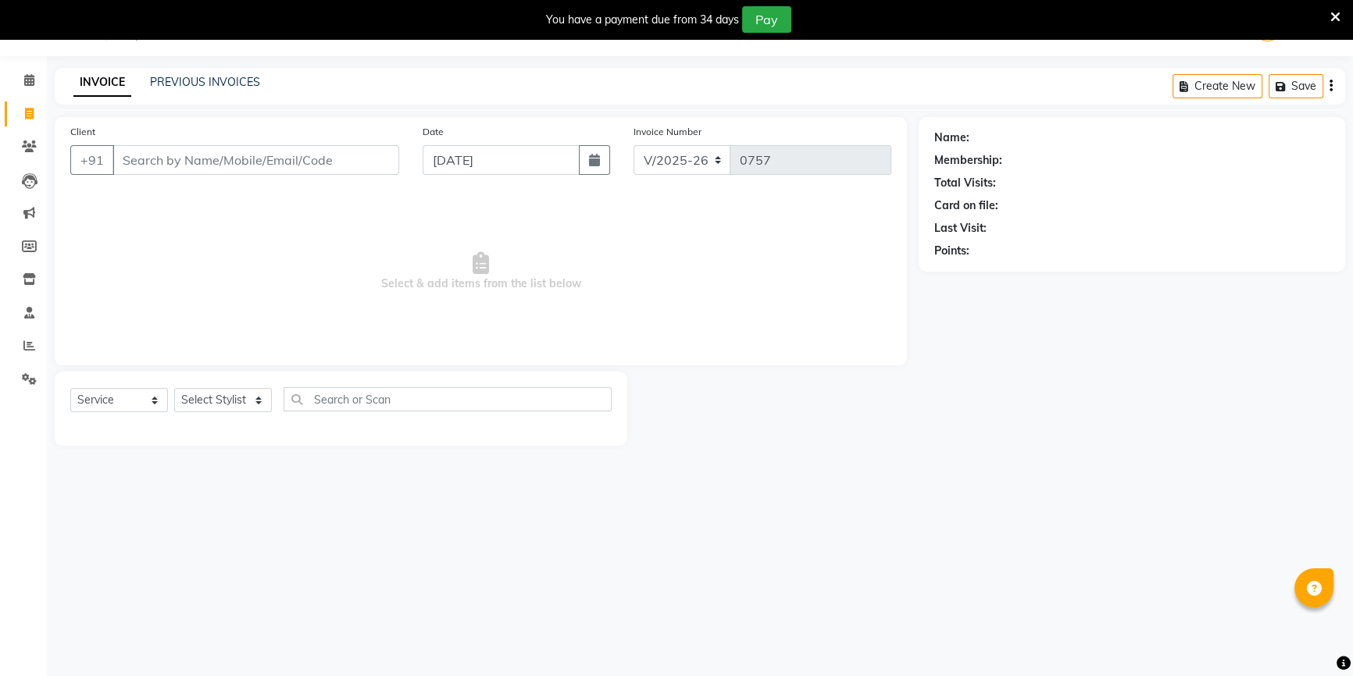
click at [205, 158] on input "Client" at bounding box center [255, 160] width 287 height 30
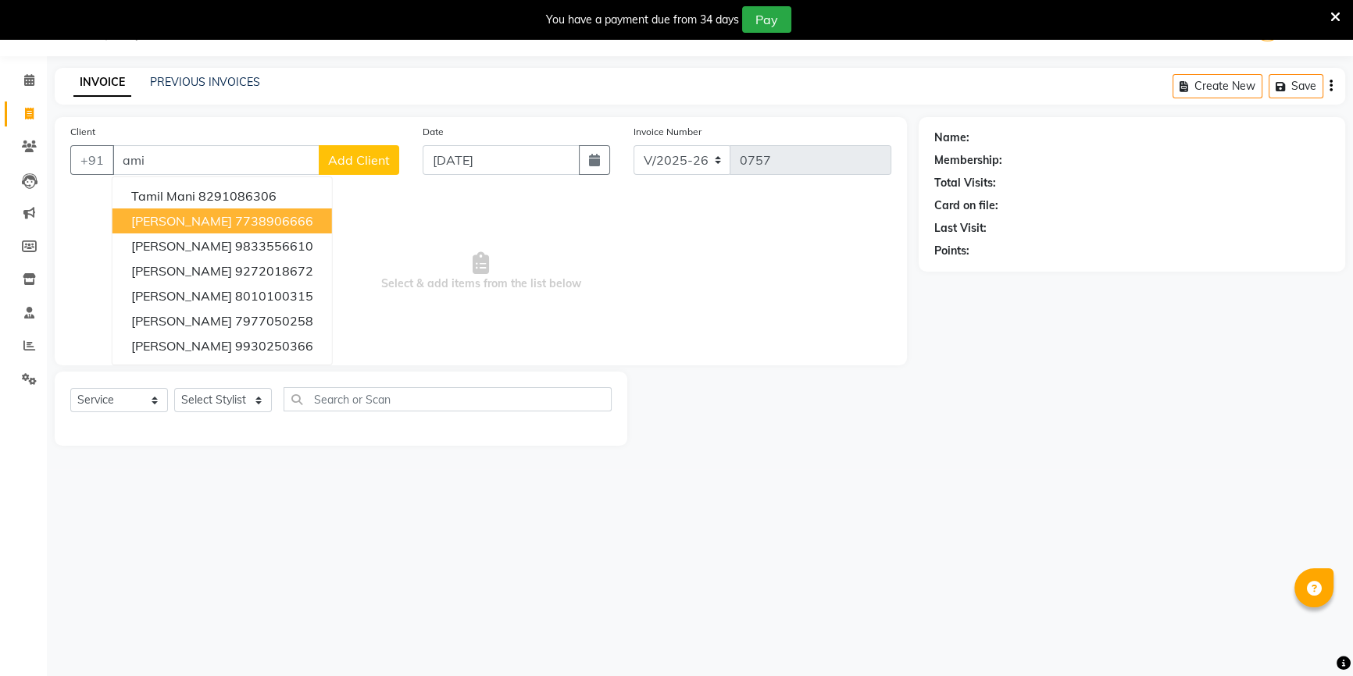
click at [192, 213] on span "[PERSON_NAME]" at bounding box center [181, 221] width 101 height 16
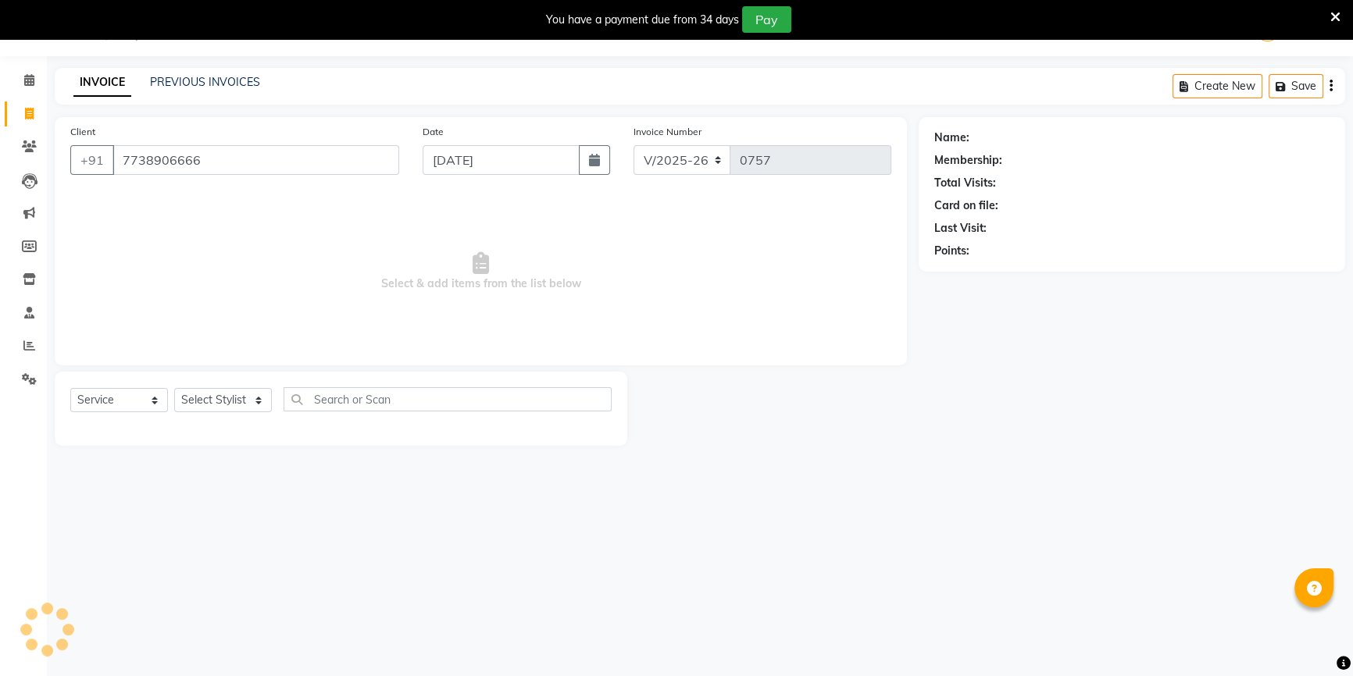
type input "7738906666"
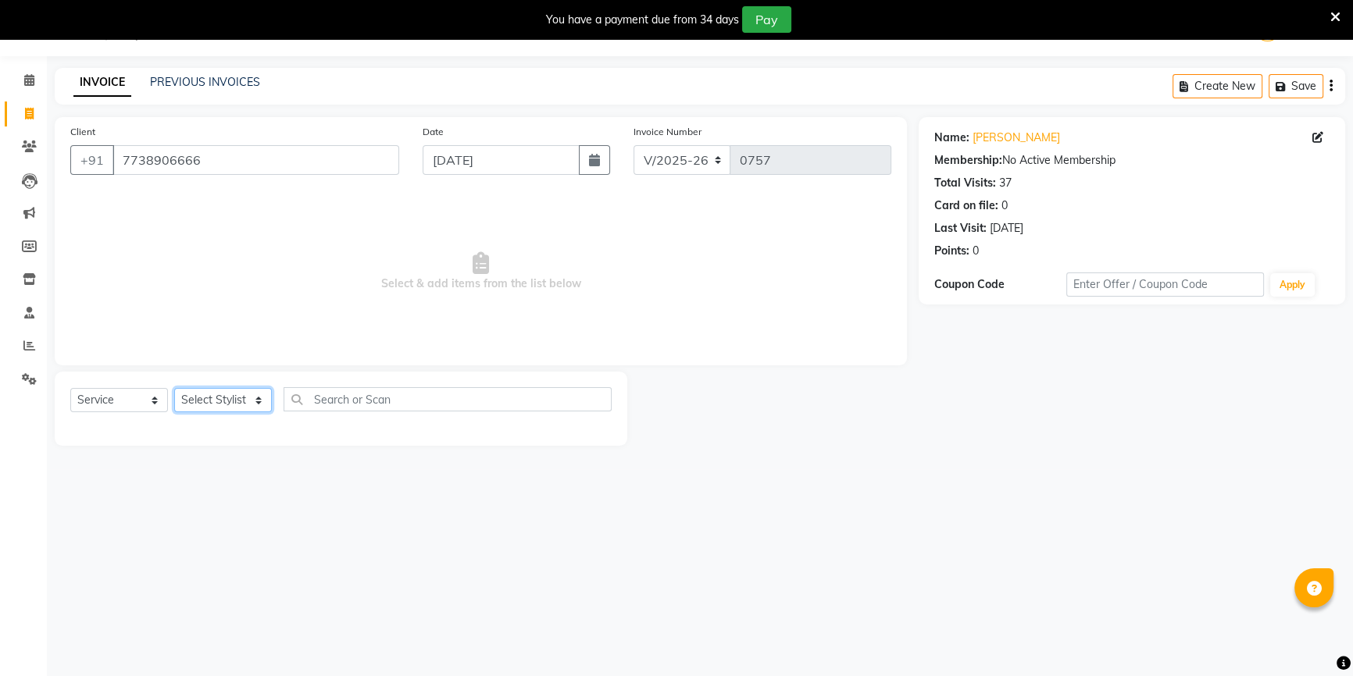
click at [188, 408] on select "Select Stylist ANJALI [PERSON_NAME] front desk [PERSON_NAME] [PERSON_NAME] rubi…" at bounding box center [223, 400] width 98 height 24
select select "53988"
click at [174, 388] on select "Select Stylist ANJALI [PERSON_NAME] front desk [PERSON_NAME] [PERSON_NAME] rubi…" at bounding box center [223, 400] width 98 height 24
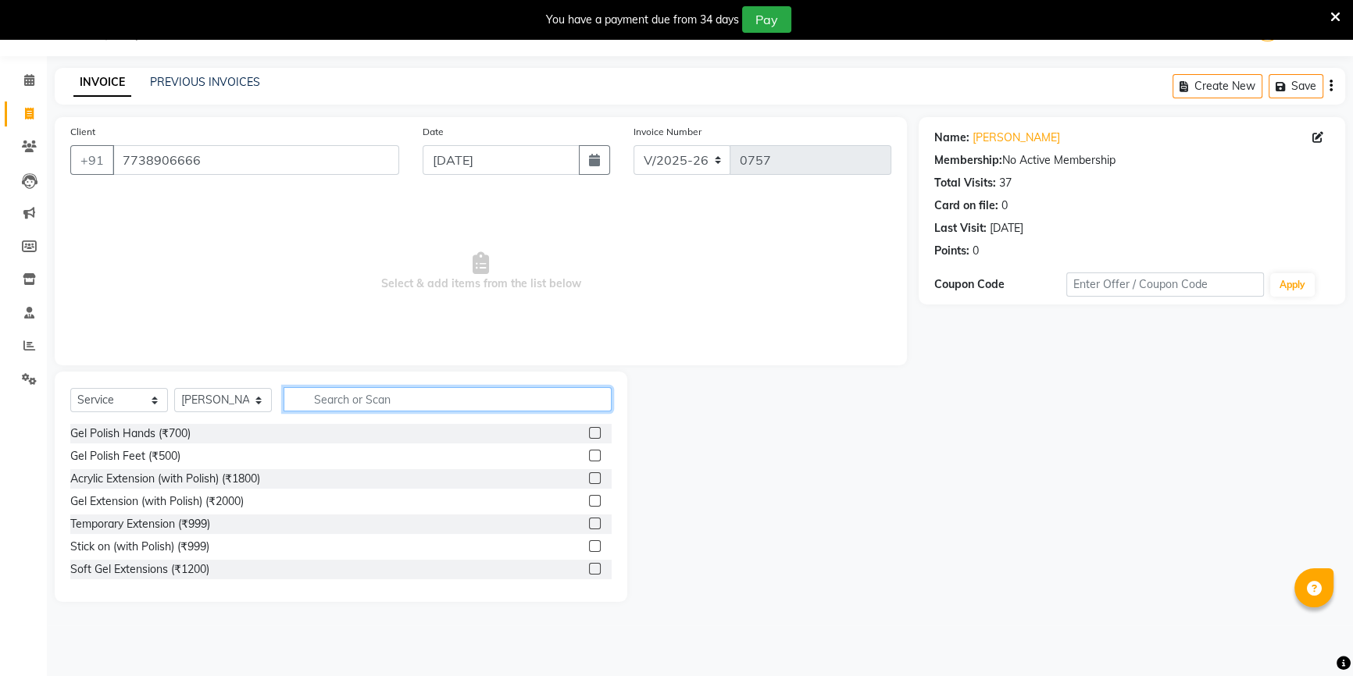
click at [355, 405] on input "text" at bounding box center [448, 399] width 328 height 24
click at [321, 390] on input "text" at bounding box center [448, 399] width 328 height 24
type input "exten"
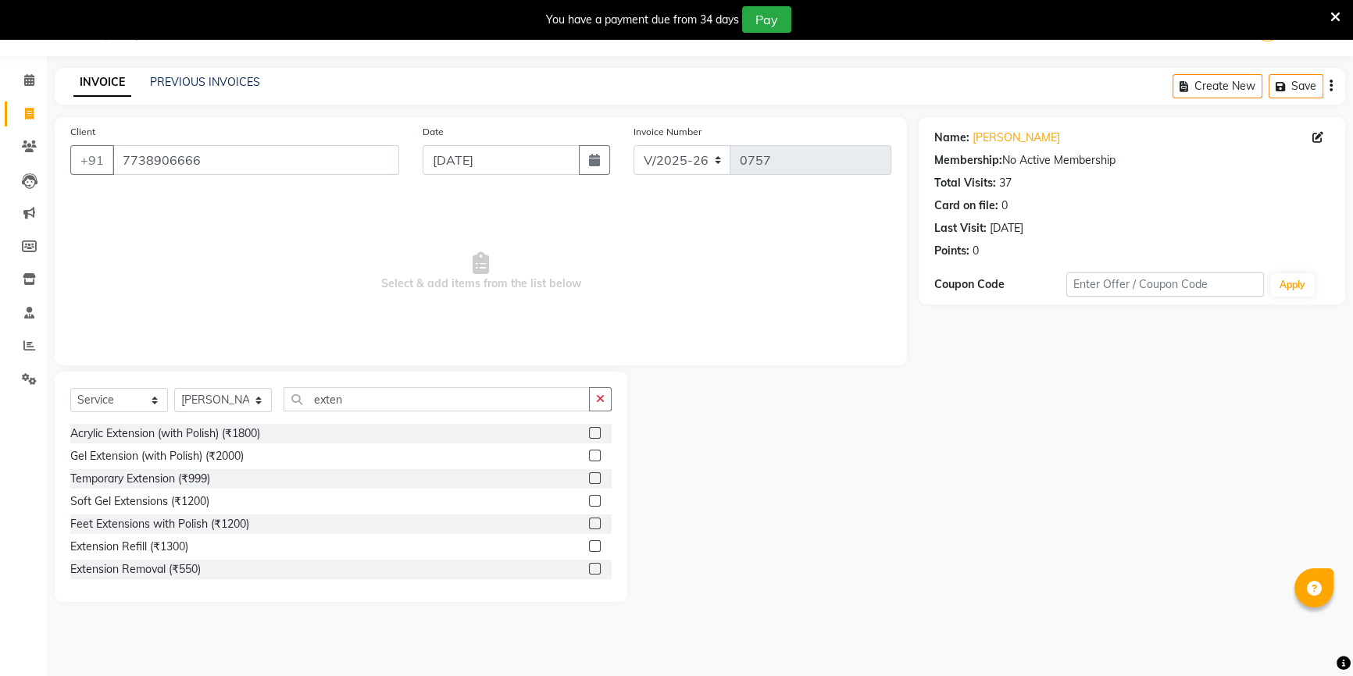
click at [589, 502] on label at bounding box center [595, 501] width 12 height 12
click at [589, 502] on input "checkbox" at bounding box center [594, 502] width 10 height 10
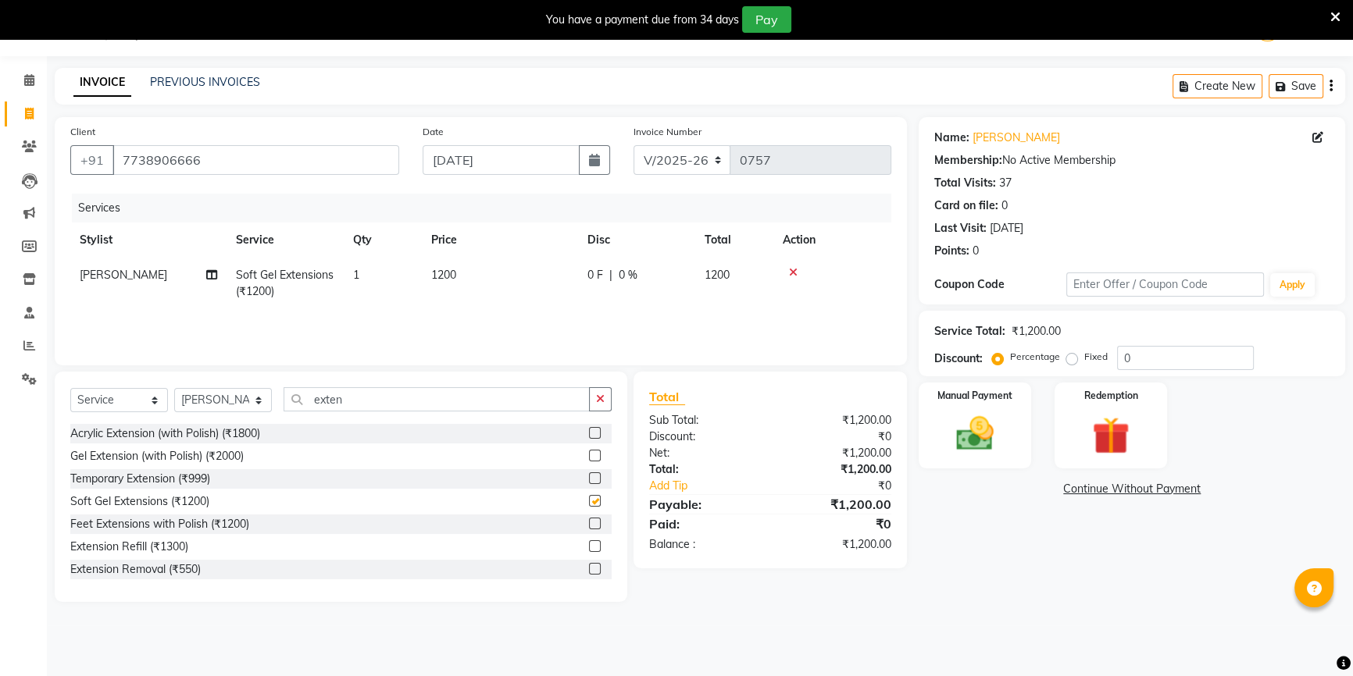
checkbox input "false"
drag, startPoint x: 605, startPoint y: 406, endPoint x: 510, endPoint y: 398, distance: 94.8
click at [599, 409] on button "button" at bounding box center [600, 399] width 23 height 24
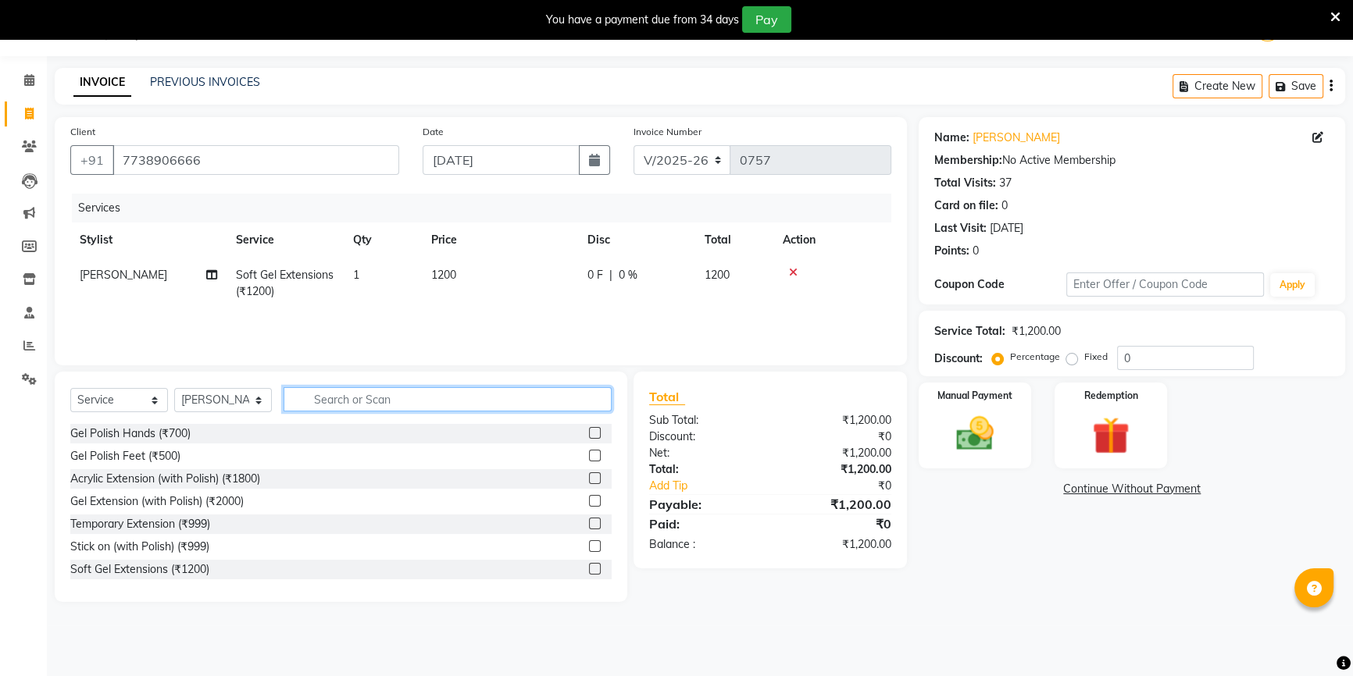
click at [504, 396] on input "text" at bounding box center [448, 399] width 328 height 24
type input "art"
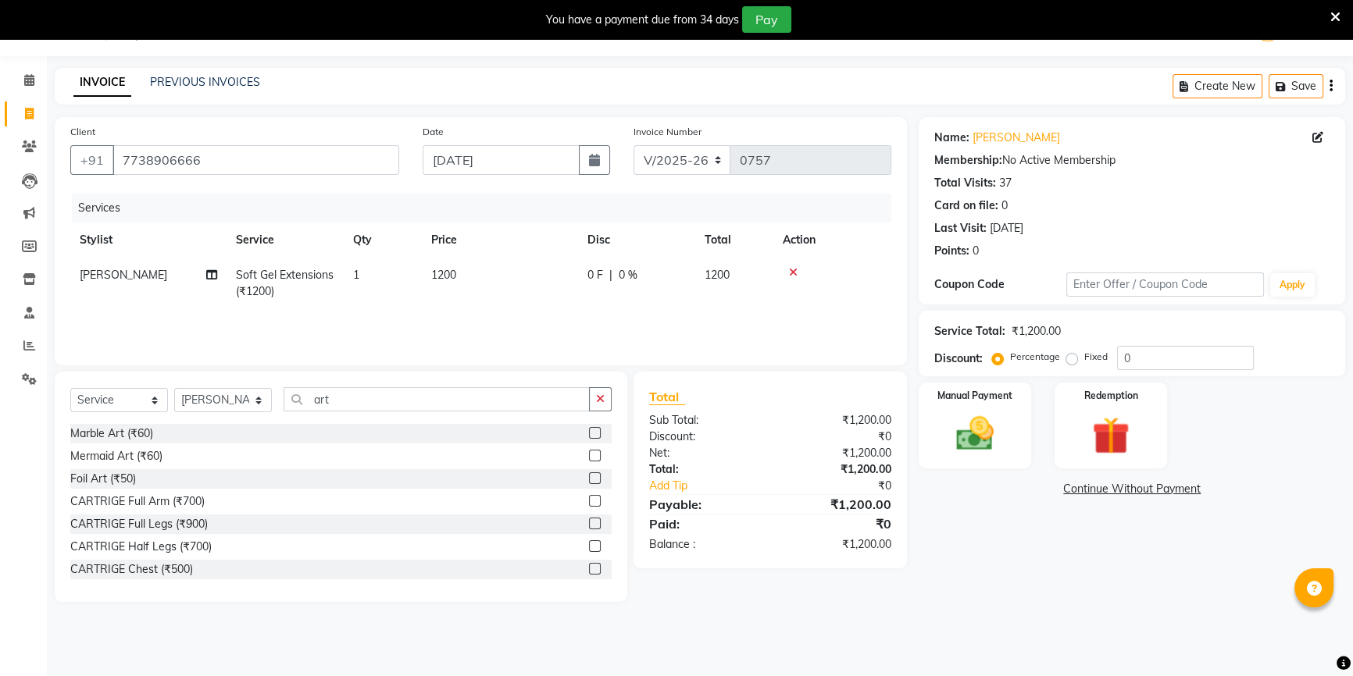
click at [589, 480] on label at bounding box center [595, 479] width 12 height 12
click at [589, 480] on input "checkbox" at bounding box center [594, 479] width 10 height 10
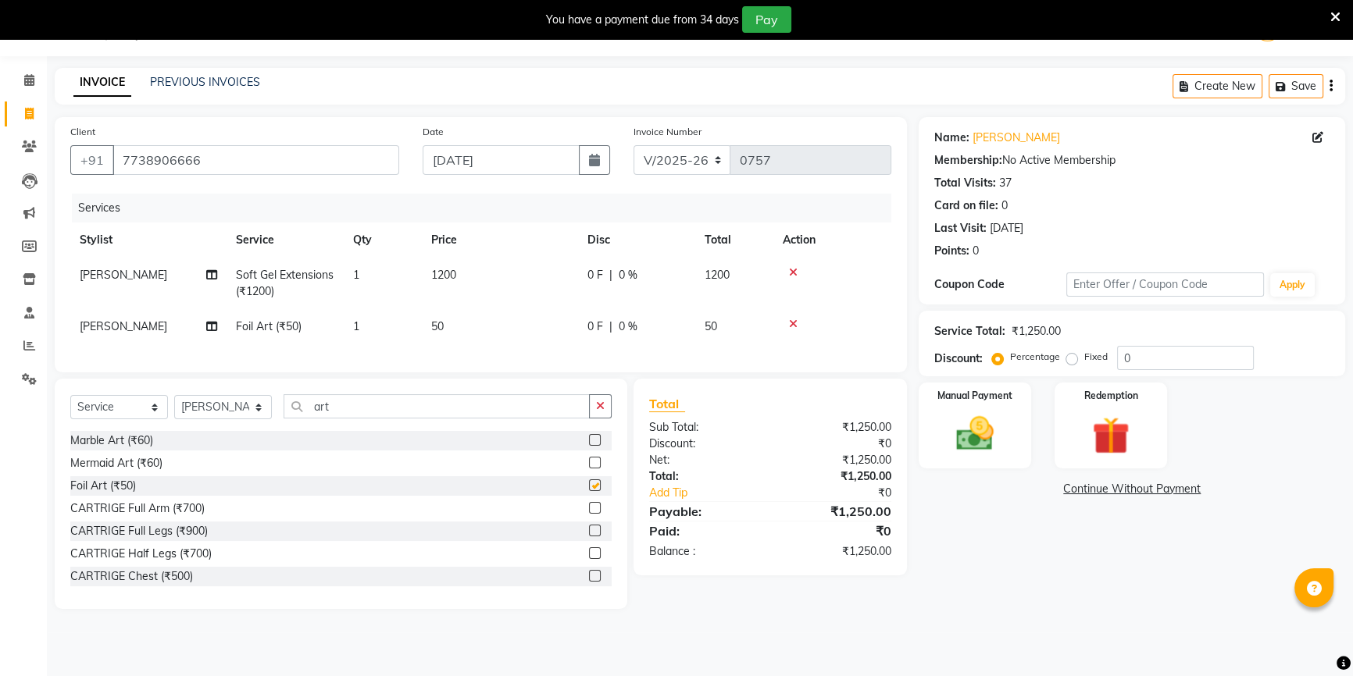
checkbox input "false"
click at [505, 336] on td "50" at bounding box center [500, 326] width 156 height 35
select select "53988"
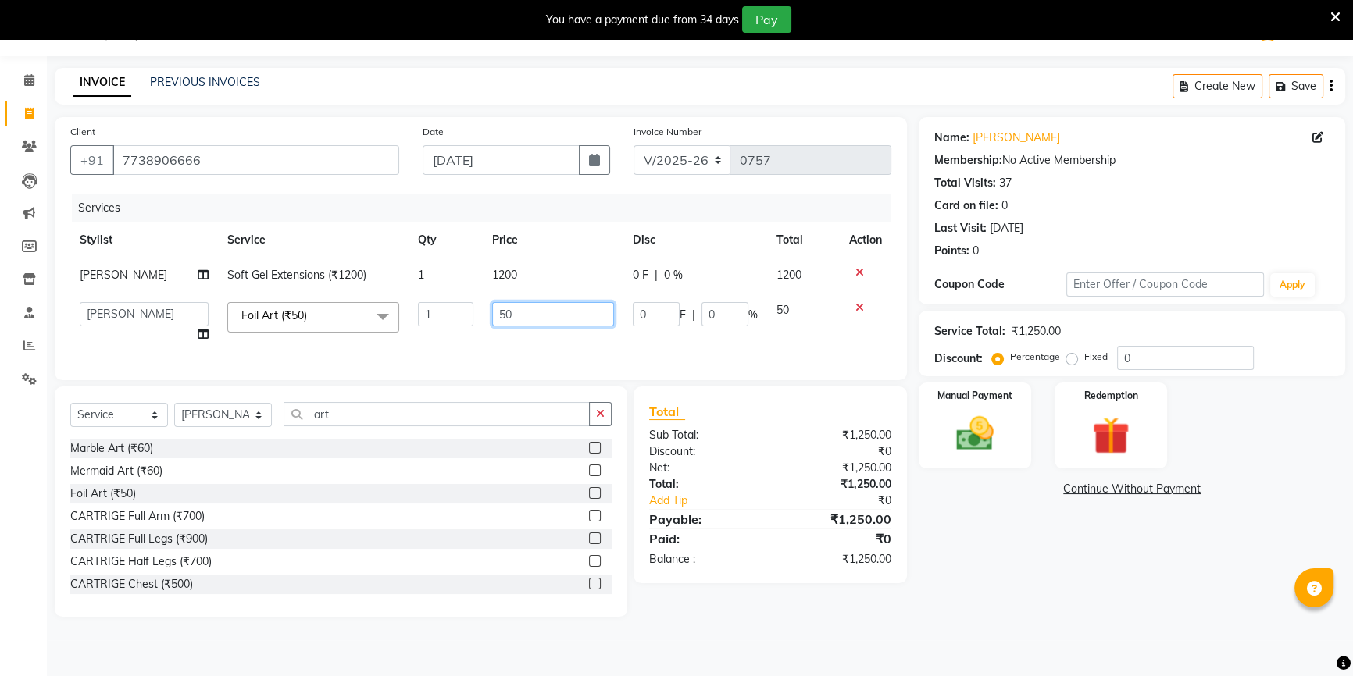
click at [565, 317] on input "50" at bounding box center [553, 314] width 122 height 24
type input "500"
click at [561, 258] on td "1200" at bounding box center [553, 275] width 141 height 35
select select "53988"
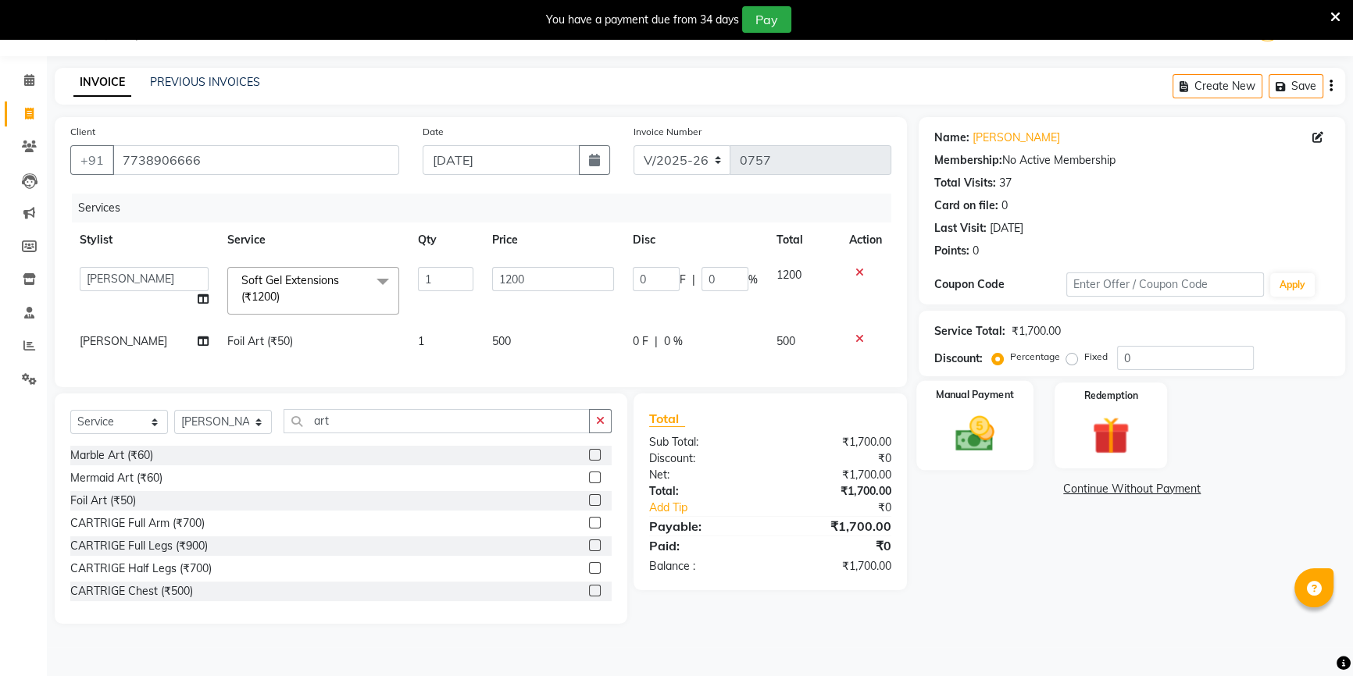
click at [965, 455] on img at bounding box center [975, 434] width 63 height 45
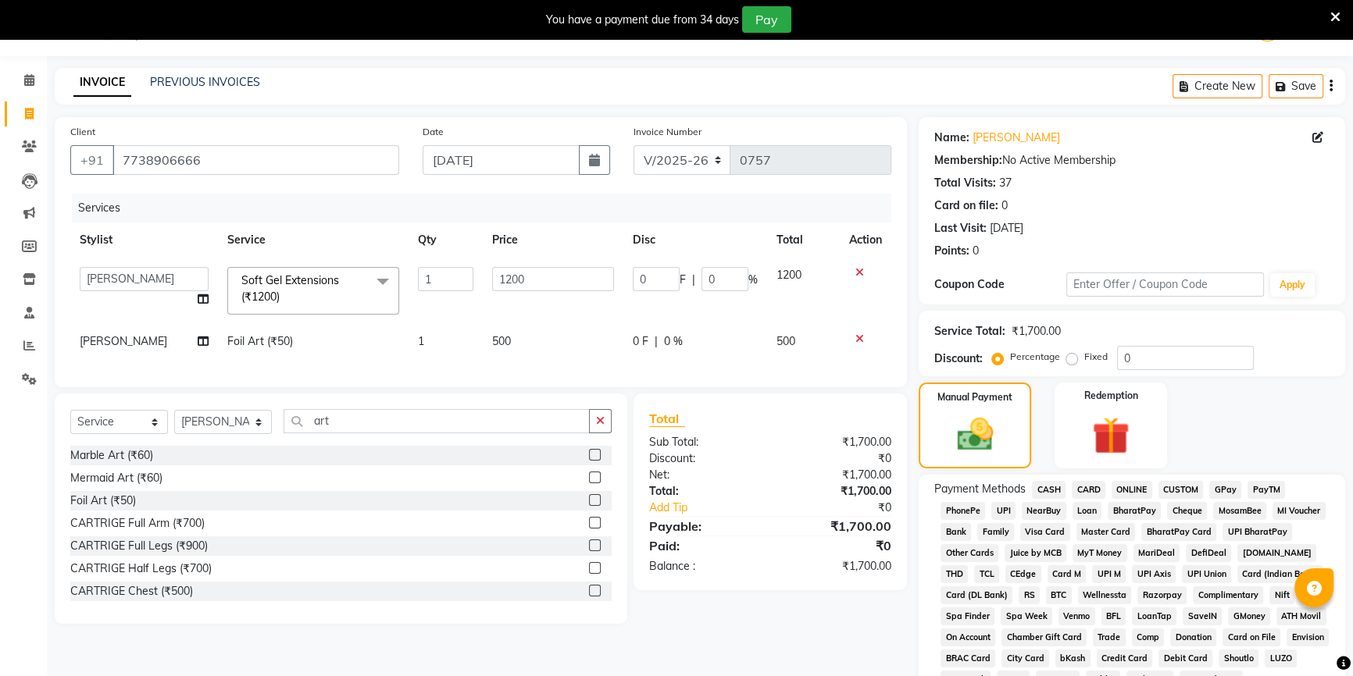
click at [1040, 491] on span "CASH" at bounding box center [1049, 490] width 34 height 18
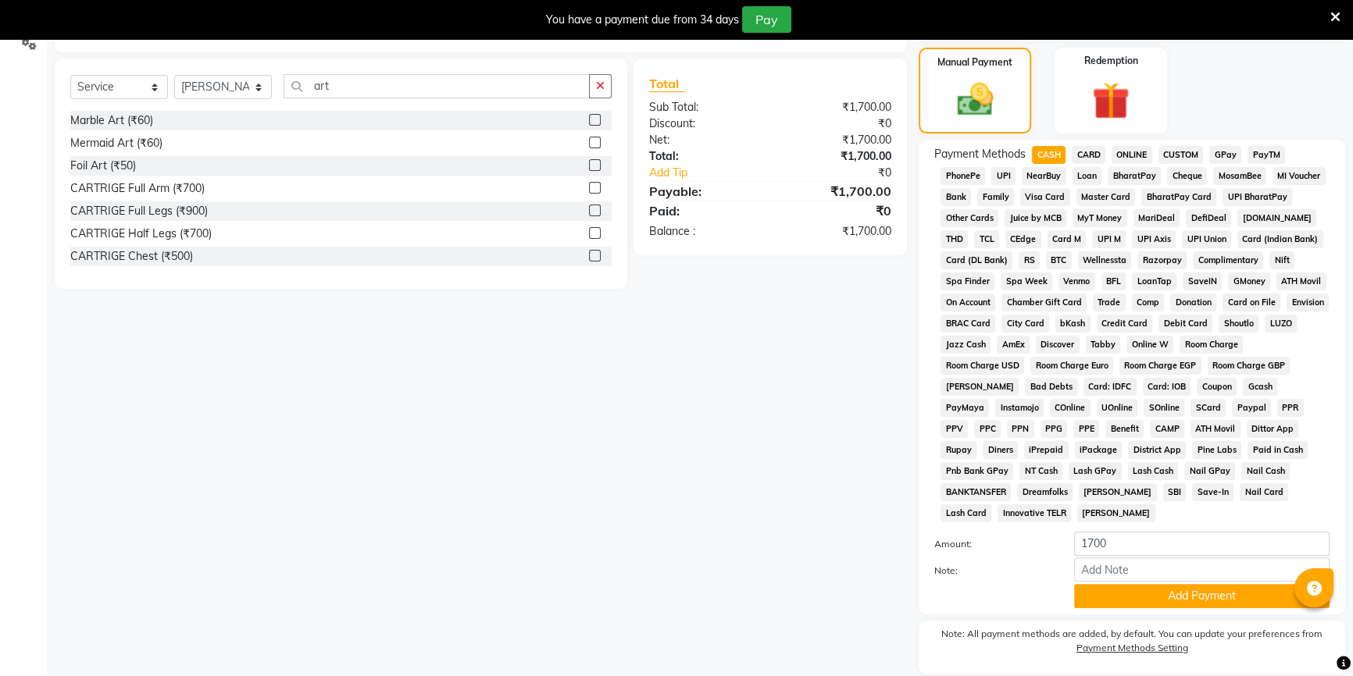
scroll to position [426, 0]
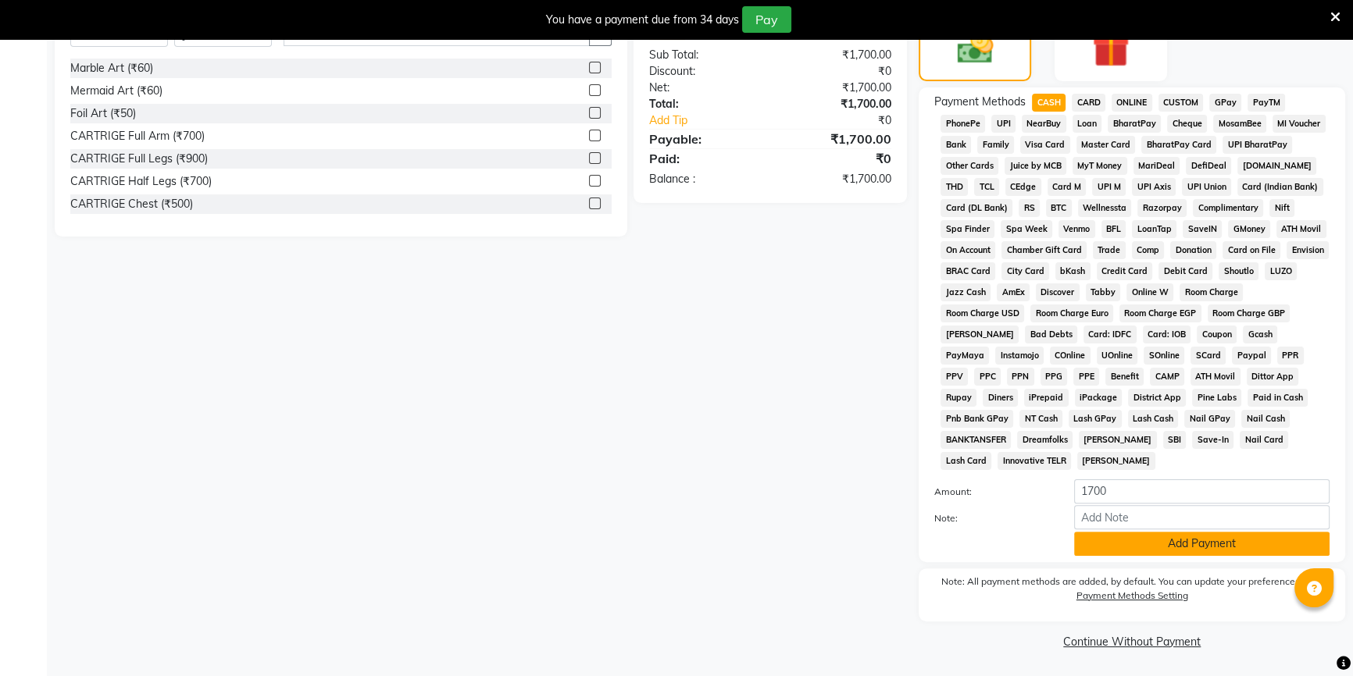
click at [1183, 550] on button "Add Payment" at bounding box center [1201, 544] width 255 height 24
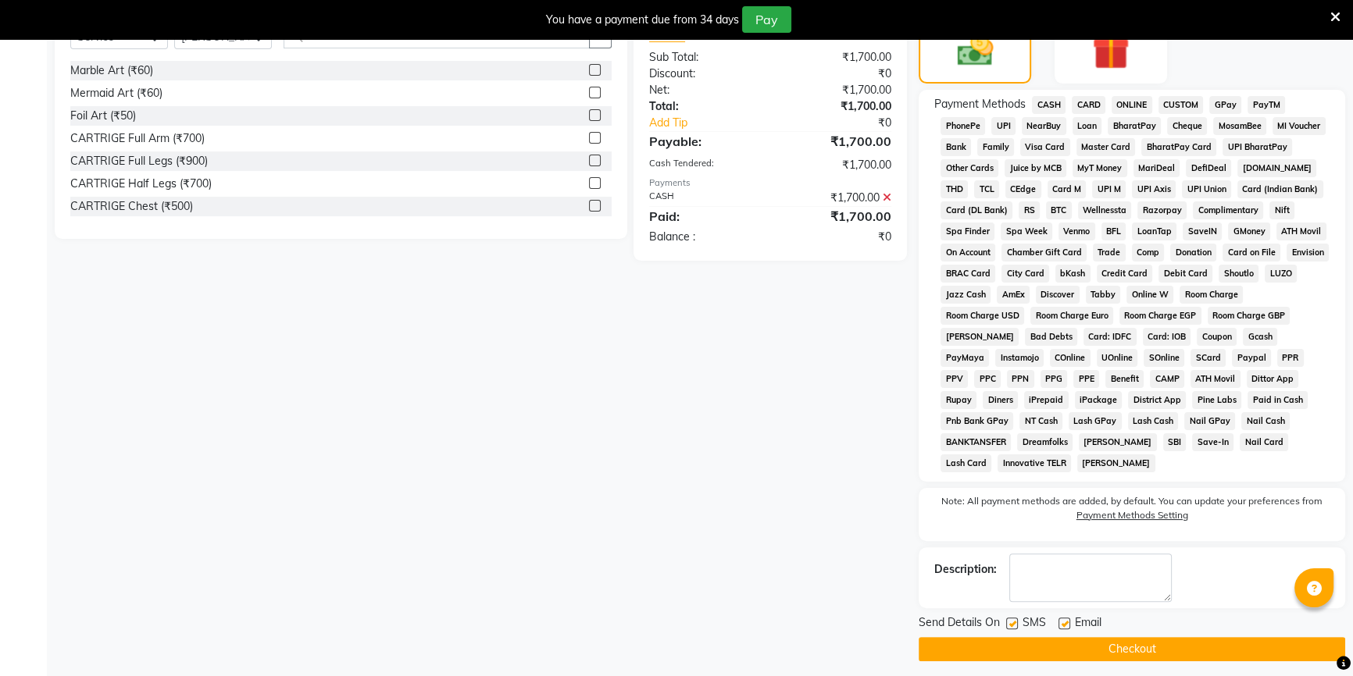
scroll to position [431, 0]
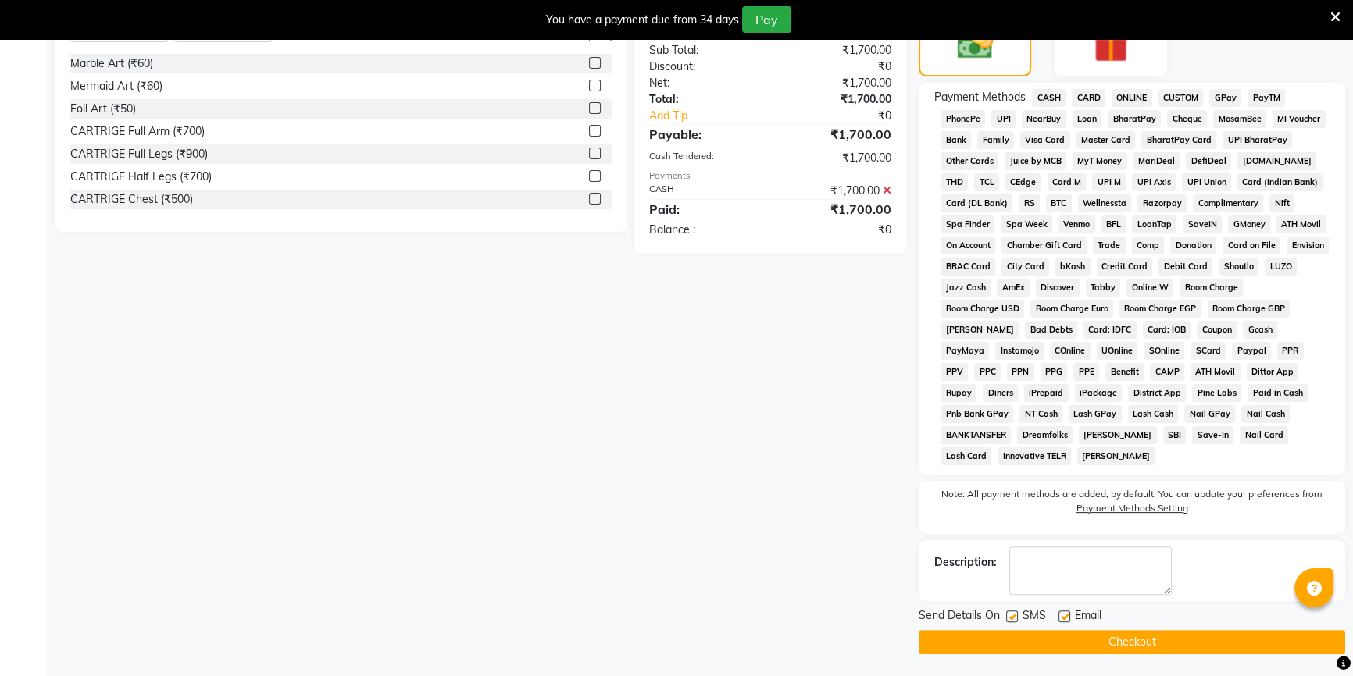
click at [994, 646] on button "Checkout" at bounding box center [1132, 642] width 426 height 24
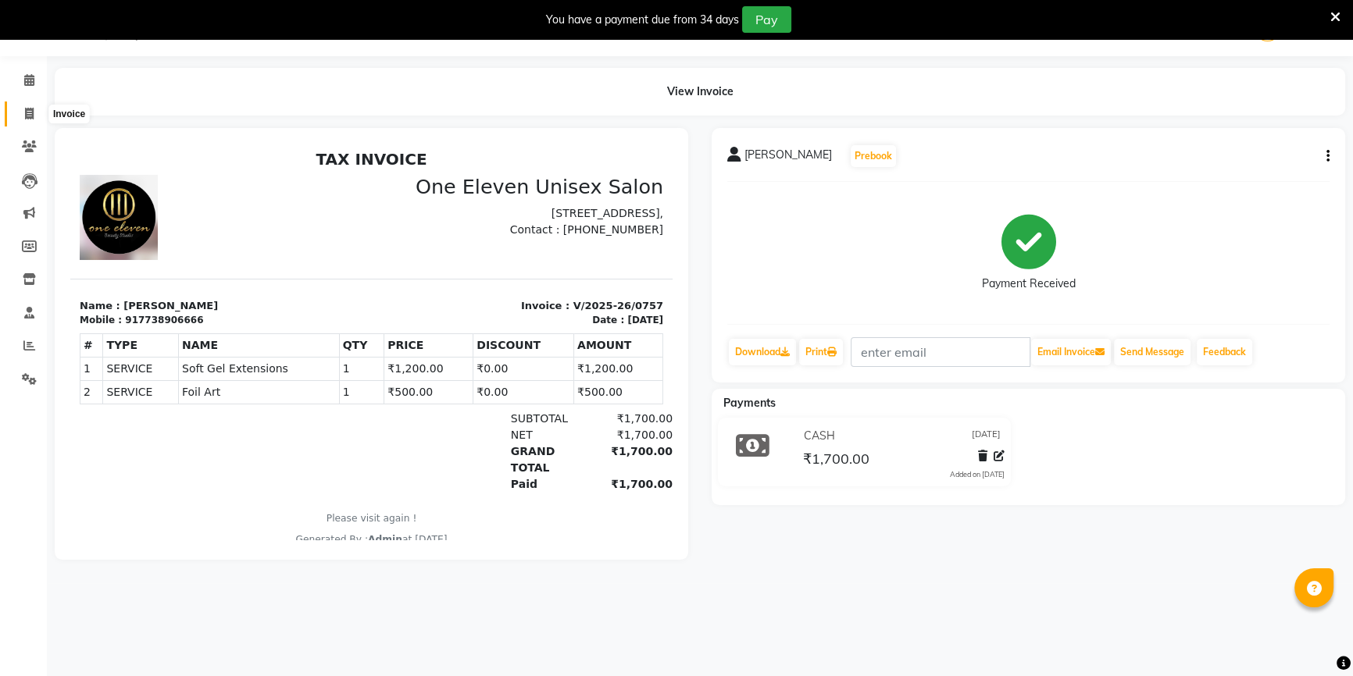
click at [30, 109] on icon at bounding box center [29, 114] width 9 height 12
select select "6362"
select select "service"
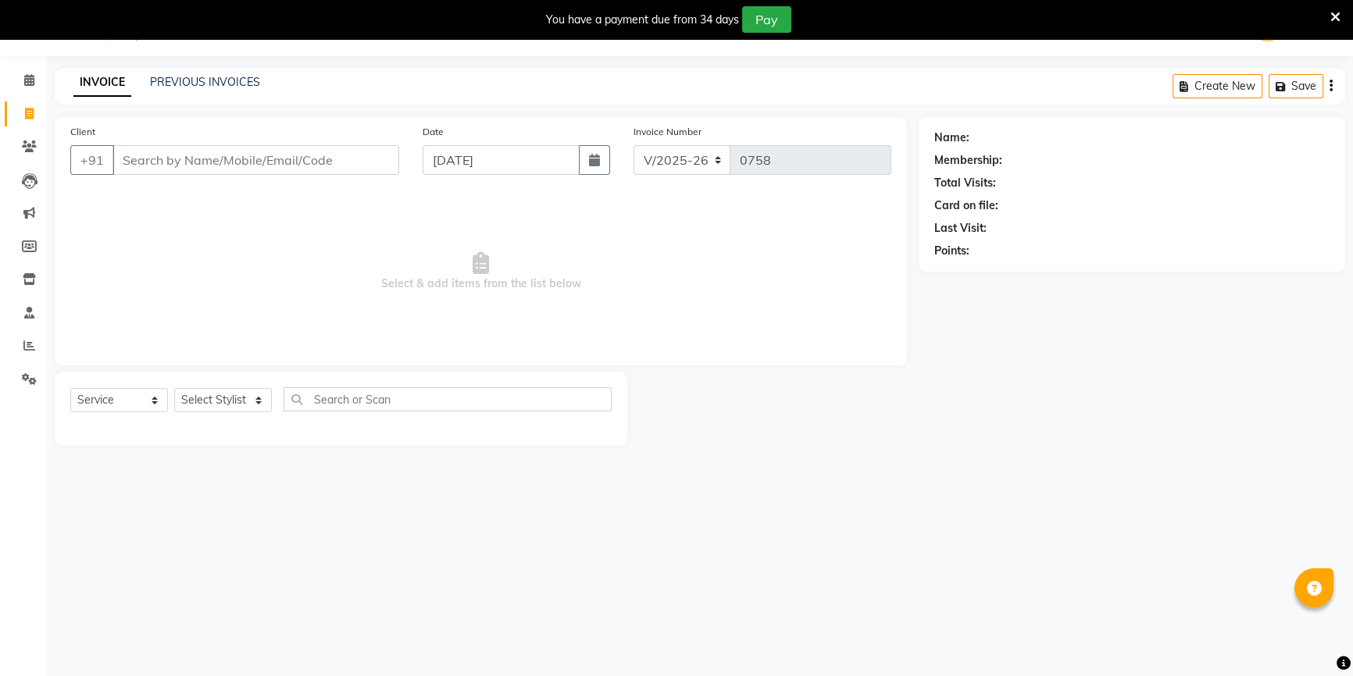
click at [137, 164] on input "Client" at bounding box center [255, 160] width 287 height 30
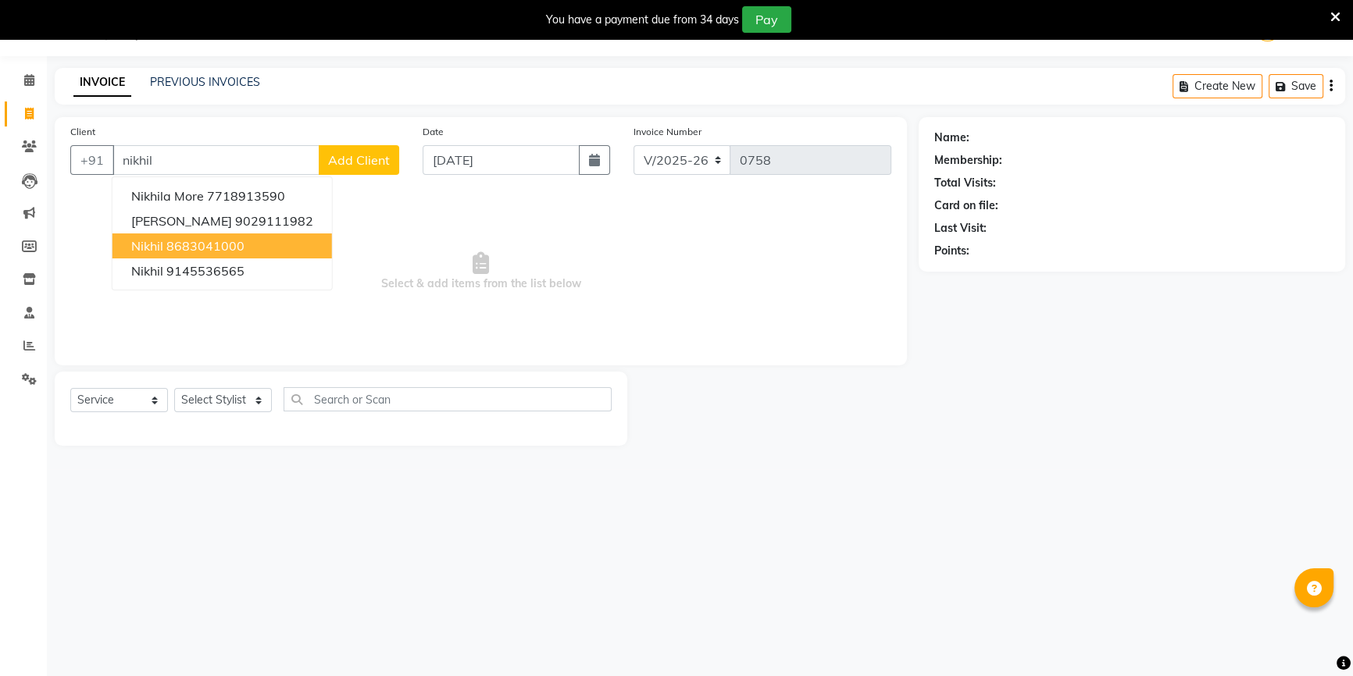
click at [179, 244] on ngb-highlight "8683041000" at bounding box center [205, 246] width 78 height 16
type input "8683041000"
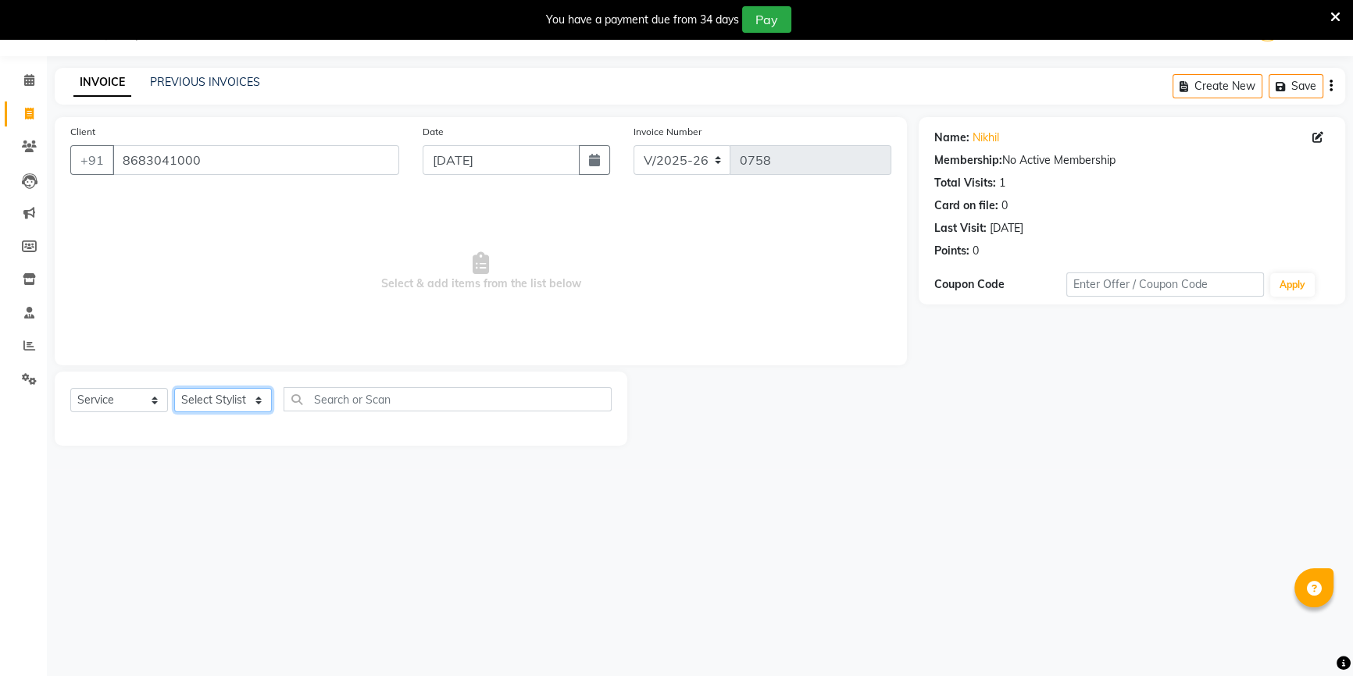
click at [222, 394] on select "Select Stylist ANJALI [PERSON_NAME] front desk [PERSON_NAME] [PERSON_NAME] rubi…" at bounding box center [223, 400] width 98 height 24
select select "48194"
click at [174, 388] on select "Select Stylist ANJALI [PERSON_NAME] front desk [PERSON_NAME] [PERSON_NAME] rubi…" at bounding box center [223, 400] width 98 height 24
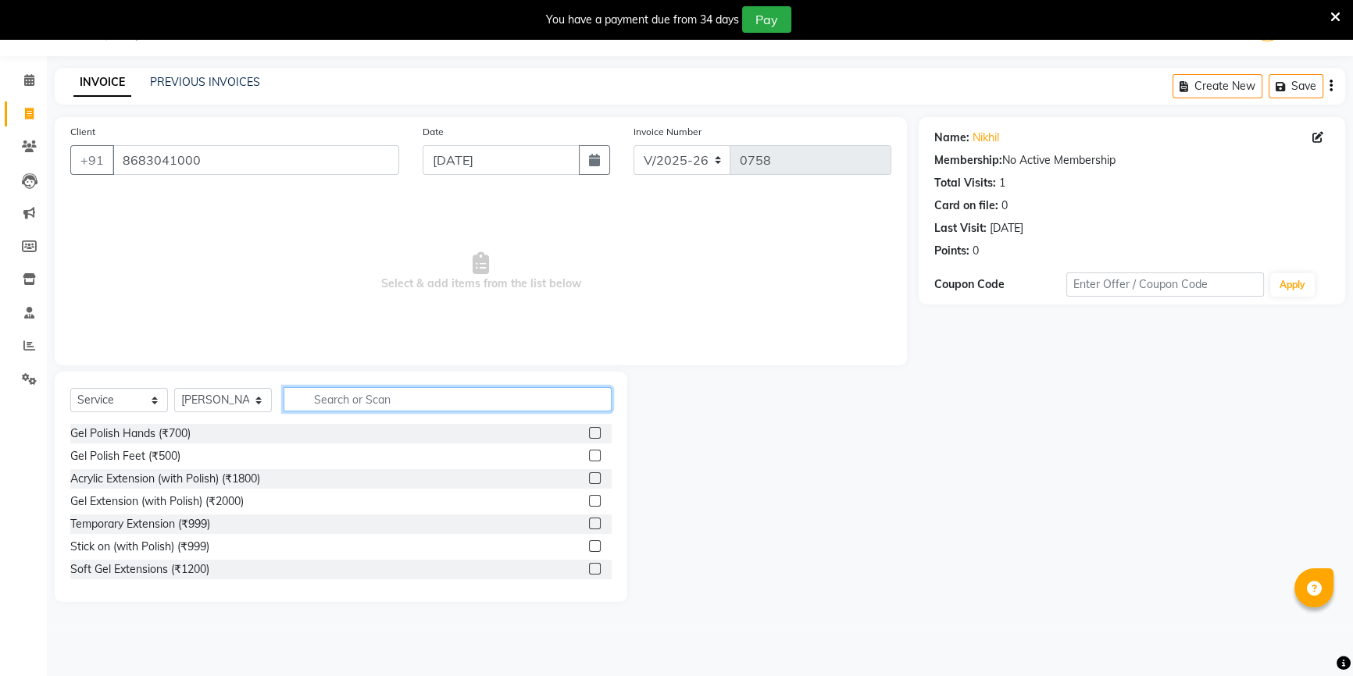
click at [321, 402] on input "text" at bounding box center [448, 399] width 328 height 24
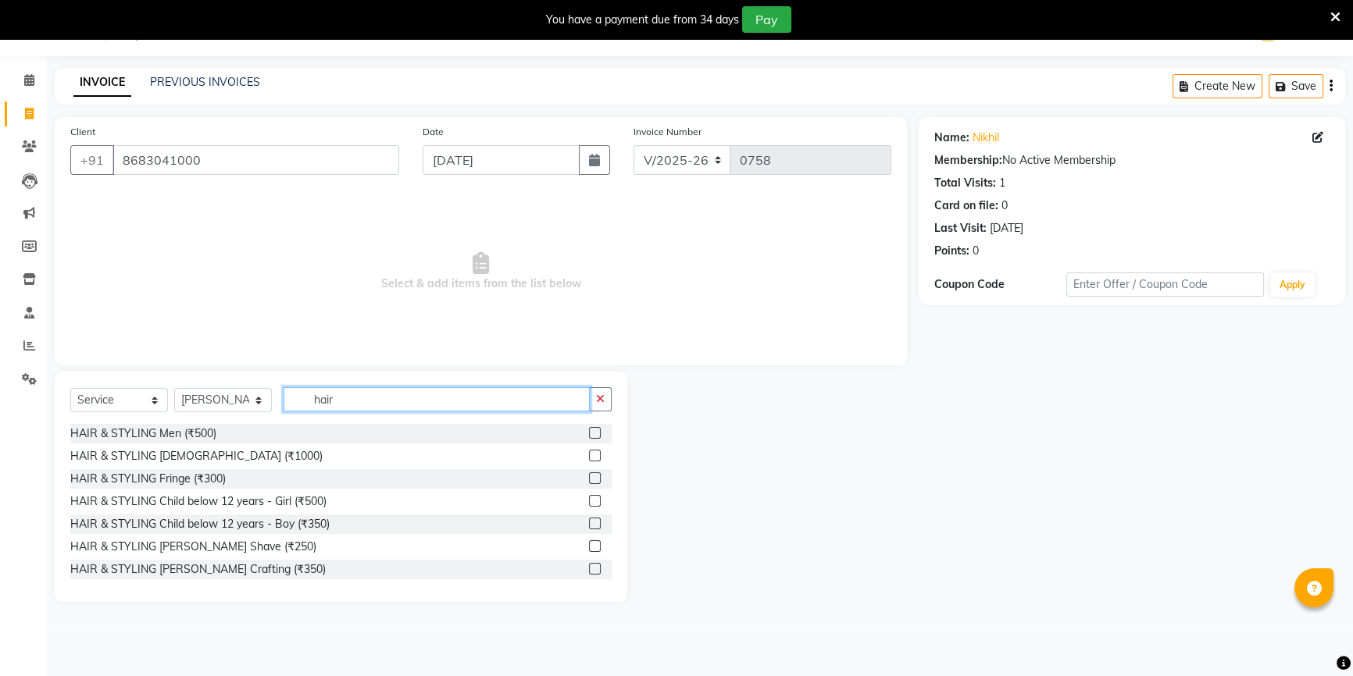
type input "hair"
click at [589, 434] on label at bounding box center [595, 433] width 12 height 12
click at [589, 434] on input "checkbox" at bounding box center [594, 434] width 10 height 10
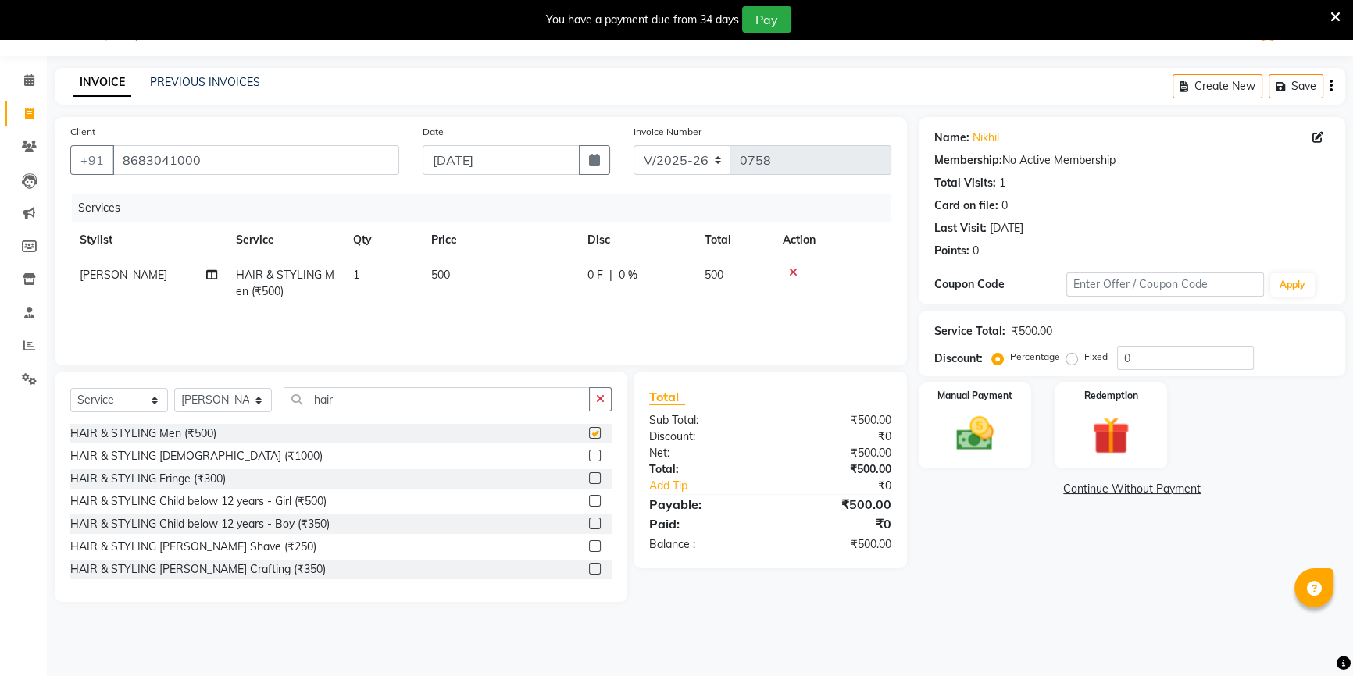
checkbox input "false"
click at [589, 569] on label at bounding box center [595, 569] width 12 height 12
click at [589, 569] on input "checkbox" at bounding box center [594, 570] width 10 height 10
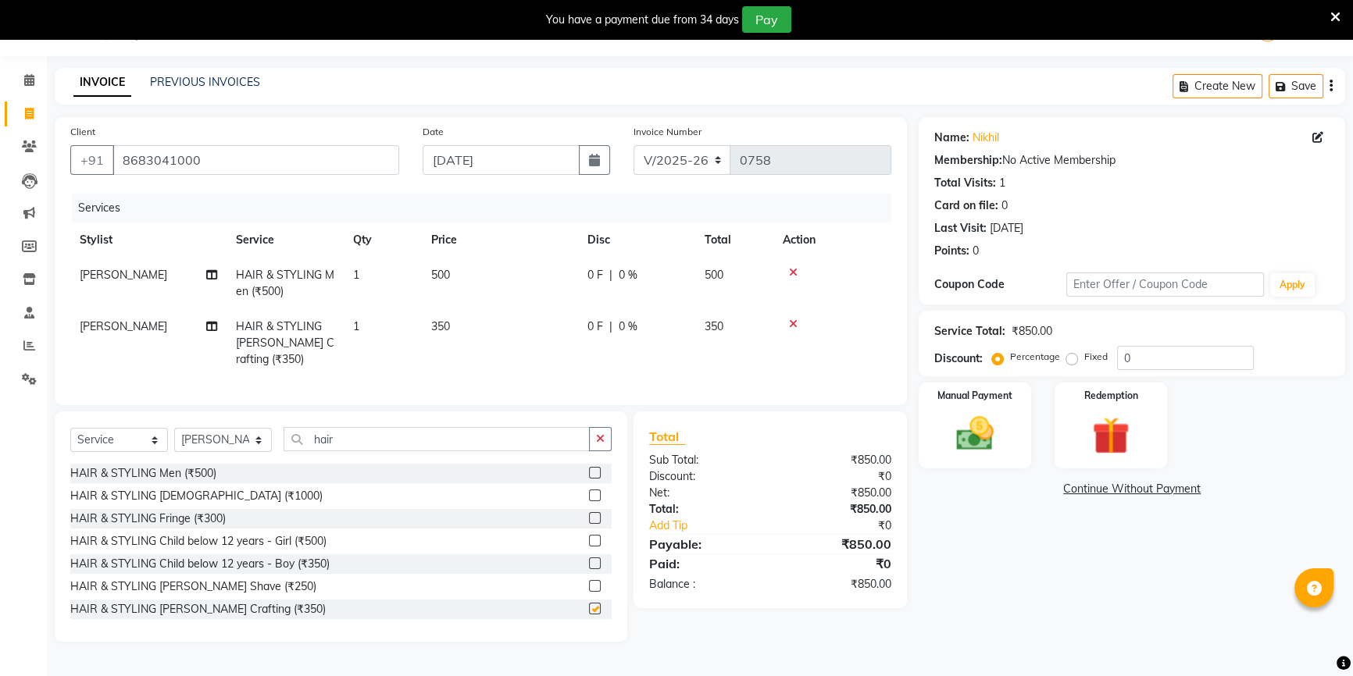
checkbox input "false"
click at [937, 411] on div "Manual Payment" at bounding box center [974, 425] width 117 height 89
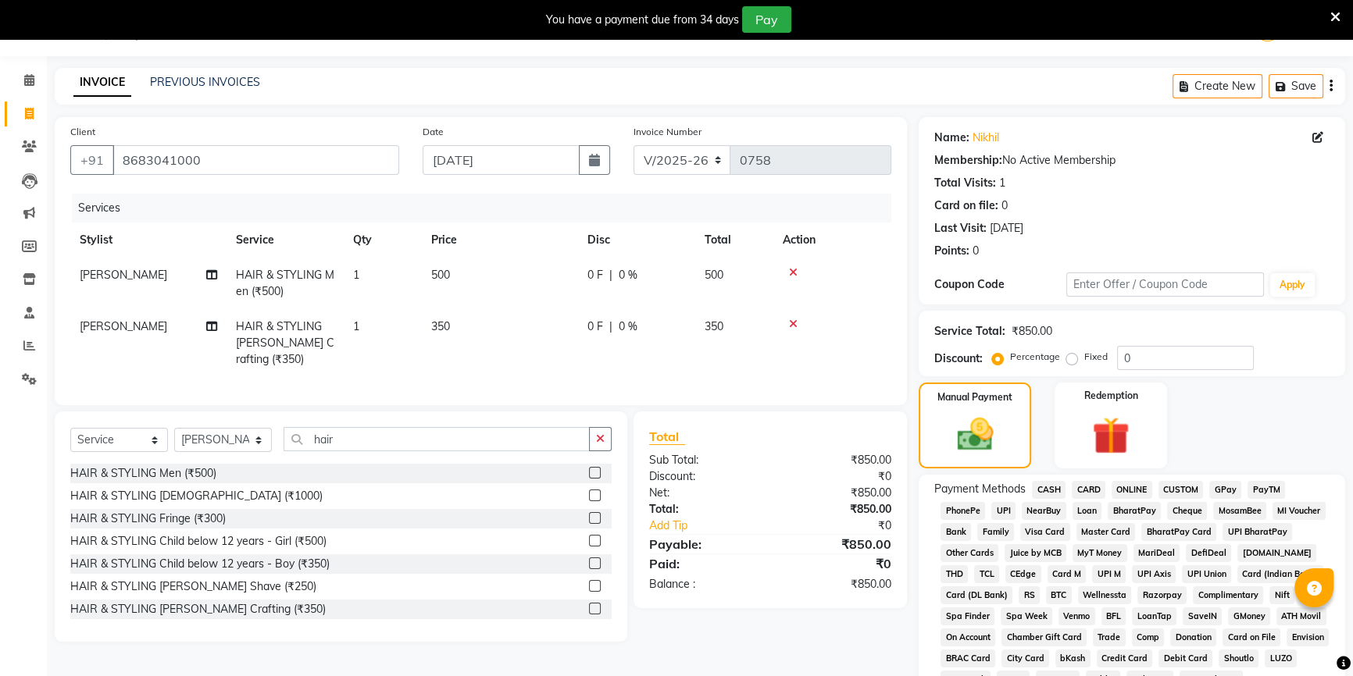
click at [1125, 487] on span "ONLINE" at bounding box center [1131, 490] width 41 height 18
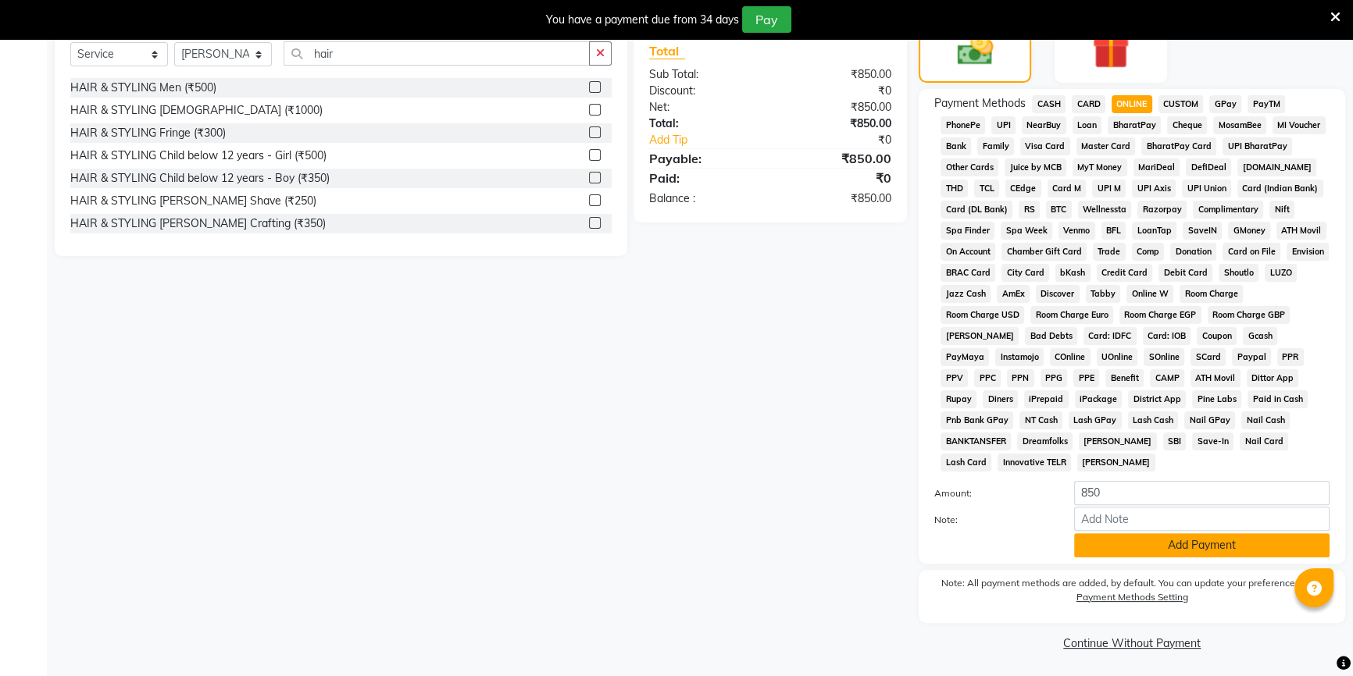
scroll to position [426, 0]
click at [1215, 558] on div "Payment Methods CASH CARD ONLINE CUSTOM GPay PayTM PhonePe UPI NearBuy Loan Bha…" at bounding box center [1132, 324] width 426 height 475
click at [1201, 542] on button "Add Payment" at bounding box center [1201, 544] width 255 height 24
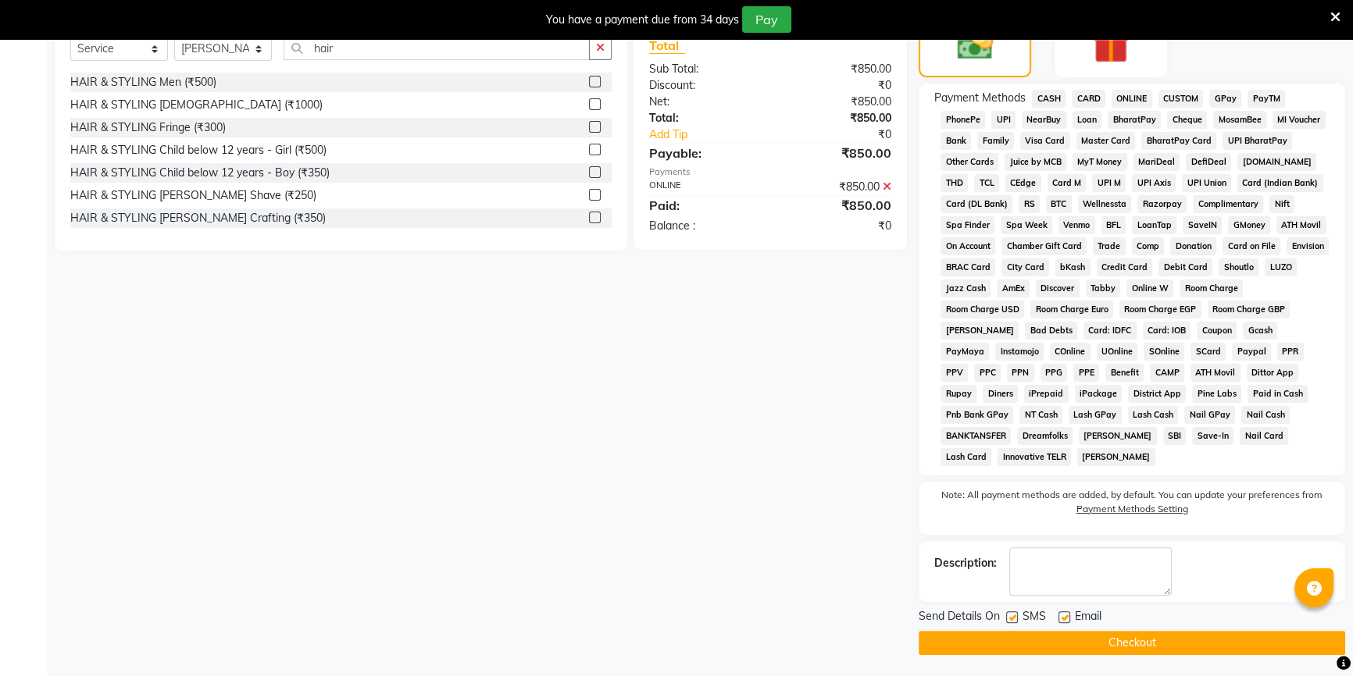
scroll to position [431, 0]
click at [1128, 639] on button "Checkout" at bounding box center [1132, 642] width 426 height 24
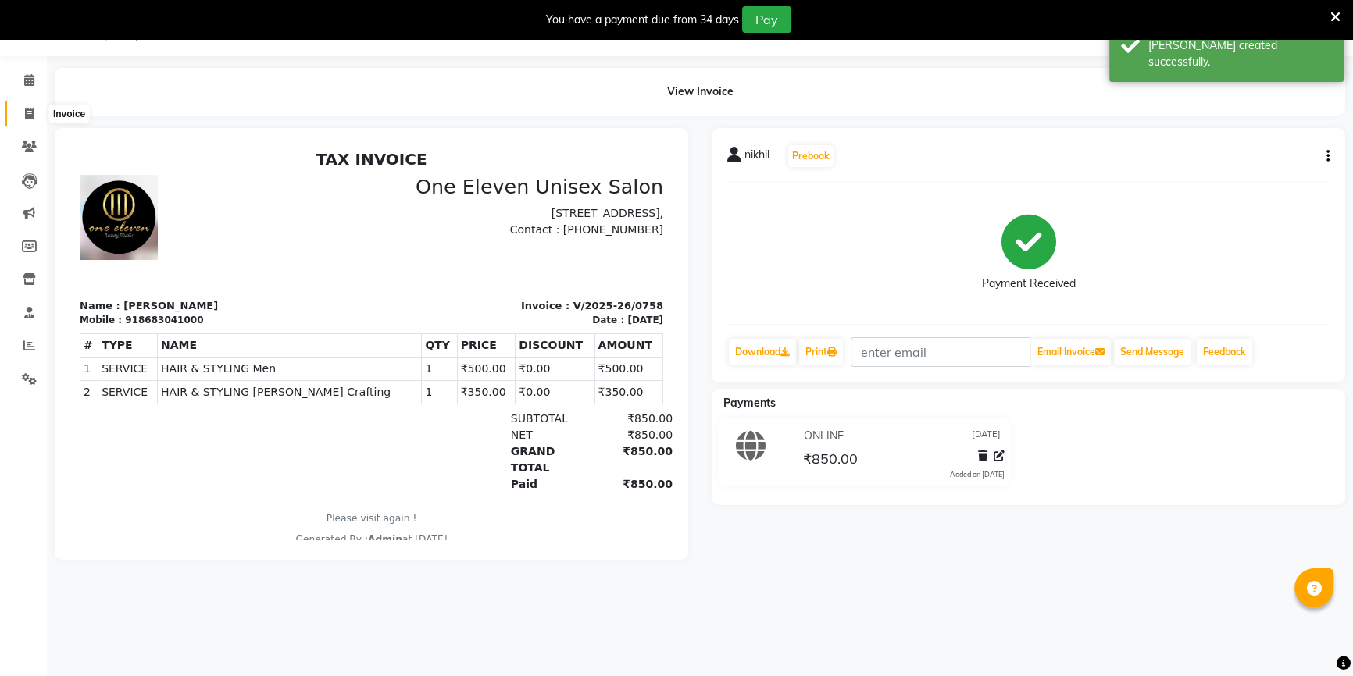
click at [31, 121] on span at bounding box center [29, 114] width 27 height 18
select select "6362"
select select "service"
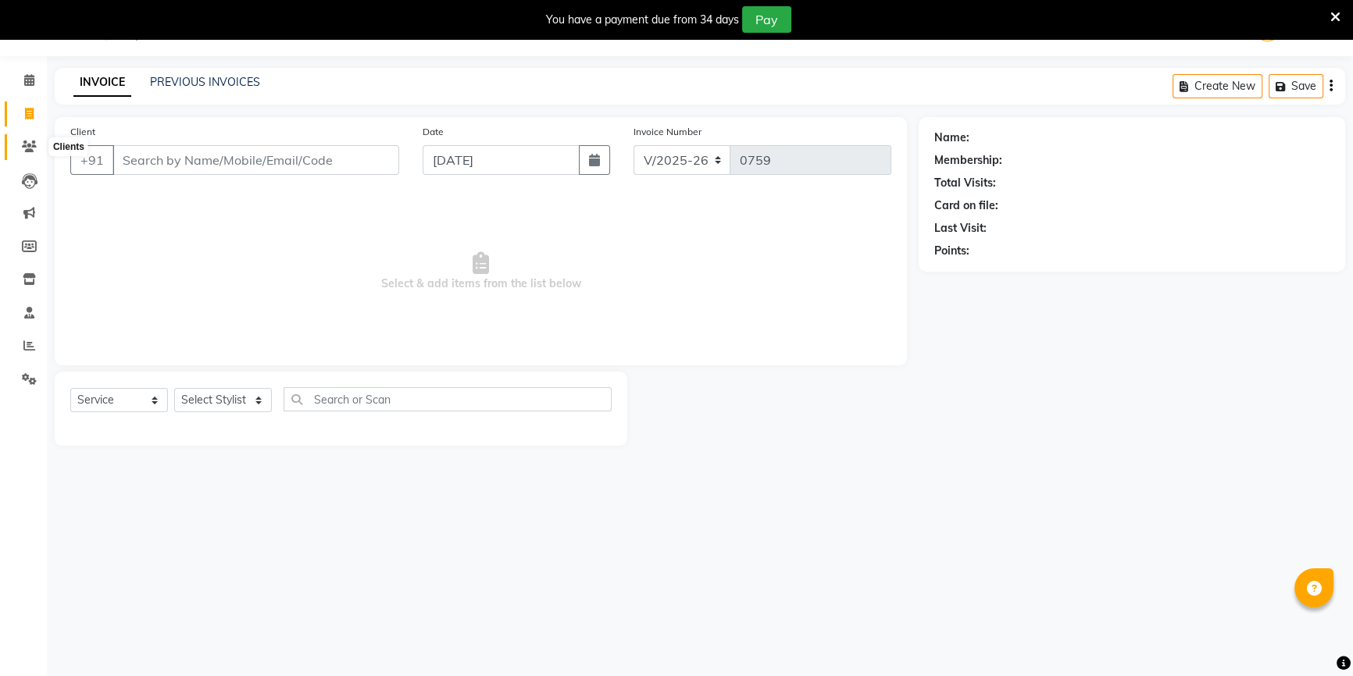
click at [25, 148] on icon at bounding box center [29, 147] width 15 height 12
